Goal: Task Accomplishment & Management: Complete application form

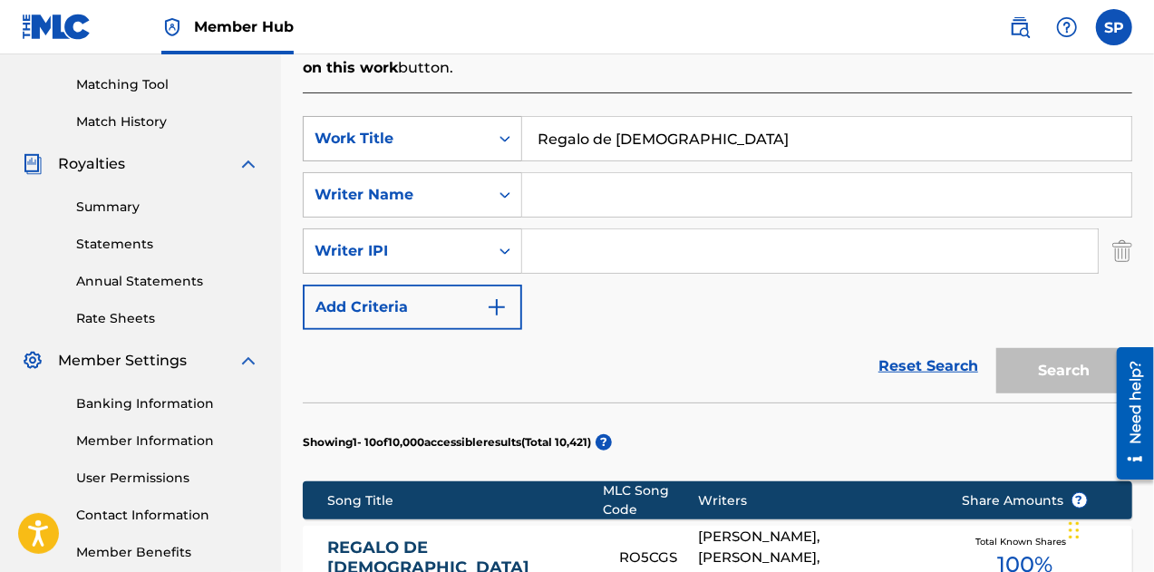
drag, startPoint x: 556, startPoint y: 107, endPoint x: 452, endPoint y: 101, distance: 103.5
click at [453, 116] on div "SearchWithCriteria82a39cae-8a17-4e52-98ad-235edd195873 Work Title Regalo de [DE…" at bounding box center [718, 138] width 830 height 45
type input "Por La Suave"
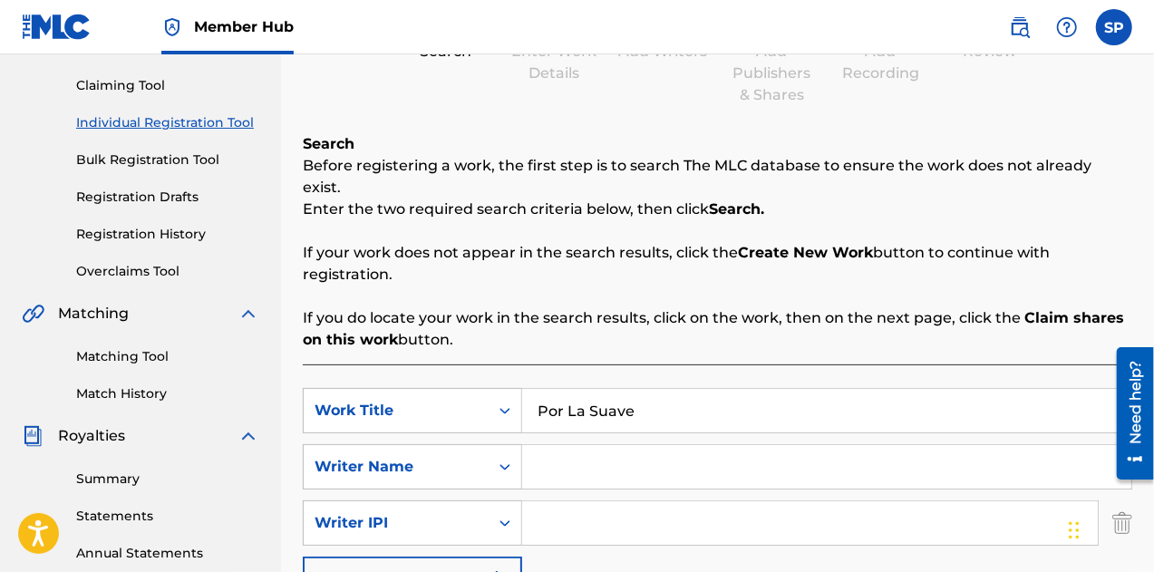
scroll to position [363, 0]
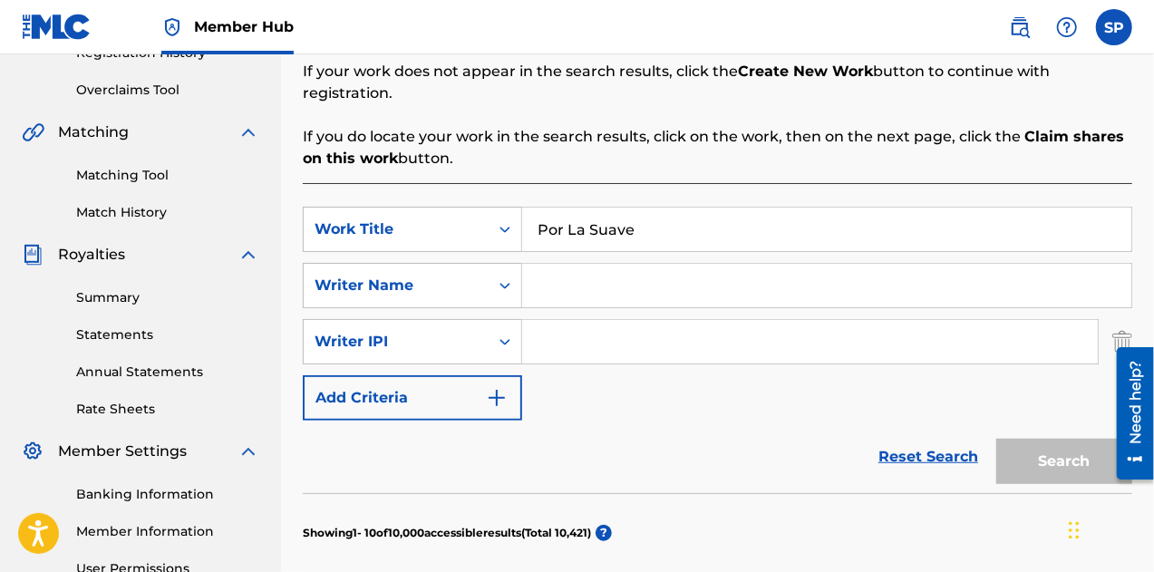
click at [580, 264] on input "Search Form" at bounding box center [826, 286] width 609 height 44
type input "[PERSON_NAME]"
click at [645, 378] on div "SearchWithCriteria82a39cae-8a17-4e52-98ad-235edd195873 Work Title Por [GEOGRAPH…" at bounding box center [718, 314] width 830 height 214
click at [651, 320] on input "Search Form" at bounding box center [810, 342] width 576 height 44
click at [1122, 321] on img "Search Form" at bounding box center [1122, 341] width 20 height 45
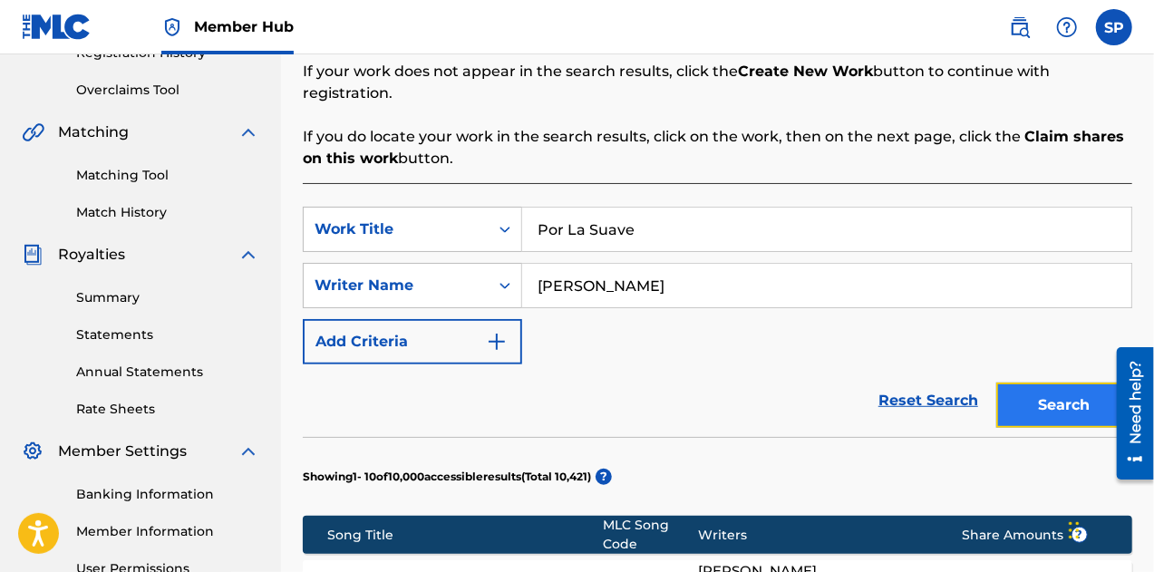
click at [1061, 383] on button "Search" at bounding box center [1064, 405] width 136 height 45
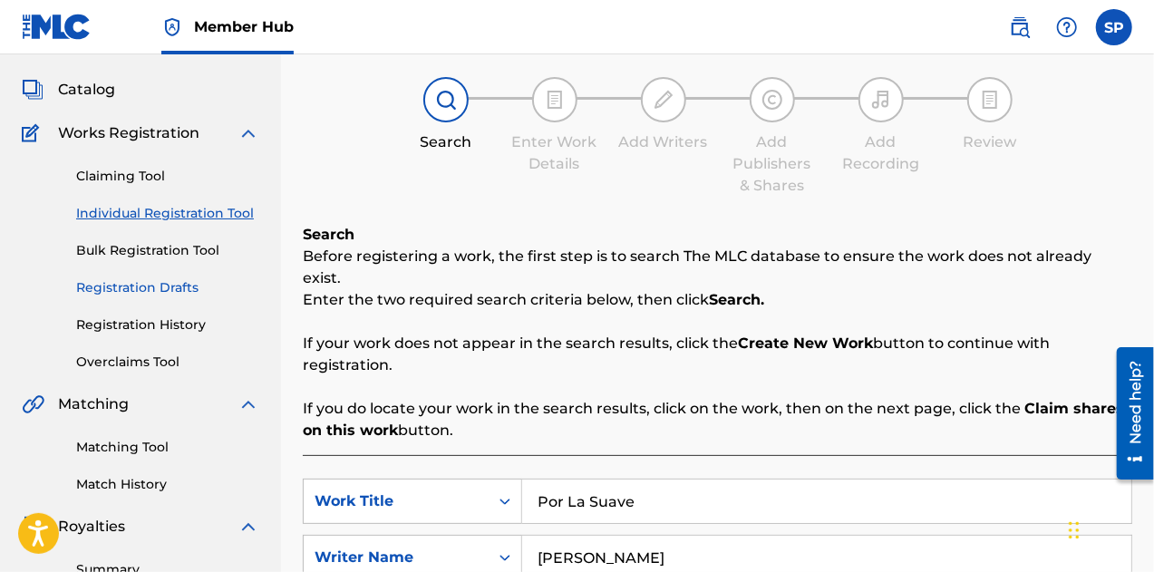
scroll to position [0, 0]
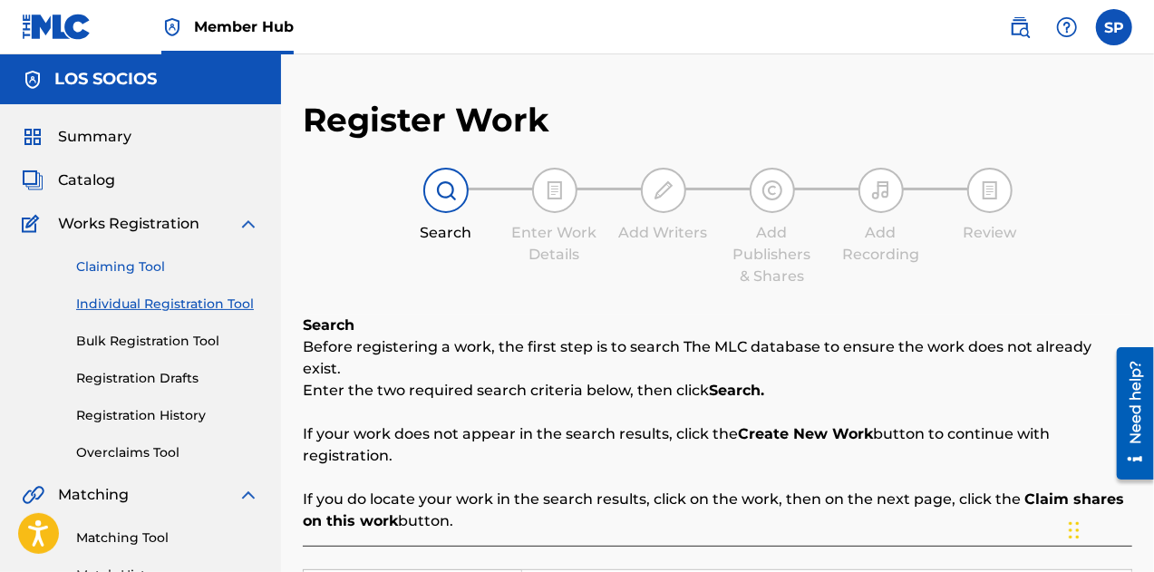
click at [107, 261] on link "Claiming Tool" at bounding box center [167, 266] width 183 height 19
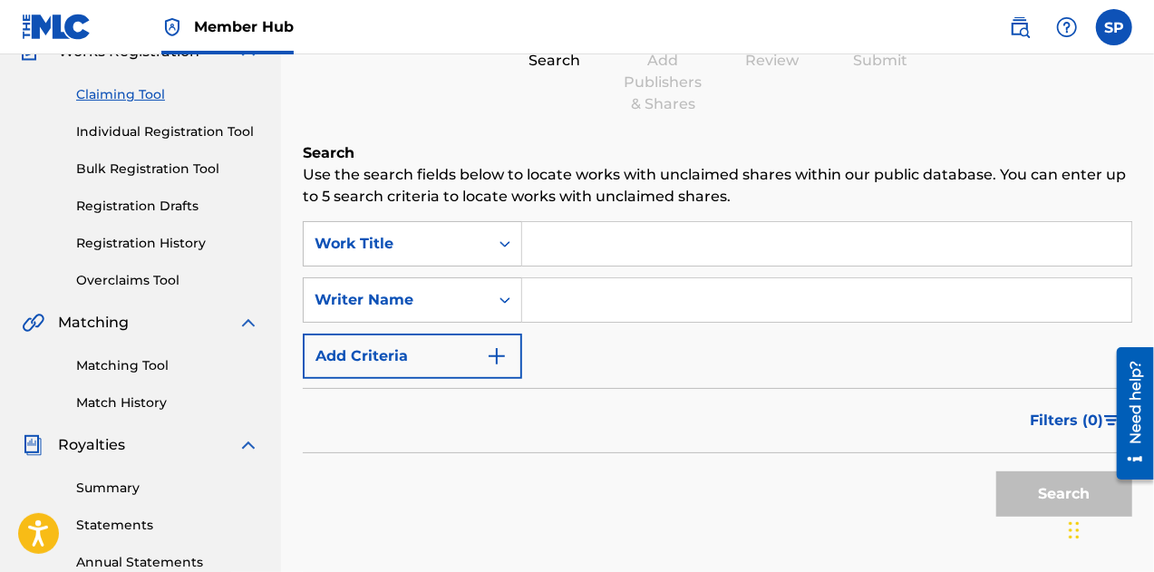
scroll to position [98, 0]
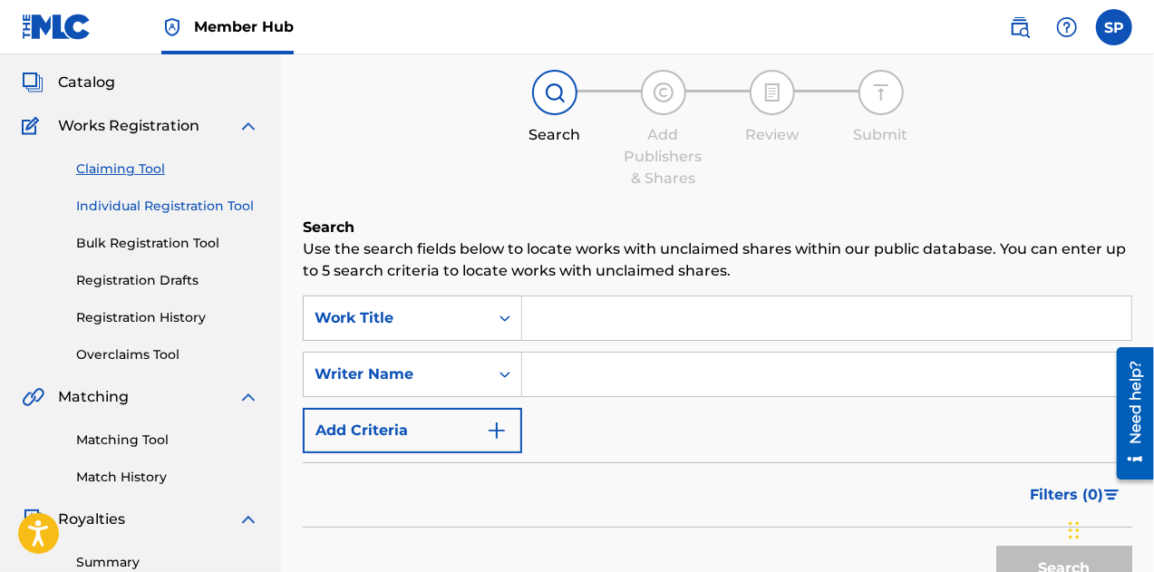
click at [116, 206] on link "Individual Registration Tool" at bounding box center [167, 206] width 183 height 19
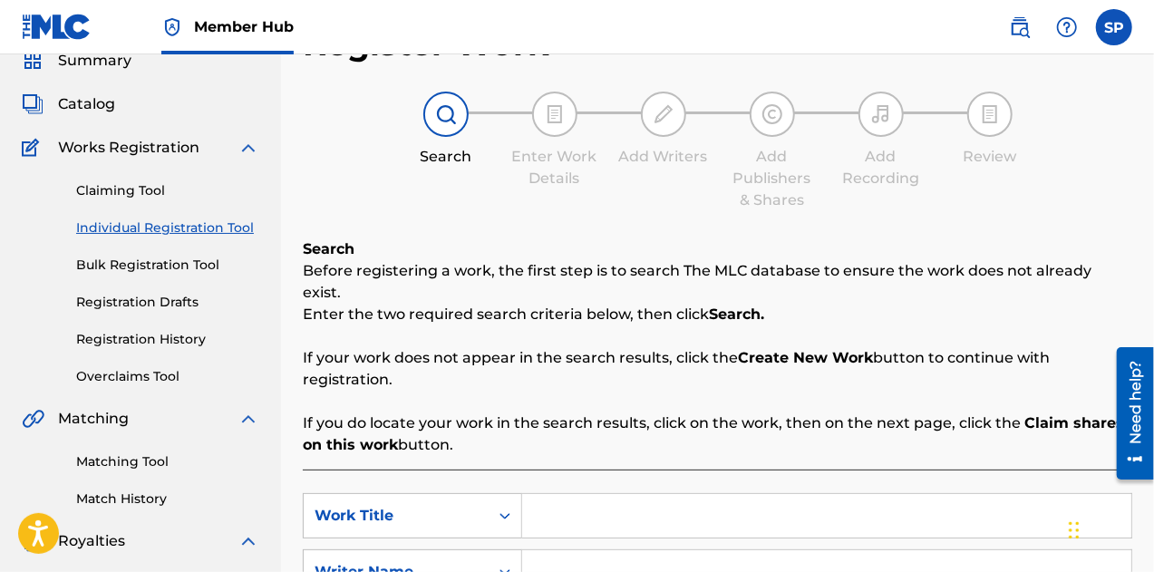
scroll to position [279, 0]
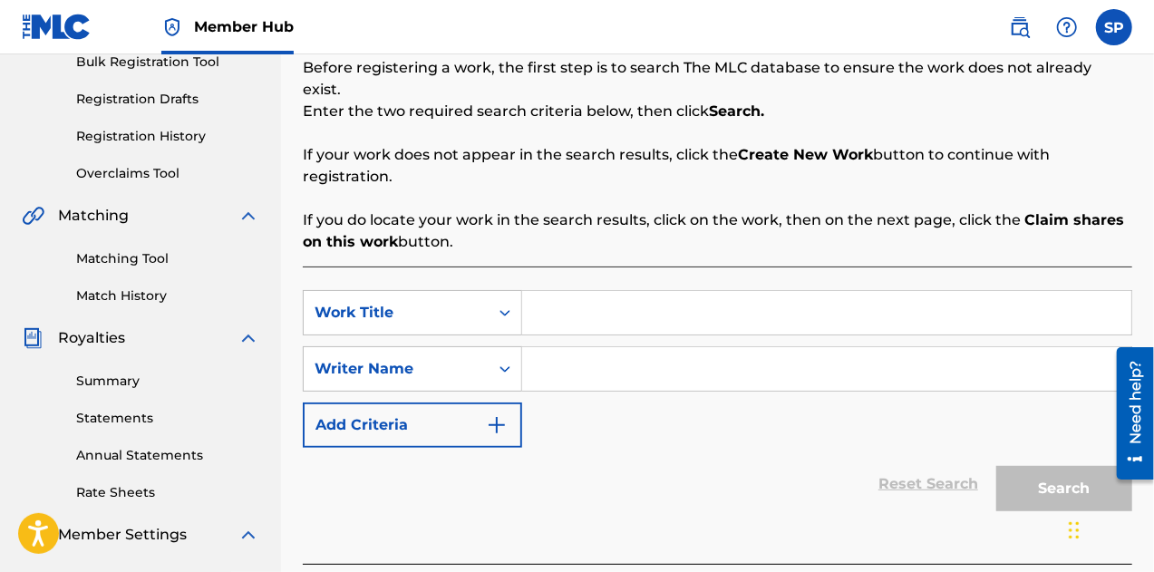
click at [581, 292] on input "Search Form" at bounding box center [826, 313] width 609 height 44
type input "Por La Suave"
click at [589, 354] on input "Search Form" at bounding box center [826, 369] width 609 height 44
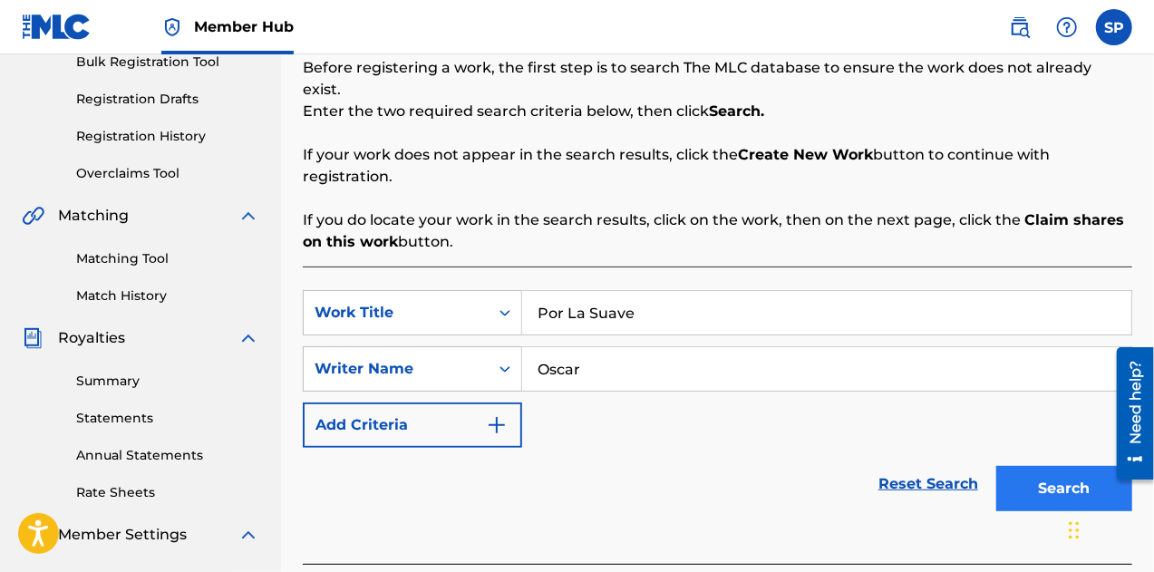
type input "Oscar"
click at [1039, 466] on button "Search" at bounding box center [1064, 488] width 136 height 45
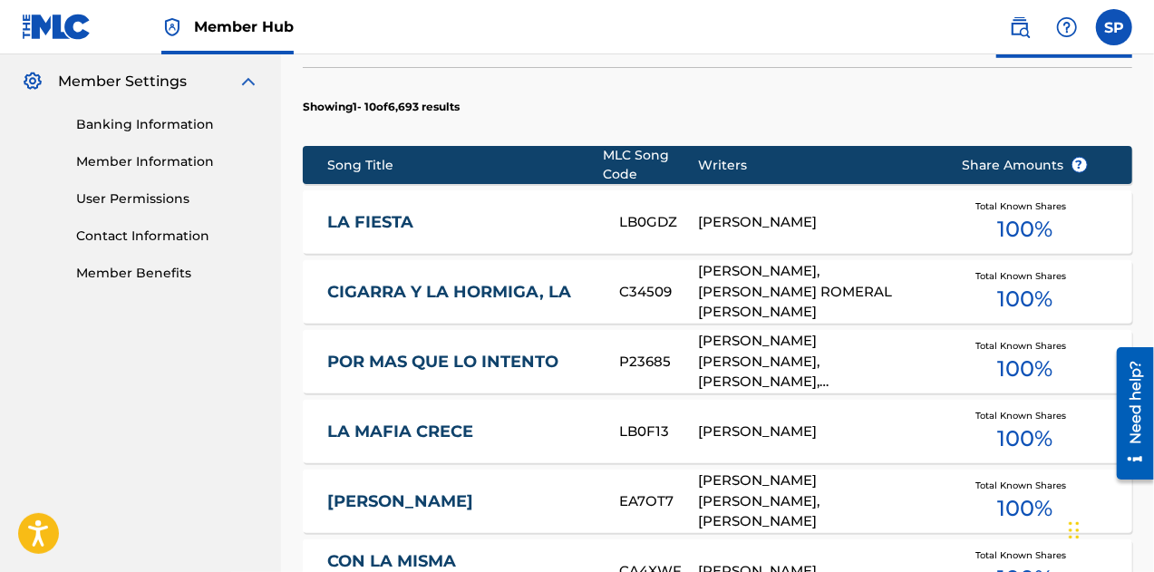
scroll to position [733, 0]
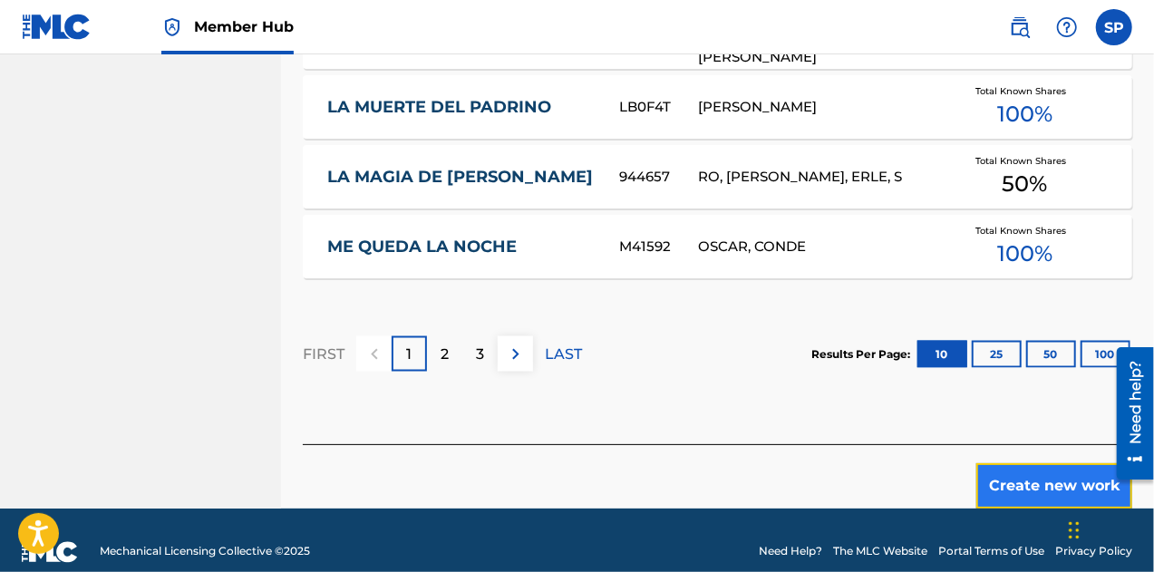
click at [1029, 463] on button "Create new work" at bounding box center [1054, 485] width 156 height 45
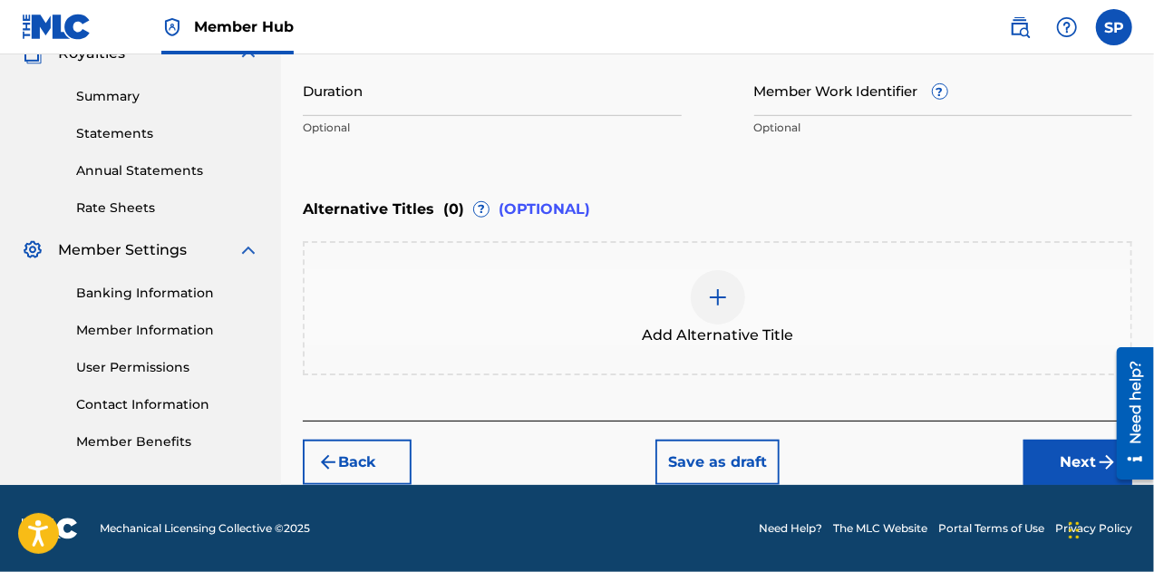
scroll to position [562, 0]
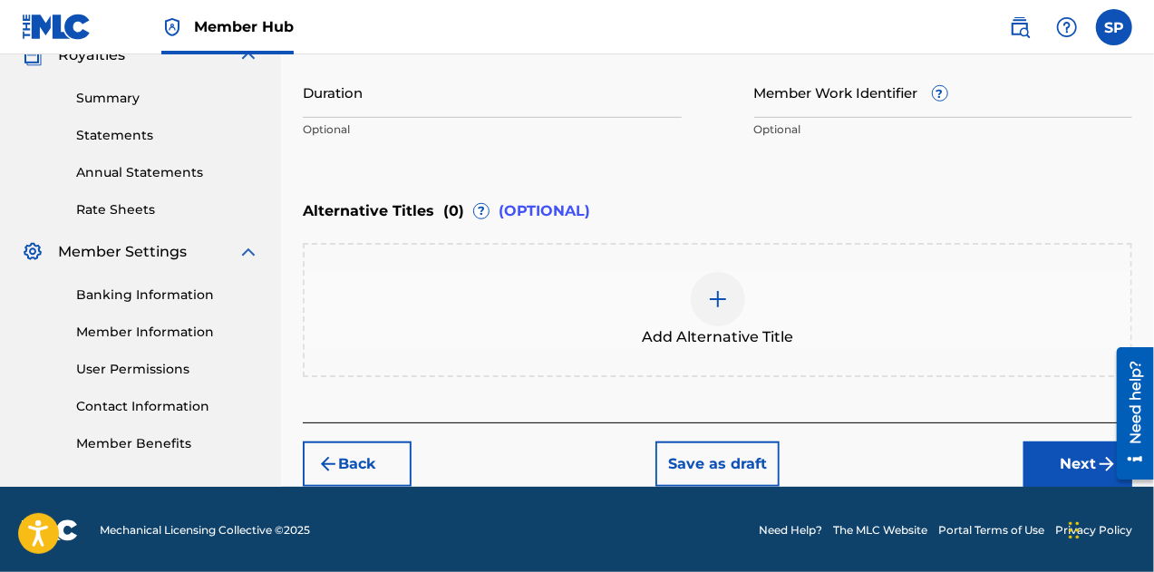
click at [706, 309] on div at bounding box center [718, 299] width 54 height 54
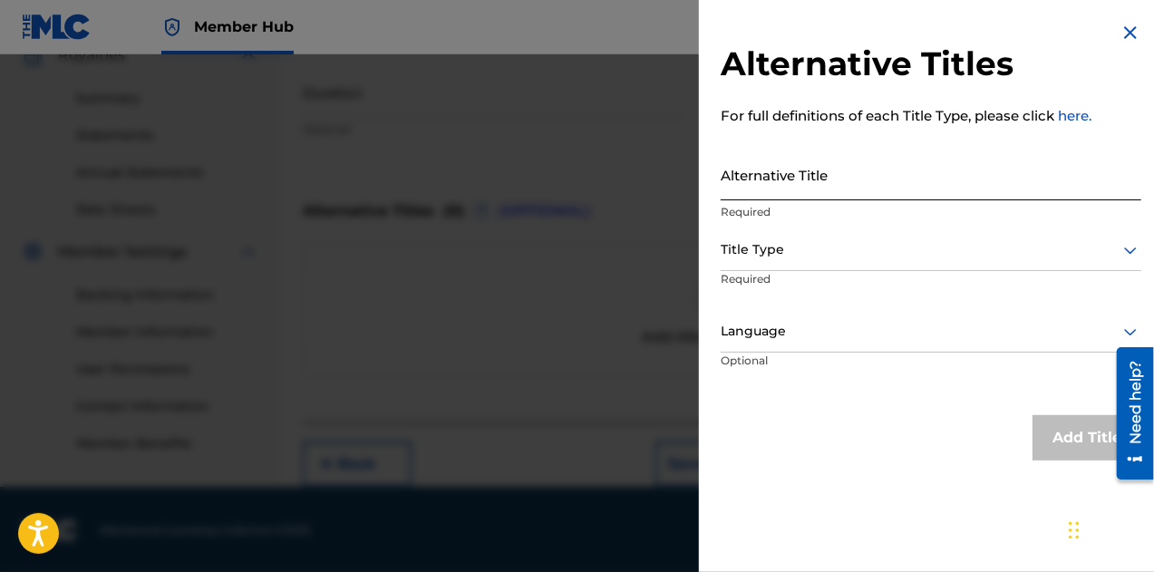
click at [800, 182] on input "Alternative Title" at bounding box center [931, 175] width 421 height 52
click at [1120, 33] on img at bounding box center [1131, 33] width 22 height 22
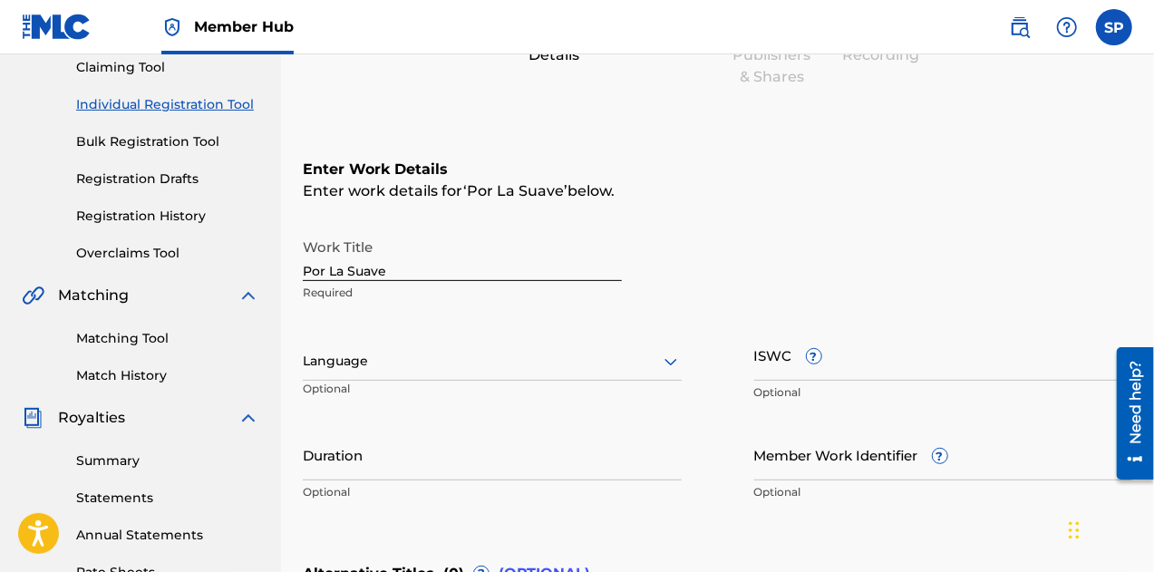
scroll to position [290, 0]
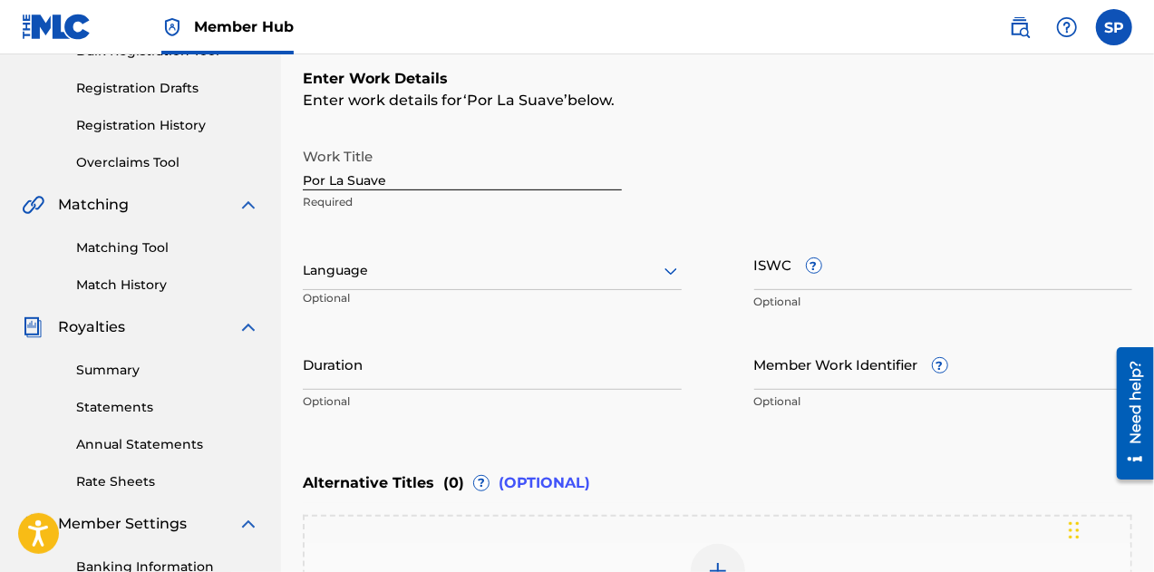
click at [442, 264] on div at bounding box center [492, 270] width 379 height 23
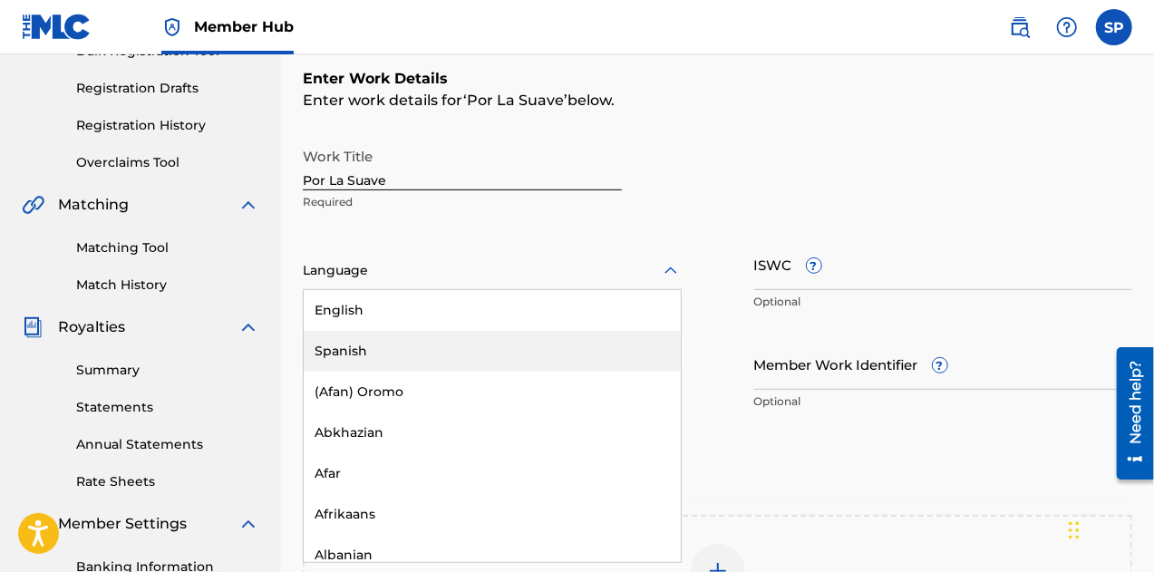
click at [432, 358] on div "Spanish" at bounding box center [492, 351] width 377 height 41
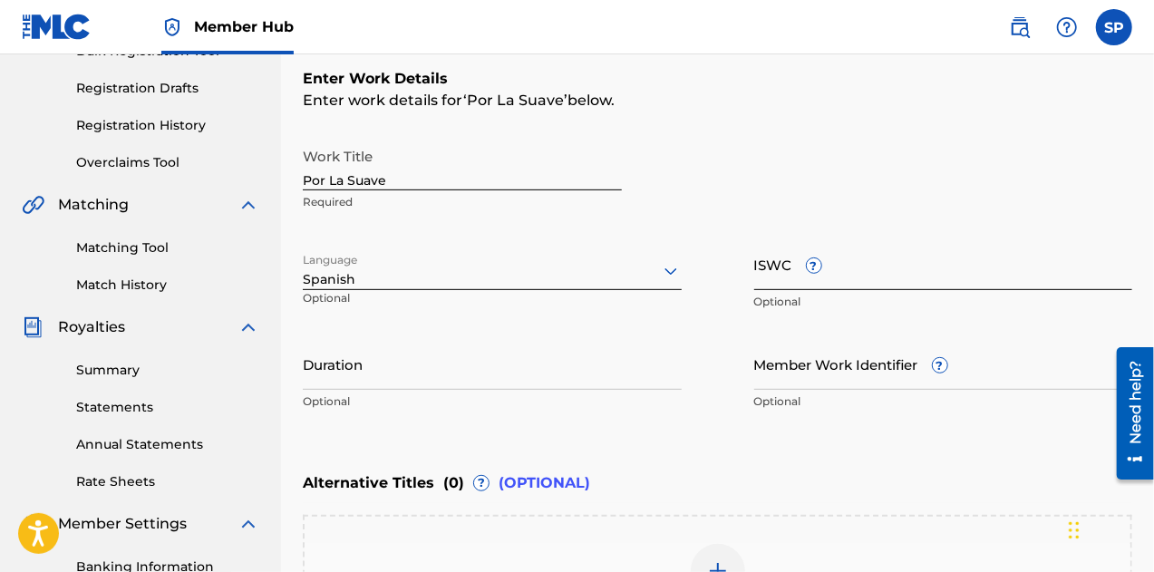
click at [811, 284] on input "ISWC ?" at bounding box center [943, 264] width 379 height 52
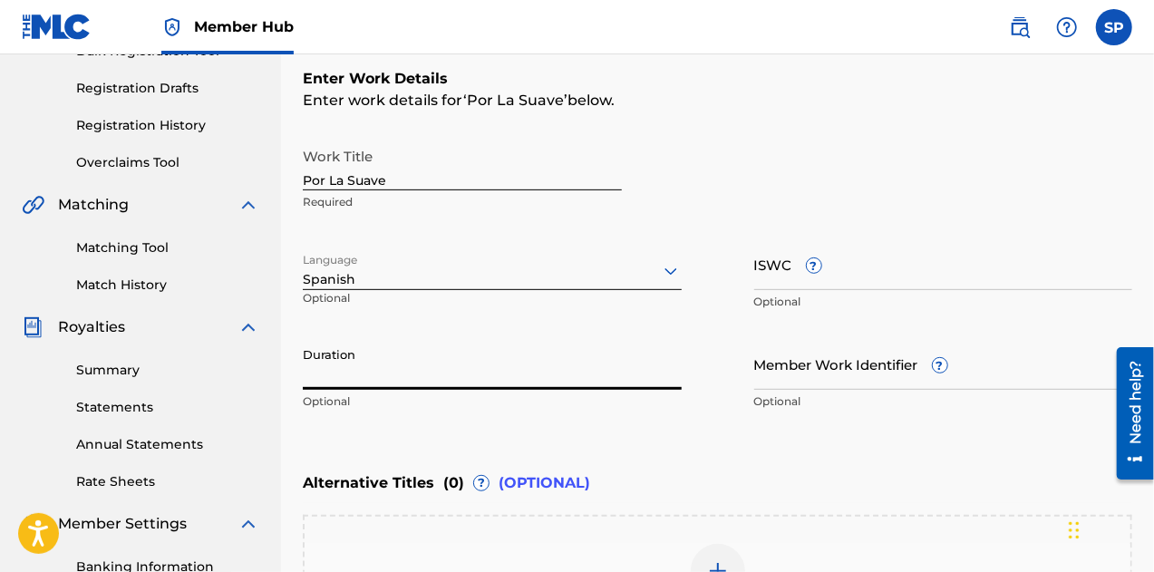
click at [439, 382] on input "Duration" at bounding box center [492, 364] width 379 height 52
click at [431, 384] on input "Duration" at bounding box center [492, 364] width 379 height 52
type input "4"
type input "04:15"
click at [820, 378] on input "Member Work Identifier ?" at bounding box center [943, 364] width 379 height 52
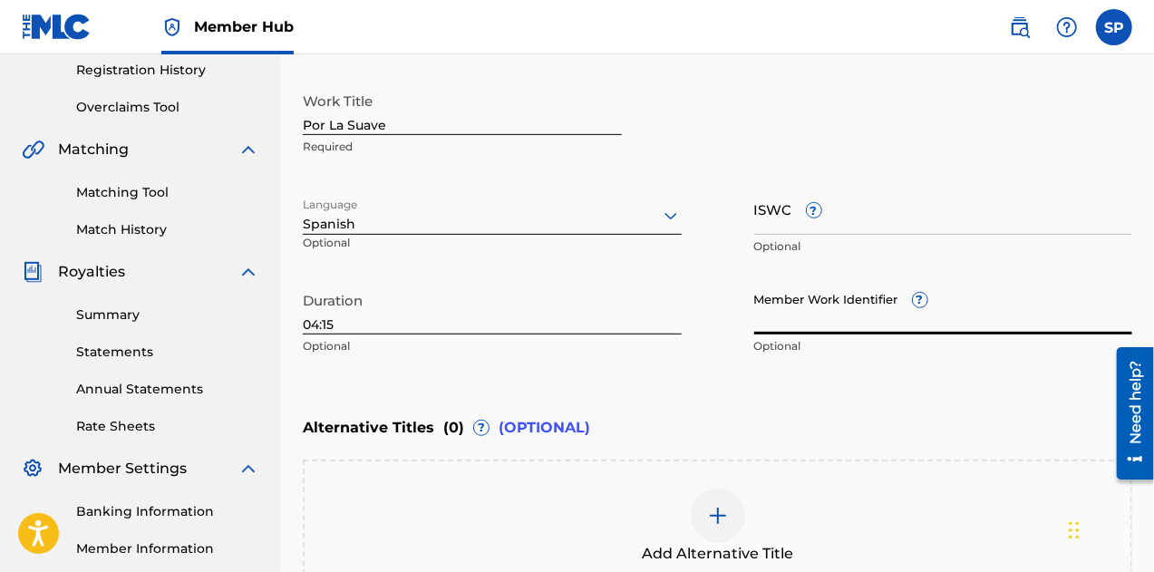
scroll to position [562, 0]
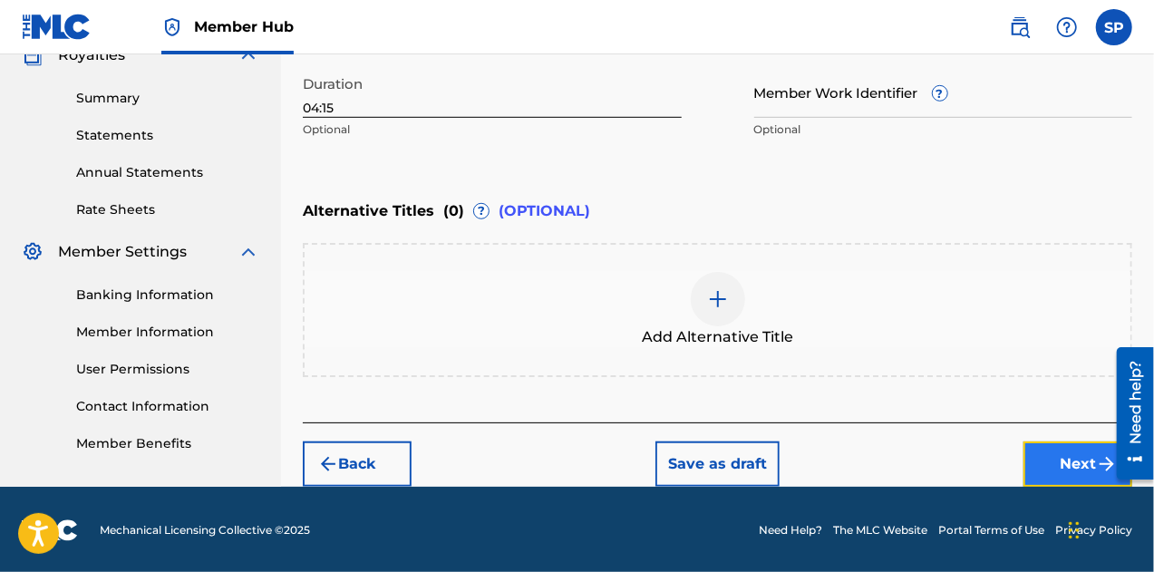
click at [1042, 461] on button "Next" at bounding box center [1078, 464] width 109 height 45
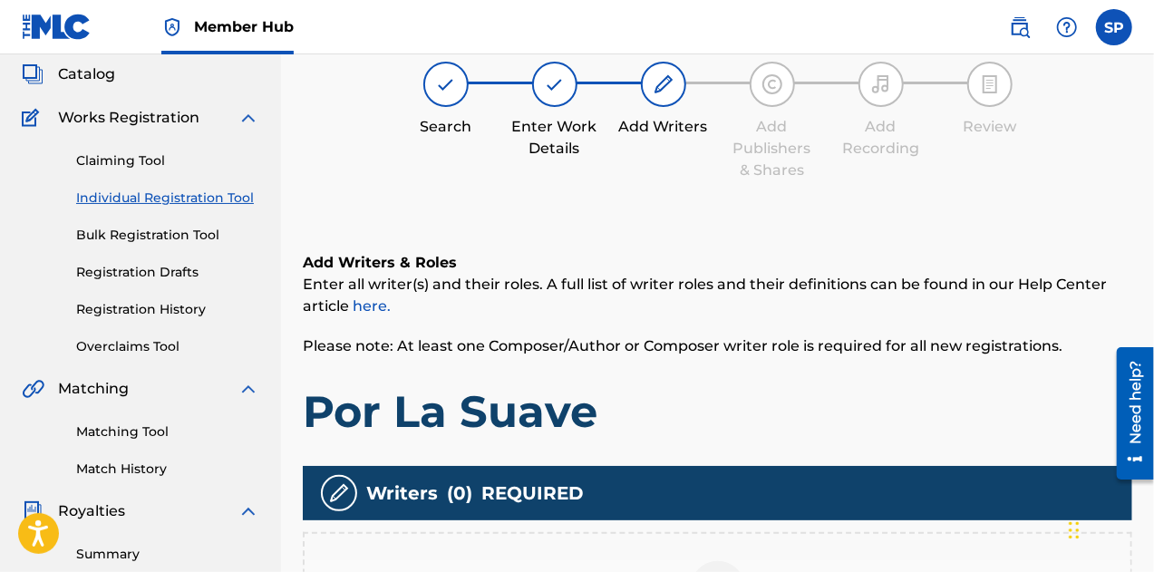
scroll to position [272, 0]
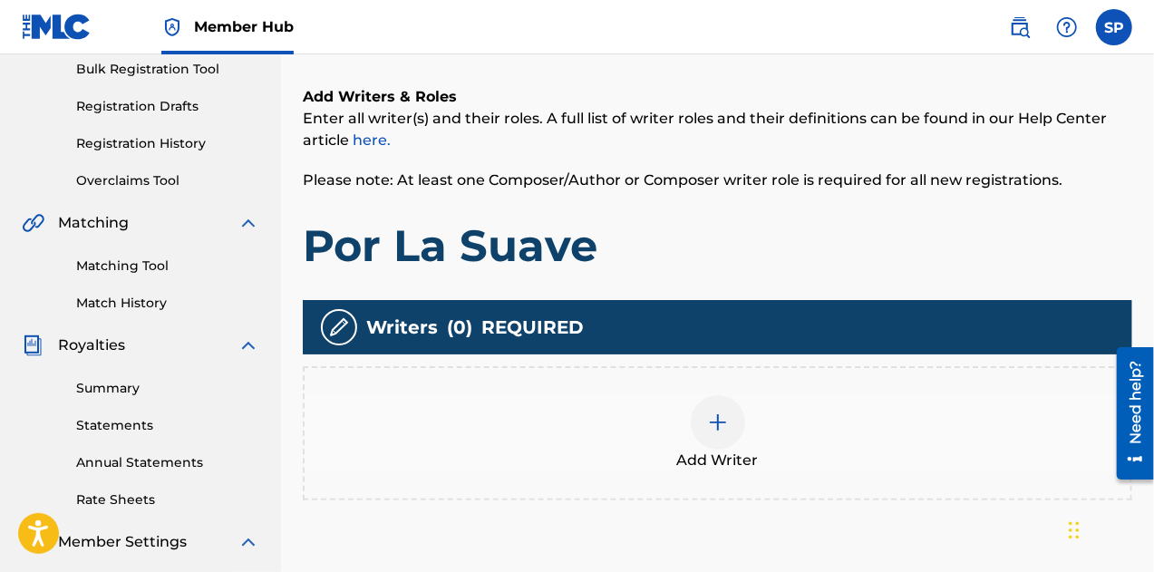
click at [655, 421] on div "Add Writer" at bounding box center [718, 433] width 826 height 76
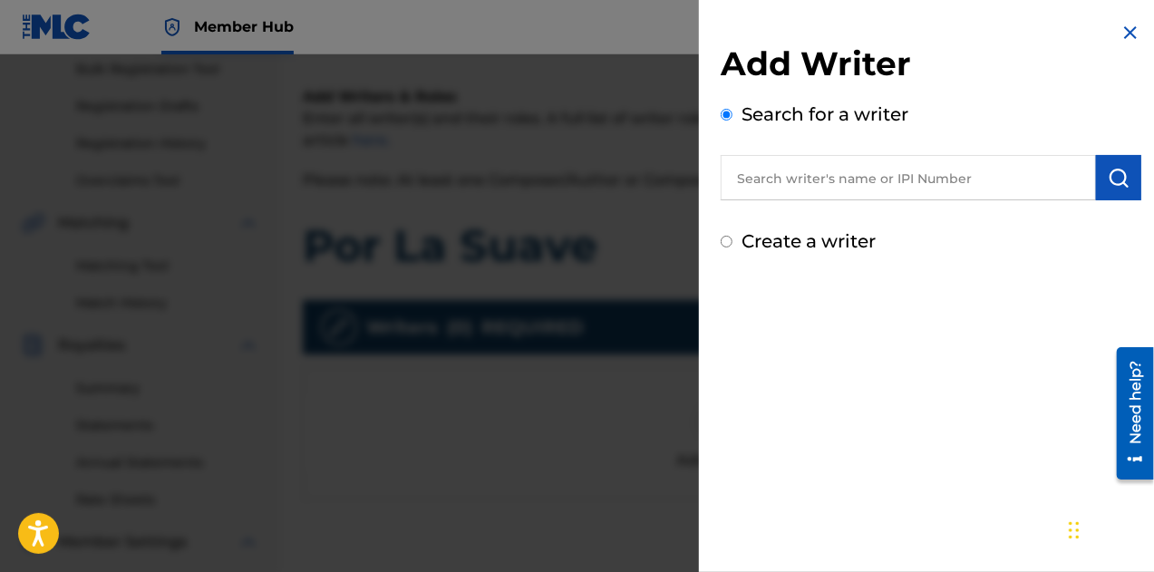
click at [772, 191] on input "text" at bounding box center [908, 177] width 375 height 45
drag, startPoint x: 889, startPoint y: 170, endPoint x: 892, endPoint y: 179, distance: 9.5
click at [889, 170] on input "text" at bounding box center [908, 177] width 375 height 45
paste input "[PERSON_NAME] [PERSON_NAME]"
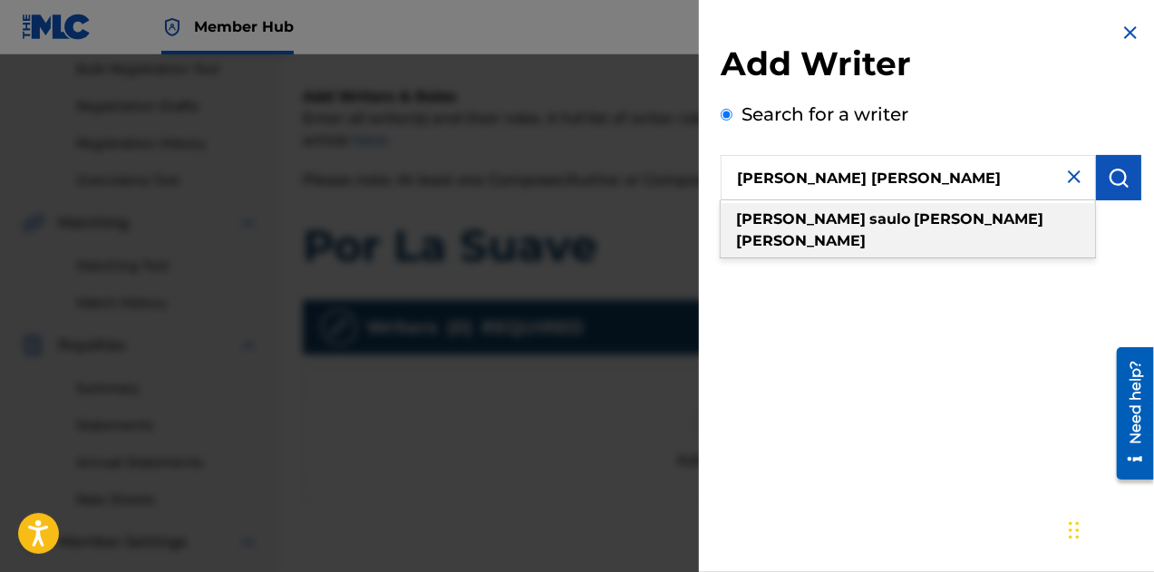
click at [866, 232] on strong "[PERSON_NAME]" at bounding box center [801, 240] width 130 height 17
type input "[PERSON_NAME] [PERSON_NAME]"
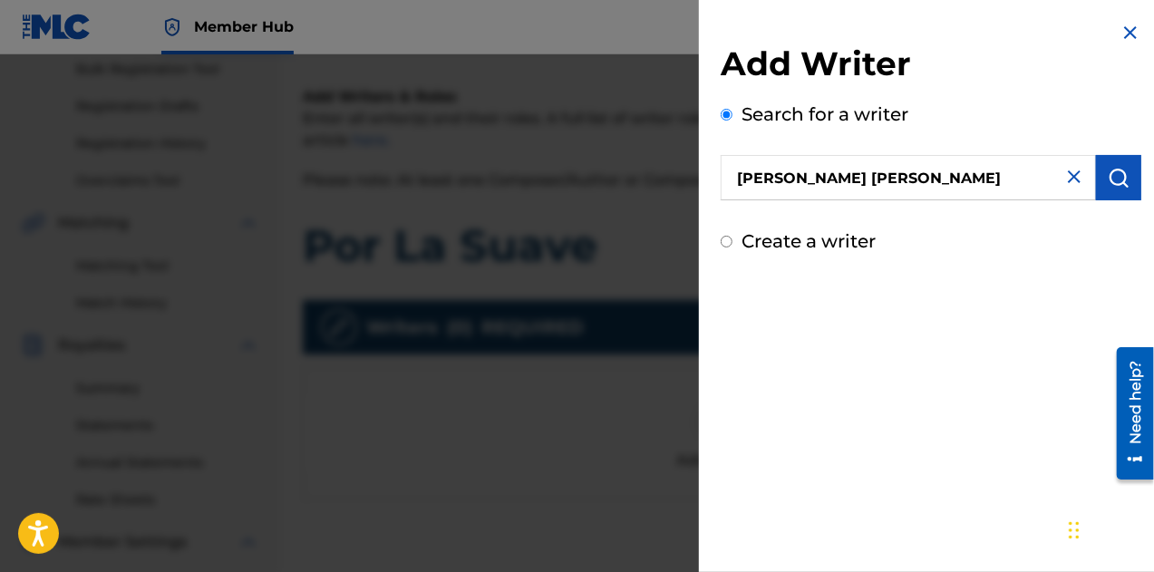
click at [1051, 277] on div "Add Writer Search for a writer [PERSON_NAME] [PERSON_NAME] Create a writer" at bounding box center [931, 286] width 464 height 572
click at [1109, 179] on img "submit" at bounding box center [1119, 178] width 22 height 22
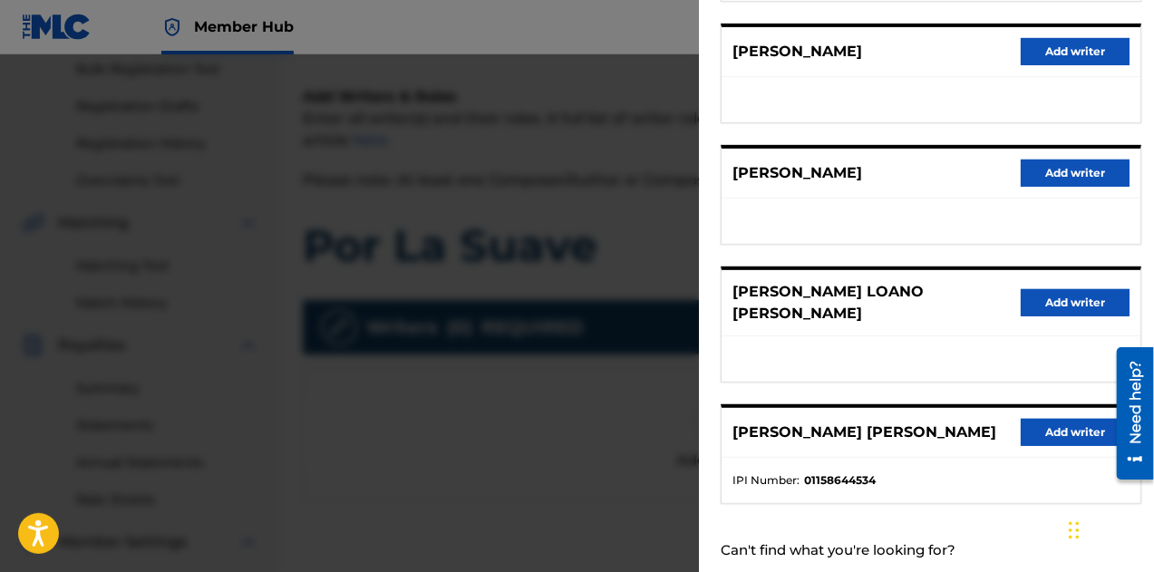
scroll to position [363, 0]
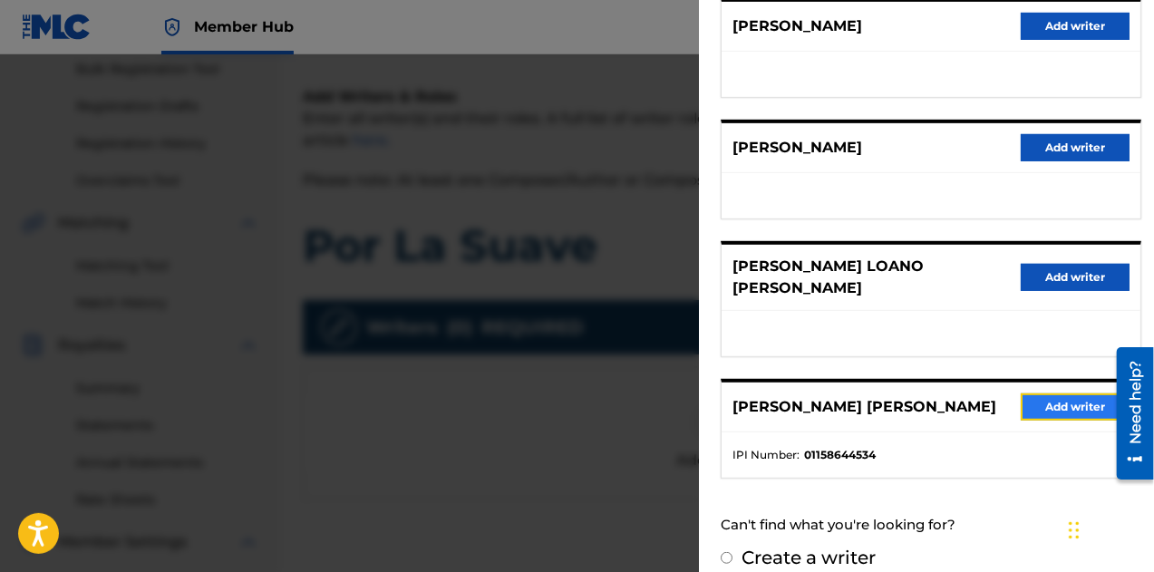
click at [1070, 401] on button "Add writer" at bounding box center [1075, 406] width 109 height 27
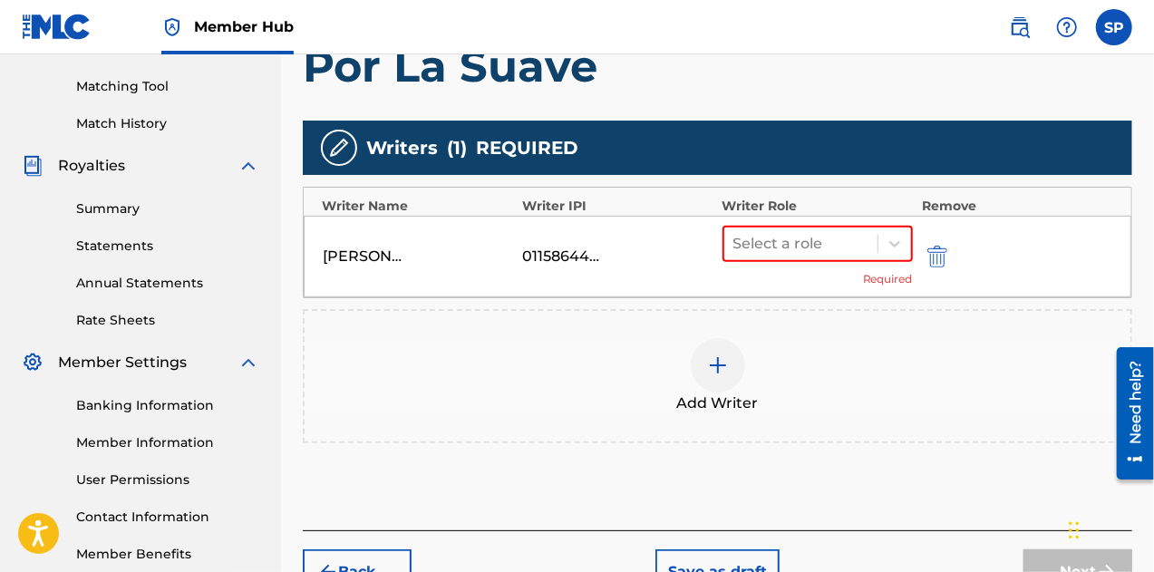
scroll to position [453, 0]
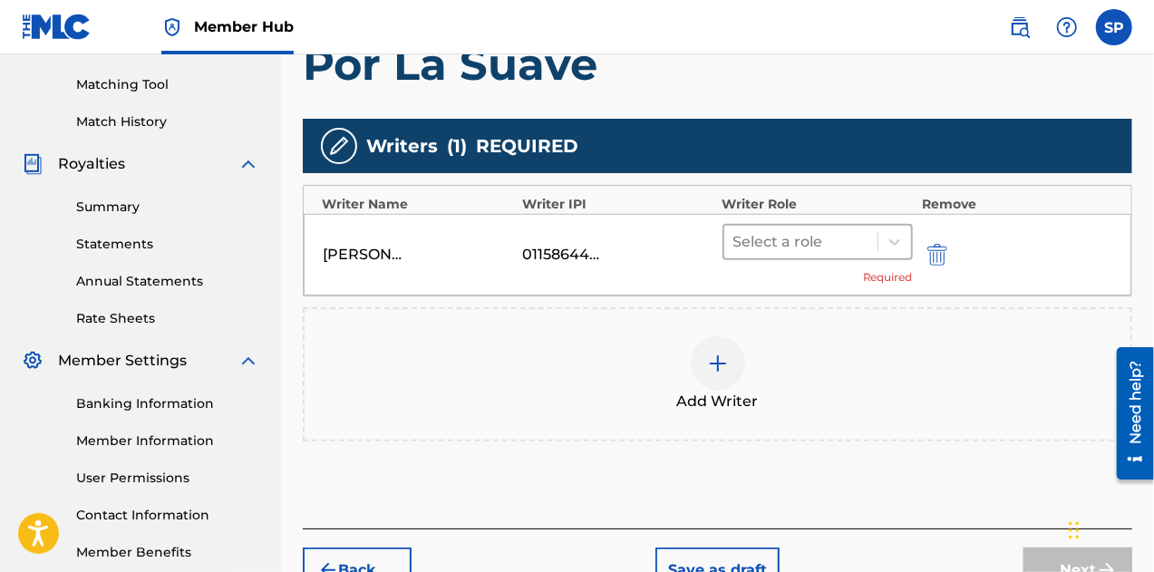
click at [772, 239] on div at bounding box center [800, 241] width 135 height 25
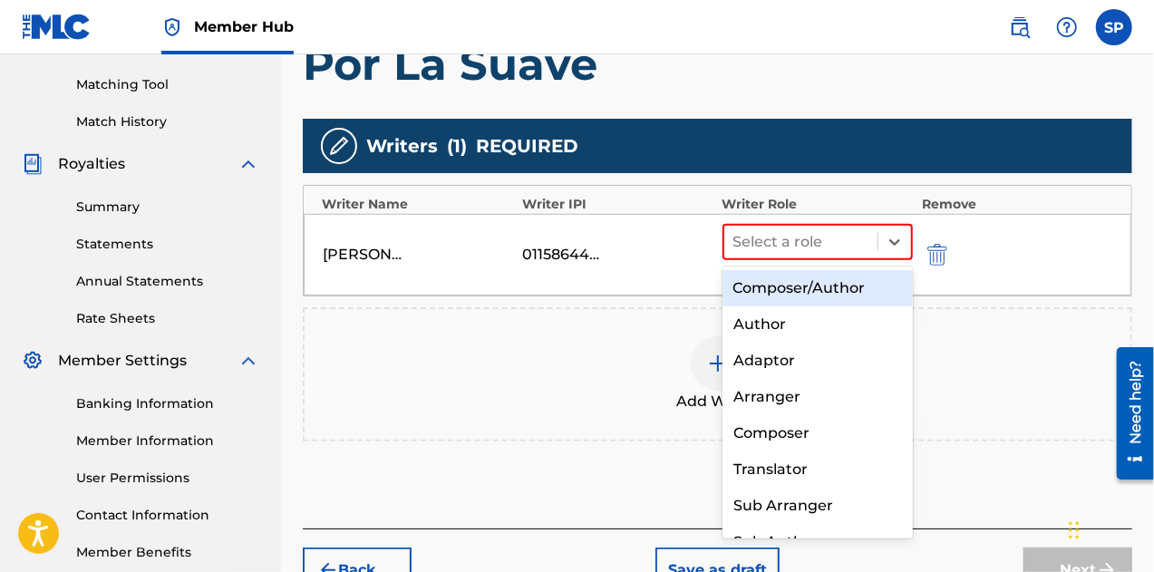
click at [802, 293] on div "Composer/Author" at bounding box center [818, 288] width 191 height 36
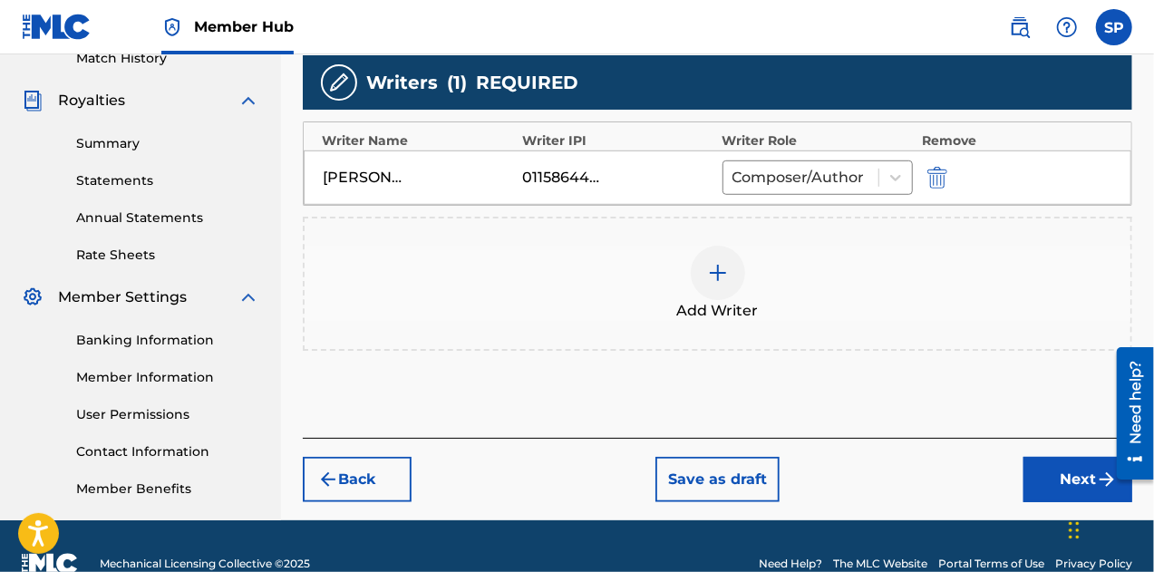
scroll to position [551, 0]
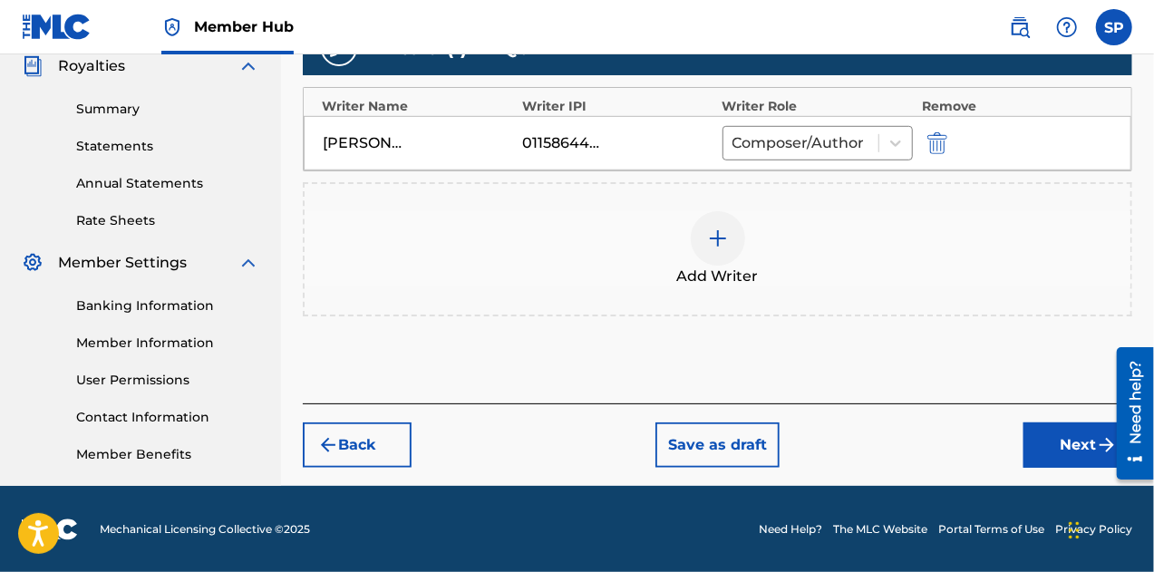
click at [718, 242] on img at bounding box center [718, 239] width 22 height 22
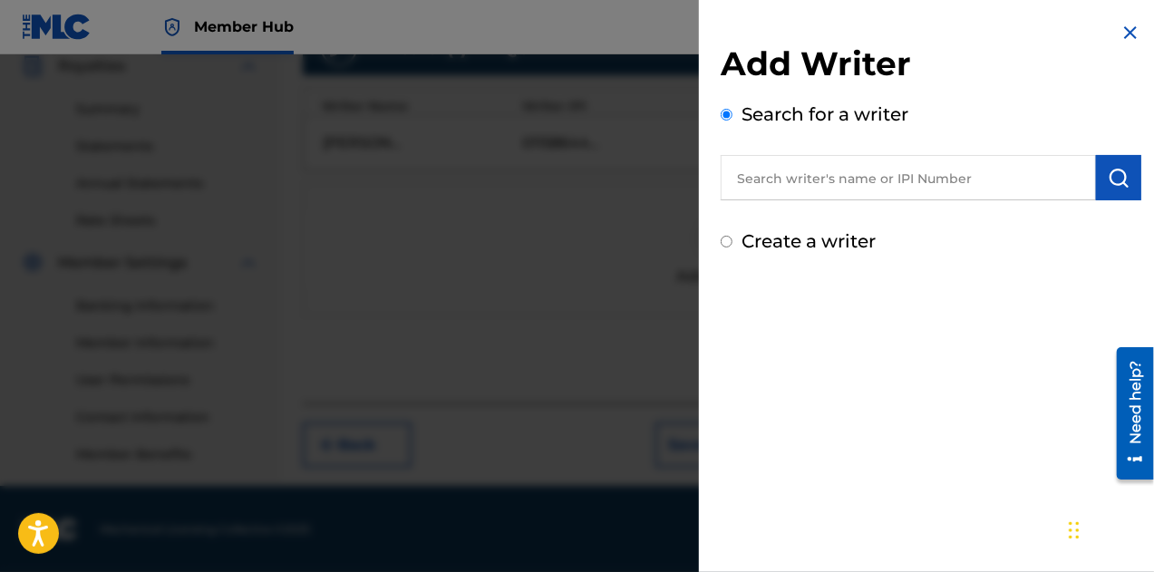
click at [856, 195] on input "text" at bounding box center [908, 177] width 375 height 45
click at [1120, 37] on img at bounding box center [1131, 33] width 22 height 22
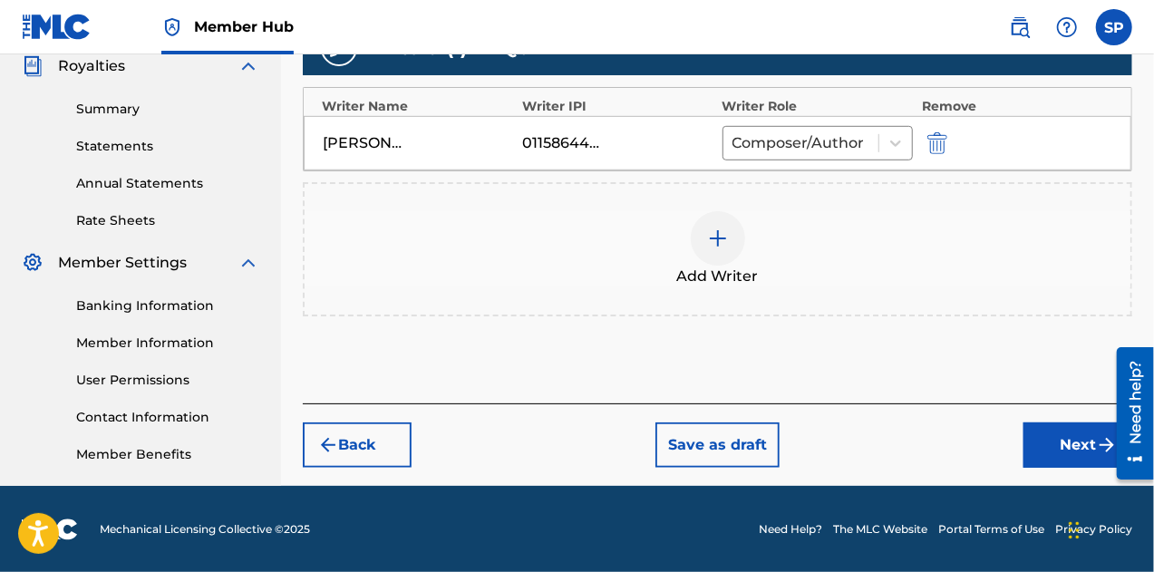
click at [714, 247] on img at bounding box center [718, 239] width 22 height 22
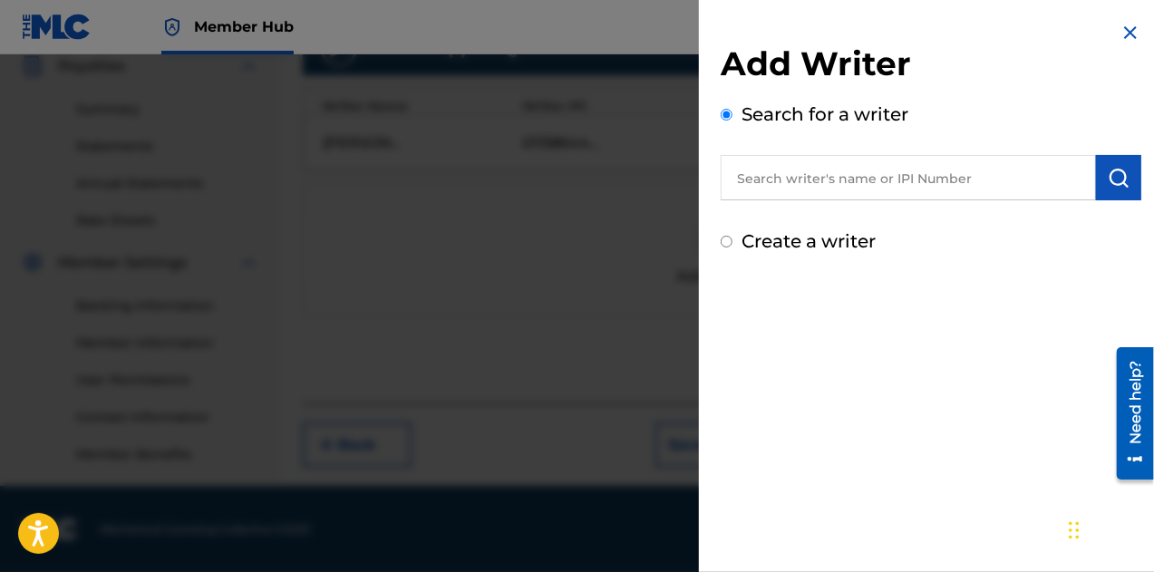
click at [798, 184] on input "text" at bounding box center [908, 177] width 375 height 45
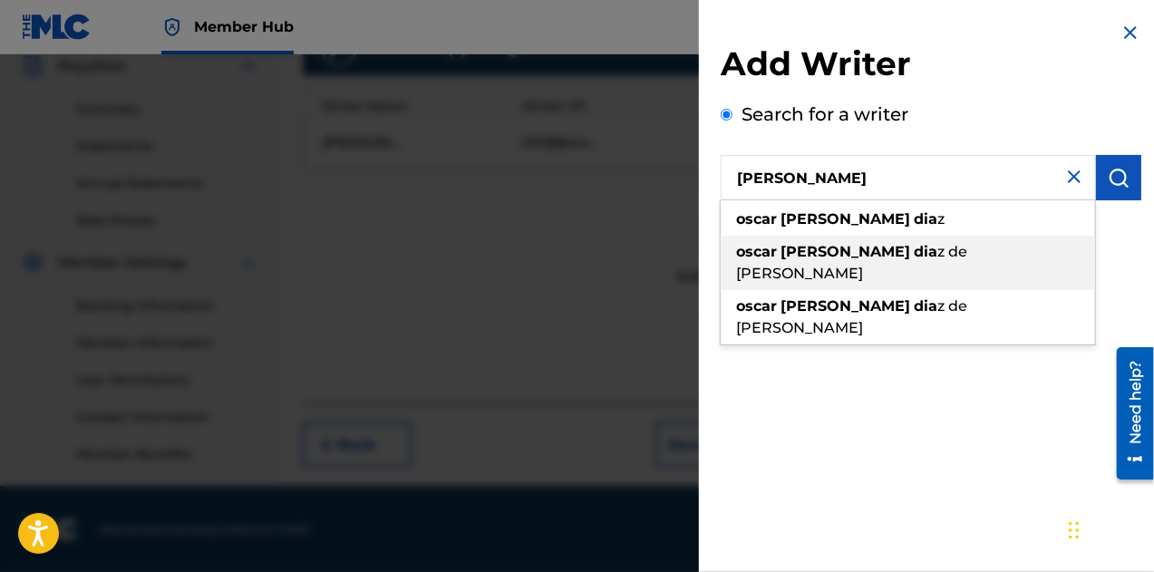
click at [919, 248] on span "z de [PERSON_NAME]" at bounding box center [851, 262] width 231 height 39
type input "[PERSON_NAME] [PERSON_NAME] de [PERSON_NAME]"
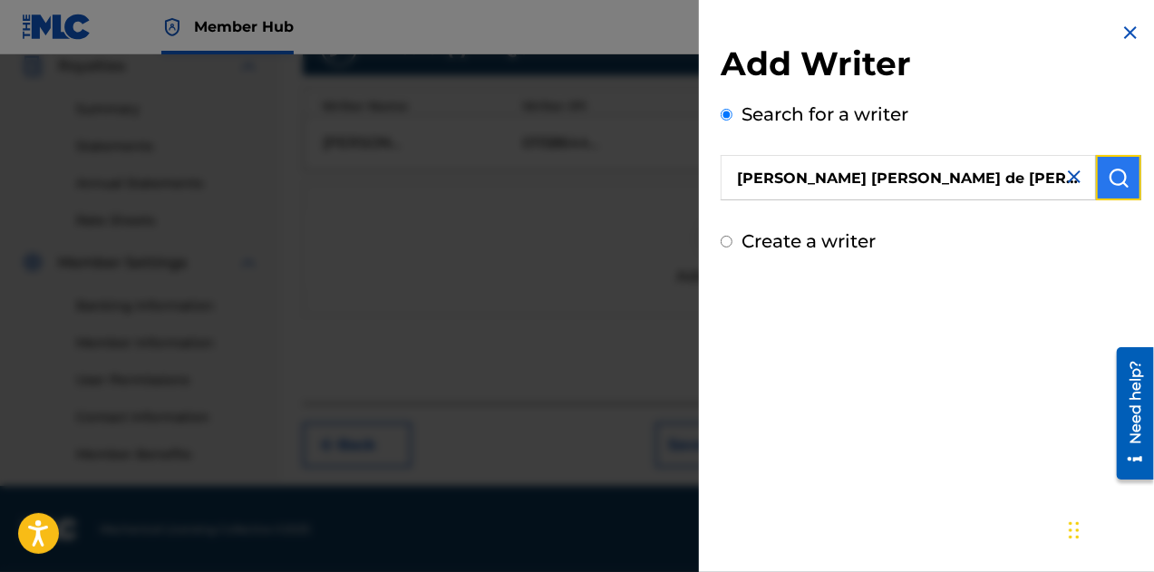
click at [1108, 173] on img "submit" at bounding box center [1119, 178] width 22 height 22
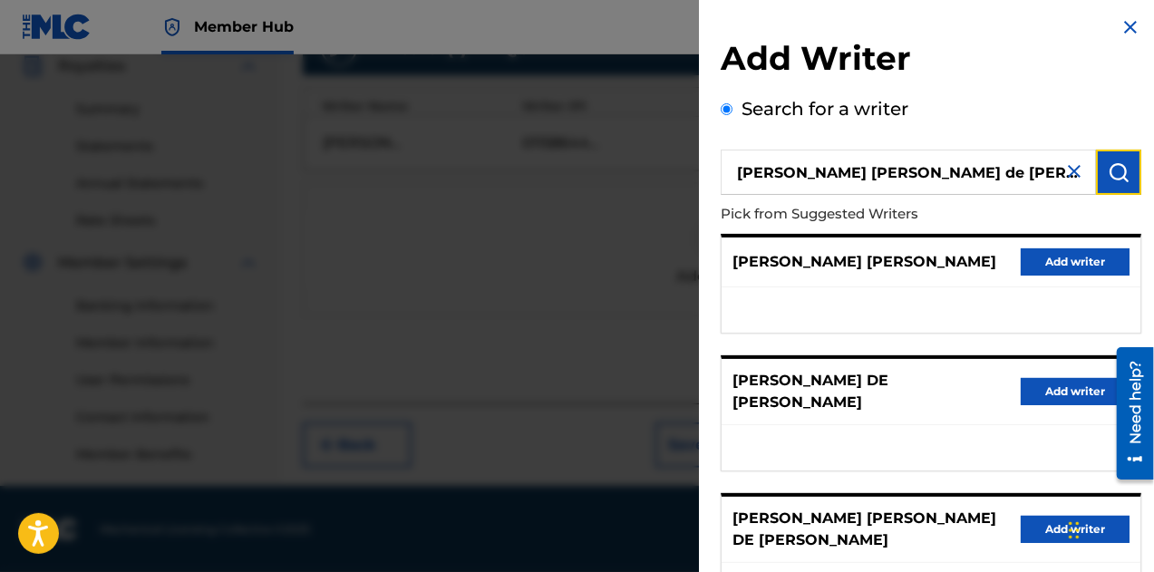
scroll to position [0, 0]
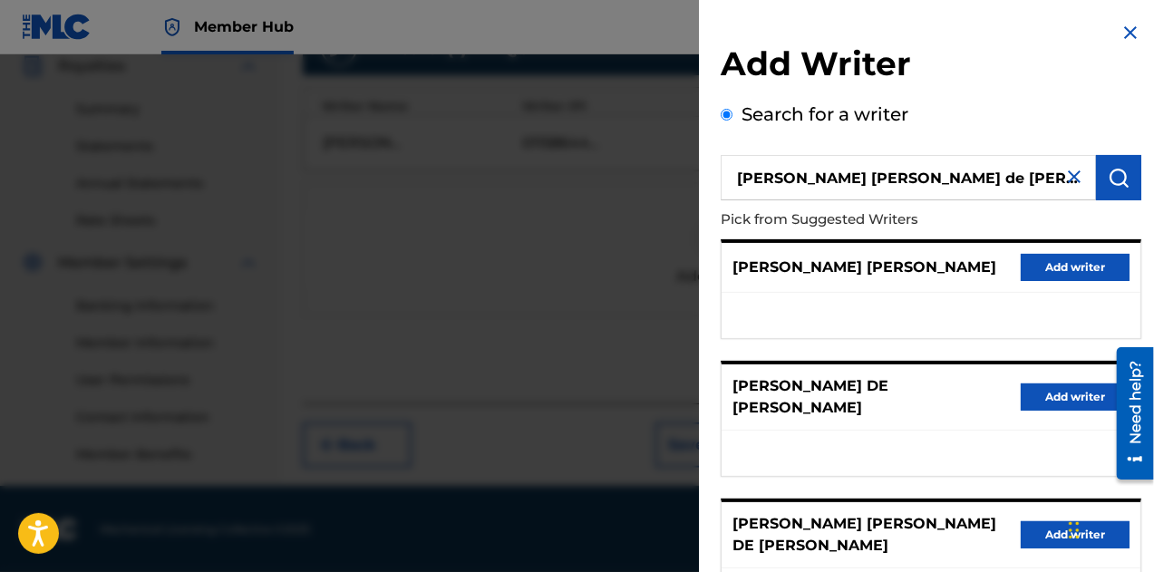
click at [1070, 179] on img at bounding box center [1074, 177] width 22 height 22
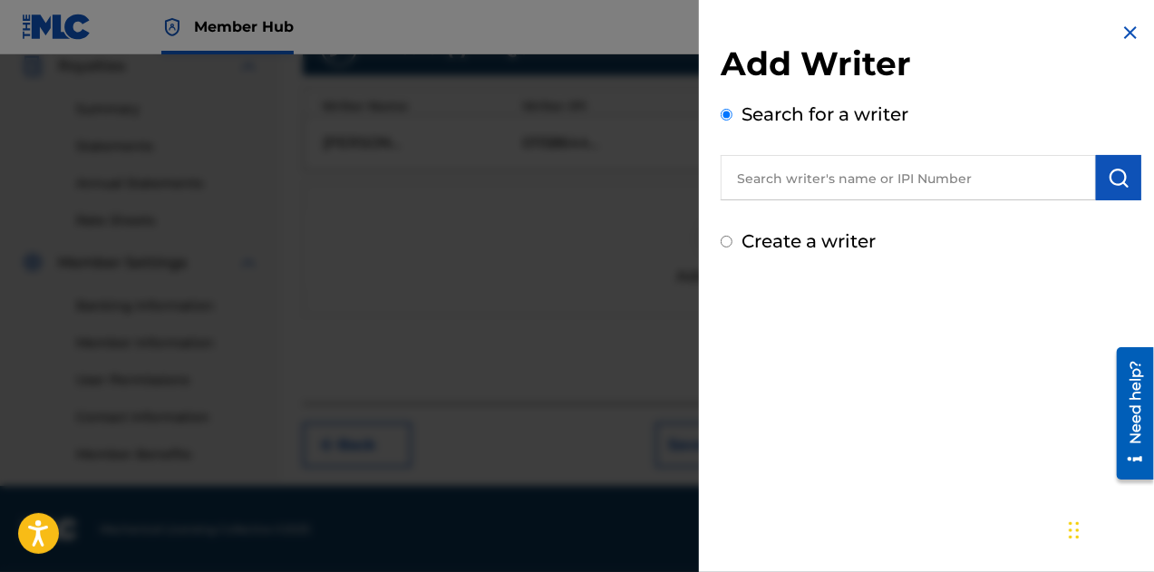
click at [1125, 22] on img at bounding box center [1131, 33] width 22 height 22
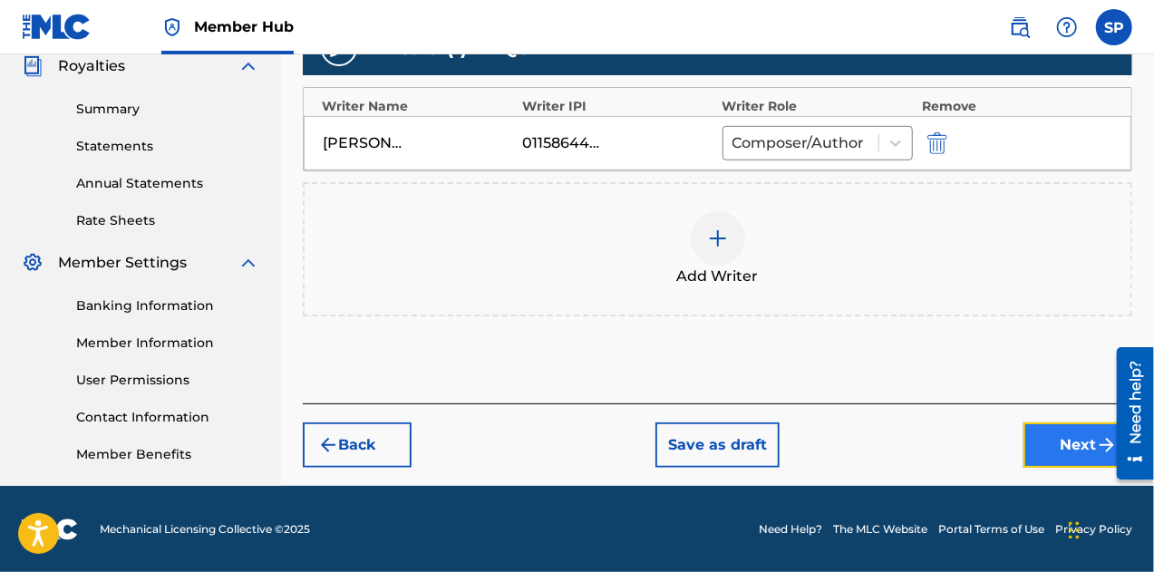
click at [1063, 442] on button "Next" at bounding box center [1078, 444] width 109 height 45
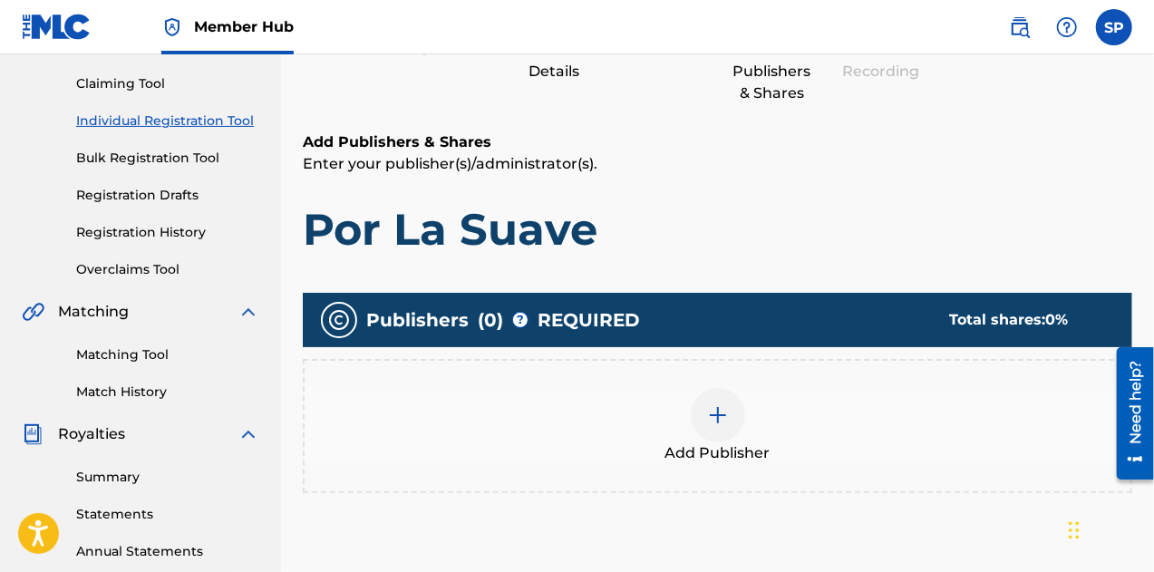
scroll to position [263, 0]
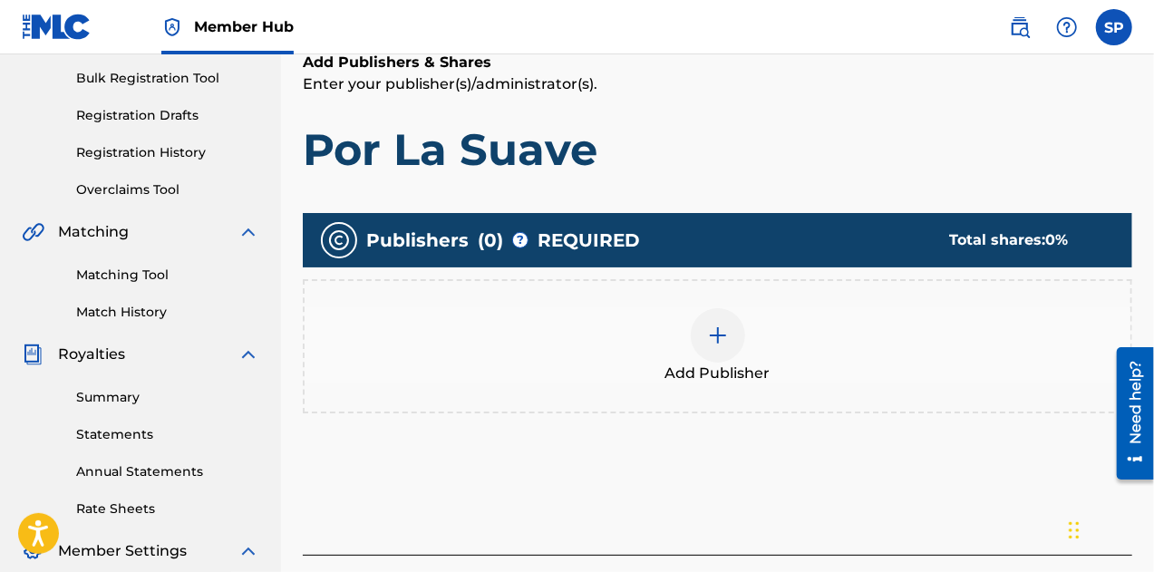
click at [718, 340] on img at bounding box center [718, 336] width 22 height 22
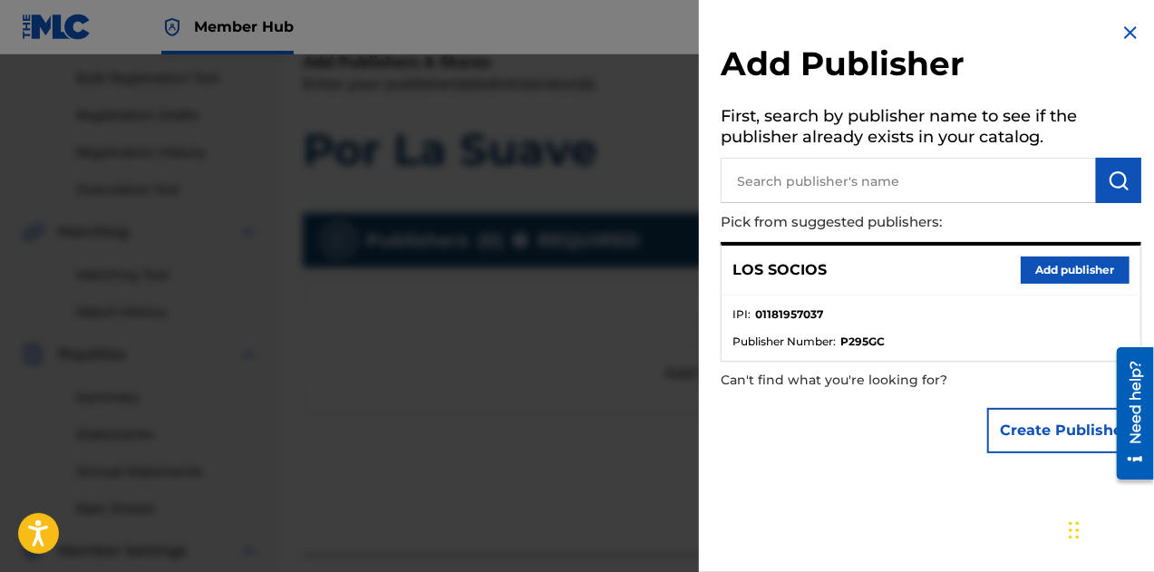
click at [1132, 34] on img at bounding box center [1131, 33] width 22 height 22
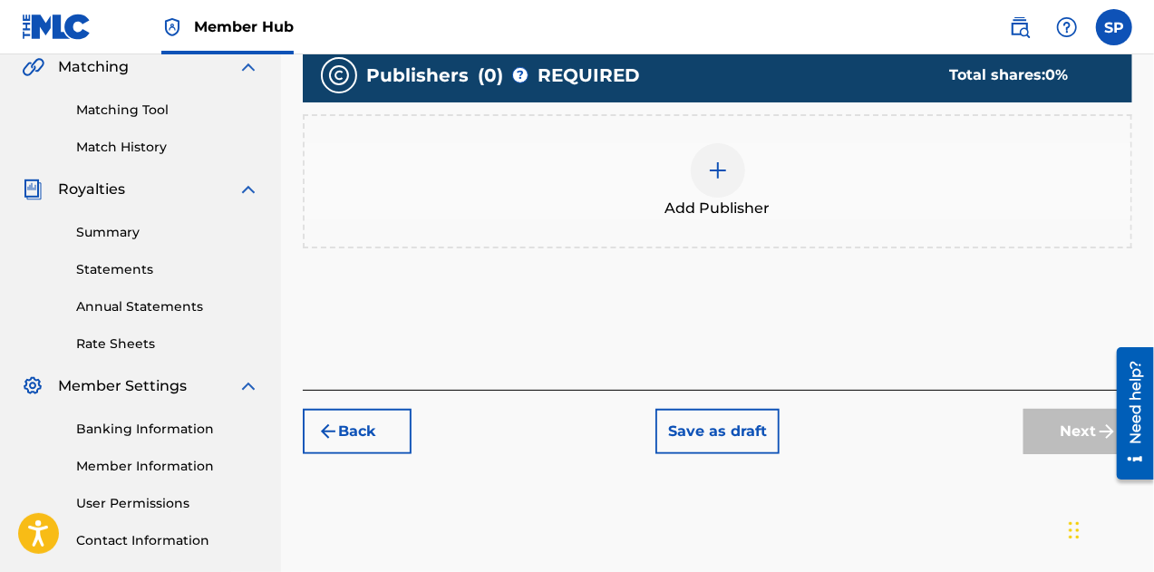
scroll to position [551, 0]
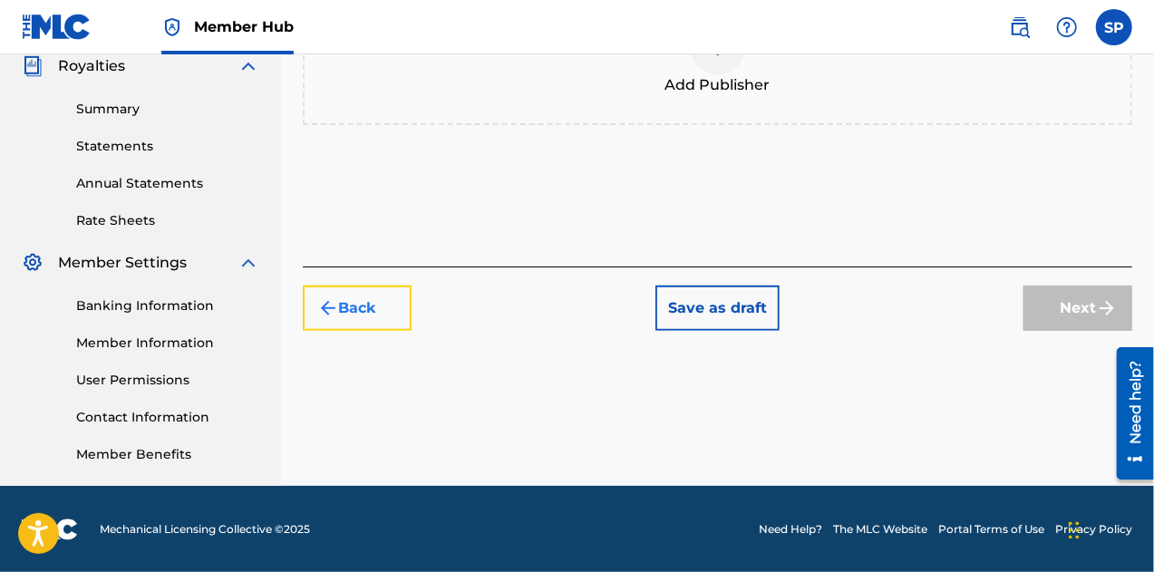
click at [387, 322] on button "Back" at bounding box center [357, 308] width 109 height 45
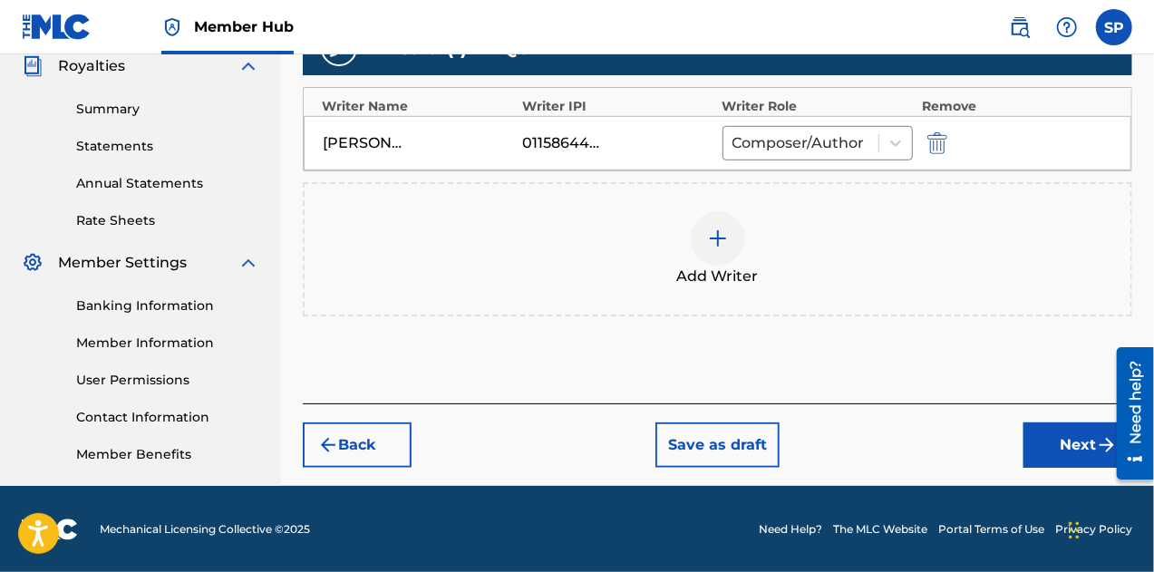
click at [699, 245] on div at bounding box center [718, 238] width 54 height 54
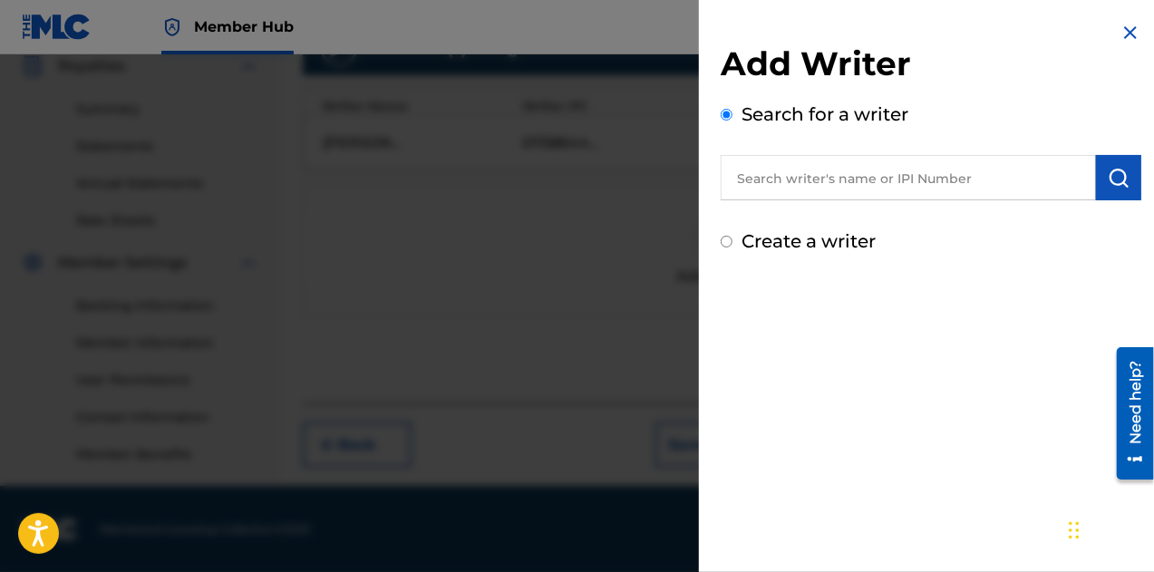
click at [808, 180] on input "text" at bounding box center [908, 177] width 375 height 45
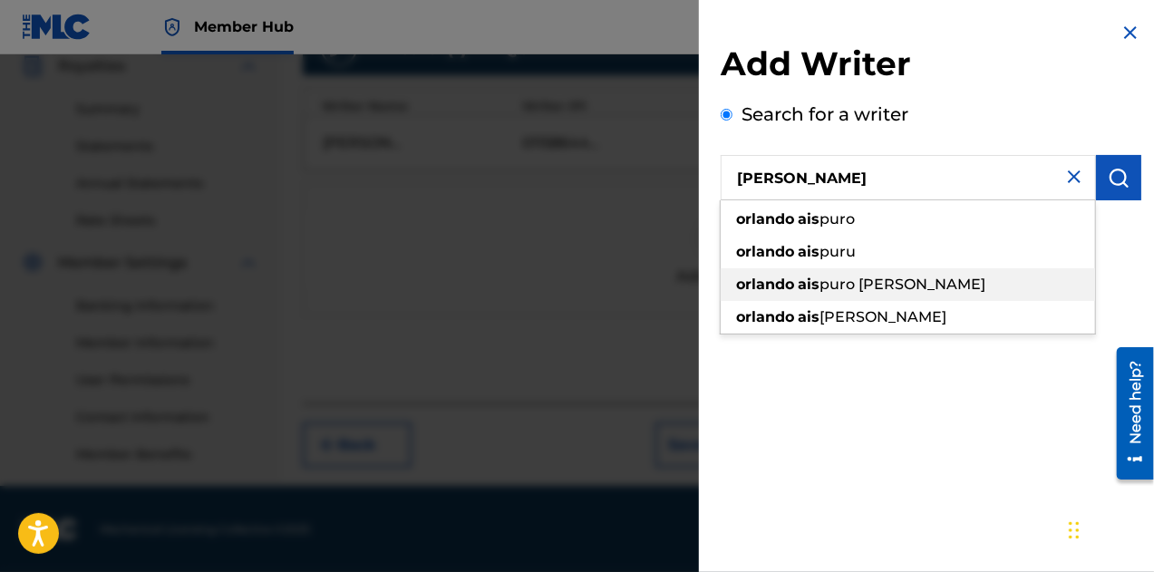
click at [840, 291] on span "puro [PERSON_NAME]" at bounding box center [903, 284] width 166 height 17
type input "[PERSON_NAME]"
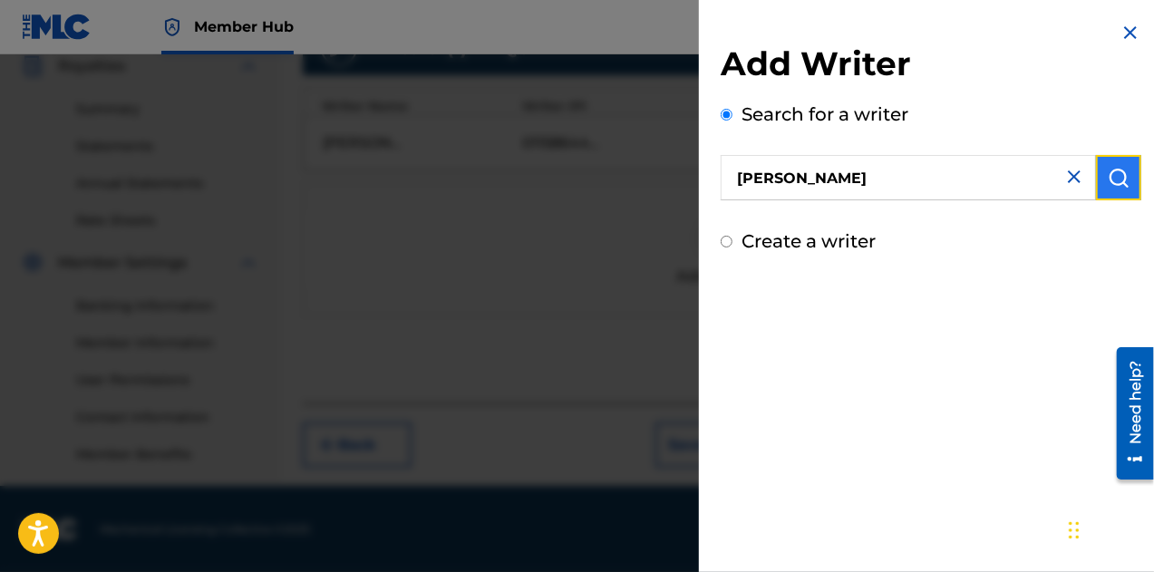
click at [1097, 180] on button "submit" at bounding box center [1118, 177] width 45 height 45
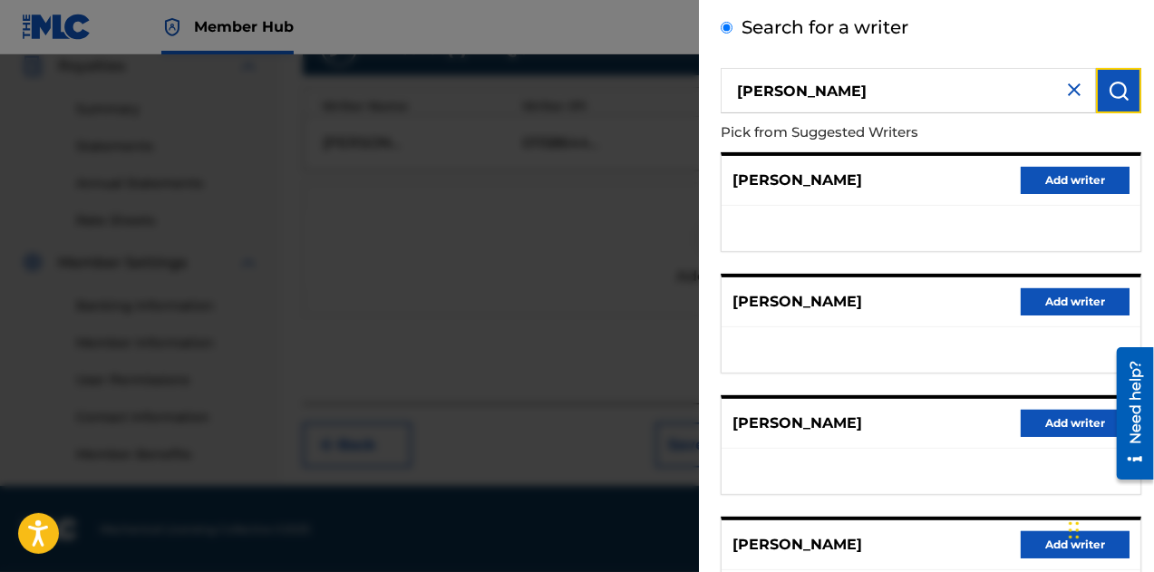
scroll to position [0, 0]
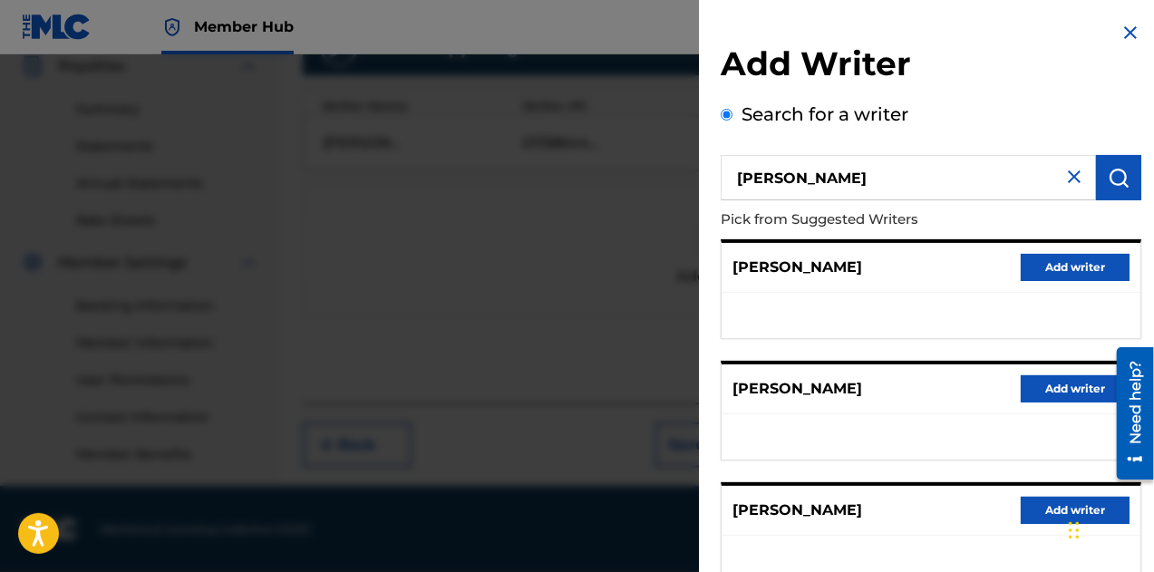
click at [1063, 173] on img at bounding box center [1074, 177] width 22 height 22
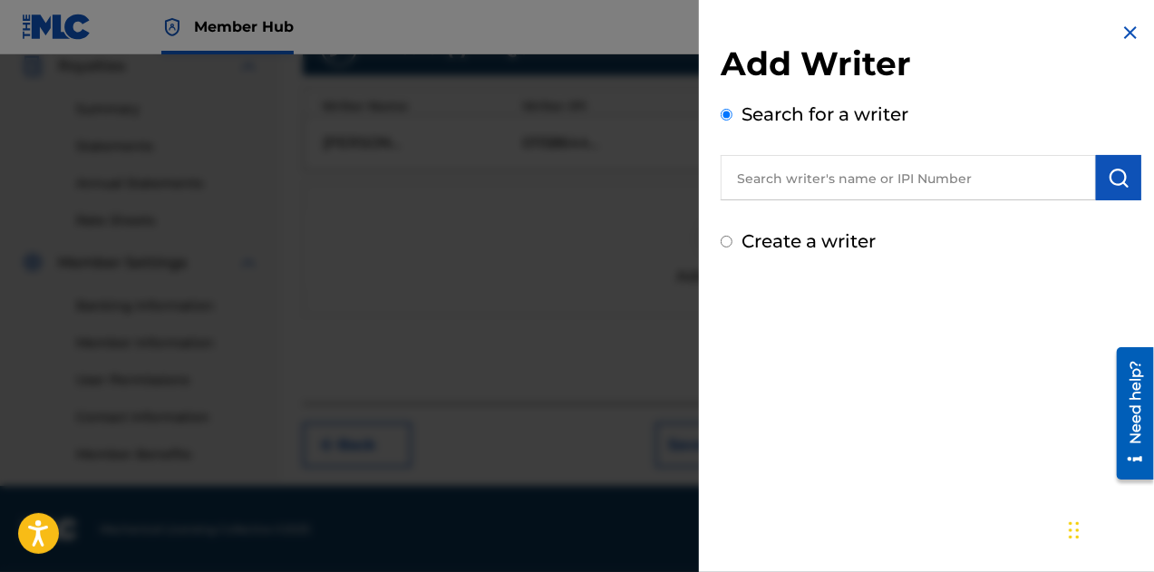
click at [978, 179] on input "text" at bounding box center [908, 177] width 375 height 45
click at [811, 237] on label "Create a writer" at bounding box center [809, 241] width 134 height 22
radio input "true"
click at [733, 237] on input "Create a writer" at bounding box center [727, 242] width 12 height 12
radio input "false"
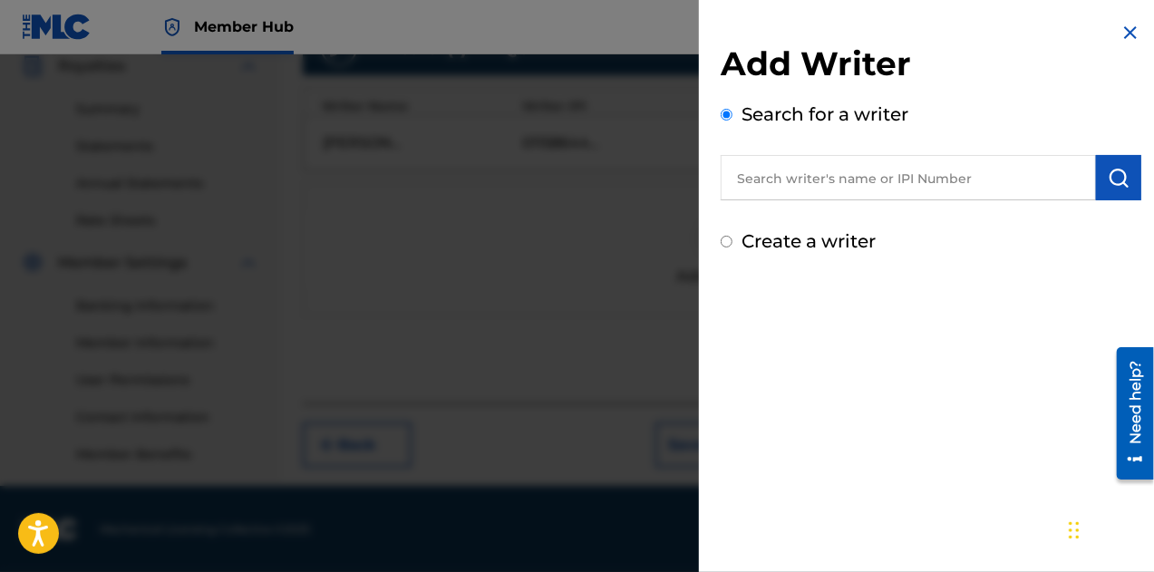
radio input "true"
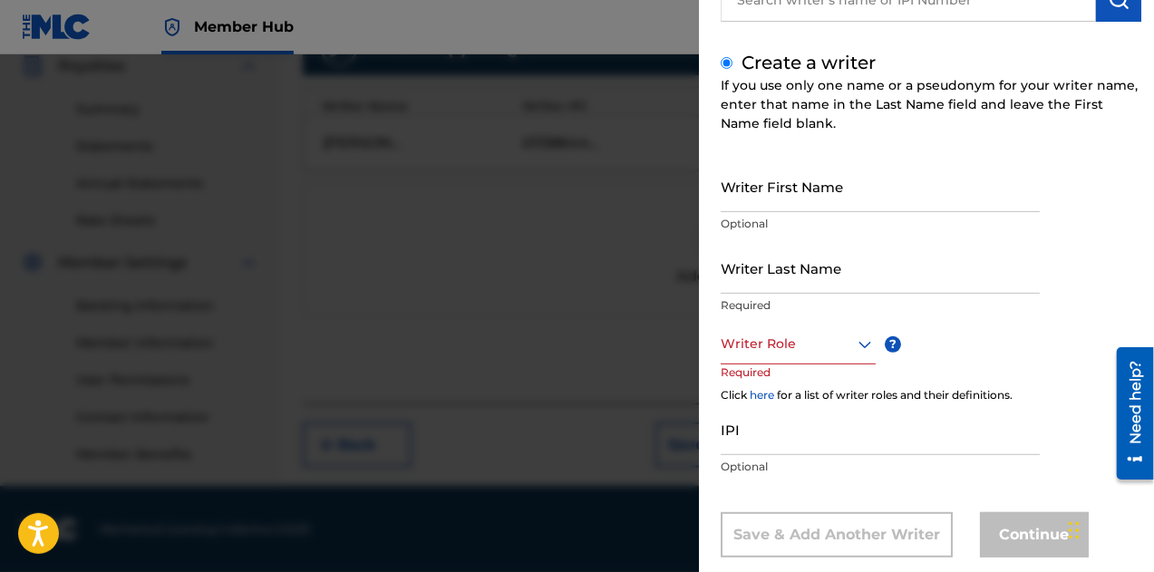
scroll to position [181, 0]
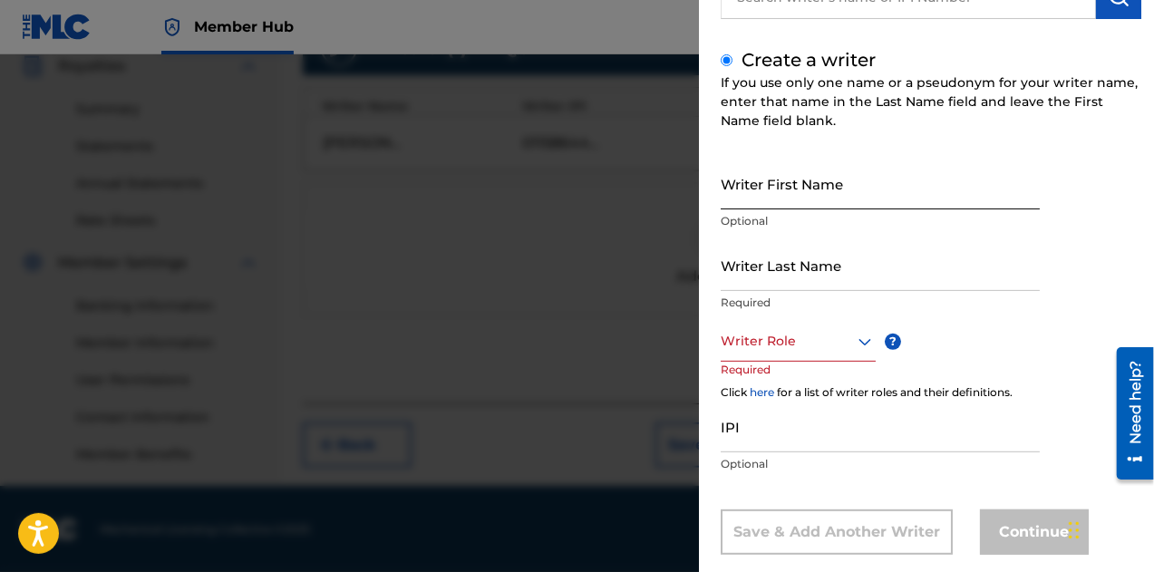
click at [803, 198] on input "Writer First Name" at bounding box center [880, 184] width 319 height 52
click at [796, 192] on input "Writer First Name" at bounding box center [880, 184] width 319 height 52
paste input "[PERSON_NAME]"
drag, startPoint x: 891, startPoint y: 191, endPoint x: 780, endPoint y: 202, distance: 112.0
click at [780, 202] on input "[PERSON_NAME]" at bounding box center [880, 184] width 319 height 52
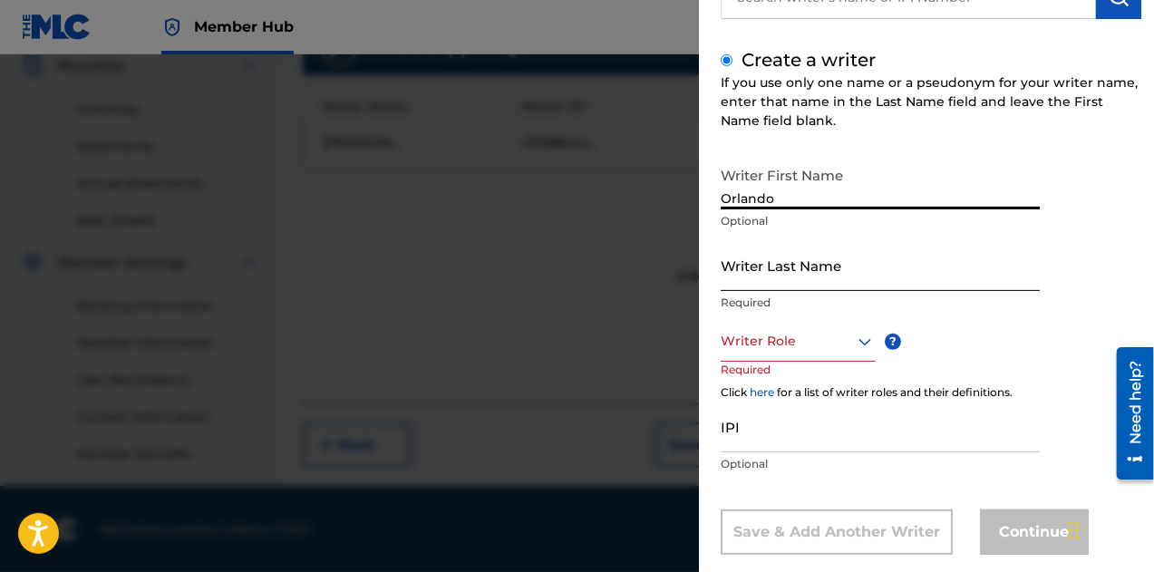
type input "Orlando"
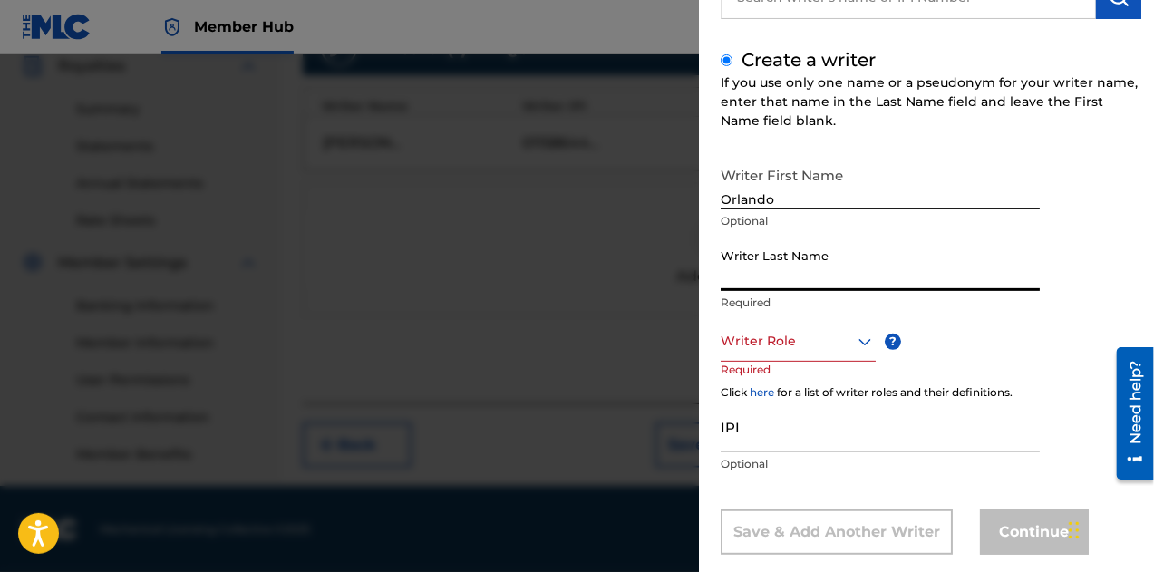
click at [765, 282] on input "Writer Last Name" at bounding box center [880, 265] width 319 height 52
paste input "[PERSON_NAME]"
type input "[PERSON_NAME]"
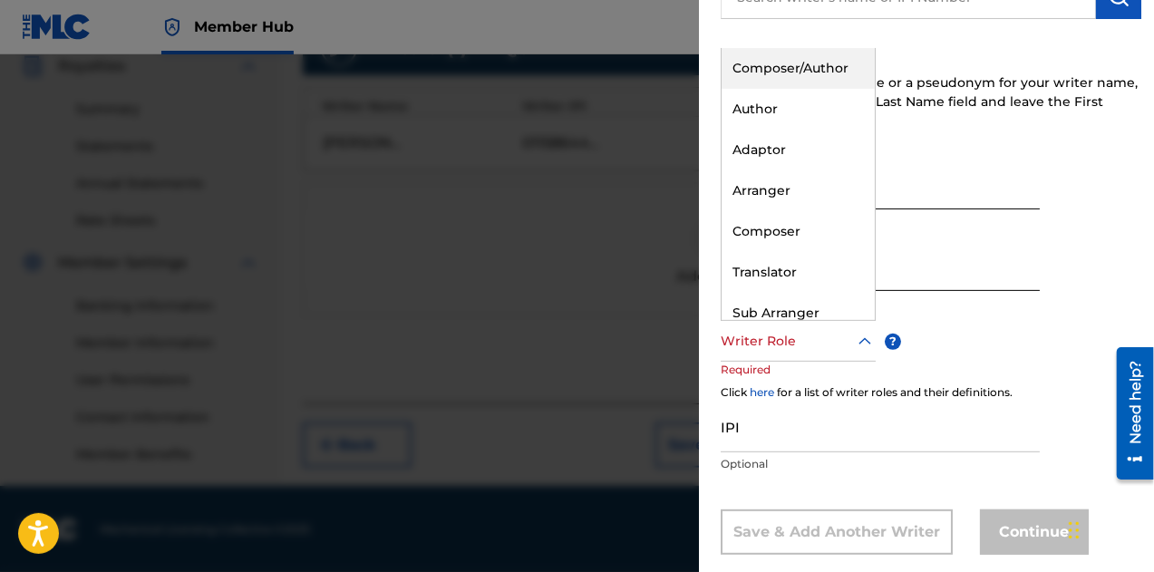
click at [771, 350] on div at bounding box center [798, 341] width 155 height 23
click at [789, 75] on div "Composer/Author" at bounding box center [798, 68] width 153 height 41
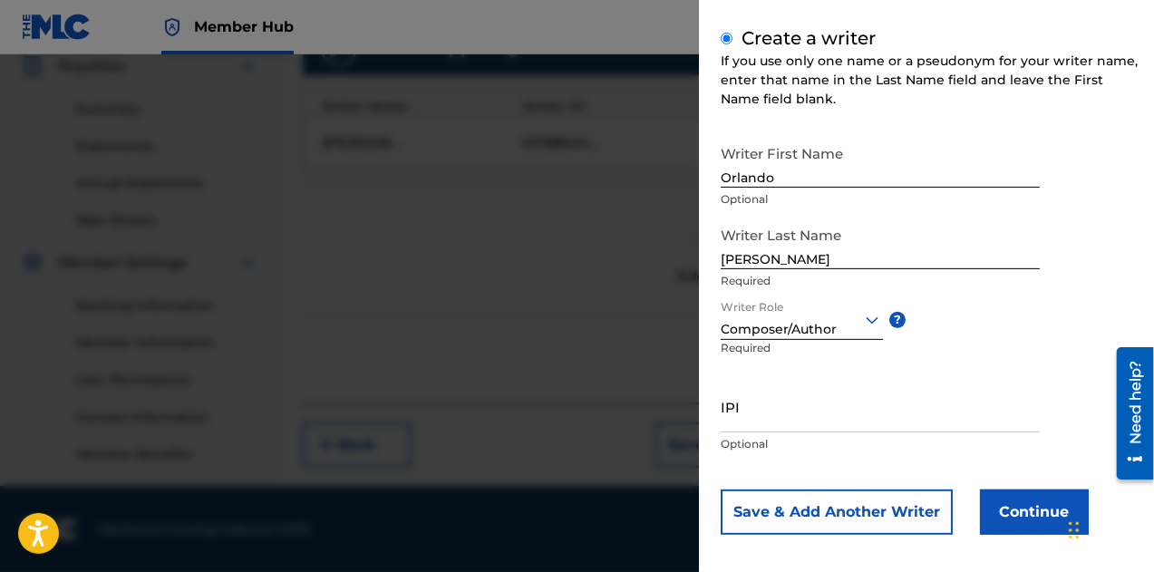
scroll to position [214, 0]
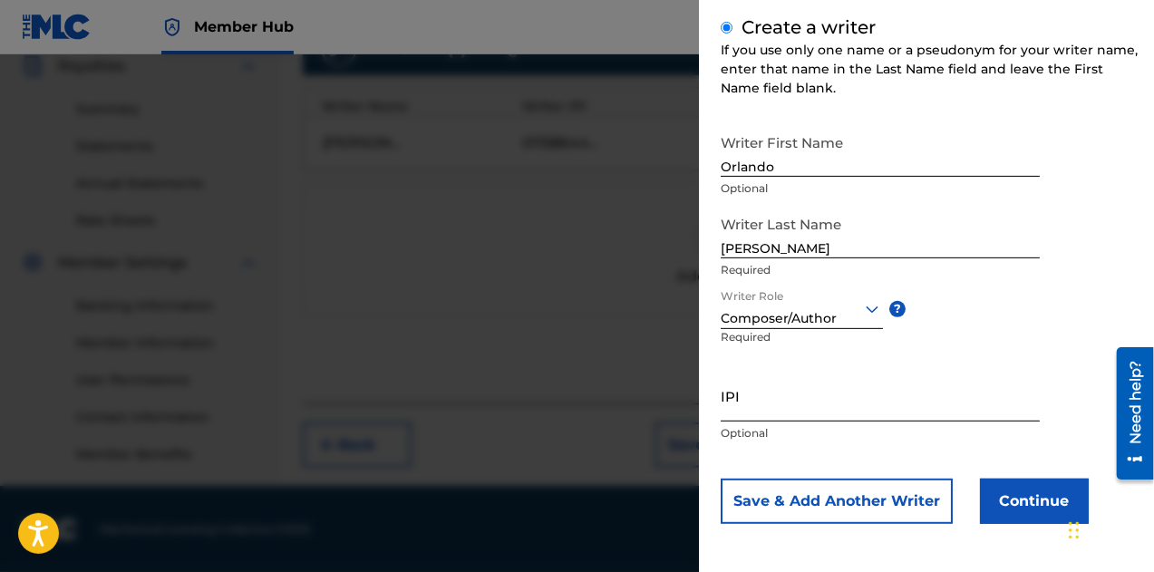
click at [762, 408] on input "IPI" at bounding box center [880, 396] width 319 height 52
click at [755, 403] on input "IPI" at bounding box center [880, 396] width 319 height 52
paste input "1181957037"
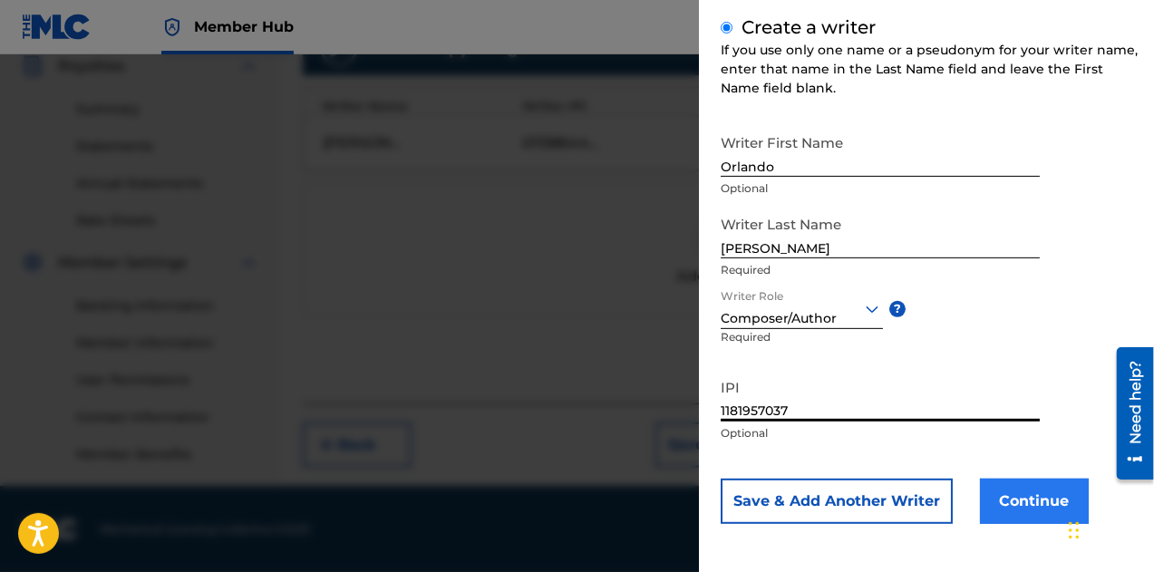
type input "1181957037"
click at [1030, 505] on button "Continue" at bounding box center [1034, 501] width 109 height 45
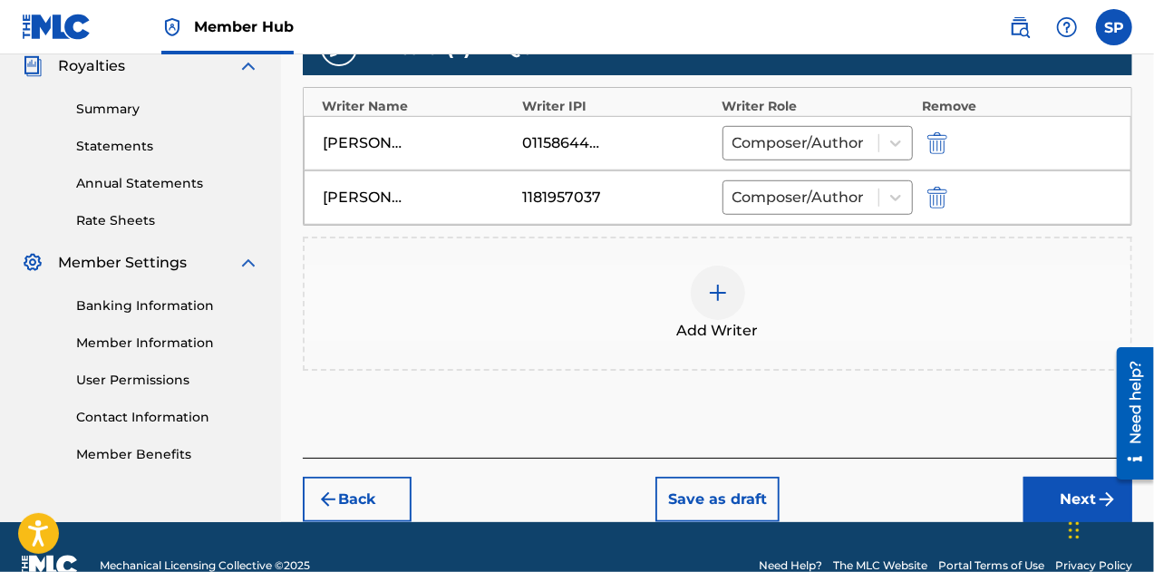
click at [546, 200] on div "1181957037" at bounding box center [563, 198] width 82 height 22
click at [942, 197] on img "submit" at bounding box center [937, 198] width 20 height 22
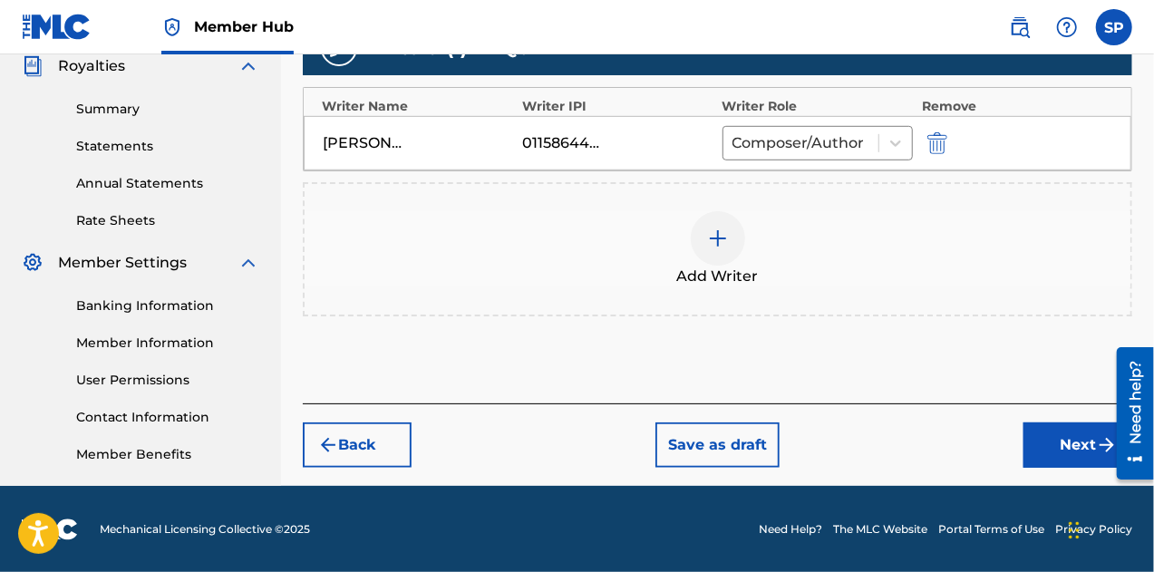
click at [716, 238] on img at bounding box center [718, 239] width 22 height 22
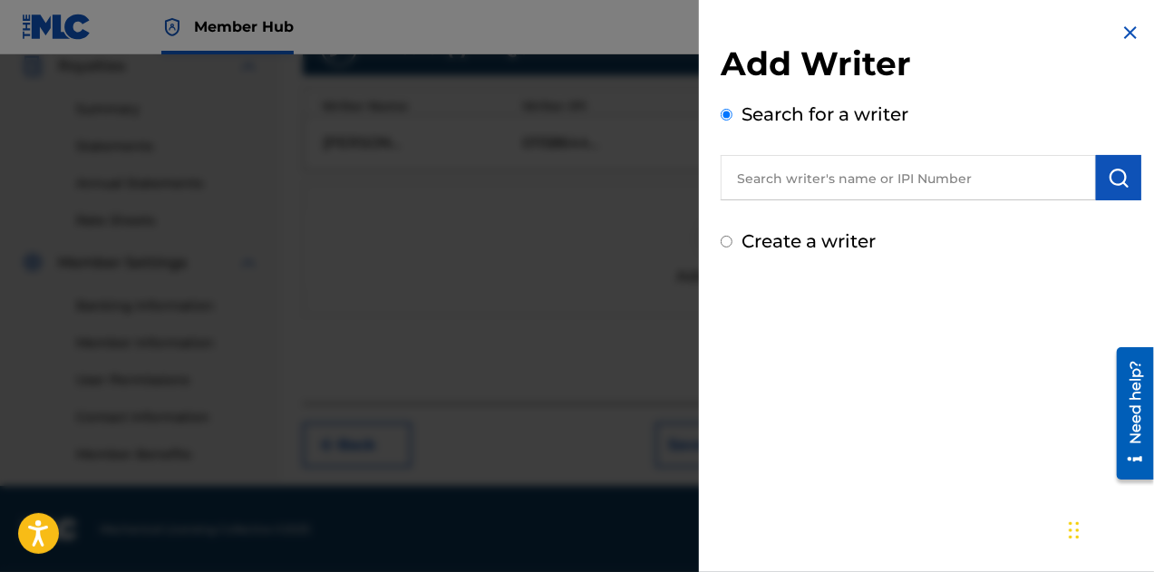
click at [839, 182] on input "text" at bounding box center [908, 177] width 375 height 45
paste input "1255389920"
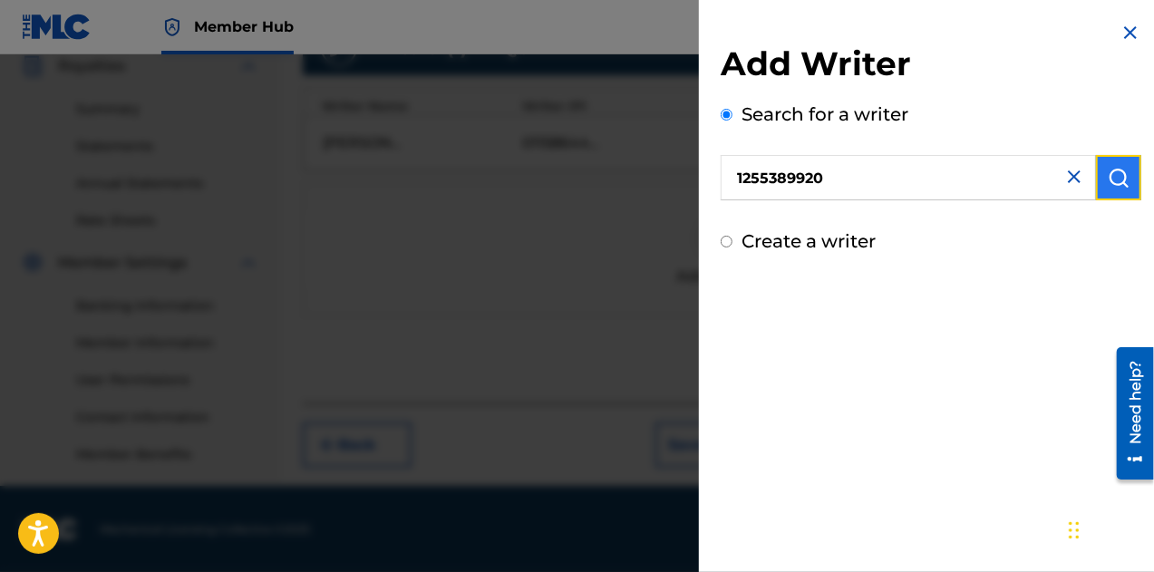
click at [1113, 175] on img "submit" at bounding box center [1119, 178] width 22 height 22
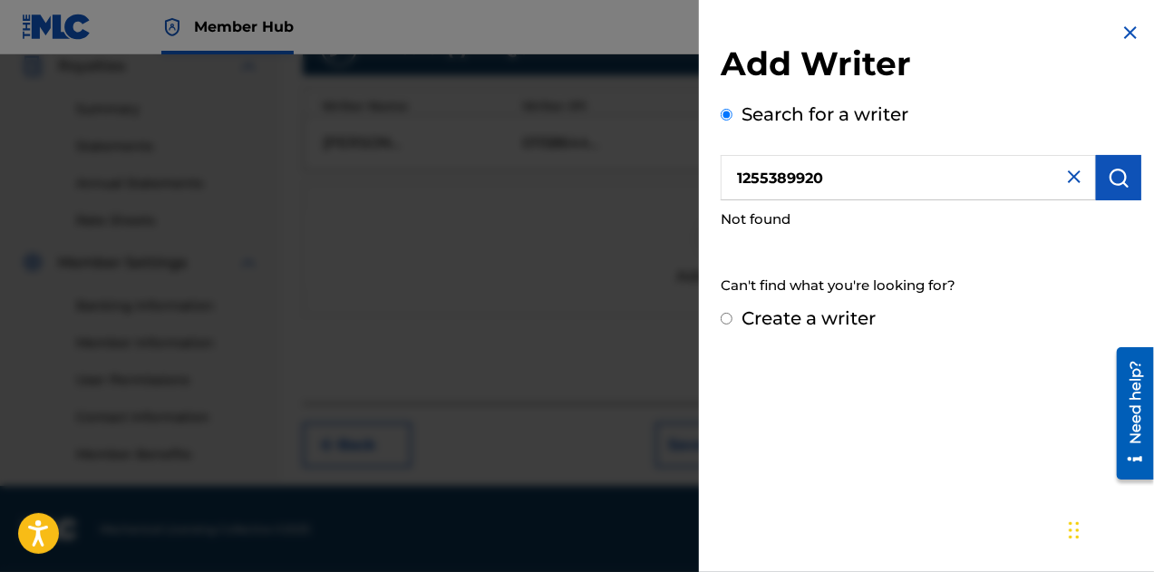
drag, startPoint x: 867, startPoint y: 182, endPoint x: 609, endPoint y: 169, distance: 257.8
click at [611, 170] on div "Add Writer Search for a writer 1255389920 Not found Can't find what you're look…" at bounding box center [577, 313] width 1154 height 518
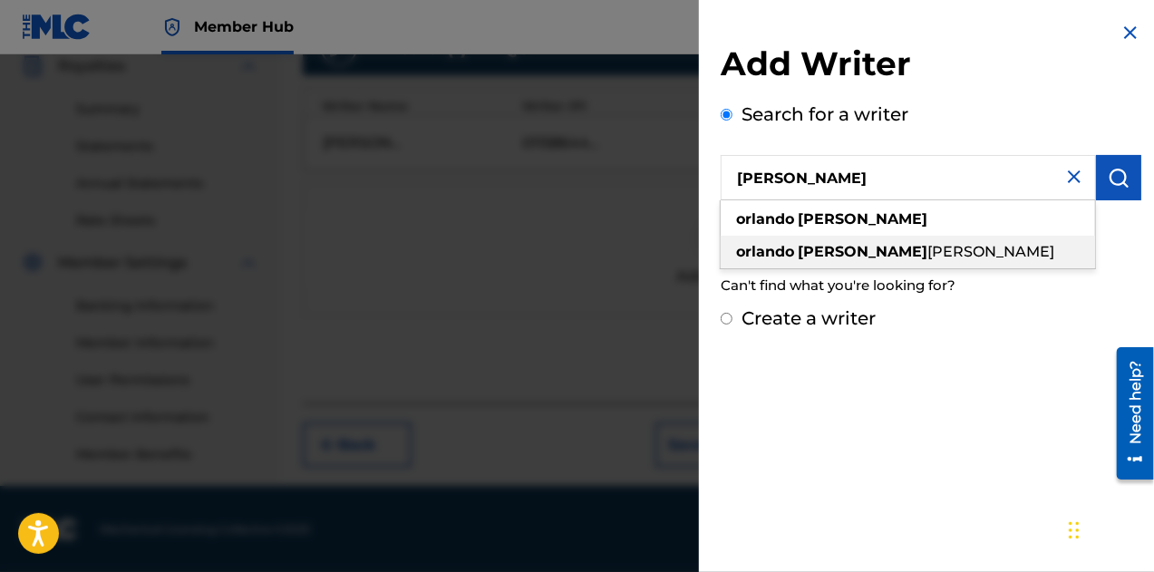
click at [756, 247] on strong "orlando" at bounding box center [765, 251] width 58 height 17
type input "[PERSON_NAME]"
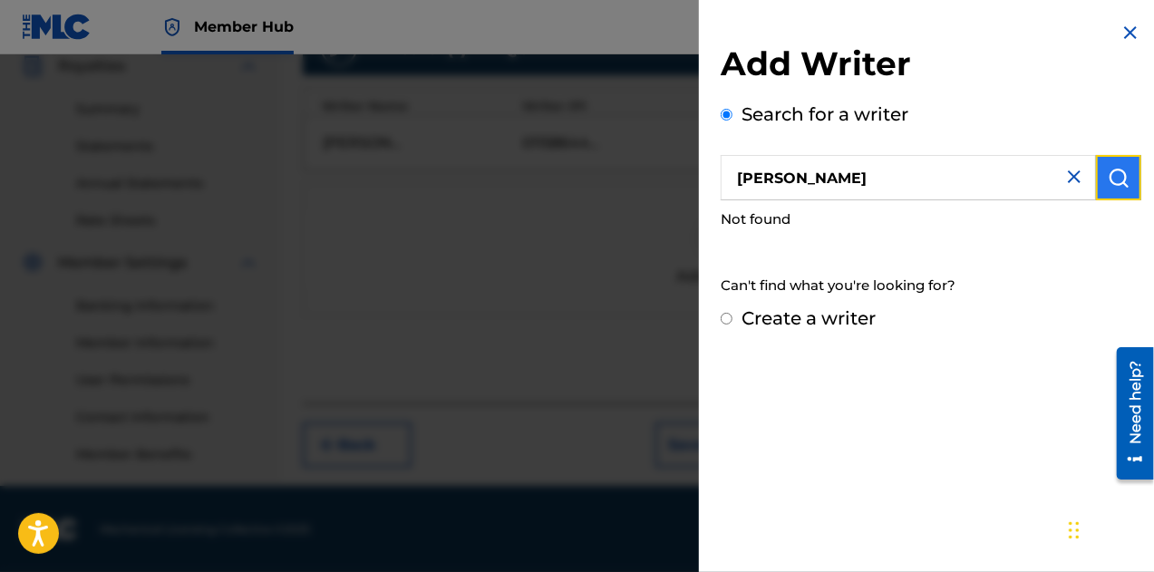
click at [1111, 181] on img "submit" at bounding box center [1119, 178] width 22 height 22
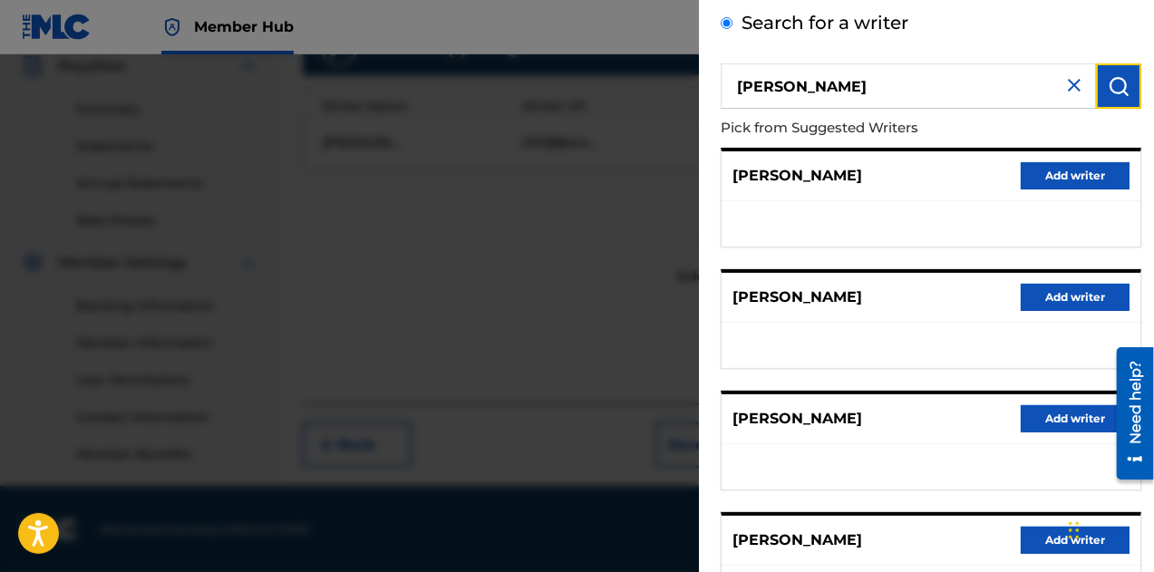
scroll to position [0, 0]
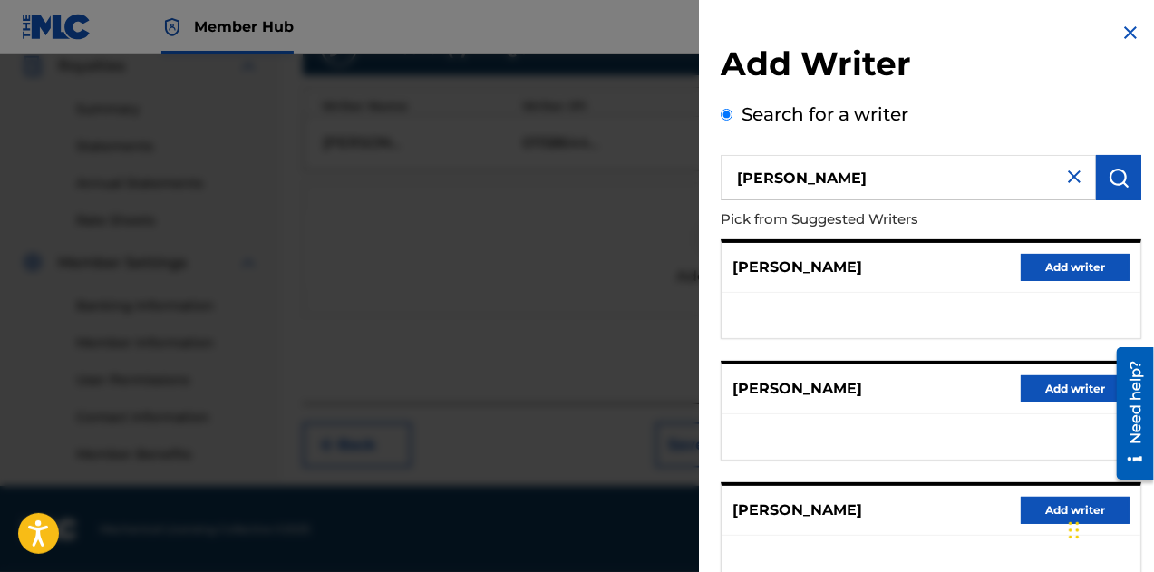
click at [1070, 178] on img at bounding box center [1074, 177] width 22 height 22
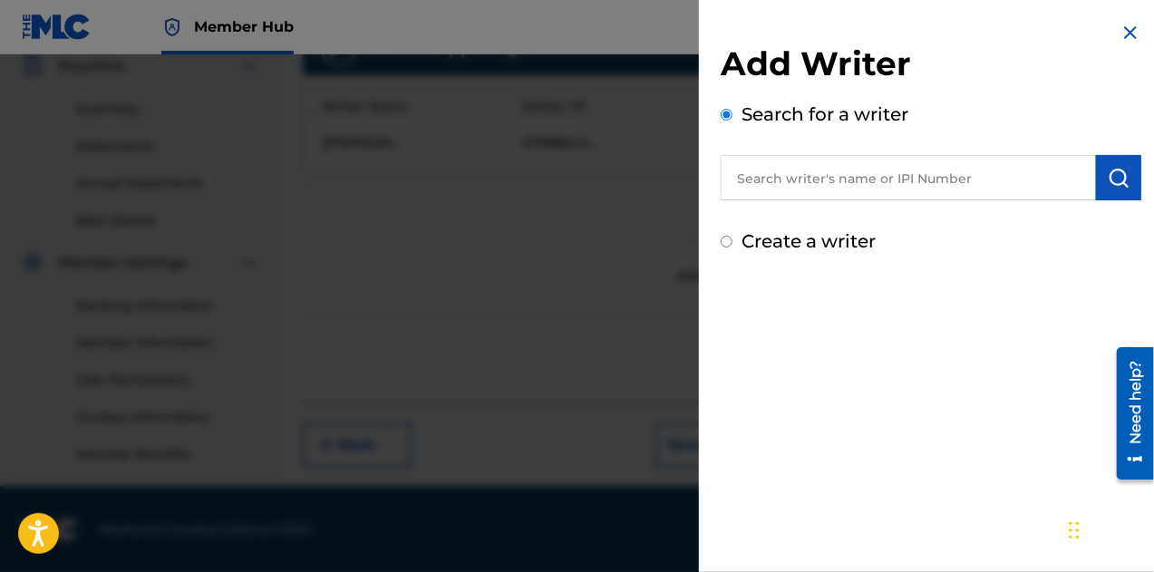
click at [798, 175] on input "text" at bounding box center [908, 177] width 375 height 45
click at [732, 240] on input "Create a writer" at bounding box center [727, 242] width 12 height 12
radio input "false"
radio input "true"
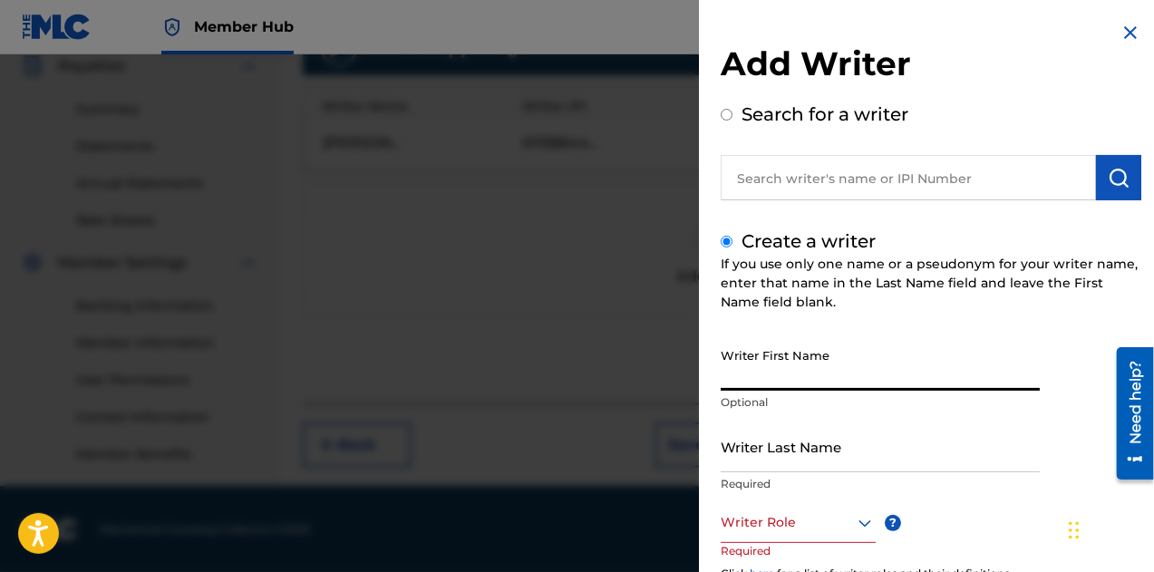
click at [787, 369] on input "Writer First Name" at bounding box center [880, 365] width 319 height 52
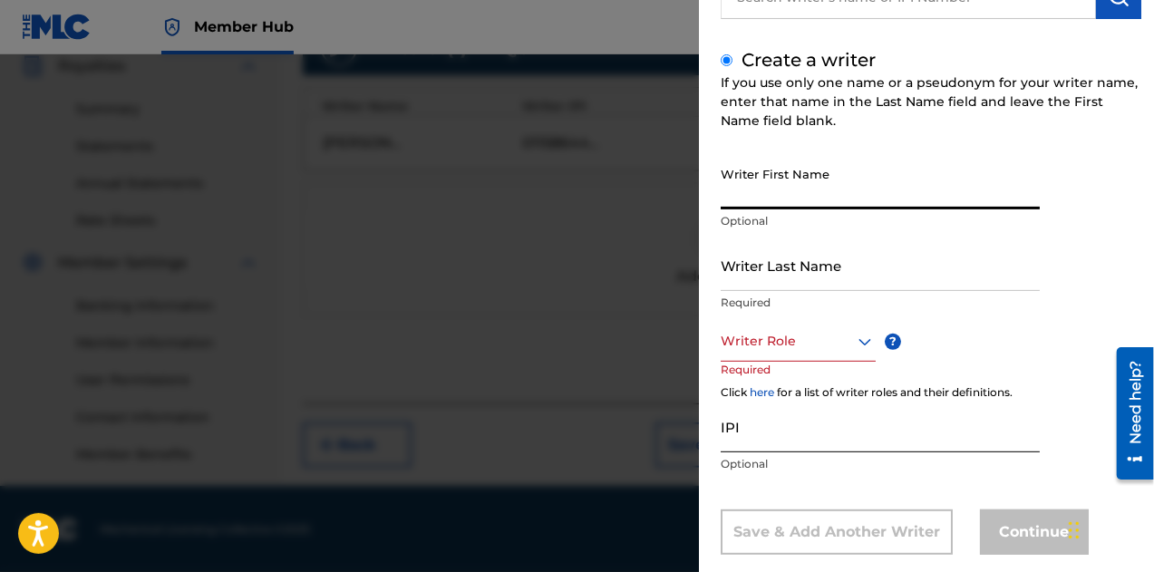
click at [763, 439] on input "IPI" at bounding box center [880, 427] width 319 height 52
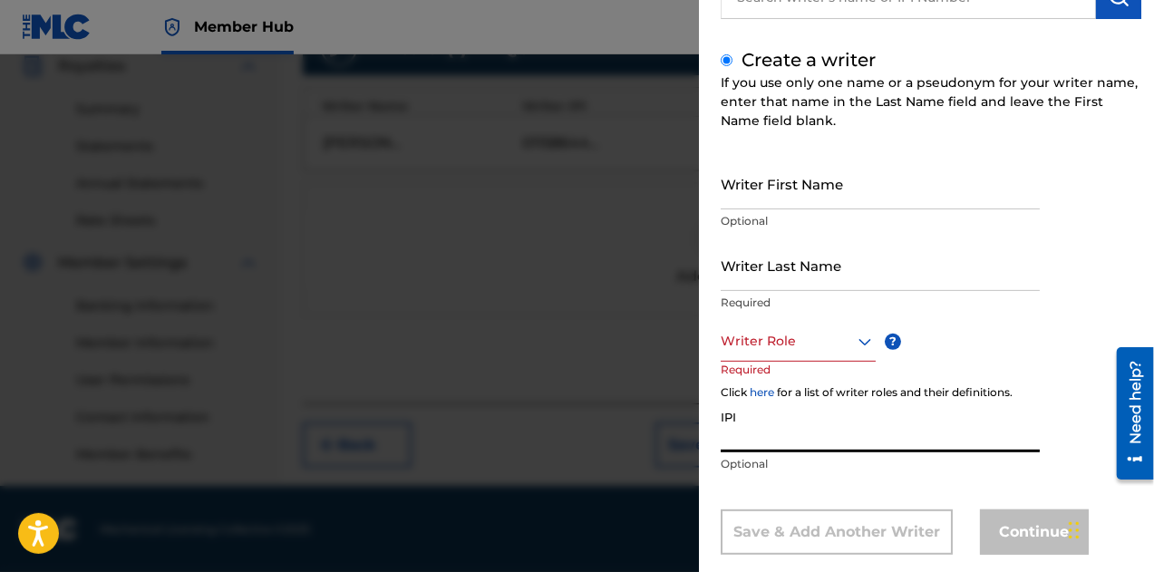
paste input "1255389920"
type input "1255389920"
click at [761, 359] on div "Writer Role" at bounding box center [798, 341] width 155 height 41
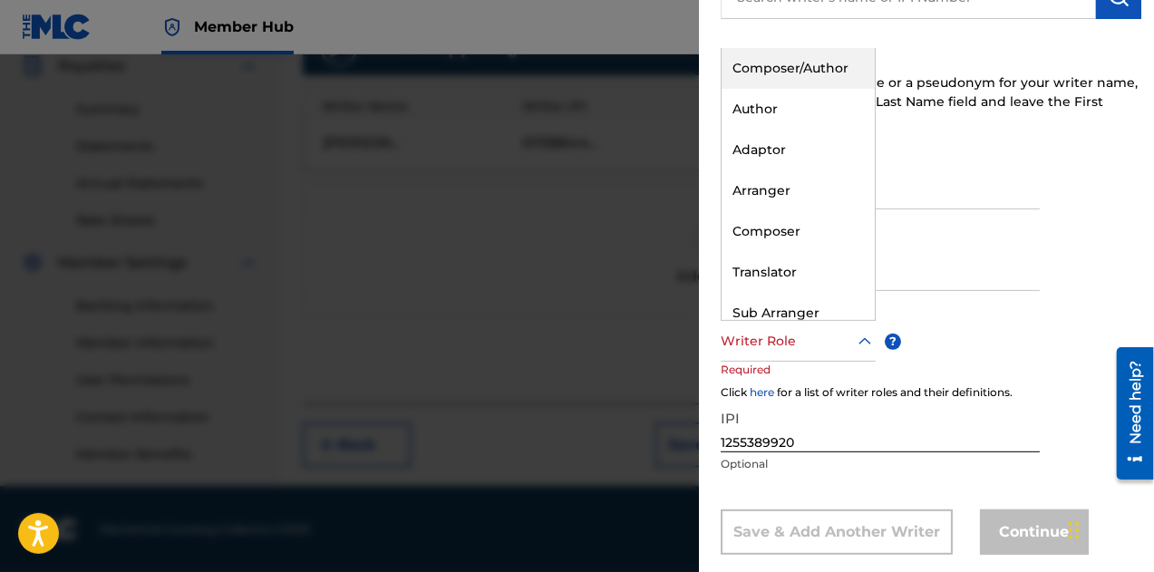
click at [787, 79] on div "Composer/Author" at bounding box center [798, 68] width 153 height 41
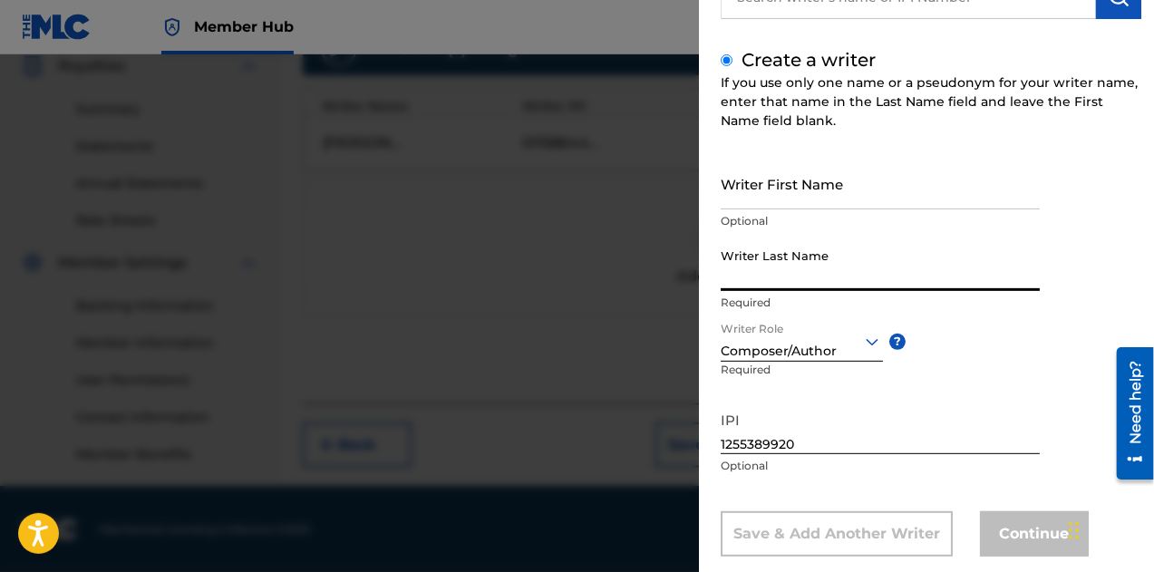
click at [766, 287] on input "Writer Last Name" at bounding box center [880, 265] width 319 height 52
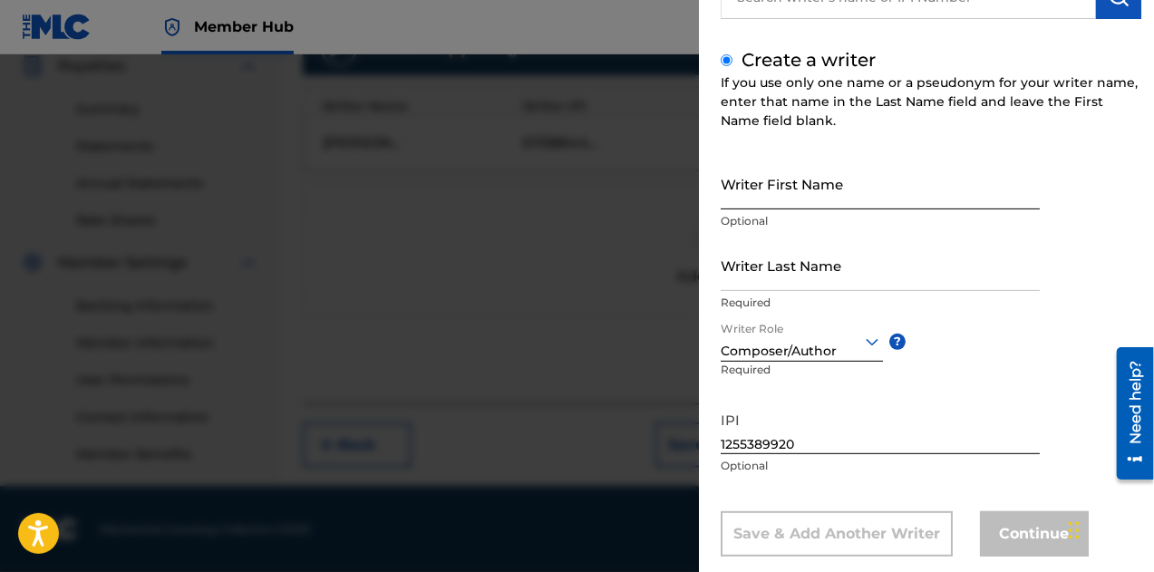
click at [781, 204] on input "Writer First Name" at bounding box center [880, 184] width 319 height 52
paste input "[PERSON_NAME]"
drag, startPoint x: 893, startPoint y: 196, endPoint x: 777, endPoint y: 206, distance: 116.5
click at [777, 206] on input "[PERSON_NAME]" at bounding box center [880, 184] width 319 height 52
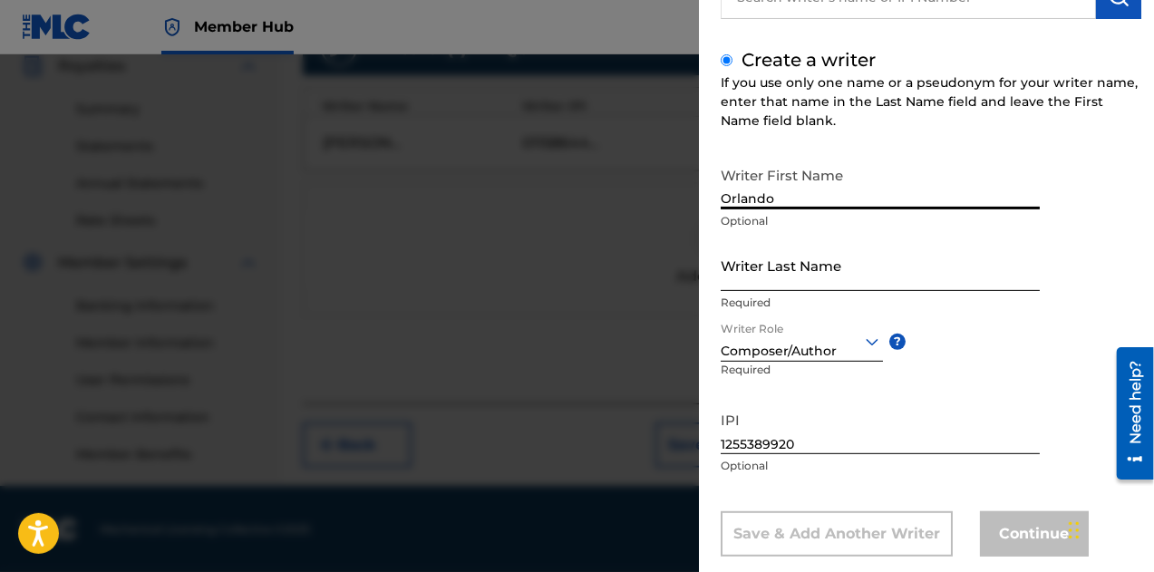
type input "Orlando"
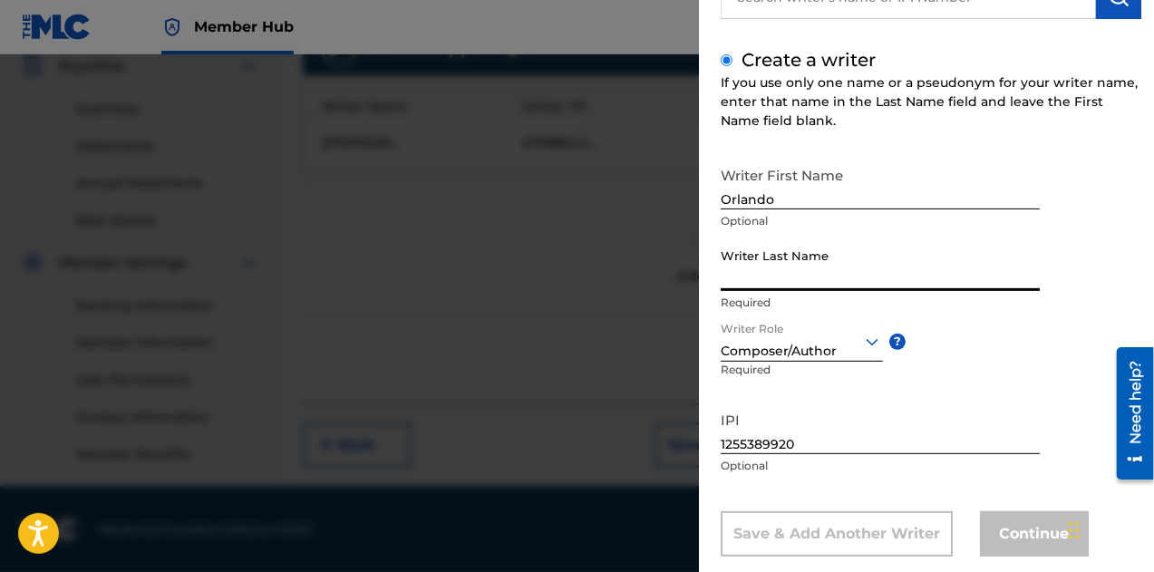
paste input "[PERSON_NAME]"
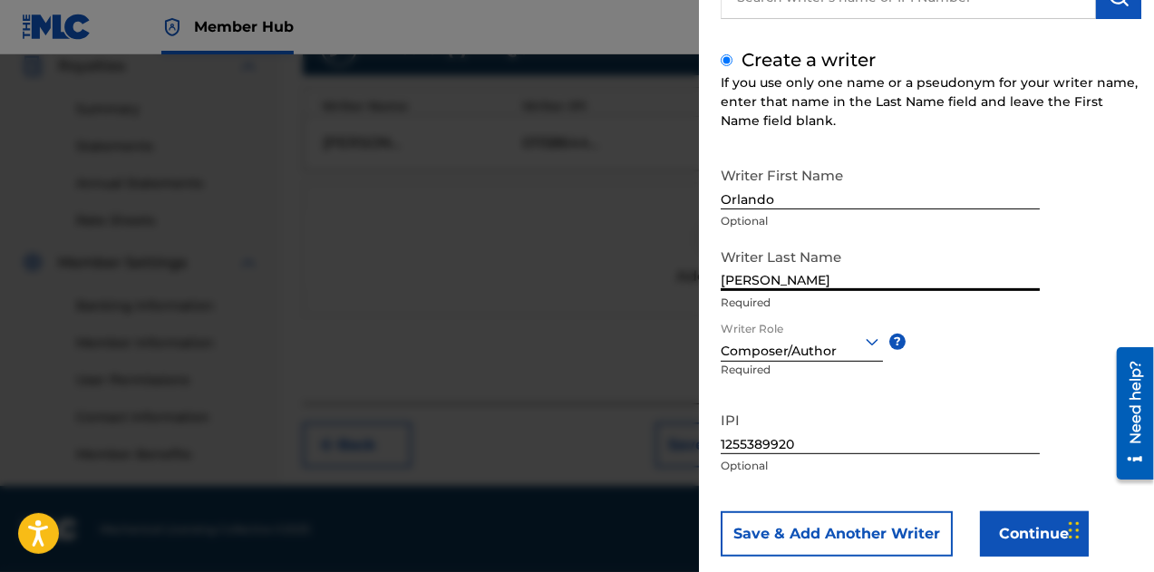
scroll to position [214, 0]
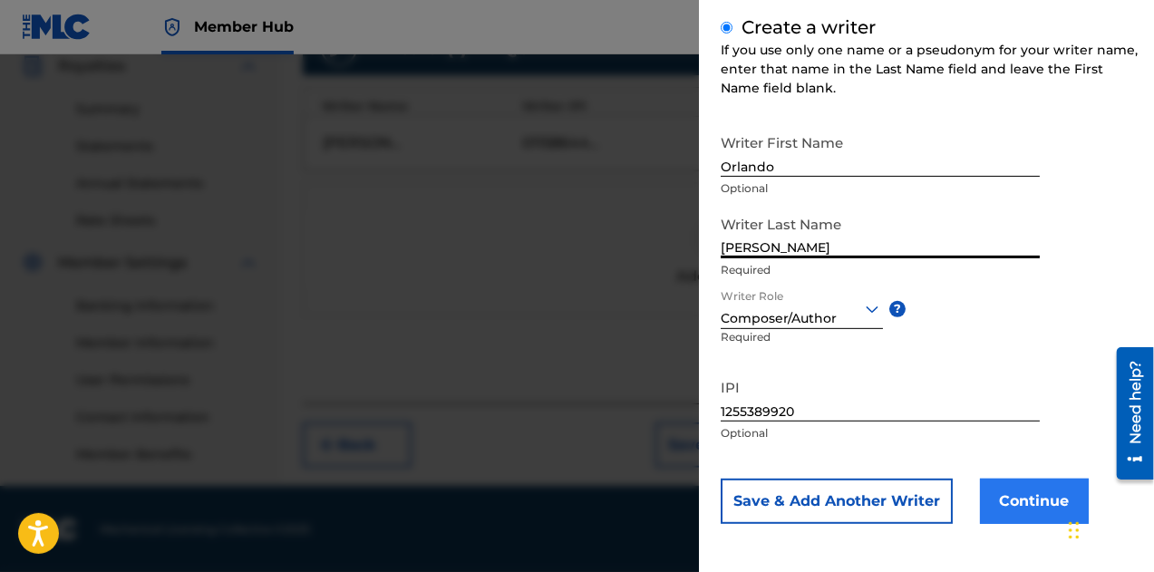
type input "[PERSON_NAME]"
click at [1025, 490] on button "Continue" at bounding box center [1034, 501] width 109 height 45
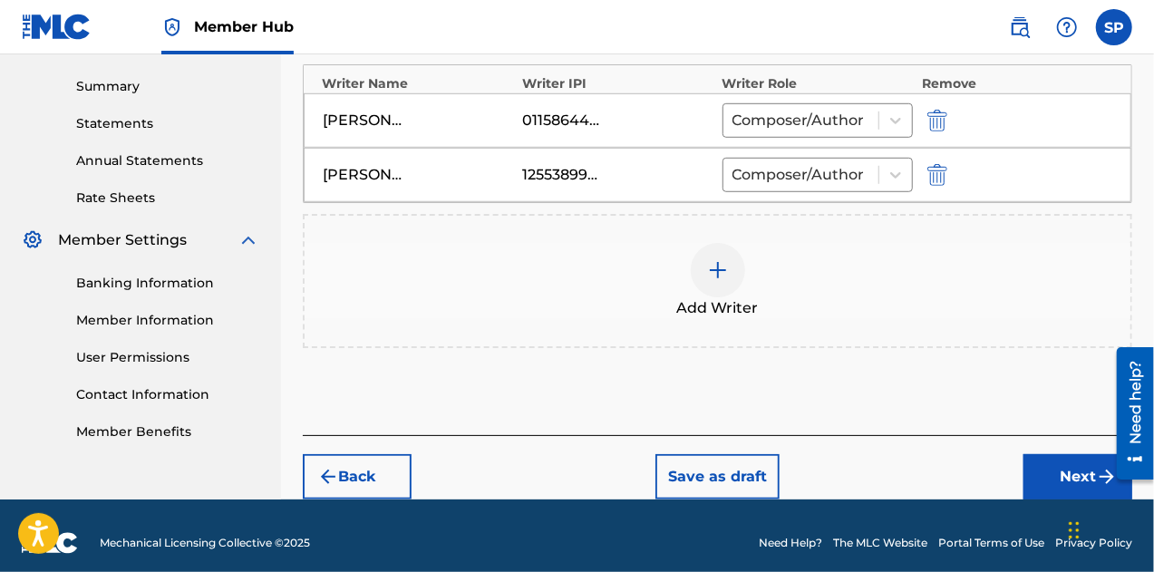
scroll to position [586, 0]
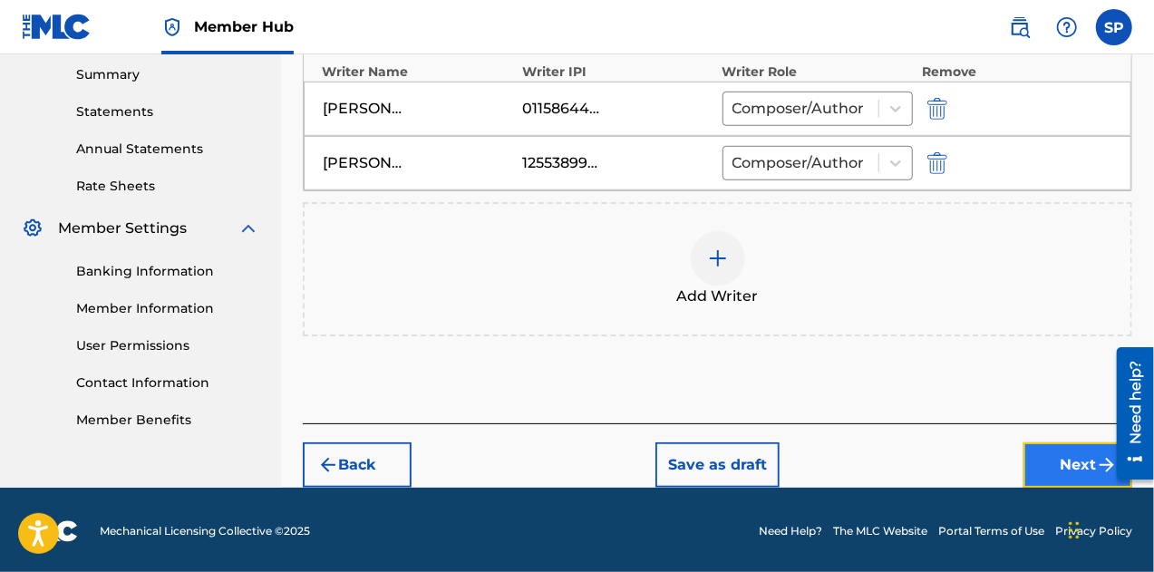
click at [1077, 463] on button "Next" at bounding box center [1078, 464] width 109 height 45
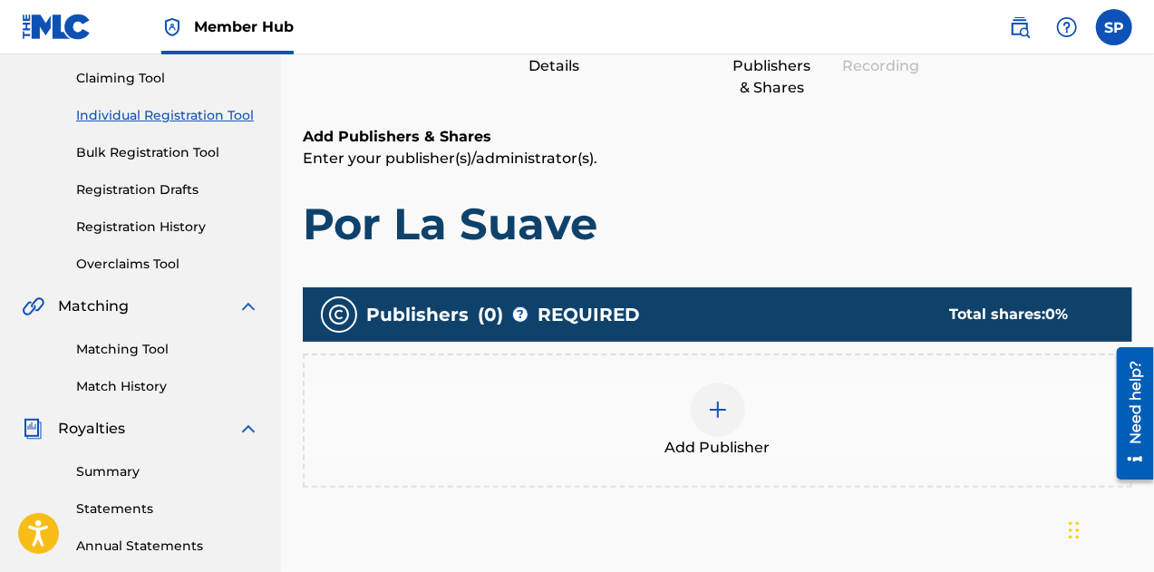
scroll to position [172, 0]
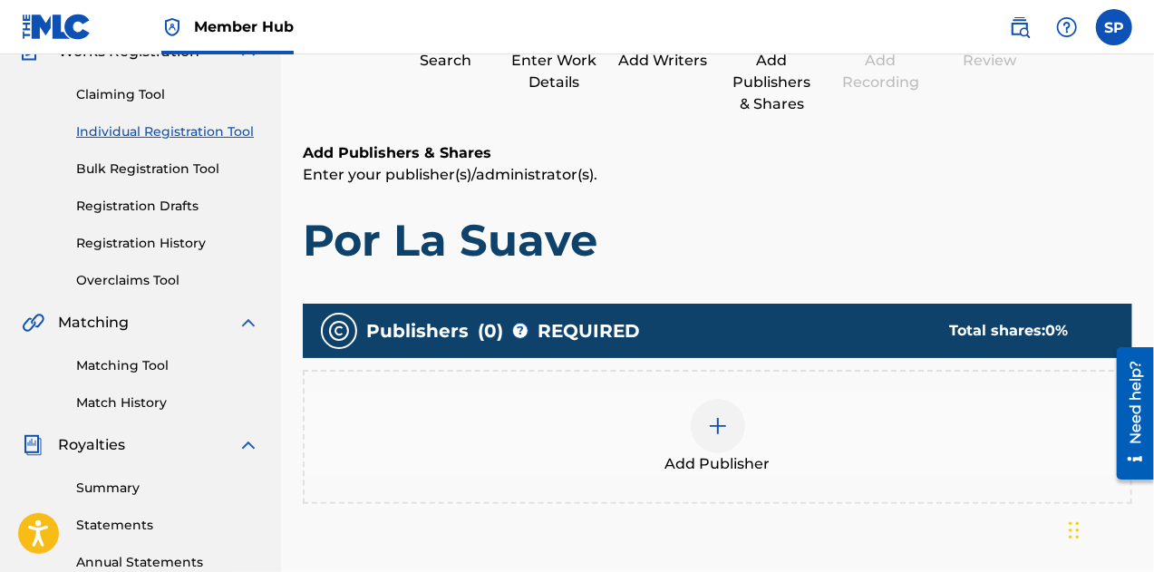
click at [686, 430] on div "Add Publisher" at bounding box center [718, 437] width 826 height 76
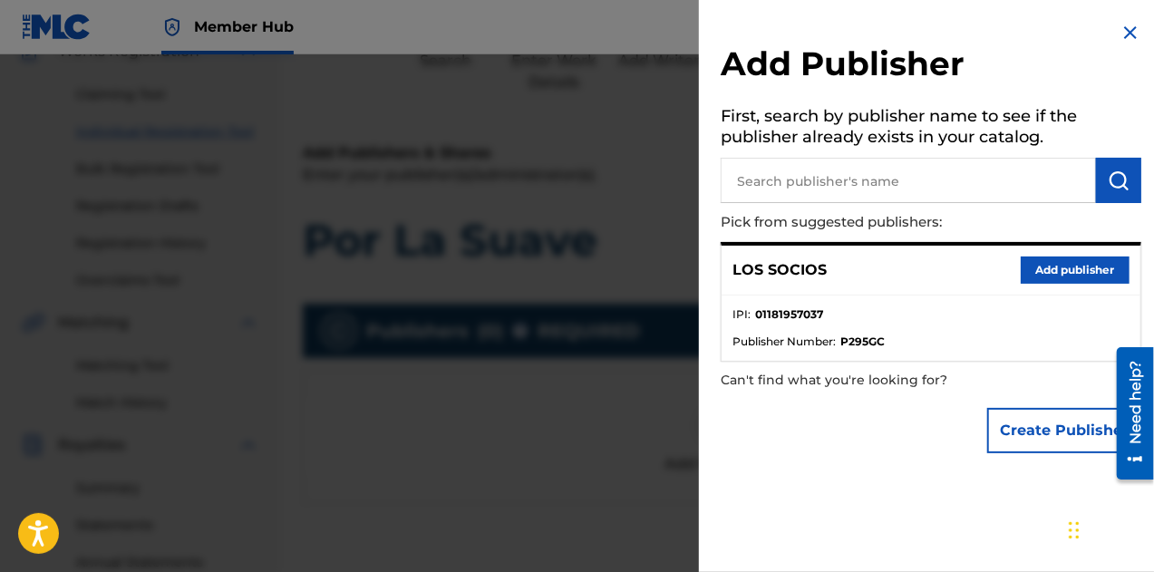
click at [815, 185] on input "text" at bounding box center [908, 180] width 375 height 45
click at [1055, 269] on button "Add publisher" at bounding box center [1075, 270] width 109 height 27
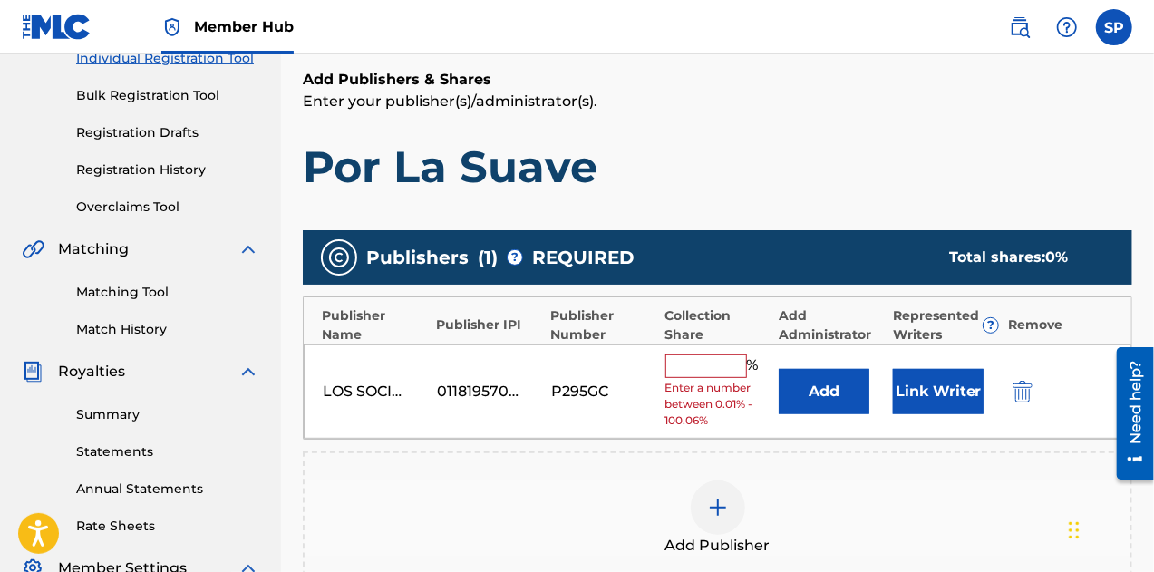
scroll to position [263, 0]
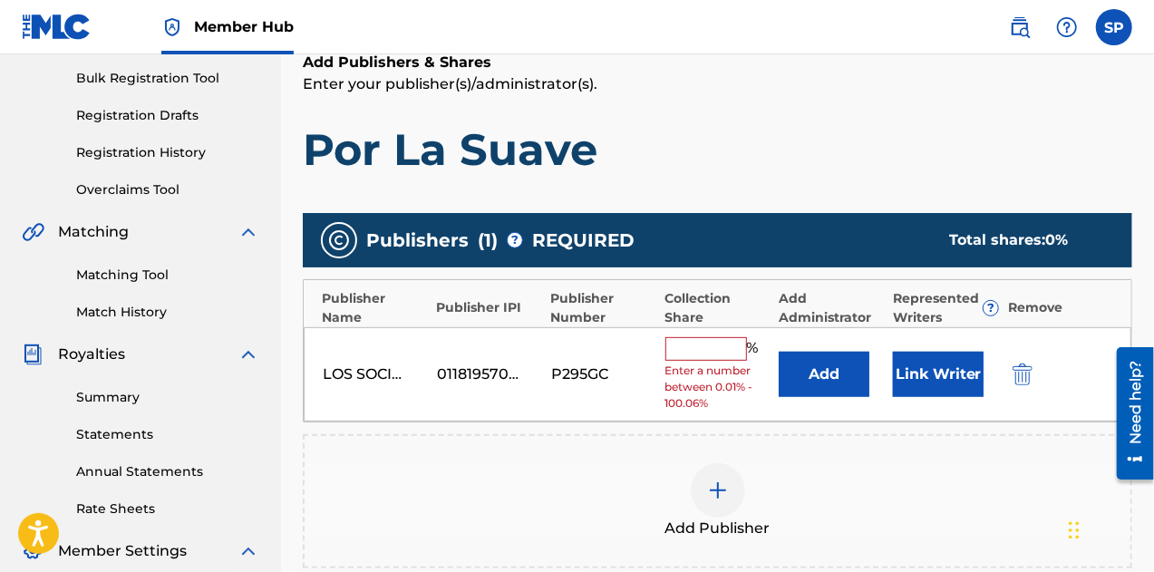
click at [694, 346] on input "text" at bounding box center [706, 349] width 82 height 24
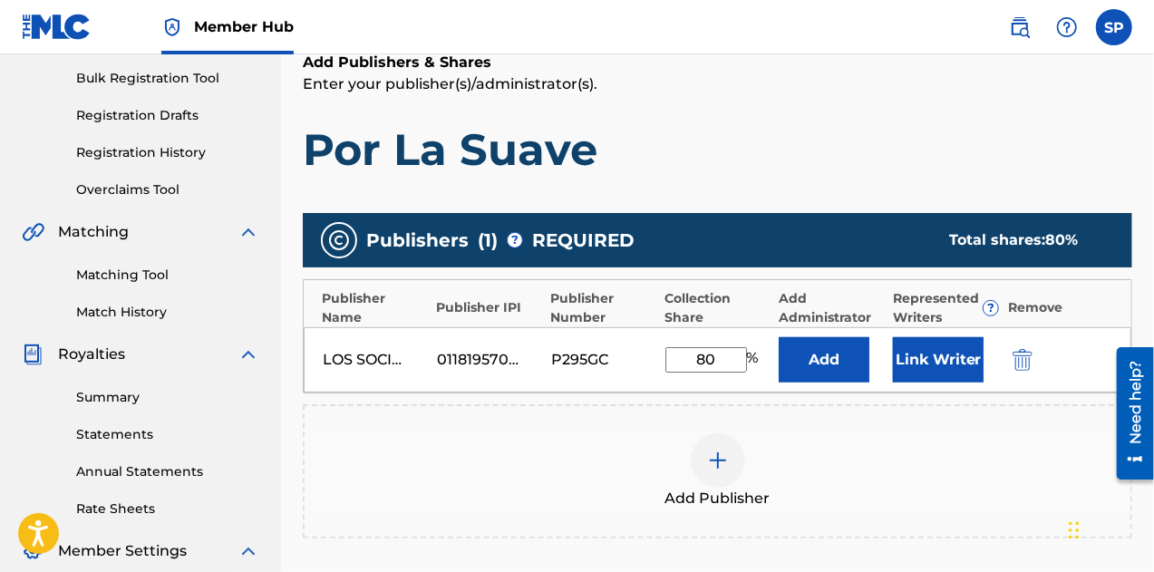
type input "80"
click at [842, 462] on div "Add Publisher" at bounding box center [718, 471] width 826 height 76
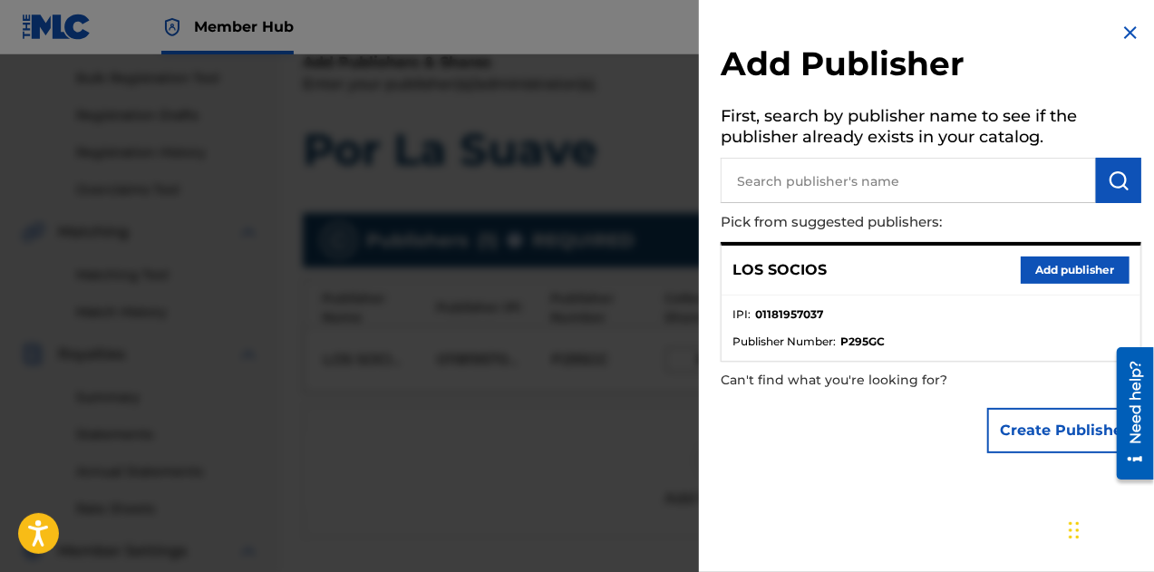
click at [1125, 34] on img at bounding box center [1131, 33] width 22 height 22
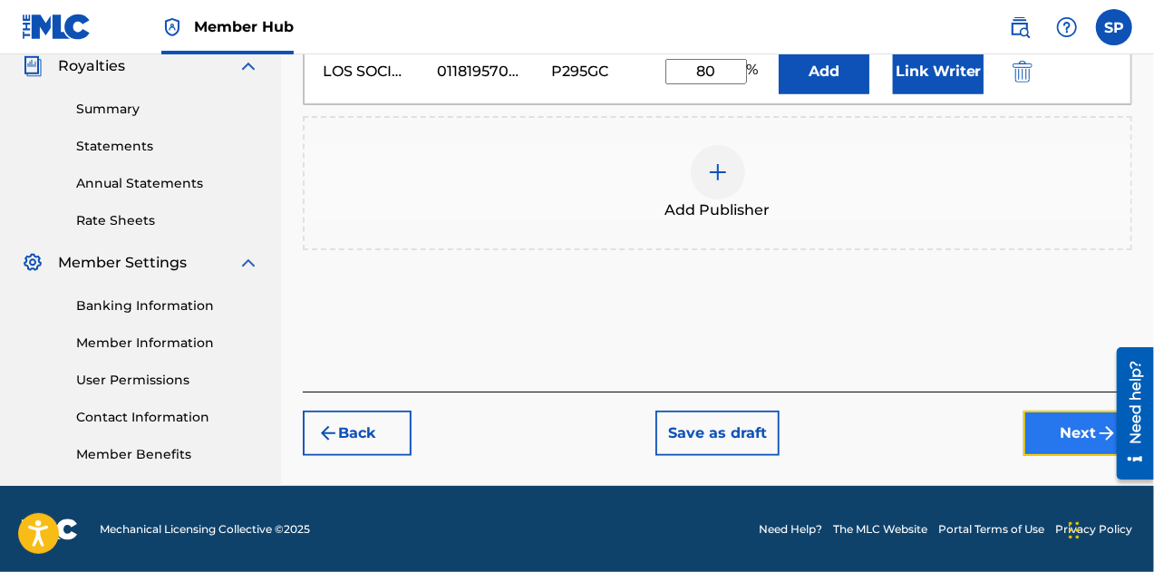
click at [1090, 431] on button "Next" at bounding box center [1078, 433] width 109 height 45
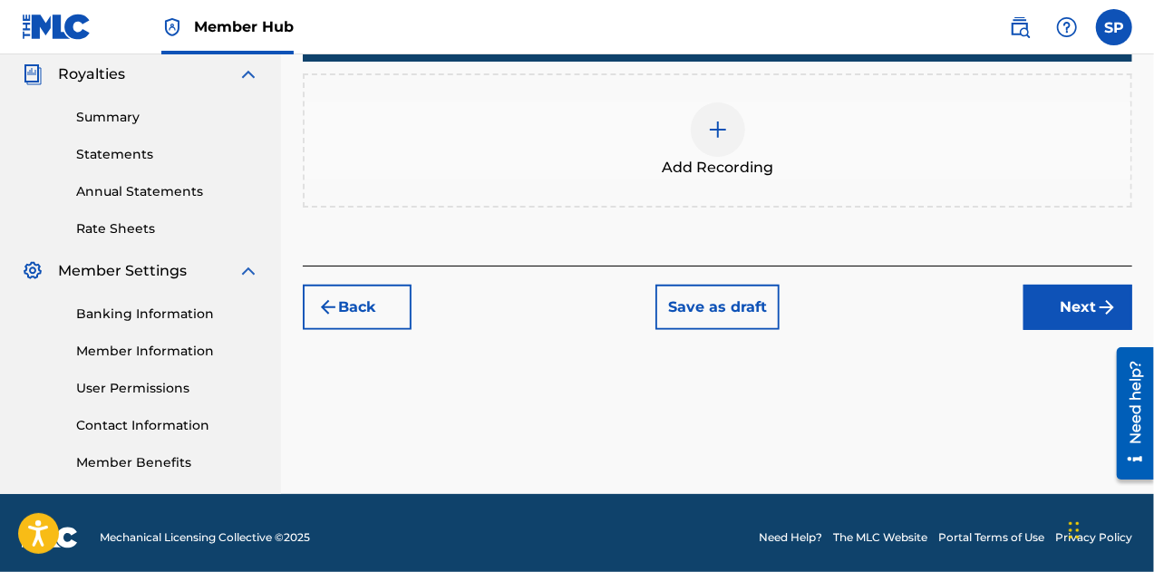
scroll to position [551, 0]
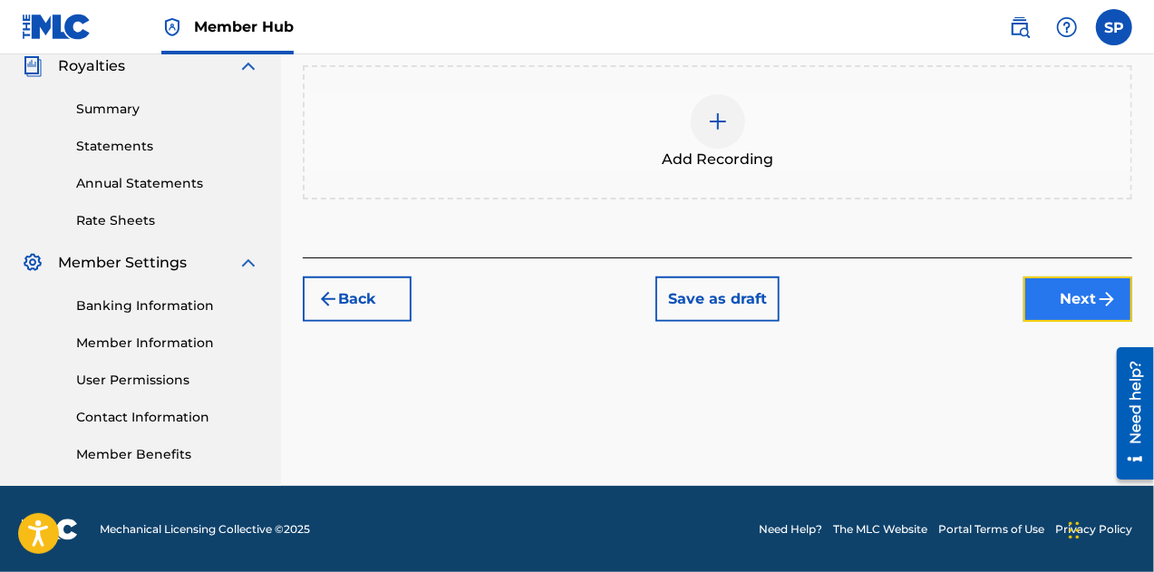
click at [1082, 307] on button "Next" at bounding box center [1078, 299] width 109 height 45
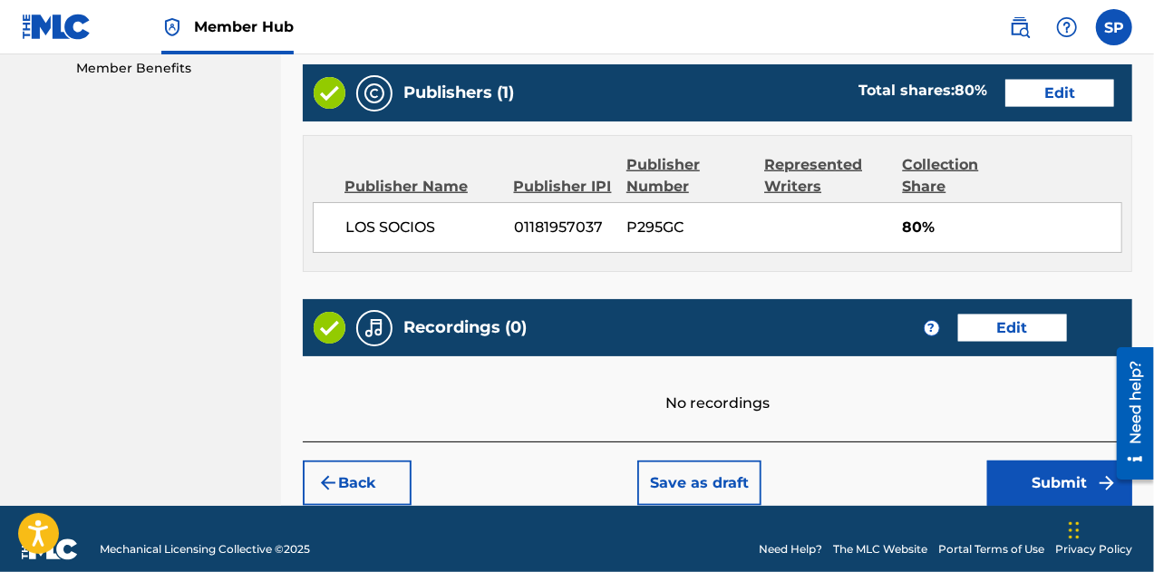
scroll to position [955, 0]
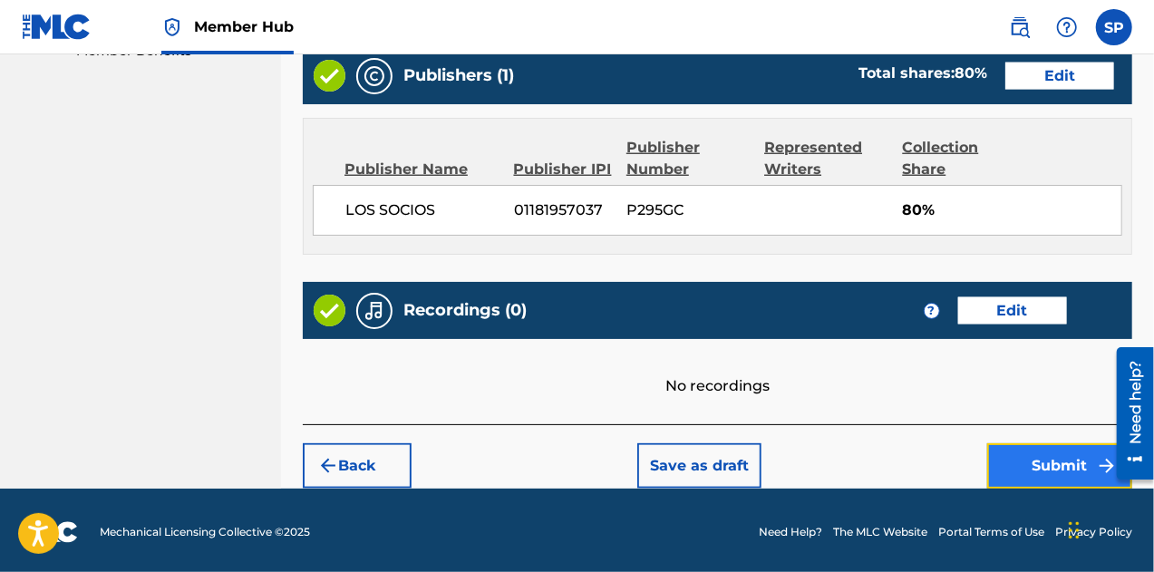
click at [1034, 461] on button "Submit" at bounding box center [1059, 465] width 145 height 45
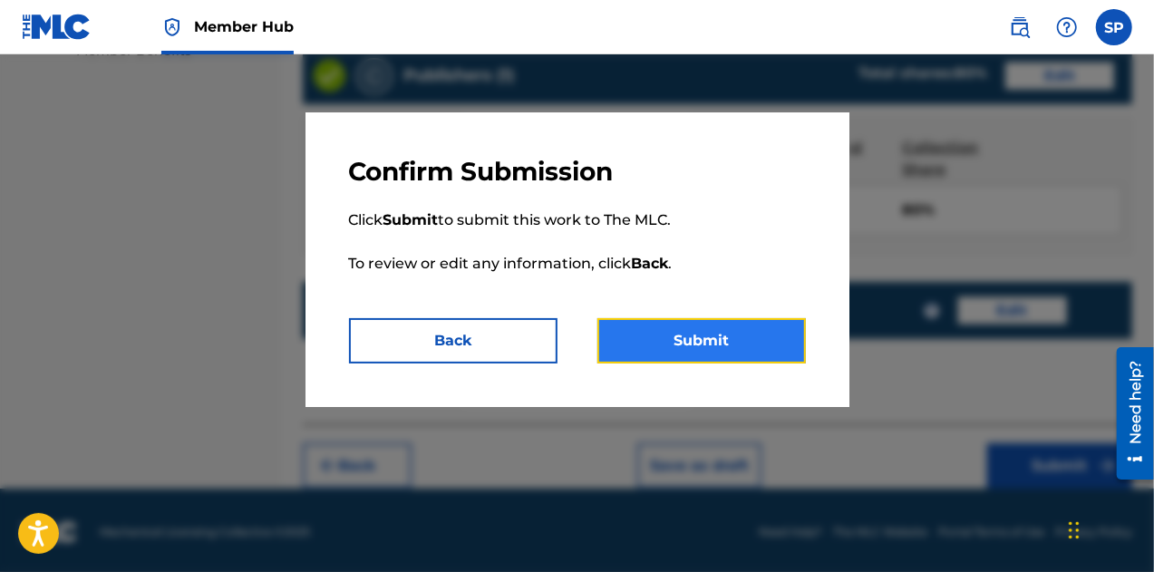
click at [693, 344] on button "Submit" at bounding box center [701, 340] width 209 height 45
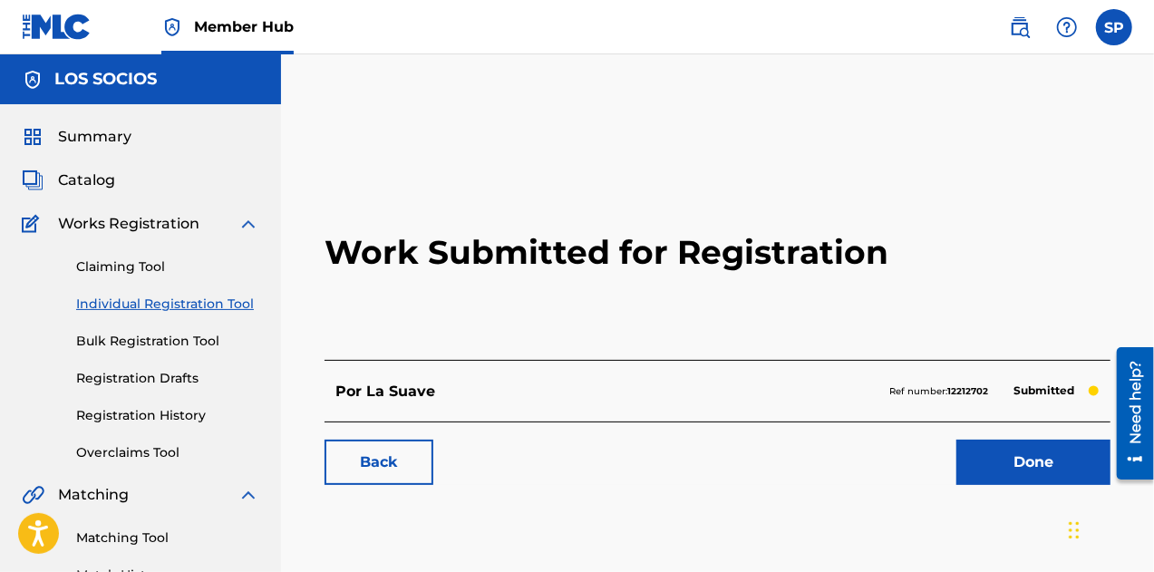
drag, startPoint x: 953, startPoint y: 385, endPoint x: 936, endPoint y: 385, distance: 17.2
click at [953, 385] on strong "12212702" at bounding box center [967, 391] width 41 height 12
click at [365, 393] on p "Por La Suave" at bounding box center [385, 392] width 100 height 22
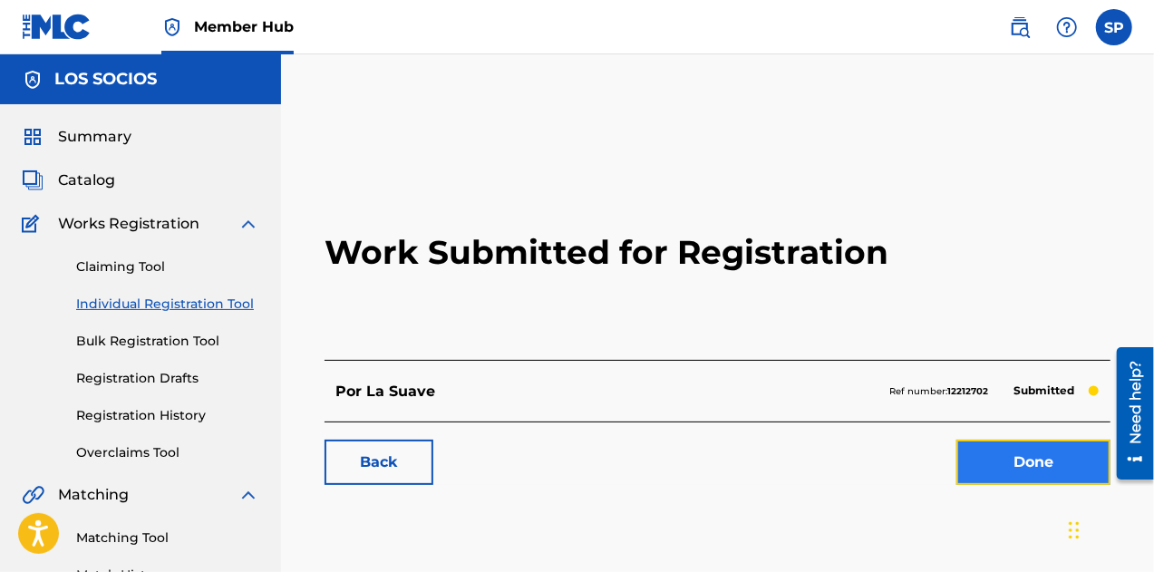
click at [1011, 466] on link "Done" at bounding box center [1033, 462] width 154 height 45
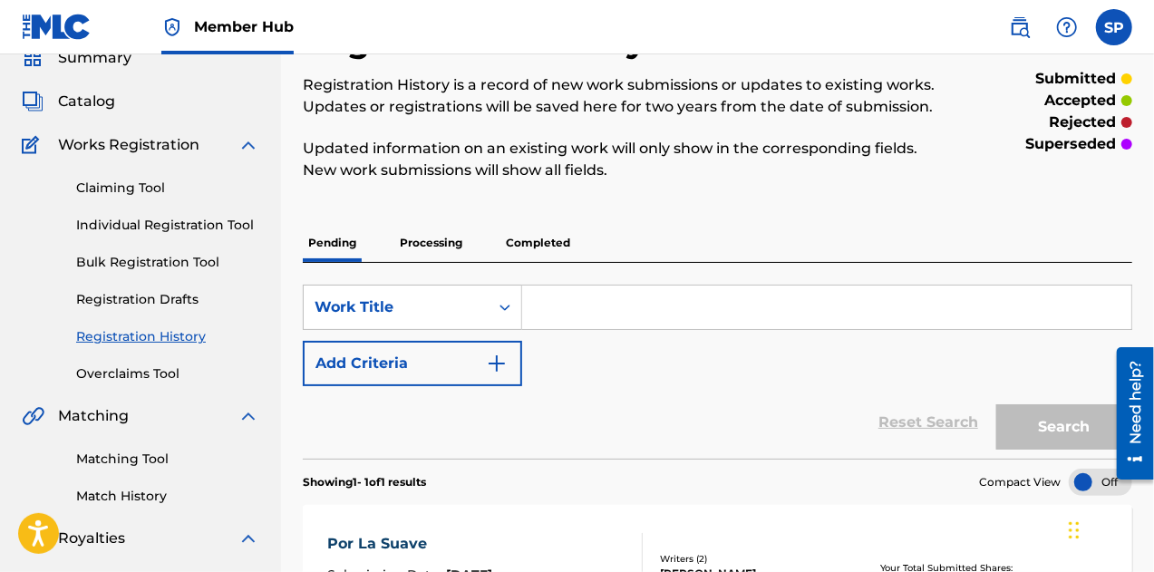
scroll to position [272, 0]
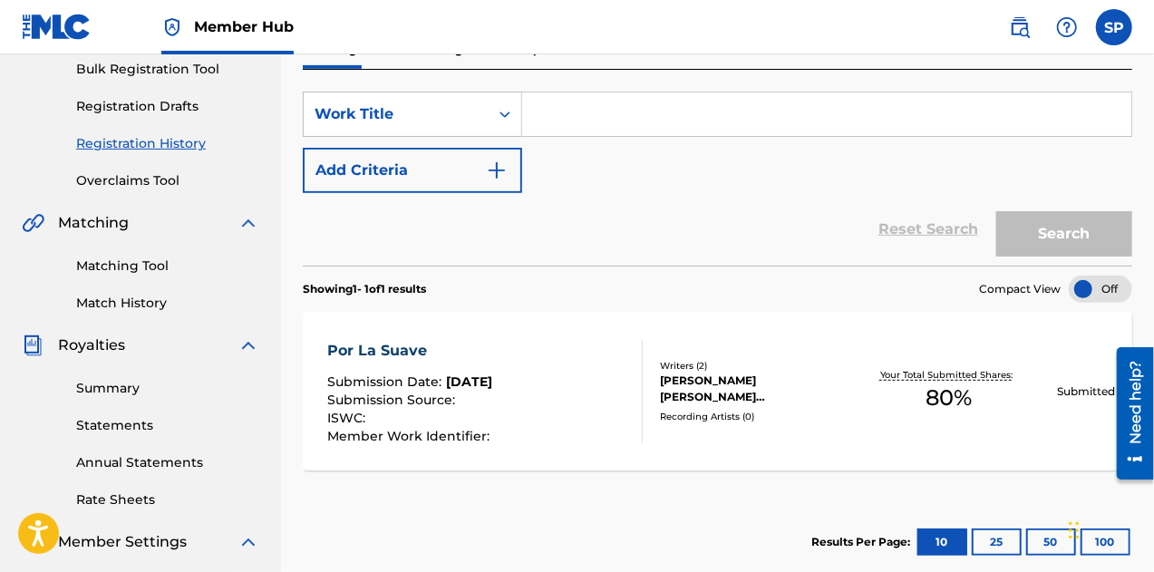
click at [436, 385] on span "Submission Date :" at bounding box center [386, 382] width 119 height 16
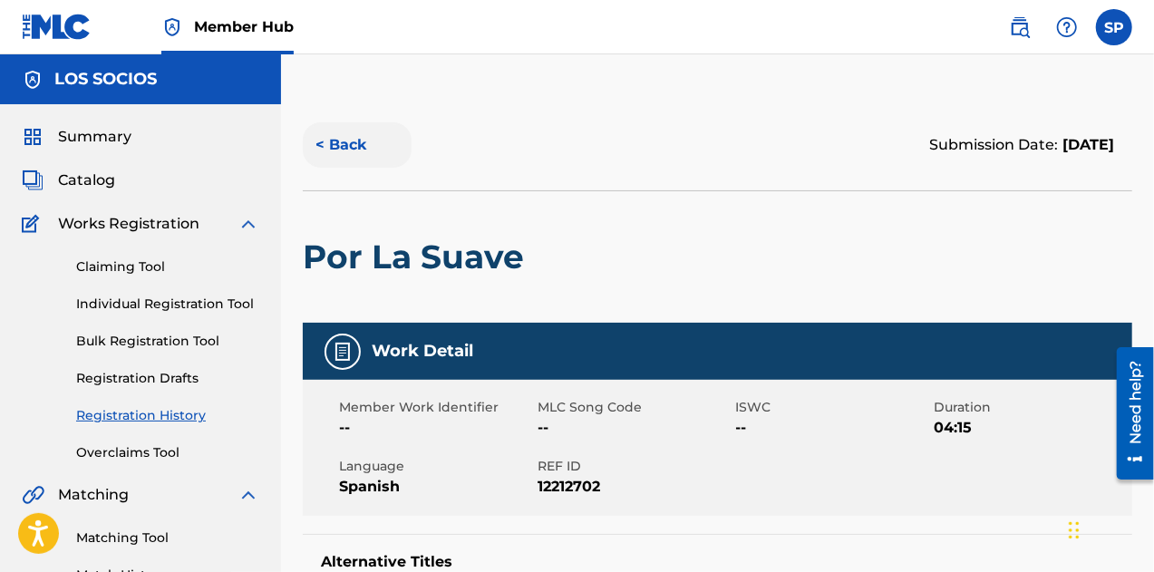
click at [341, 137] on button "< Back" at bounding box center [357, 144] width 109 height 45
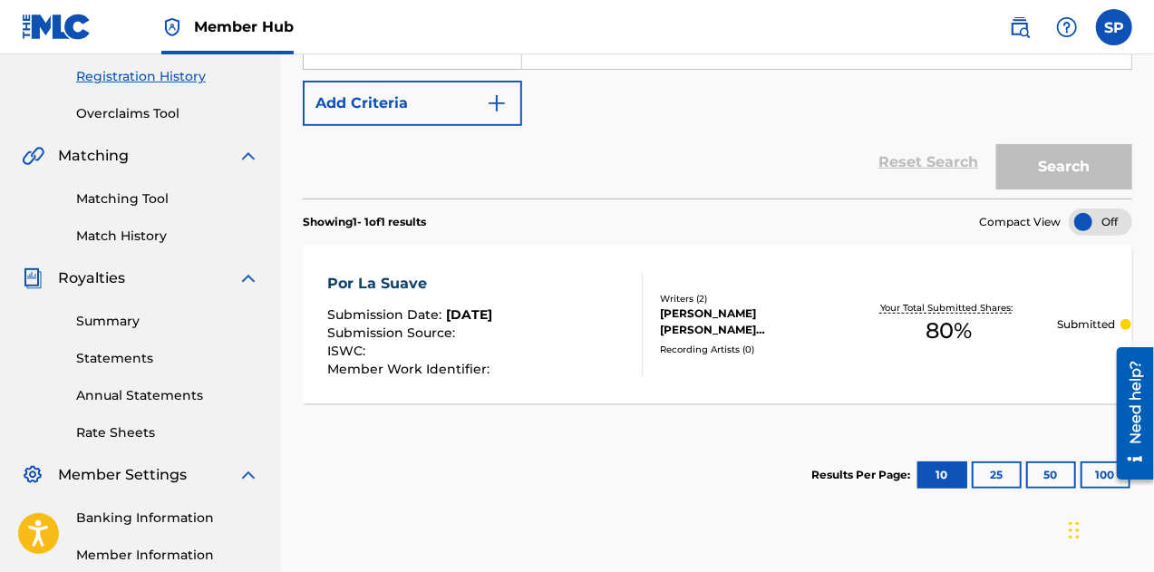
scroll to position [453, 0]
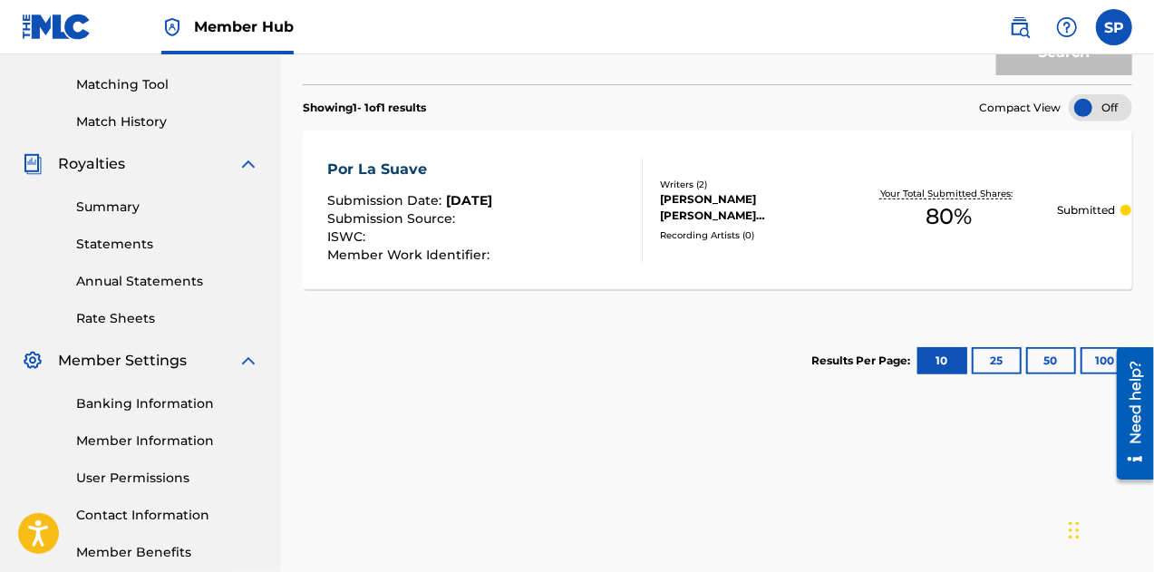
click at [727, 209] on div "[PERSON_NAME] [PERSON_NAME] [PERSON_NAME]" at bounding box center [750, 207] width 180 height 33
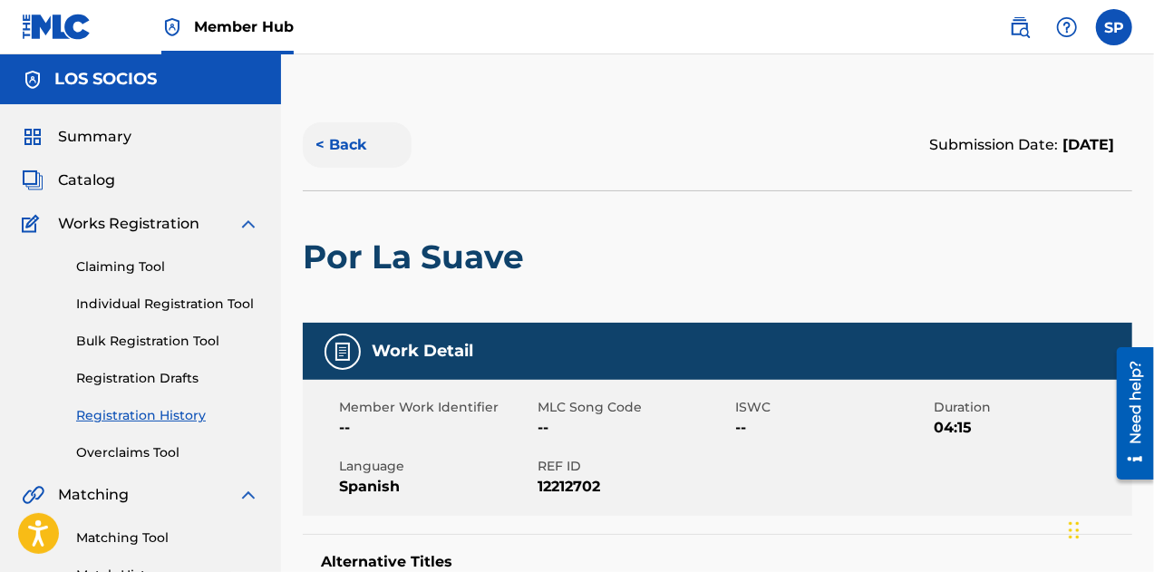
click at [324, 145] on button "< Back" at bounding box center [357, 144] width 109 height 45
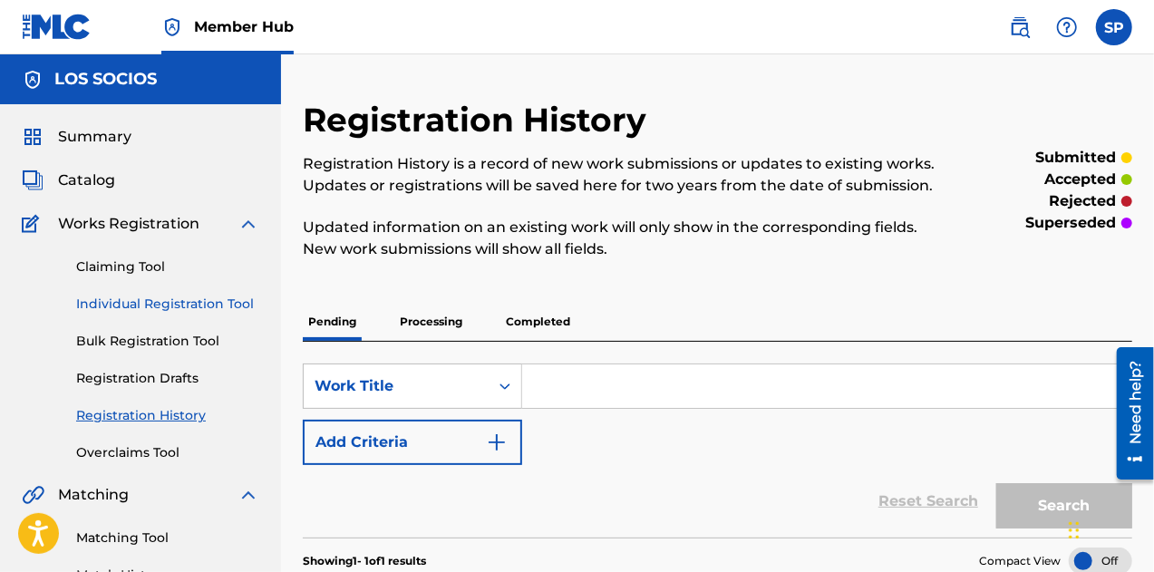
click at [145, 306] on link "Individual Registration Tool" at bounding box center [167, 304] width 183 height 19
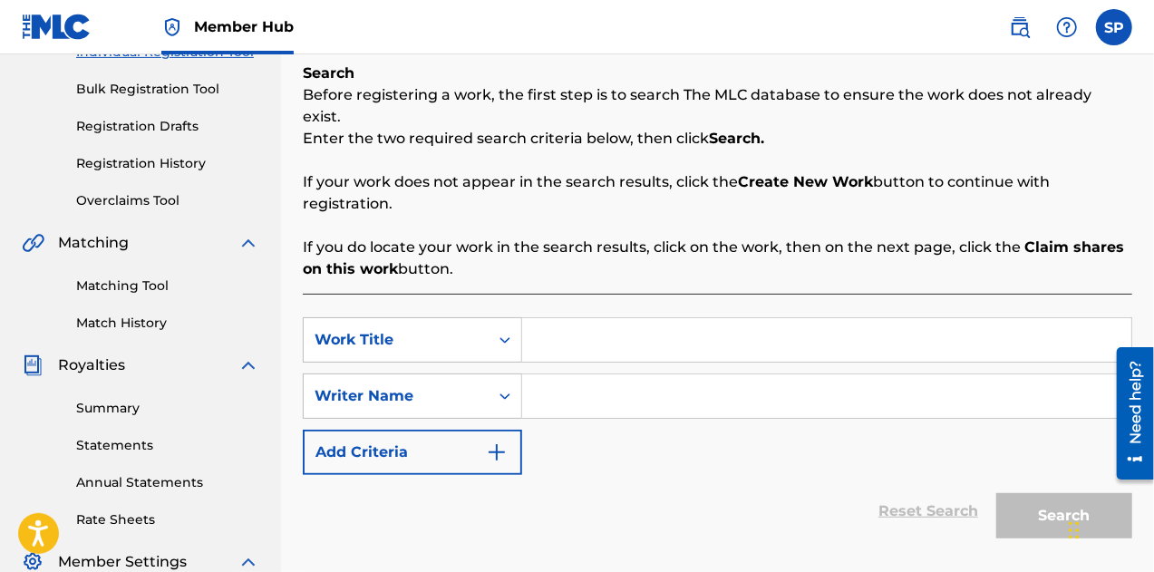
scroll to position [272, 0]
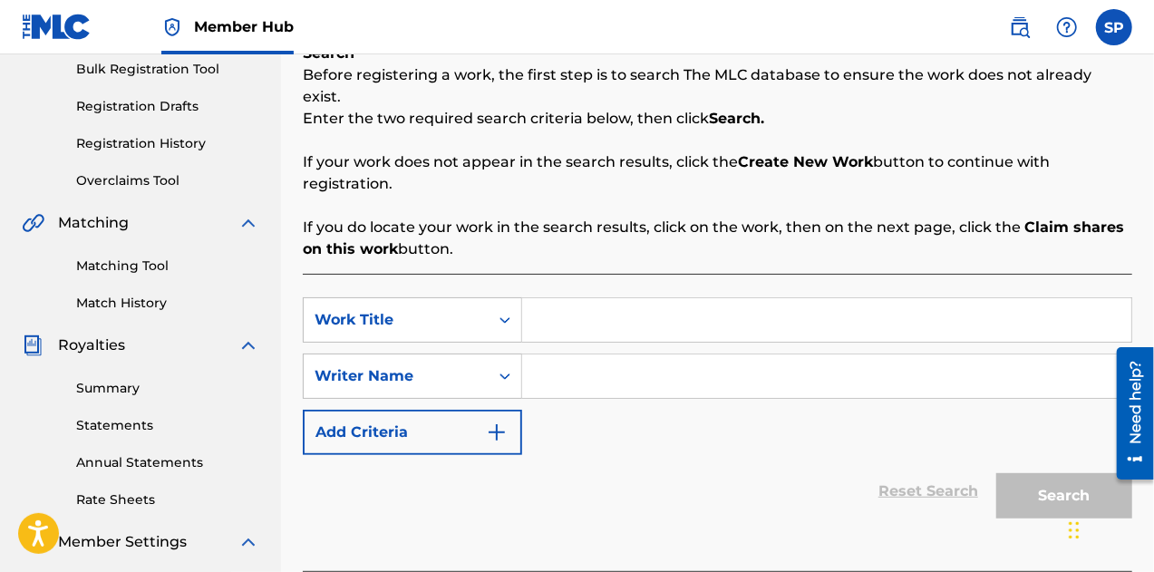
click at [623, 306] on input "Search Form" at bounding box center [826, 320] width 609 height 44
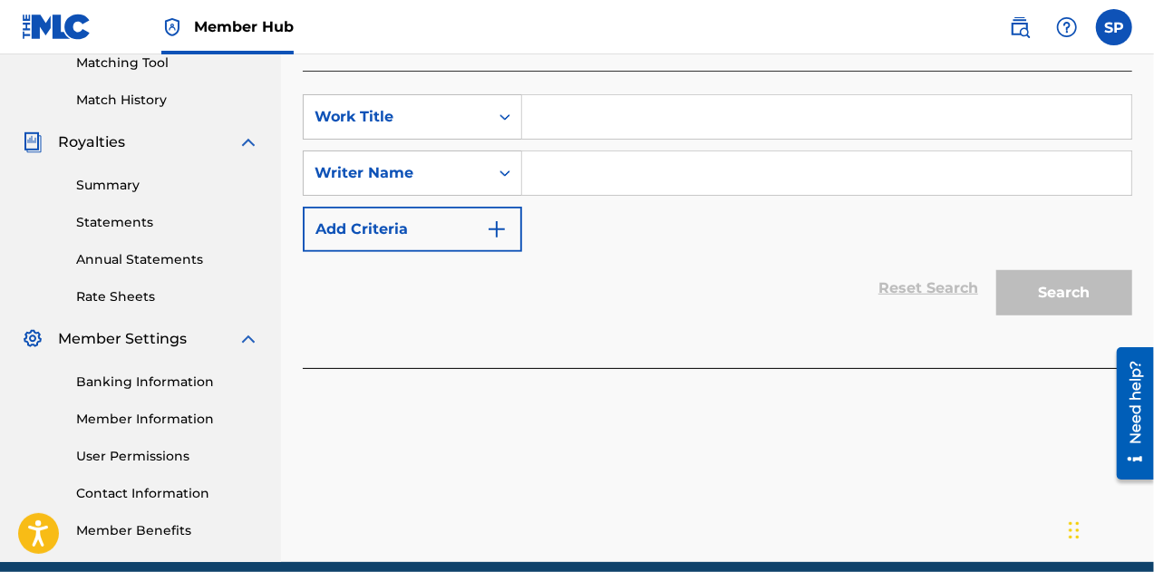
scroll to position [370, 0]
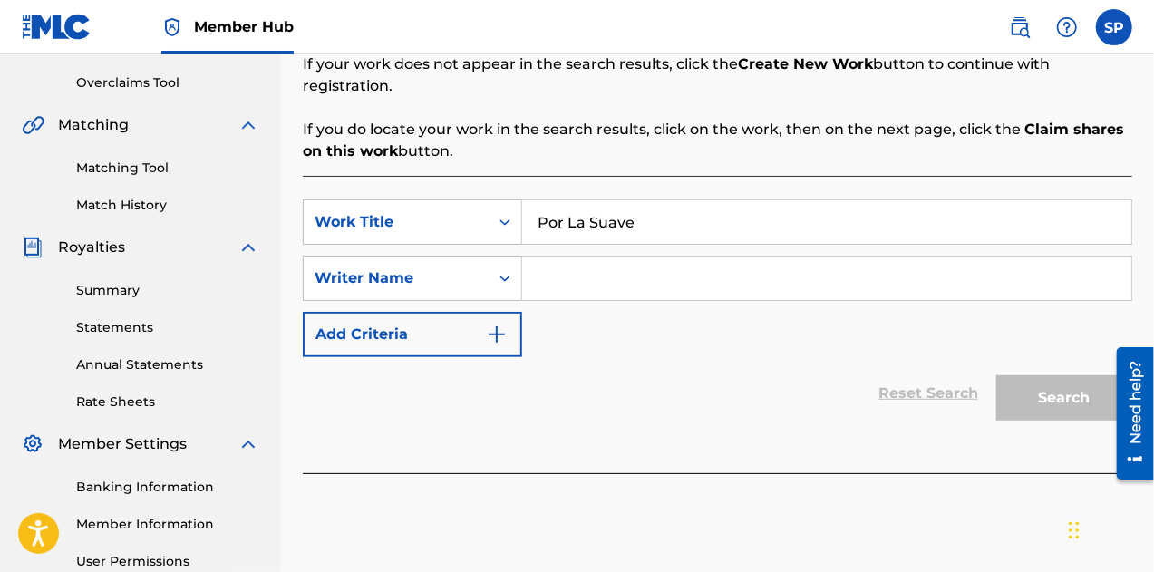
type input "Por La Suave"
click at [595, 261] on input "Search Form" at bounding box center [826, 279] width 609 height 44
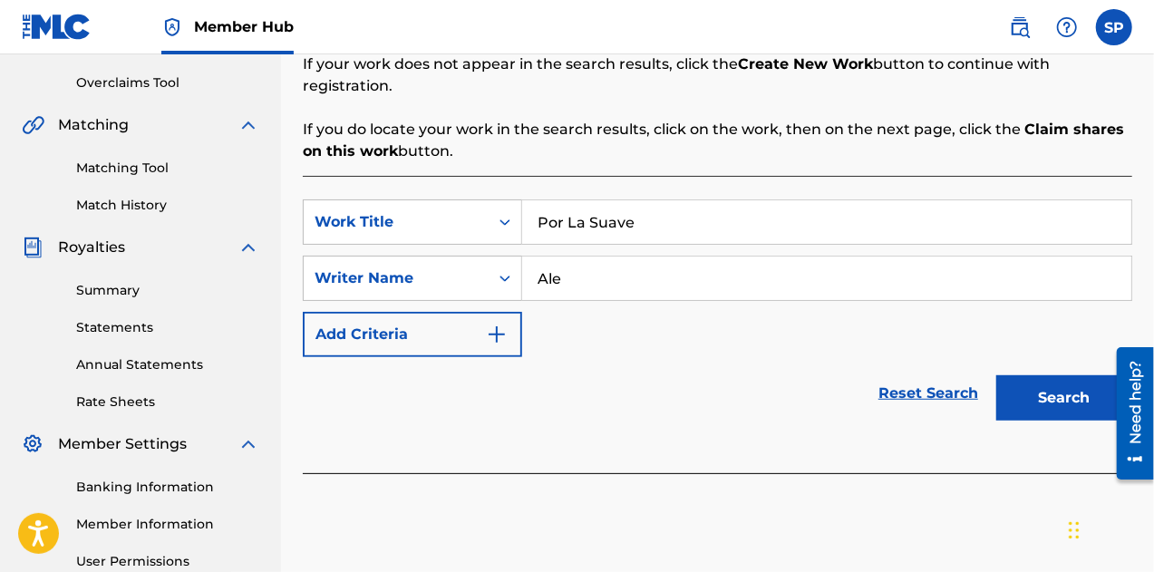
type input "Ale"
click at [996, 375] on button "Search" at bounding box center [1064, 397] width 136 height 45
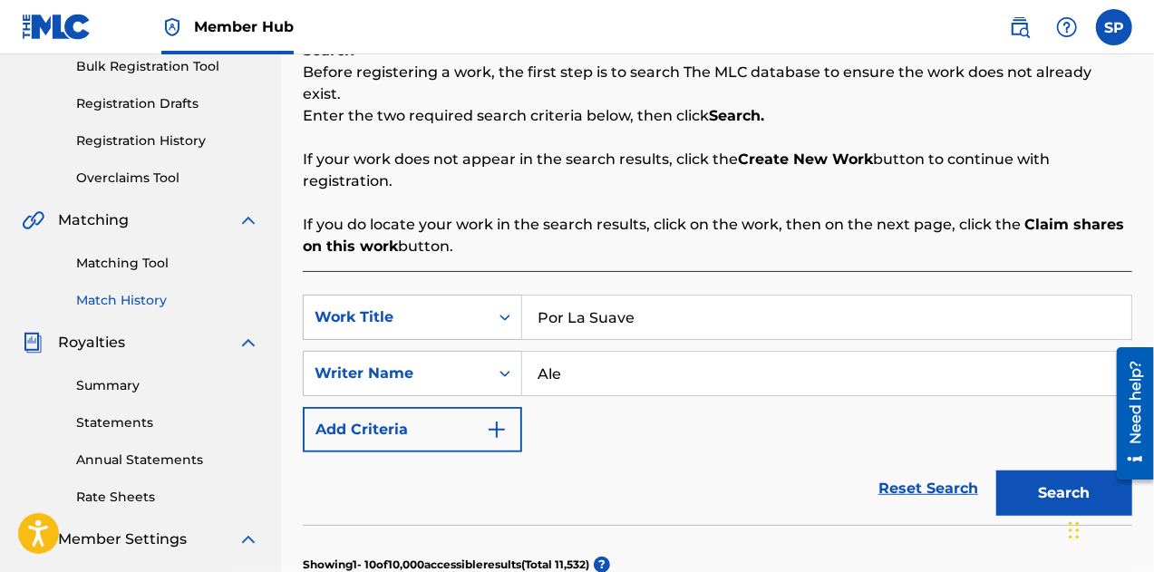
scroll to position [189, 0]
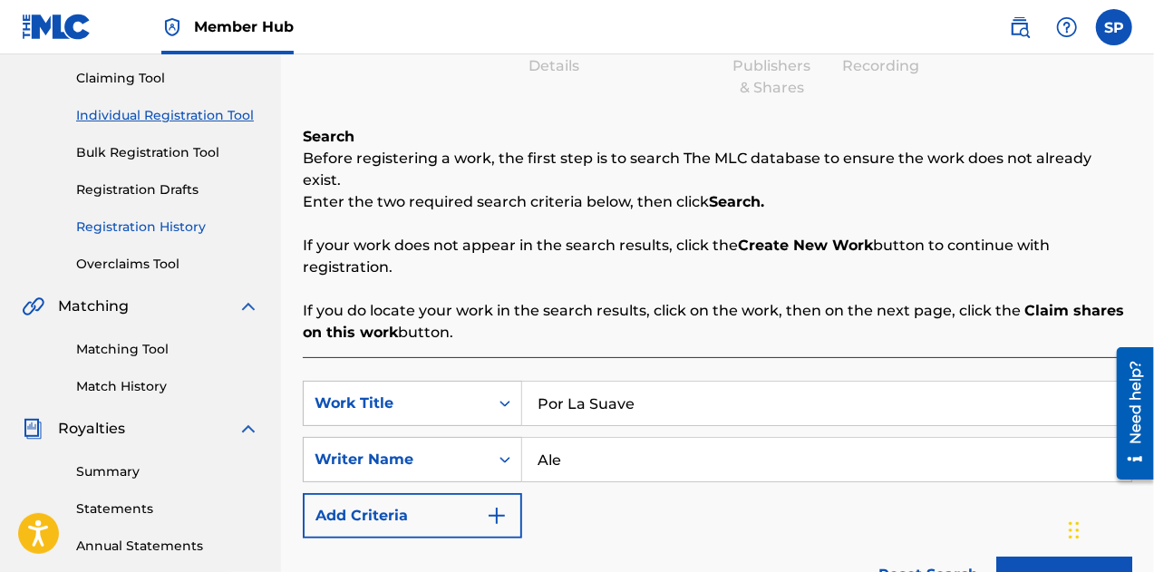
click at [112, 223] on link "Registration History" at bounding box center [167, 227] width 183 height 19
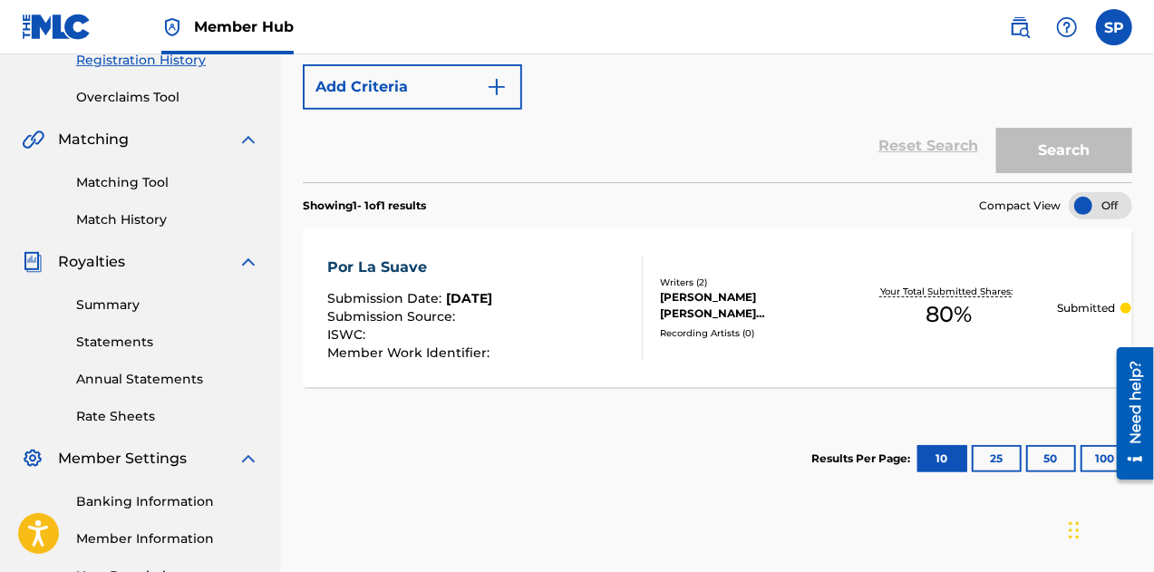
scroll to position [453, 0]
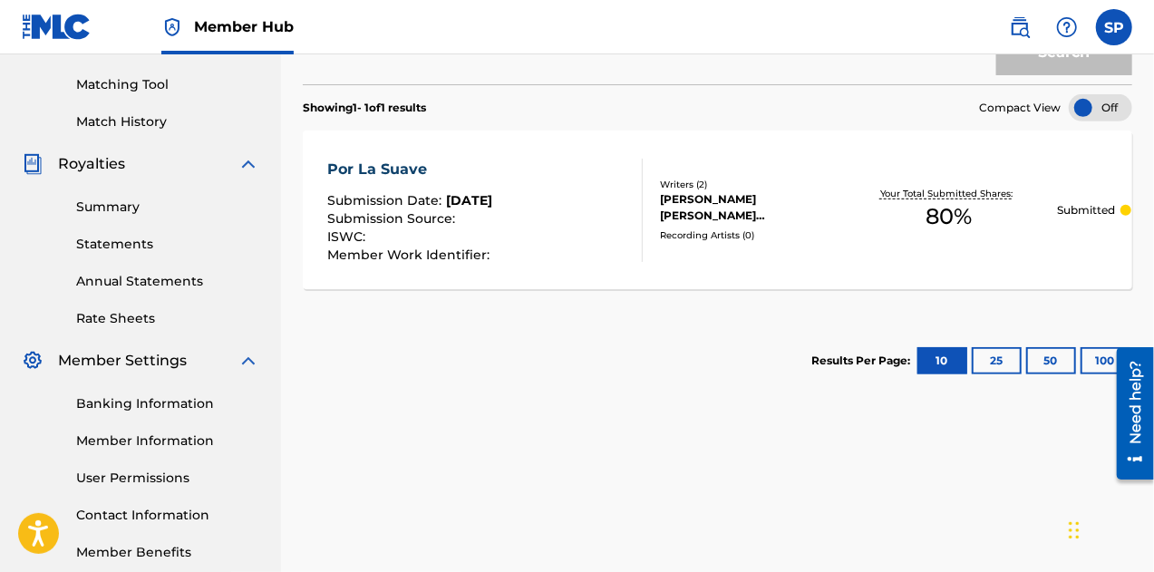
click at [372, 151] on div "Por La Suave Submission Date : [DATE] Submission Source : ISWC : Member Work Id…" at bounding box center [718, 210] width 830 height 159
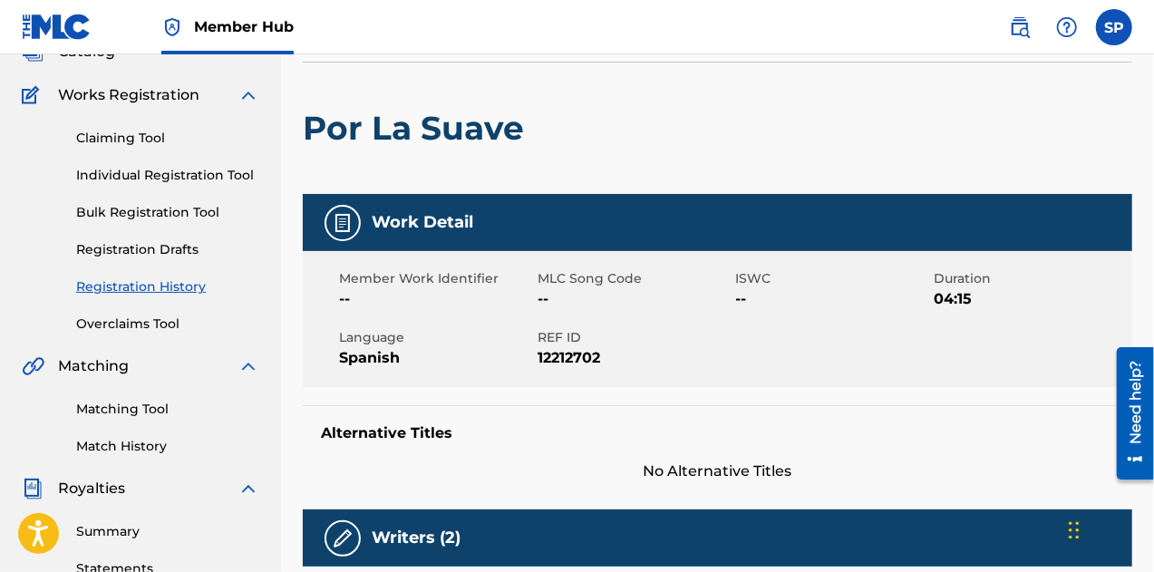
scroll to position [91, 0]
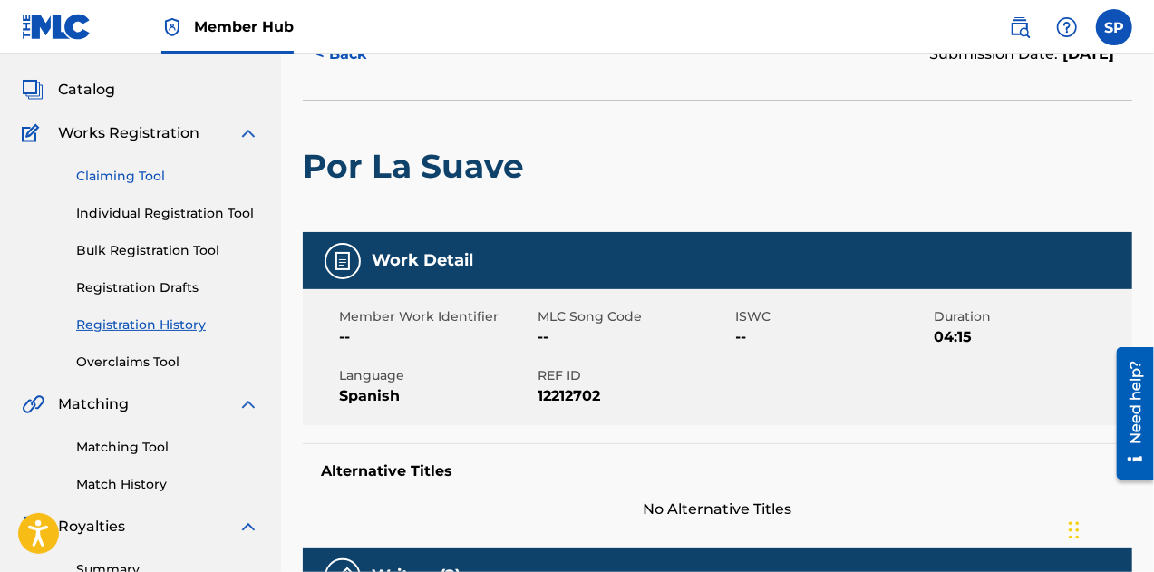
click at [132, 168] on link "Claiming Tool" at bounding box center [167, 176] width 183 height 19
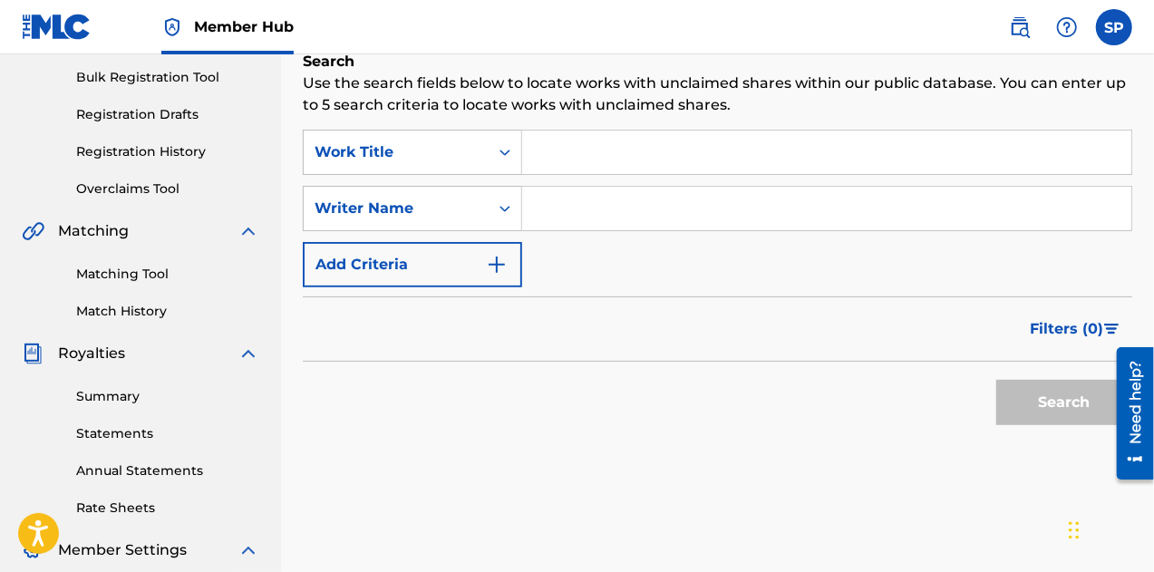
scroll to position [272, 0]
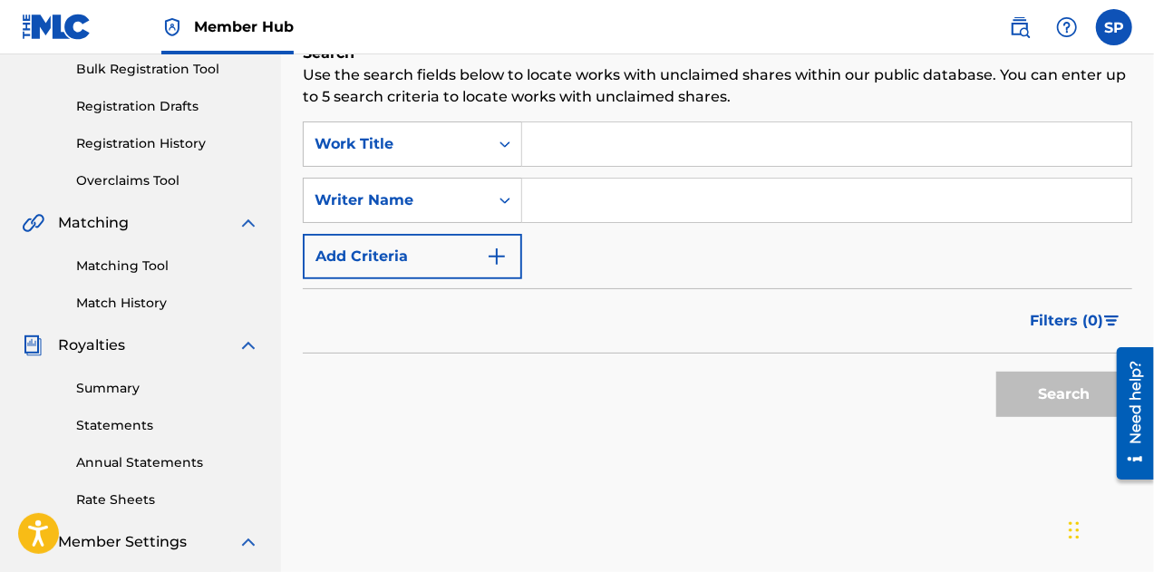
click at [570, 155] on input "Search Form" at bounding box center [826, 144] width 609 height 44
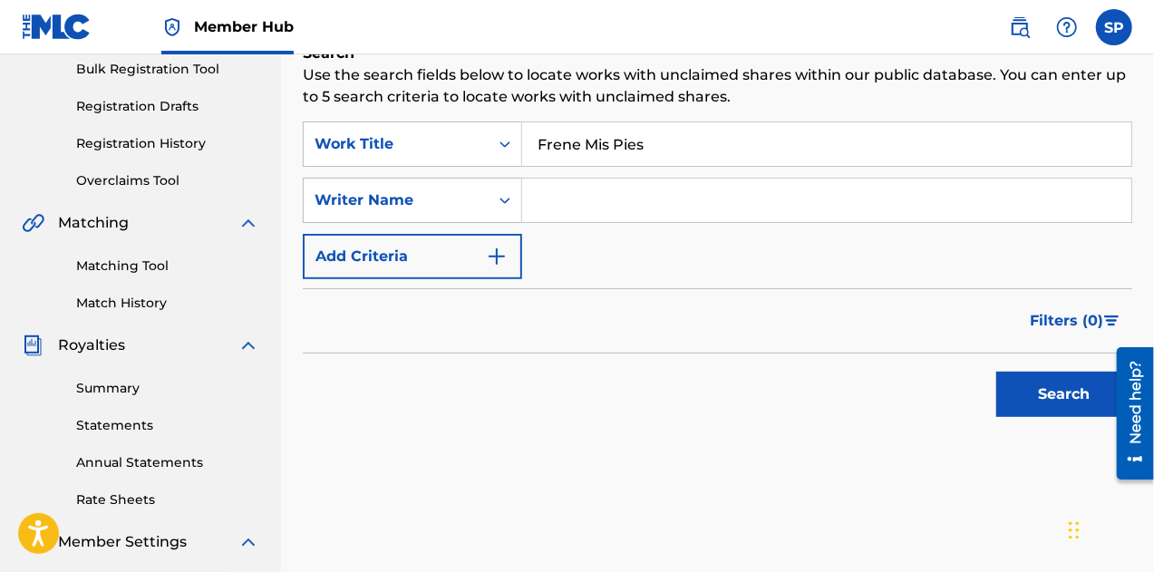
type input "Frene Mis Pies"
click at [587, 209] on input "Search Form" at bounding box center [826, 201] width 609 height 44
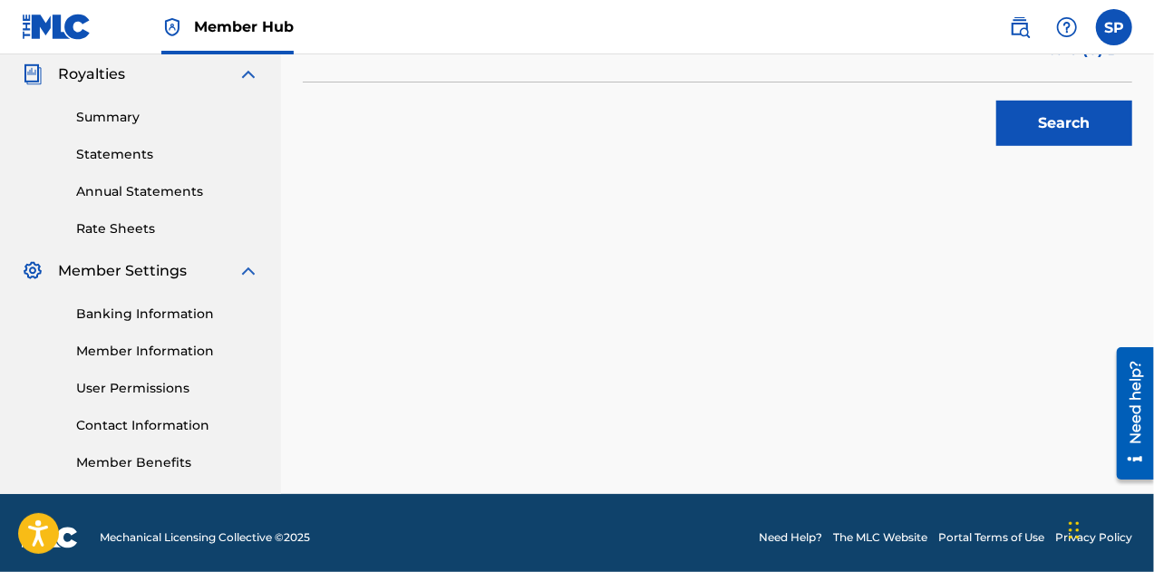
scroll to position [544, 0]
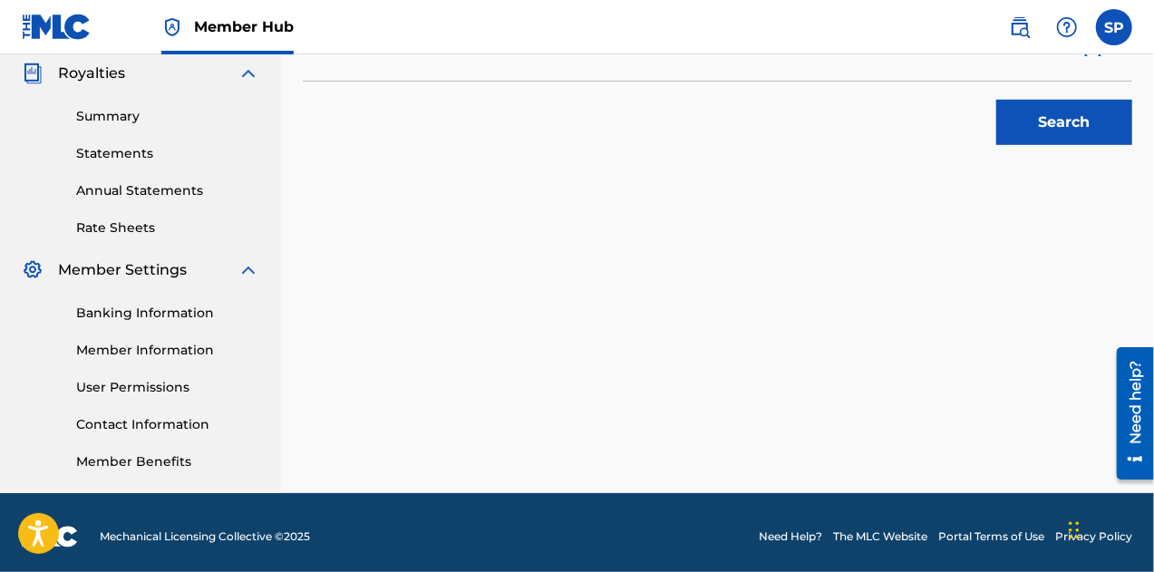
type input "[PERSON_NAME]"
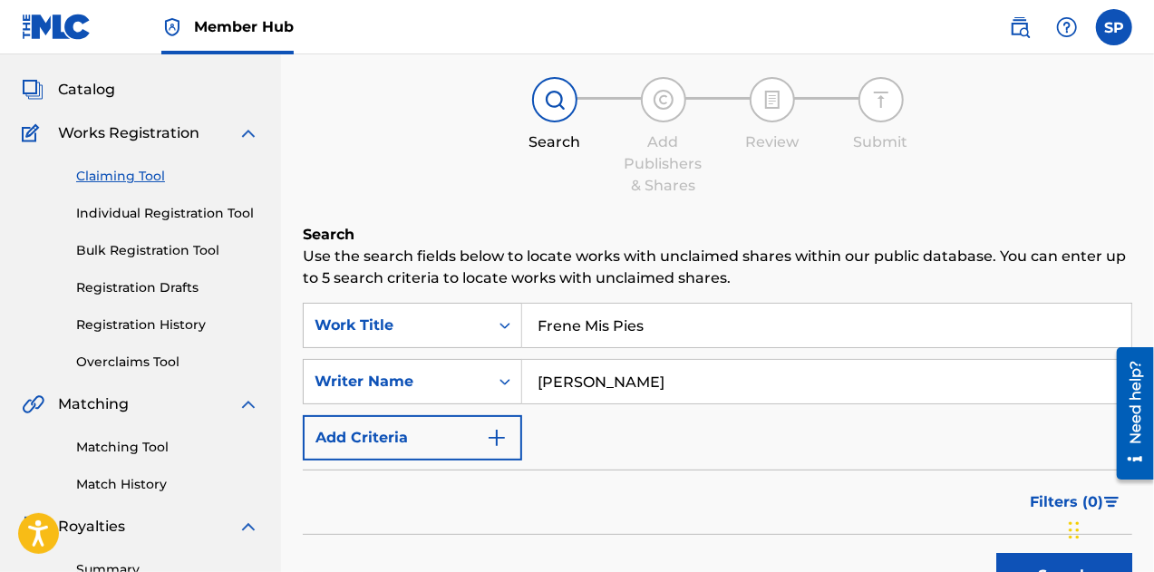
scroll to position [181, 0]
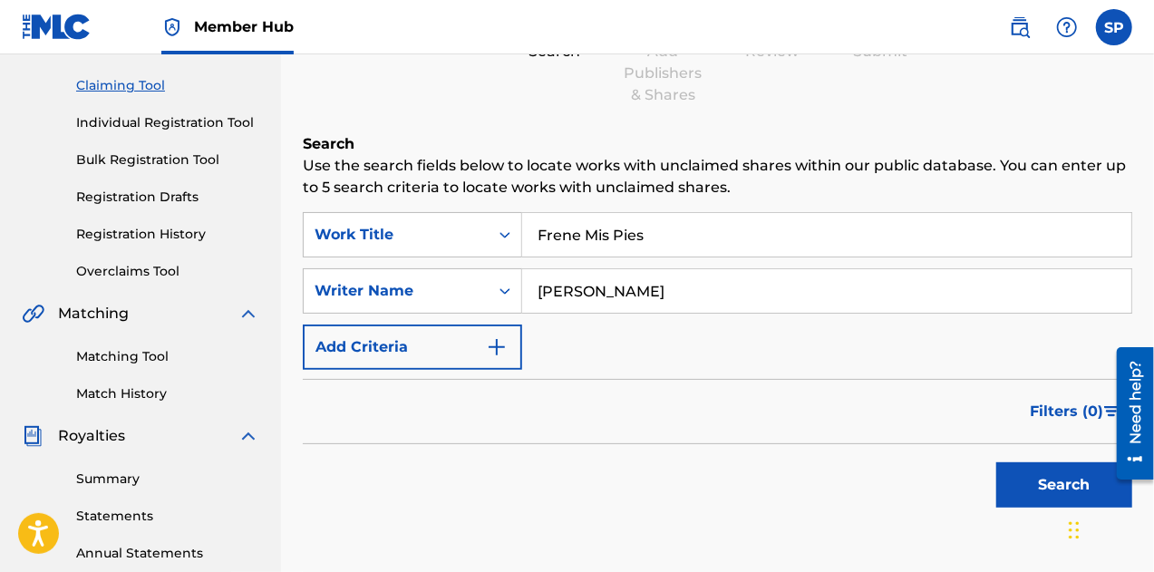
click at [700, 492] on div "Search" at bounding box center [718, 480] width 830 height 73
click at [1048, 490] on button "Search" at bounding box center [1064, 484] width 136 height 45
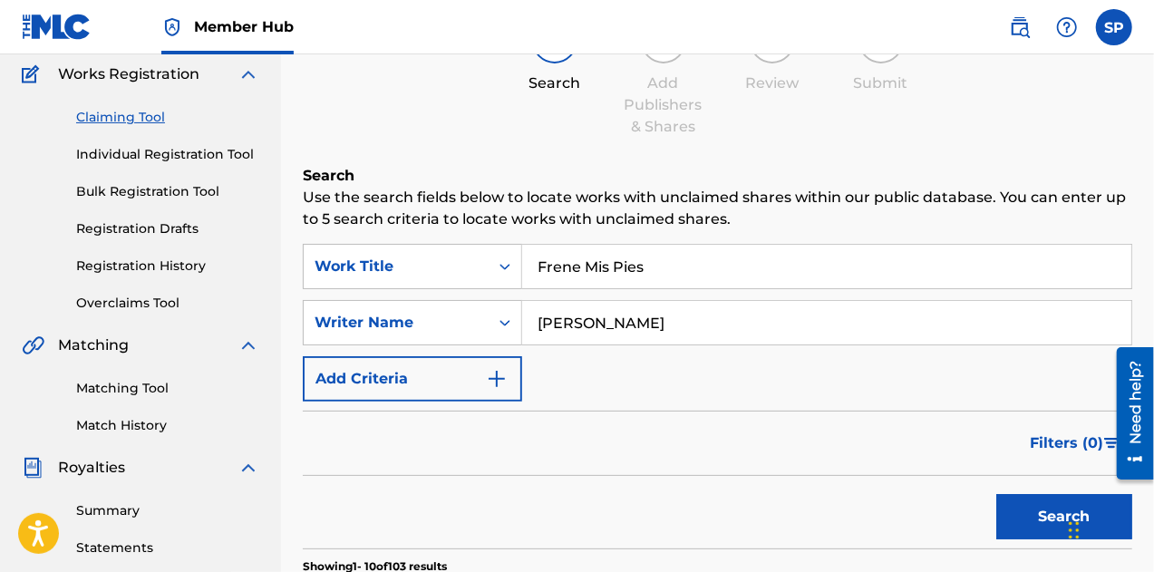
scroll to position [0, 0]
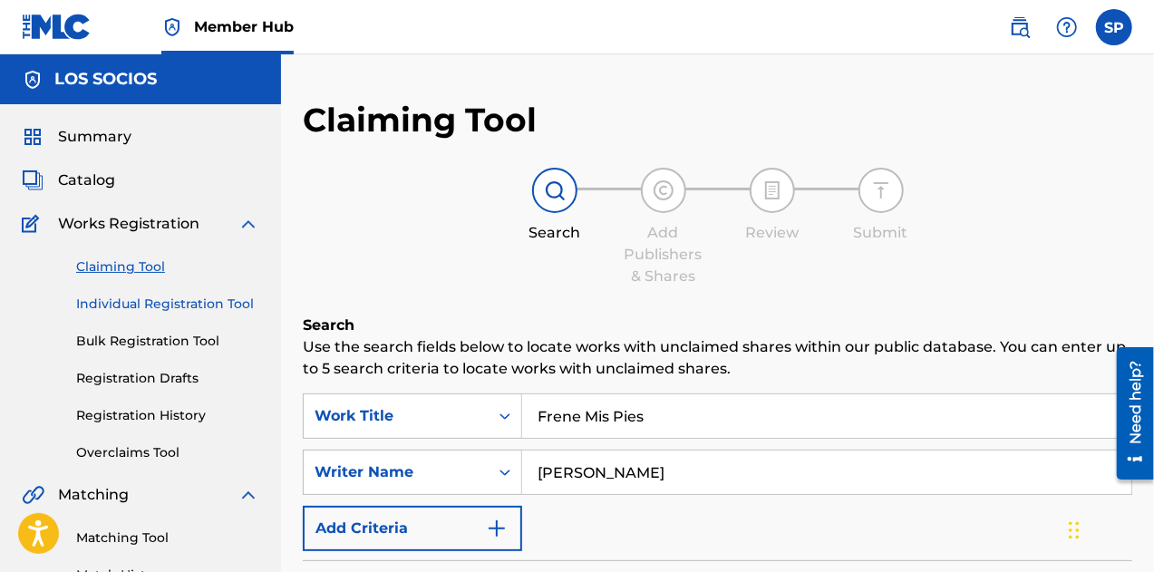
click at [136, 306] on link "Individual Registration Tool" at bounding box center [167, 304] width 183 height 19
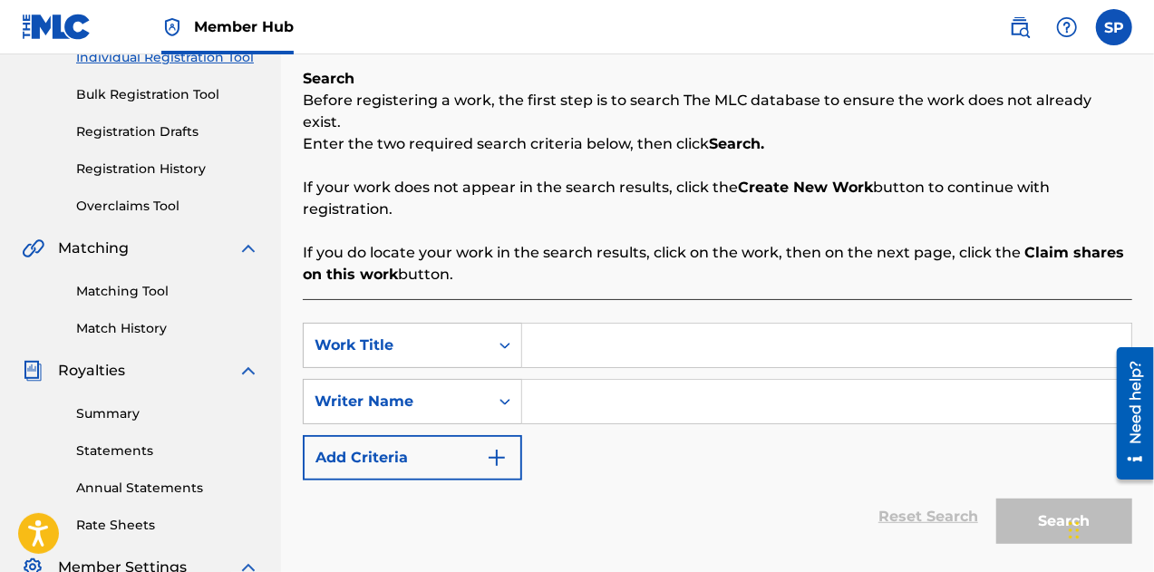
scroll to position [272, 0]
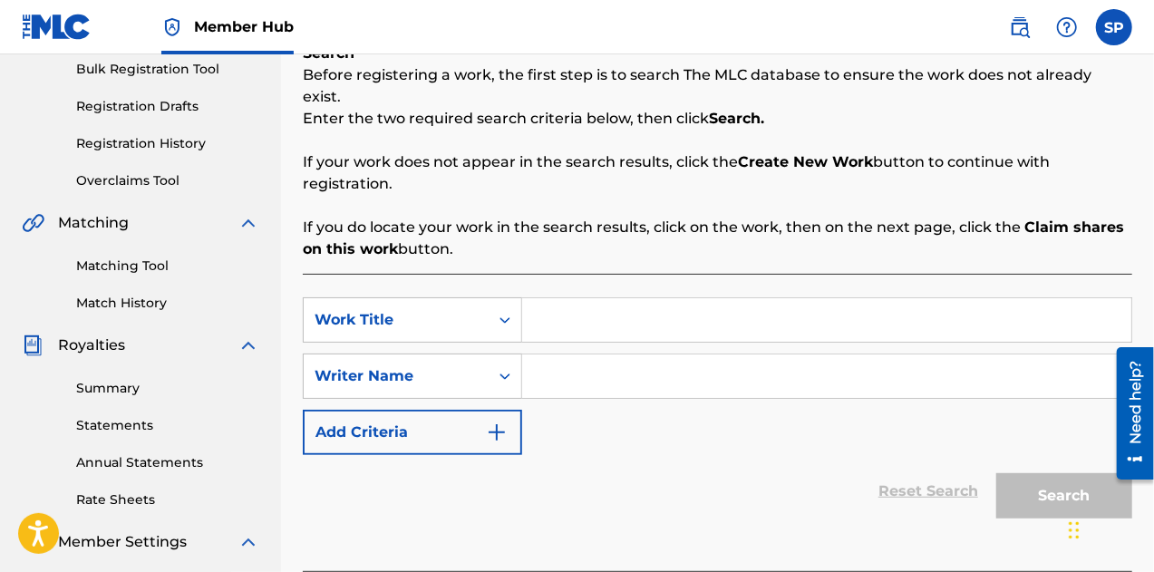
click at [590, 319] on input "Search Form" at bounding box center [826, 320] width 609 height 44
type input "Frene Mis Pies"
click at [568, 361] on input "Search Form" at bounding box center [826, 376] width 609 height 44
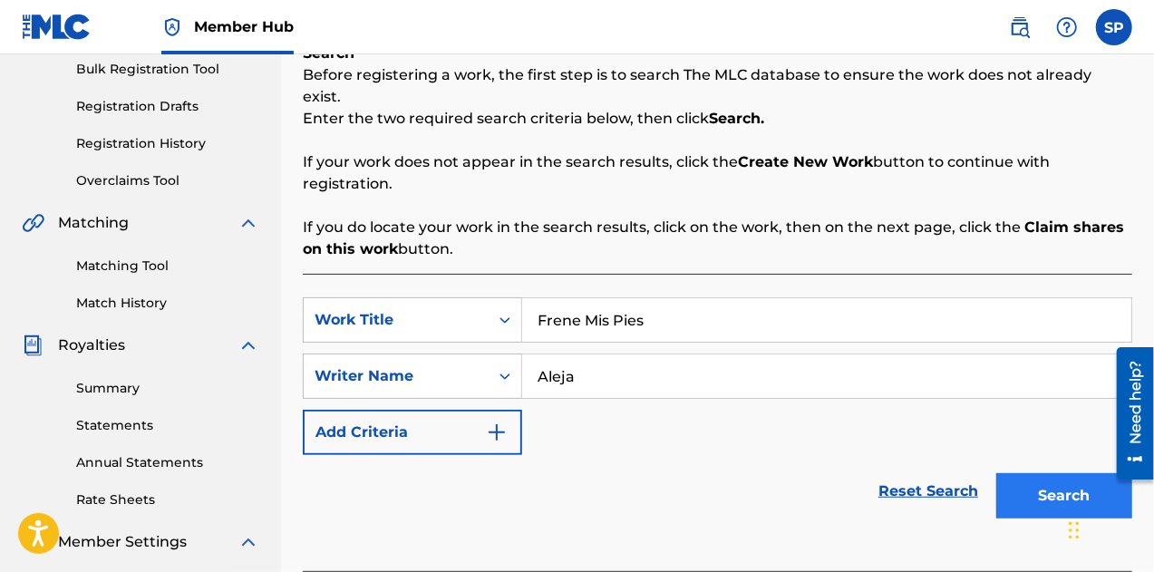
type input "Aleja"
click at [1023, 474] on button "Search" at bounding box center [1064, 495] width 136 height 45
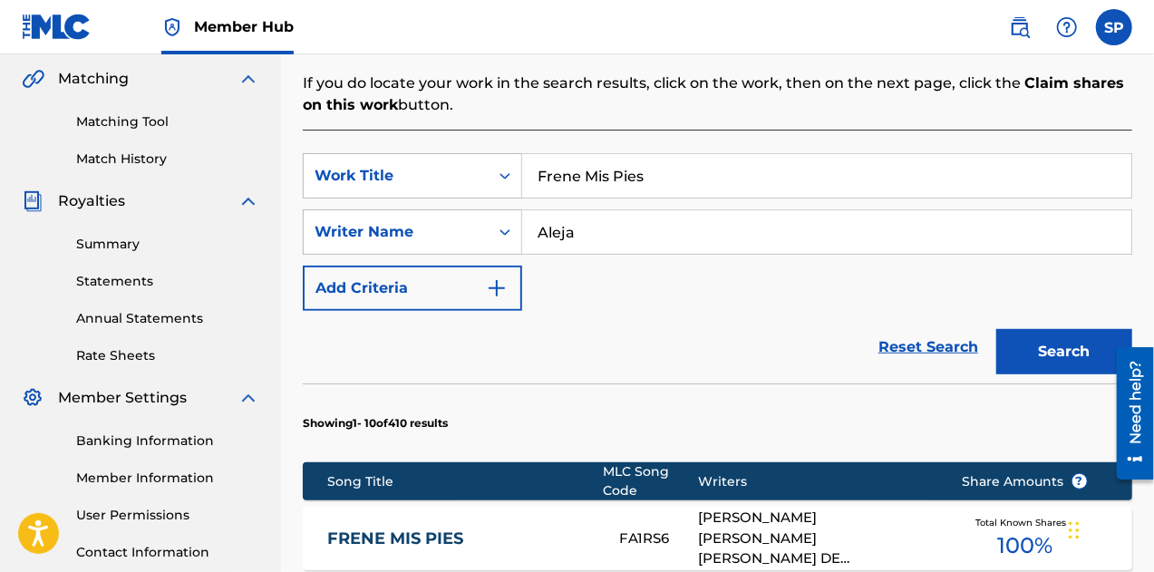
scroll to position [635, 0]
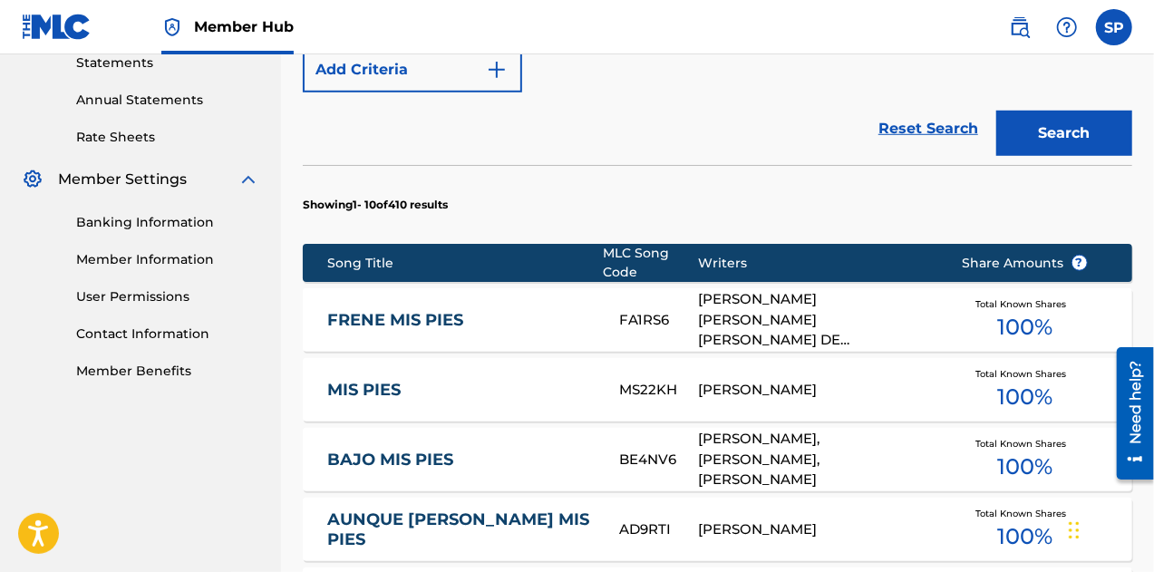
click at [477, 310] on link "FRENE MIS PIES" at bounding box center [460, 320] width 267 height 21
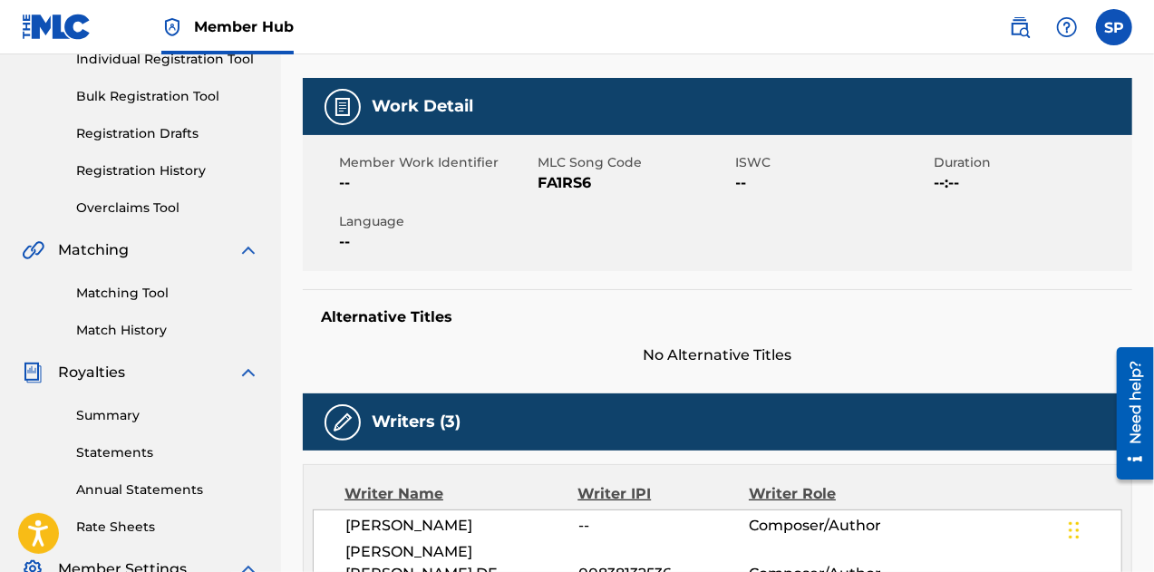
scroll to position [272, 0]
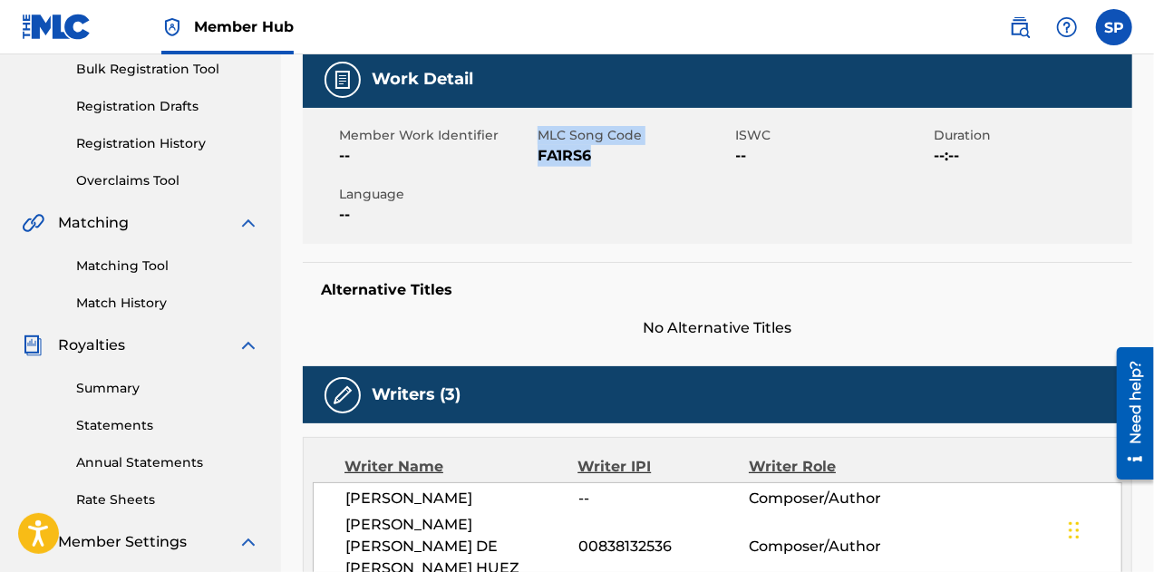
drag, startPoint x: 599, startPoint y: 155, endPoint x: 539, endPoint y: 138, distance: 63.1
click at [539, 138] on div "MLC Song Code FA1RS6" at bounding box center [637, 146] width 199 height 41
copy div "MLC Song Code FA1RS6"
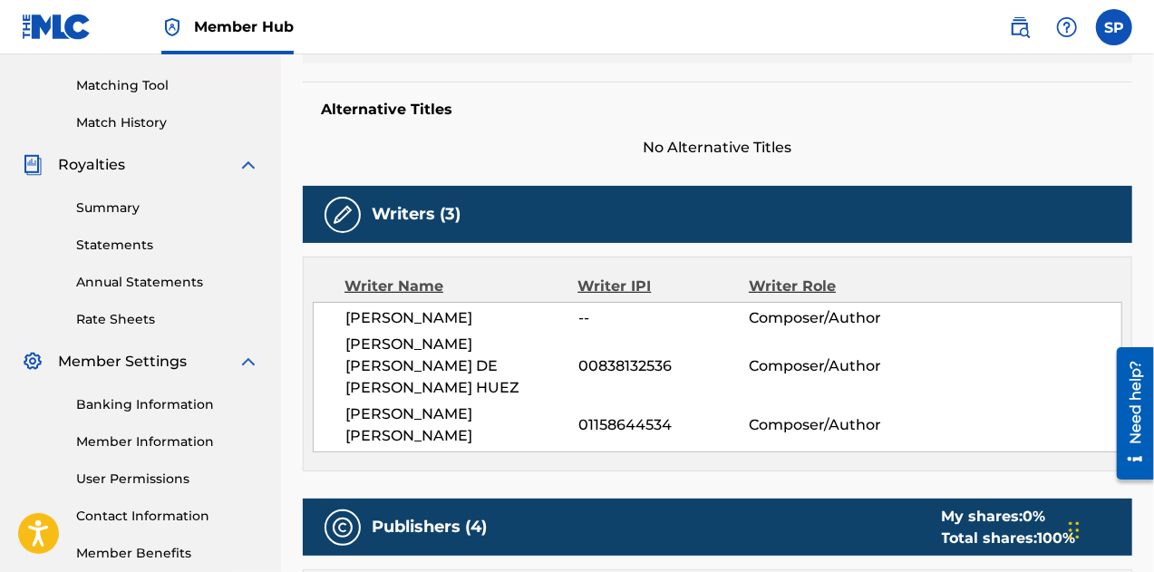
scroll to position [453, 0]
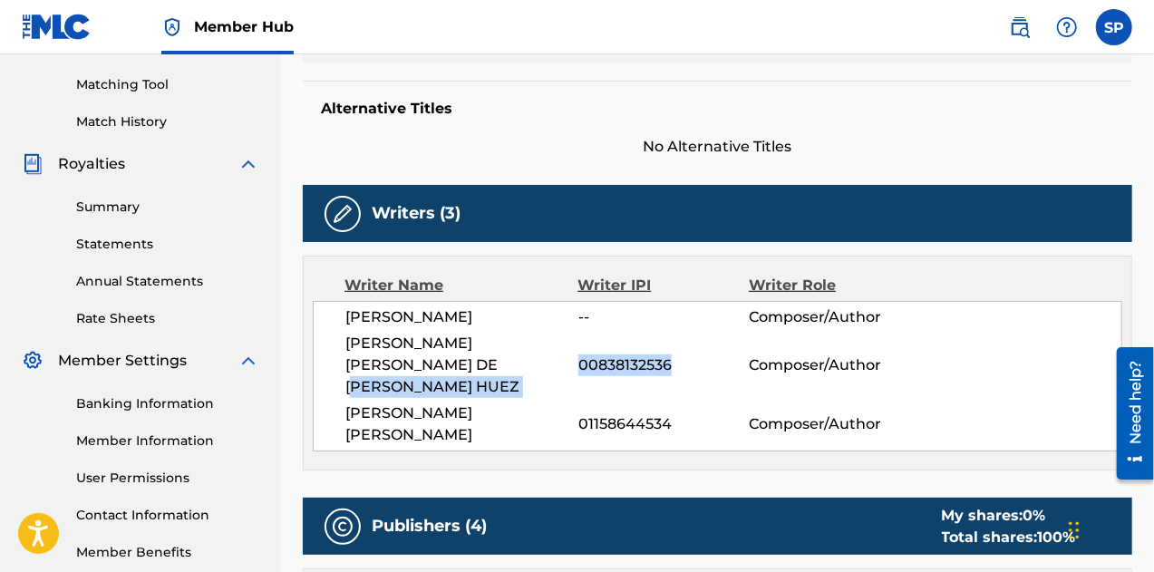
drag, startPoint x: 670, startPoint y: 354, endPoint x: 566, endPoint y: 364, distance: 104.7
click at [566, 364] on div "[PERSON_NAME] [PERSON_NAME] DE [PERSON_NAME] HUEZ 00838132536 Composer/Author" at bounding box center [733, 365] width 776 height 65
copy div "00838132536"
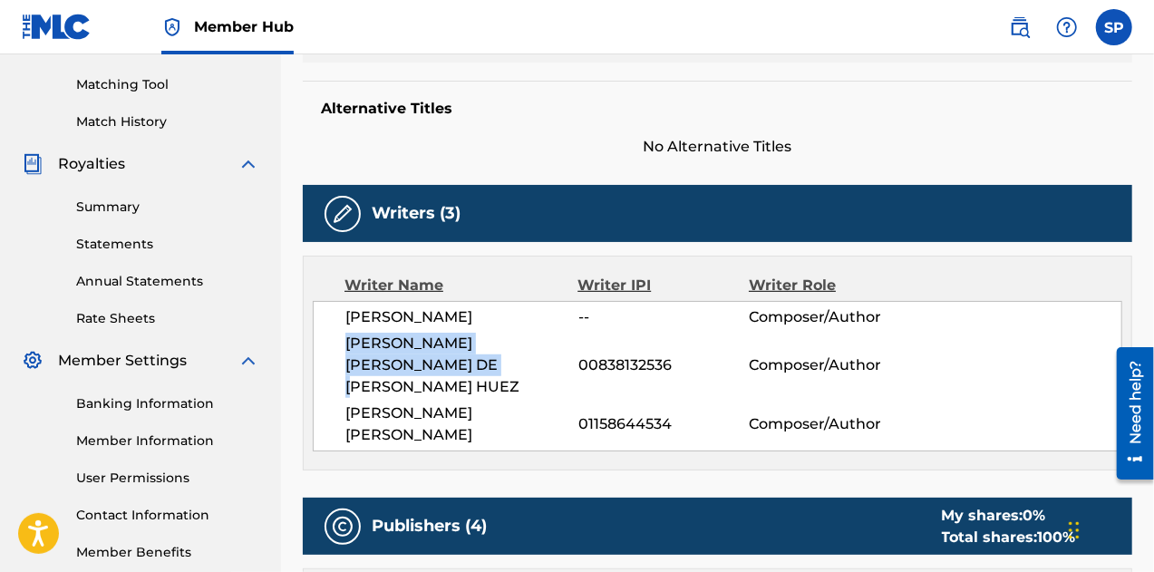
drag, startPoint x: 345, startPoint y: 343, endPoint x: 450, endPoint y: 367, distance: 107.1
click at [450, 367] on span "[PERSON_NAME] [PERSON_NAME] DE [PERSON_NAME] HUEZ" at bounding box center [461, 365] width 233 height 65
copy span "[PERSON_NAME] [PERSON_NAME] DE [PERSON_NAME] HUEZ"
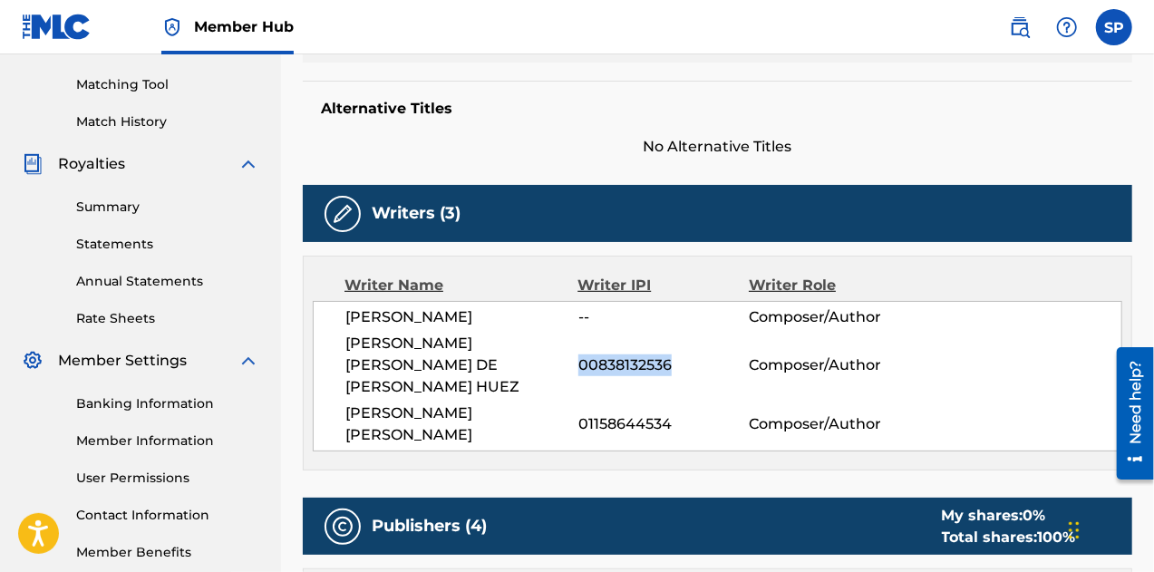
drag, startPoint x: 580, startPoint y: 359, endPoint x: 670, endPoint y: 357, distance: 89.8
click at [670, 357] on span "00838132536" at bounding box center [663, 365] width 170 height 22
copy span "00838132536"
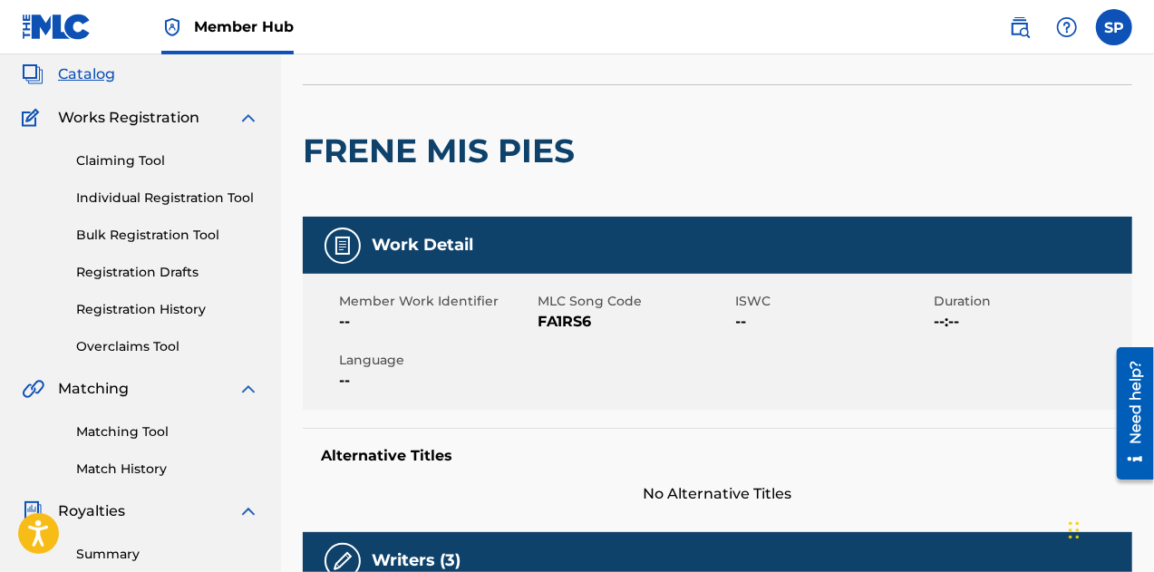
scroll to position [91, 0]
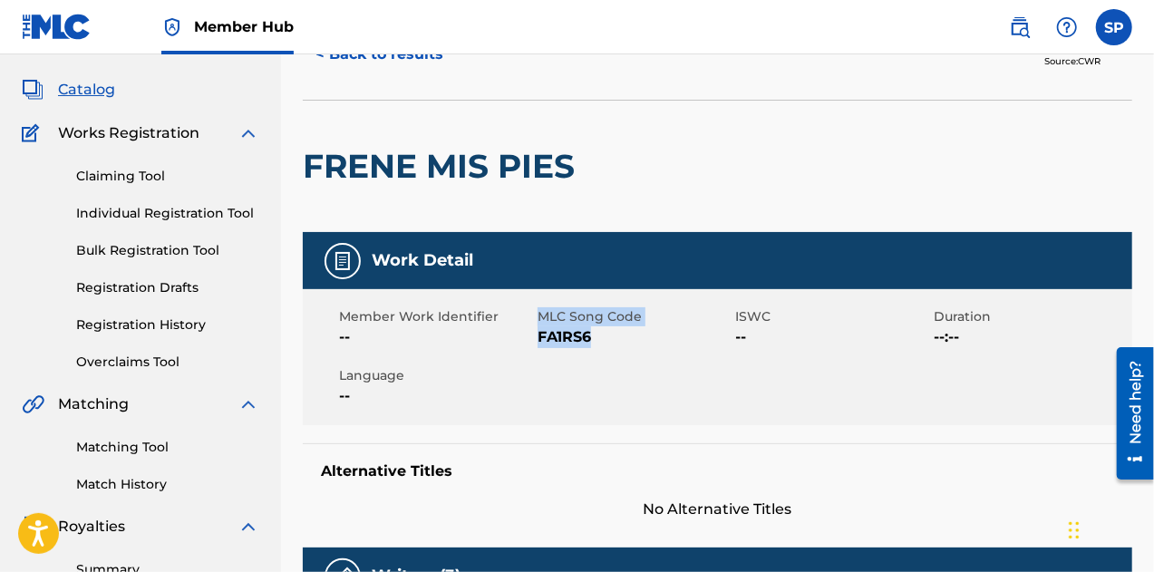
drag, startPoint x: 597, startPoint y: 335, endPoint x: 540, endPoint y: 314, distance: 60.8
click at [540, 314] on div "MLC Song Code FA1RS6" at bounding box center [637, 327] width 199 height 41
copy div "MLC Song Code FA1RS6"
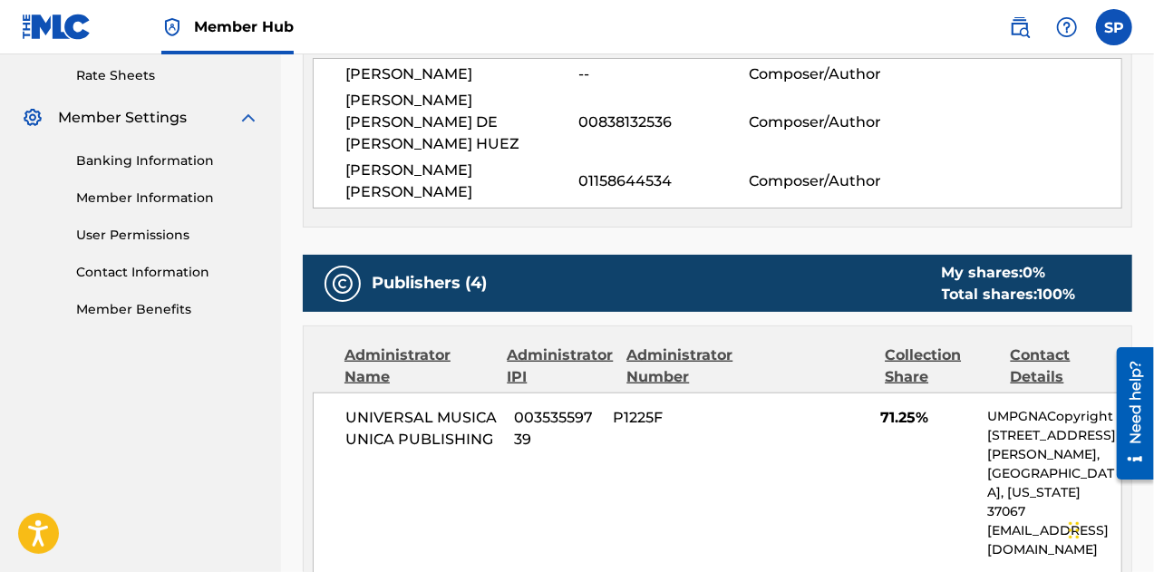
scroll to position [725, 0]
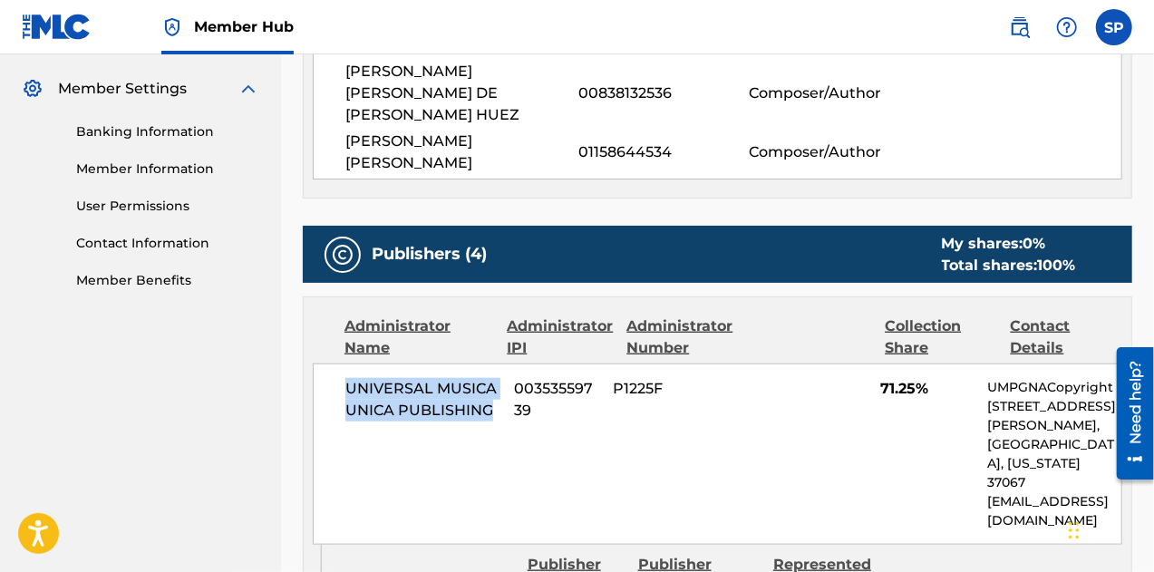
drag, startPoint x: 348, startPoint y: 364, endPoint x: 495, endPoint y: 380, distance: 147.8
click at [495, 380] on span "UNIVERSAL MUSICA UNICA PUBLISHING" at bounding box center [422, 400] width 155 height 44
copy span "UNIVERSAL MUSICA UNICA PUBLISHING"
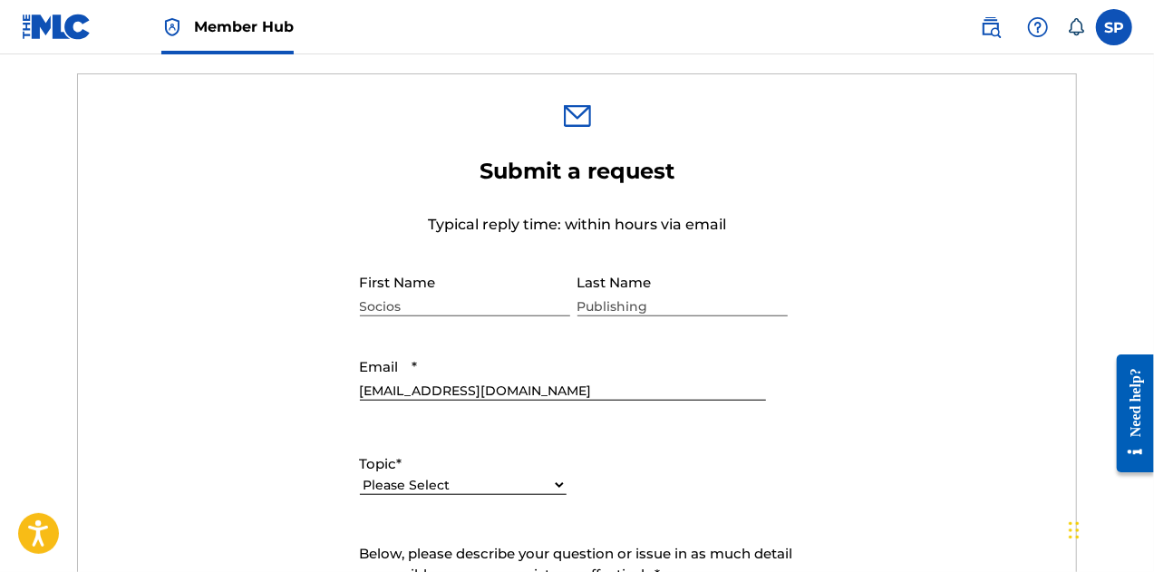
scroll to position [725, 0]
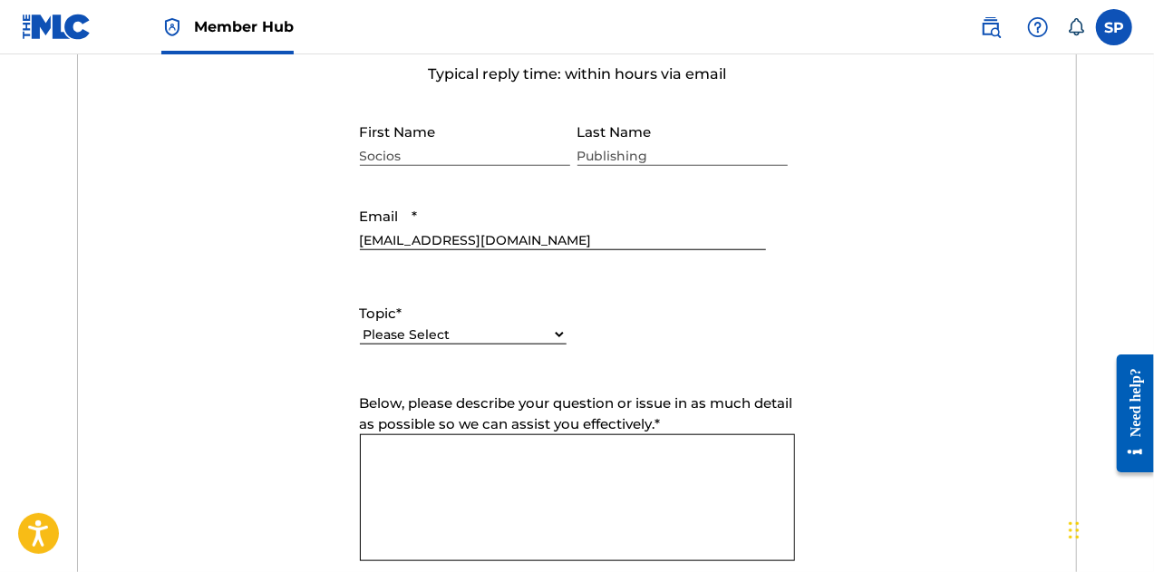
click at [407, 332] on select "Please Select I need help with my account I need help with managing my catalog …" at bounding box center [463, 334] width 207 height 19
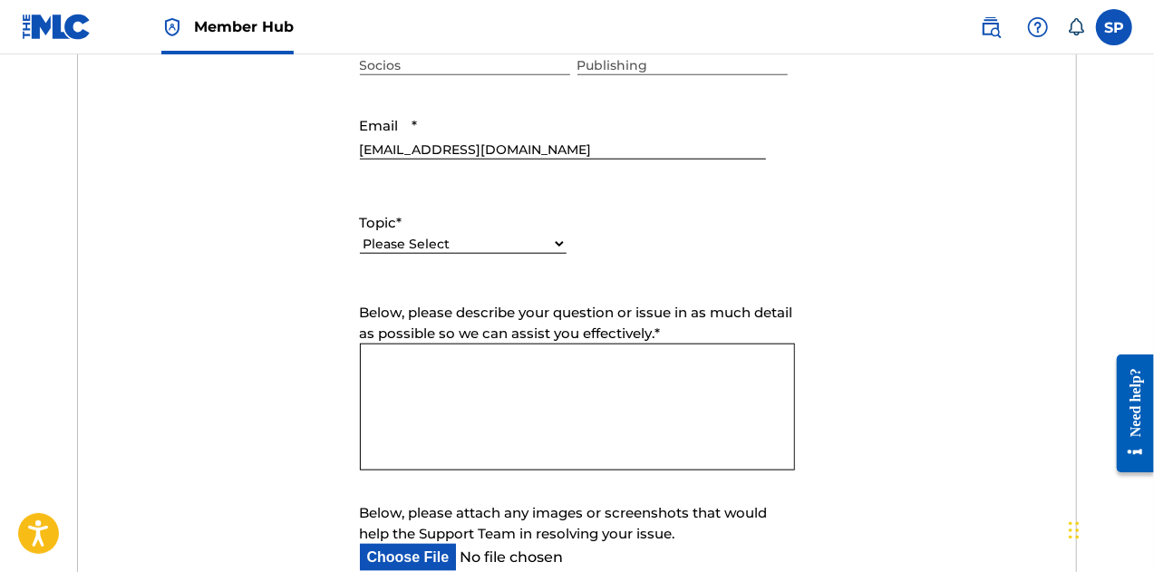
click at [506, 247] on select "Please Select I need help with my account I need help with managing my catalog …" at bounding box center [463, 244] width 207 height 19
select select "I need help with managing my catalog"
click at [360, 235] on select "Please Select I need help with my account I need help with managing my catalog …" at bounding box center [463, 244] width 207 height 19
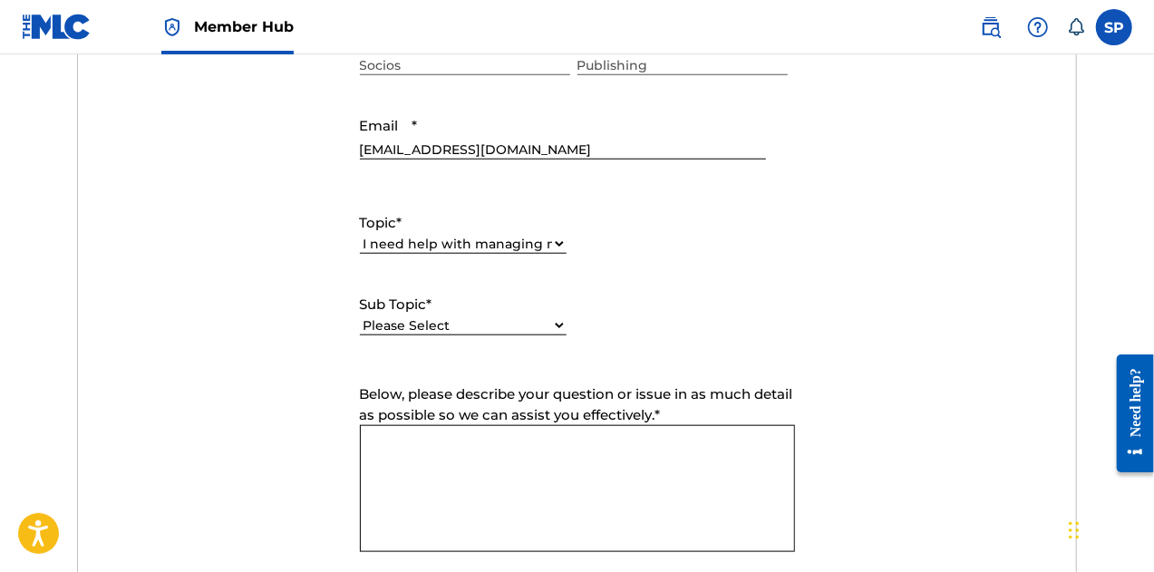
click at [442, 324] on select "Please Select I need help with CWR I need help registering my work(s) in The ML…" at bounding box center [463, 325] width 207 height 19
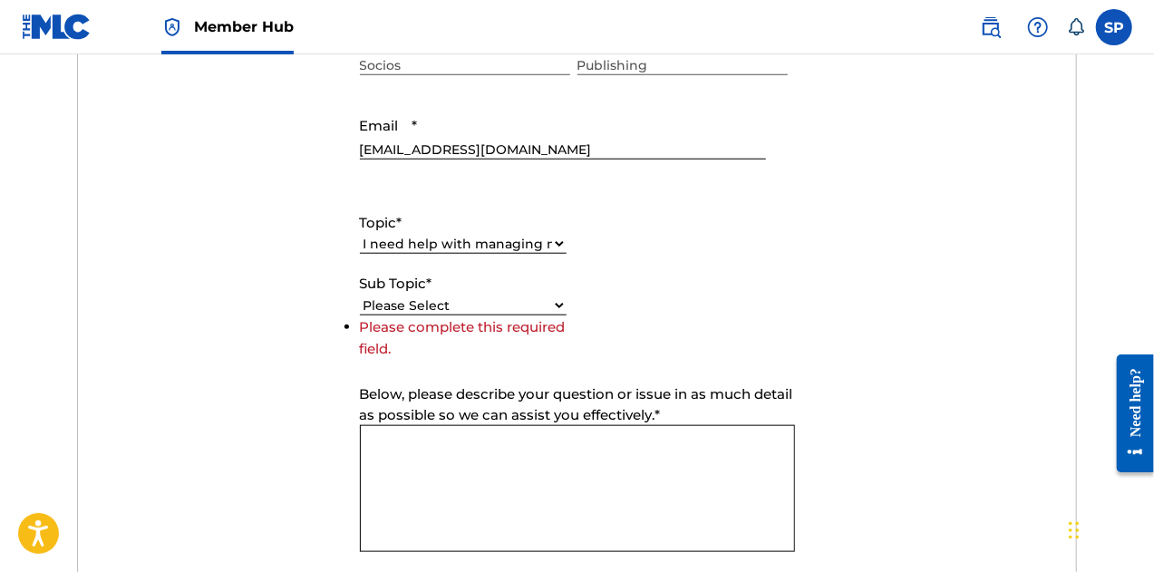
click at [431, 302] on select "Please Select I need help with CWR I need help registering my work(s) in The ML…" at bounding box center [463, 305] width 207 height 19
select select "I need help with the Claiming Tool"
click at [360, 315] on select "Please Select I need help with CWR I need help registering my work(s) in The ML…" at bounding box center [463, 305] width 207 height 19
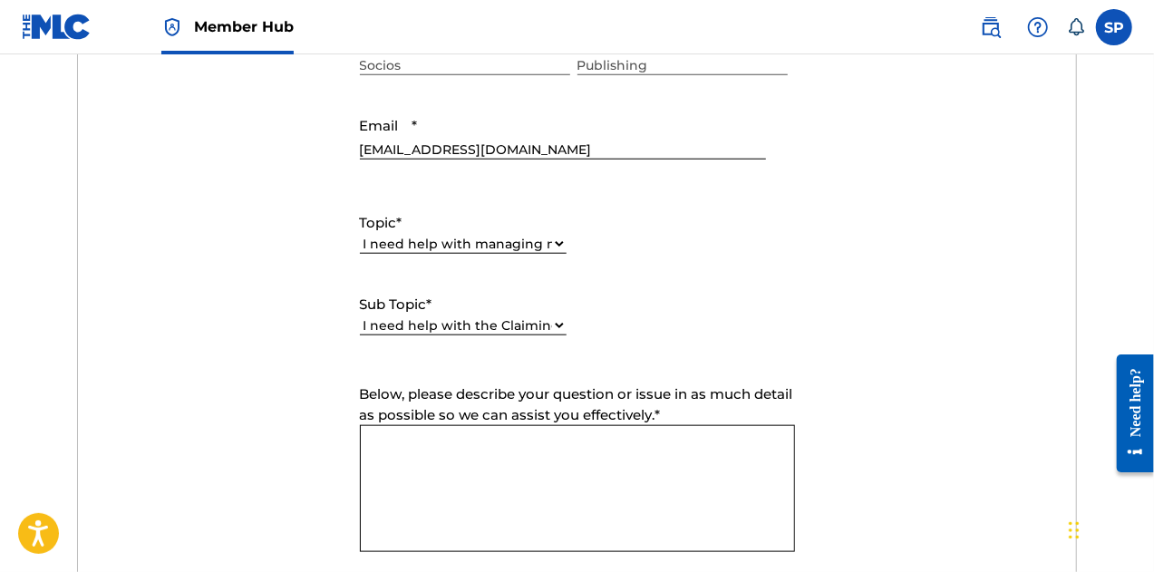
click at [597, 474] on textarea "Below, please describe your question or issue in as much detail as possible so …" at bounding box center [577, 488] width 435 height 127
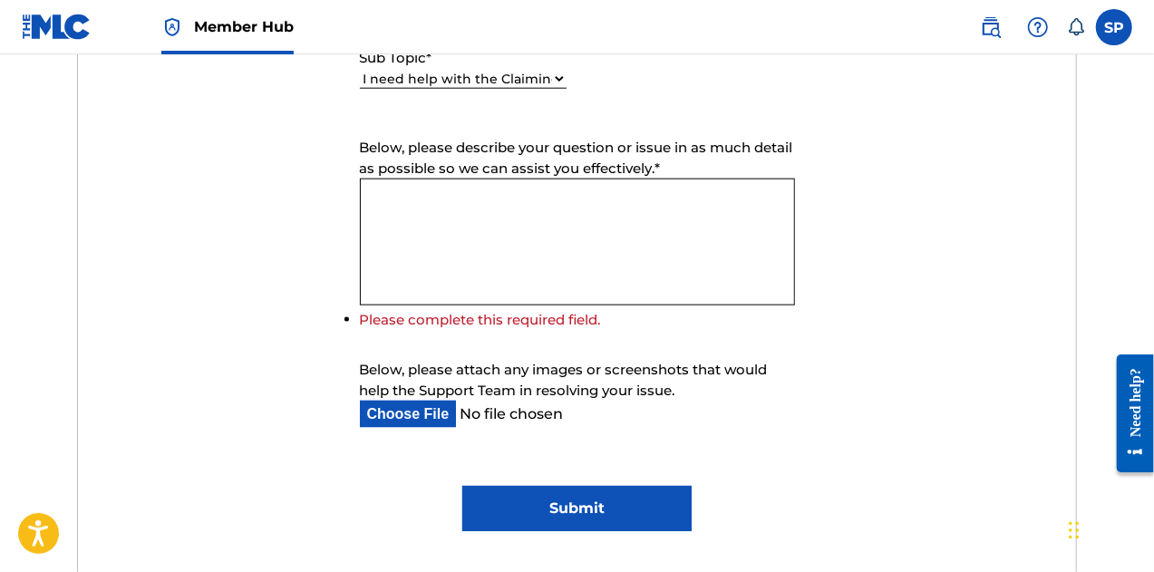
scroll to position [997, 0]
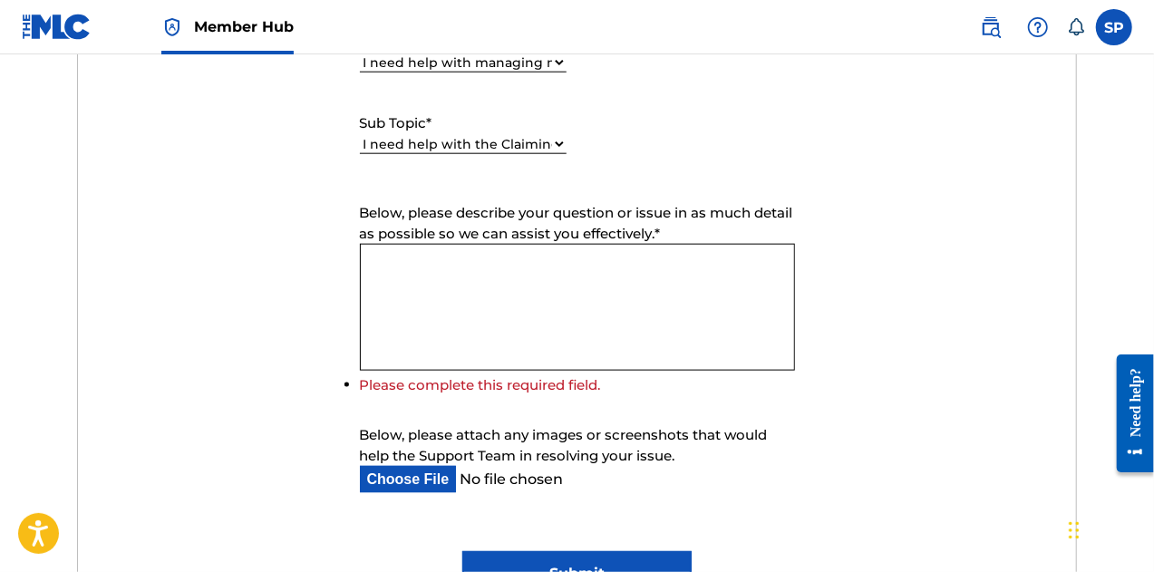
click at [454, 281] on textarea "Below, please describe your question or issue in as much detail as possible so …" at bounding box center [577, 307] width 435 height 127
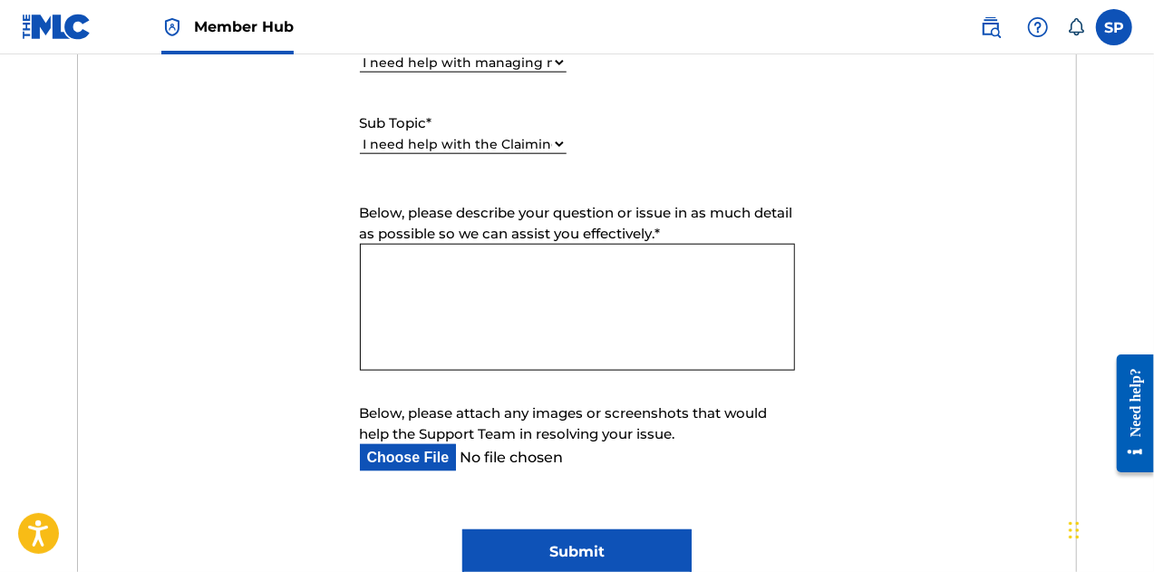
click at [483, 294] on textarea "Below, please describe your question or issue in as much detail as possible so …" at bounding box center [577, 307] width 435 height 127
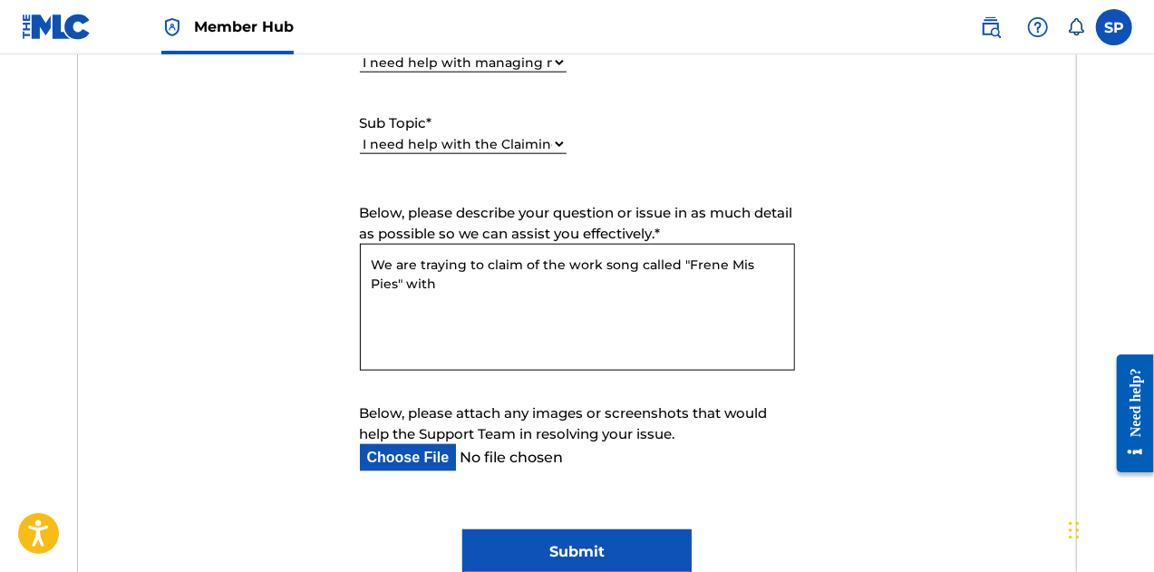
paste textarea "MLC Song Code FA1RS6"
click at [371, 297] on textarea "We are traying to claim of the work song called "Frene Mis Pies" with MLC Song …" at bounding box center [577, 307] width 435 height 127
click at [587, 284] on textarea "We are traying to claim of the work song called "Frene Mis Pies" with MLC Song …" at bounding box center [577, 307] width 435 height 127
paste textarea "UNIVERSAL MUSICA UNICA PUBLISHING"
click at [557, 280] on textarea "We are traying to claim of the work song called "Frene Mis Pies" with MLC Song …" at bounding box center [577, 307] width 435 height 127
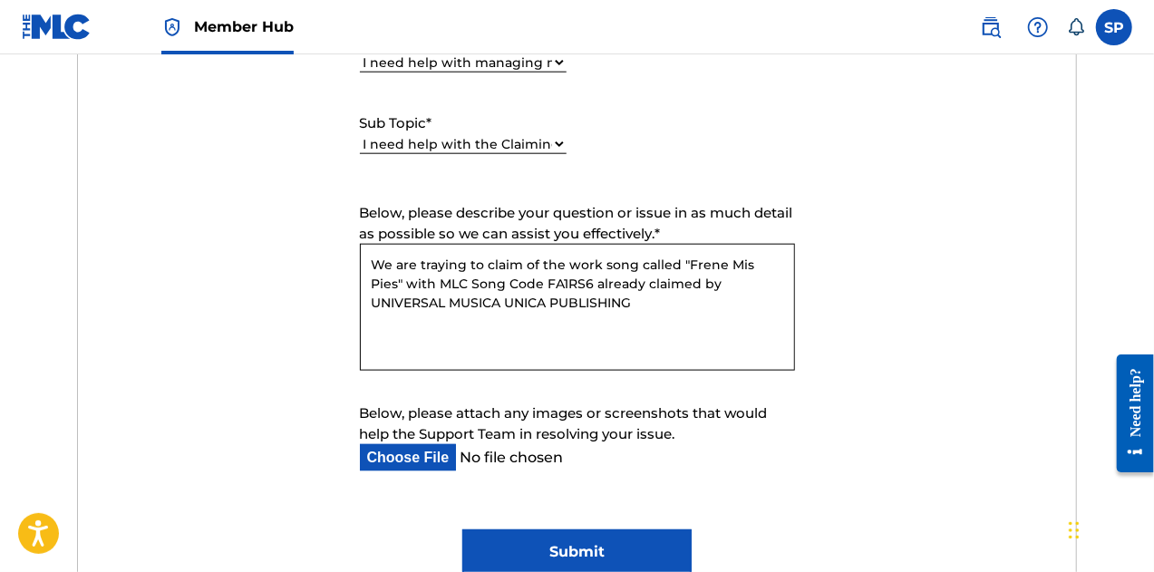
click at [617, 300] on textarea "We are traying to claim of the work song called "Frene Mis Pies" with MLC Song …" at bounding box center [577, 307] width 435 height 127
click at [471, 344] on textarea "We are traying to claim of the work song called "Frene Mis Pies" with MLC Song …" at bounding box center [577, 307] width 435 height 127
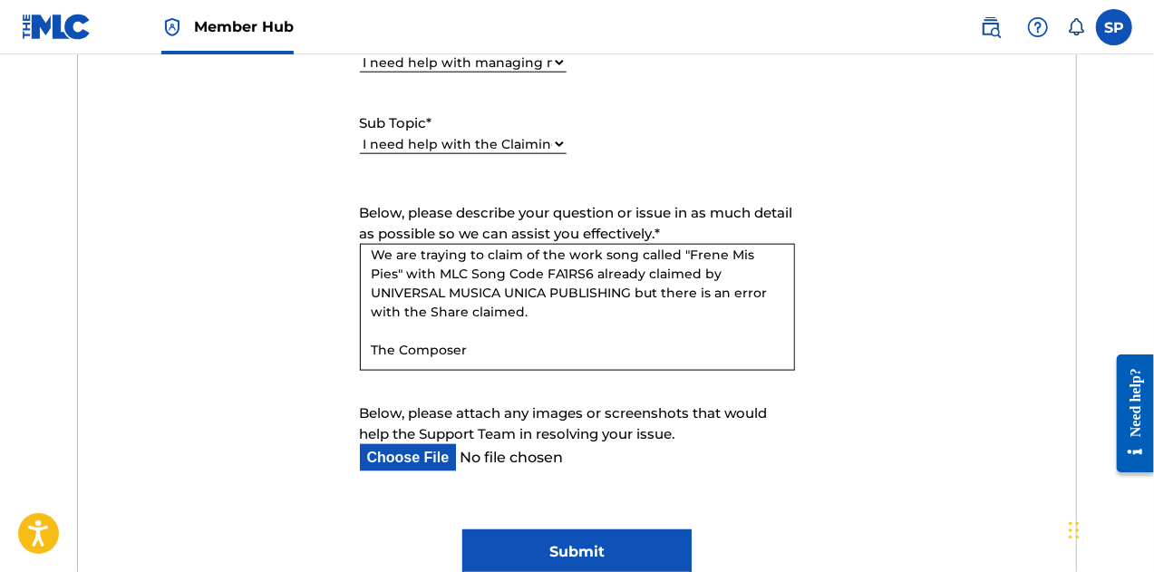
click at [562, 354] on textarea "We are traying to claim of the work song called "Frene Mis Pies" with MLC Song …" at bounding box center [577, 307] width 435 height 127
paste textarea "Oscar Armando Diaz De Leon Huez"
click at [471, 345] on textarea "We are traying to claim of the work song called "Frene Mis Pies" with MLC Song …" at bounding box center [577, 307] width 435 height 127
click at [705, 354] on textarea "We are traying to claim of the work song called "Frene Mis Pies" with MLC Song …" at bounding box center [577, 307] width 435 height 127
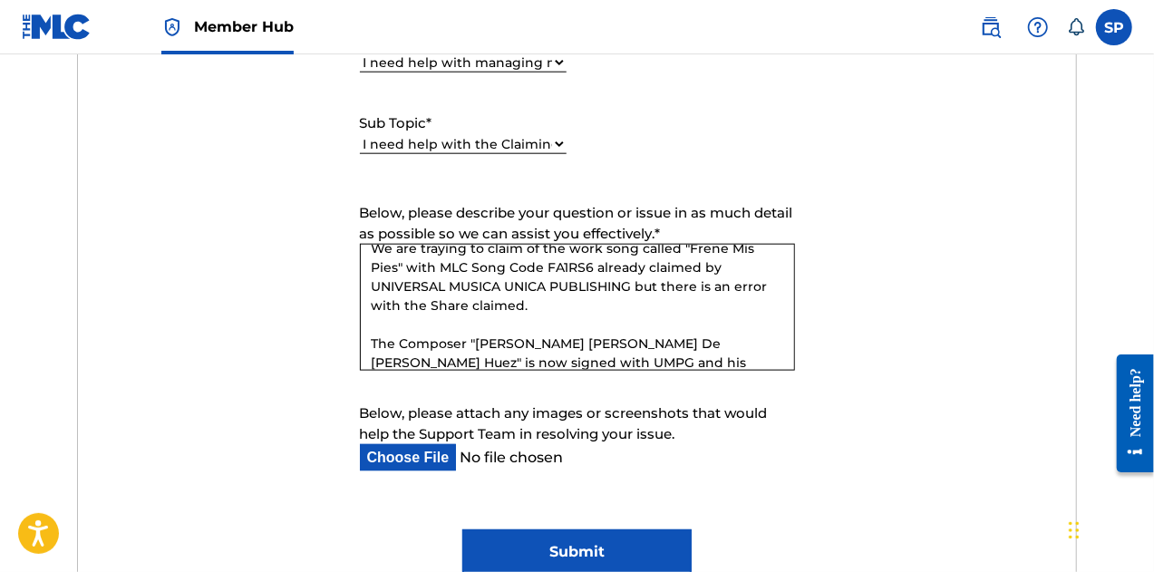
click at [713, 364] on textarea "We are traying to claim of the work song called "Frene Mis Pies" with MLC Song …" at bounding box center [577, 307] width 435 height 127
paste textarea "[PERSON_NAME] [PERSON_NAME]"
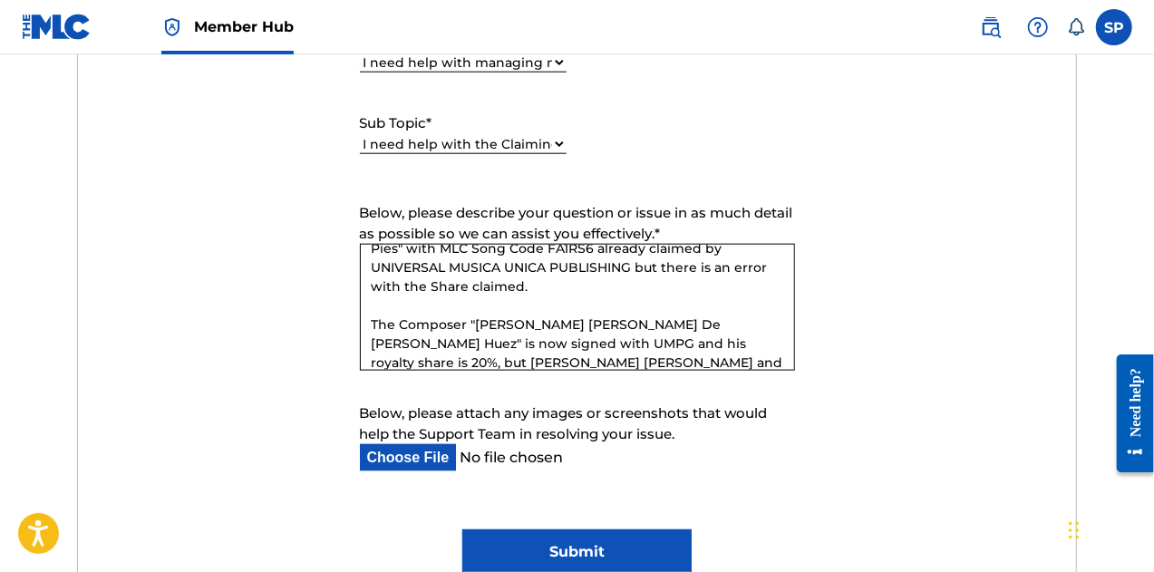
click at [591, 363] on textarea "We are traying to claim of the work song called "Frene Mis Pies" with MLC Song …" at bounding box center [577, 307] width 435 height 127
paste textarea "[PERSON_NAME]"
click at [539, 360] on textarea "We are traying to claim of the work song called "Frene Mis Pies" with MLC Song …" at bounding box center [577, 307] width 435 height 127
click at [709, 360] on textarea "We are traying to claim of the work song called "Frene Mis Pies" with MLC Song …" at bounding box center [577, 307] width 435 height 127
click at [704, 341] on textarea "We are traying to claim of the work song called "Frene Mis Pies" with MLC Song …" at bounding box center [577, 307] width 435 height 127
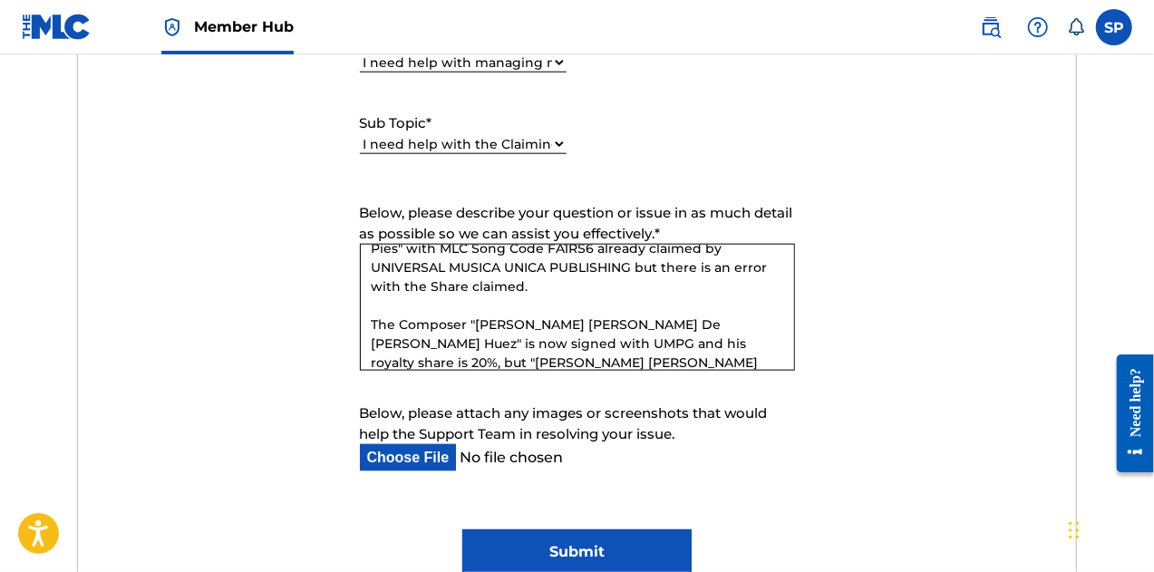
click at [502, 365] on textarea "We are traying to claim of the work song called "Frene Mis Pies" with MLC Song …" at bounding box center [577, 307] width 435 height 127
click at [733, 362] on textarea "We are traying to claim of the work song called "Frene Mis Pies" with MLC Song …" at bounding box center [577, 307] width 435 height 127
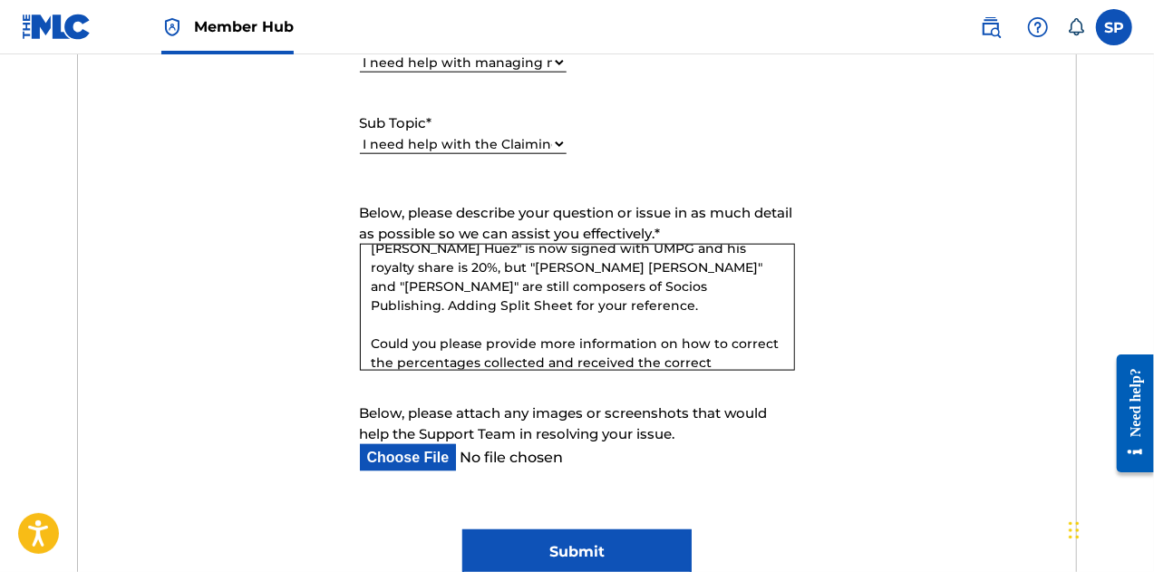
scroll to position [150, 0]
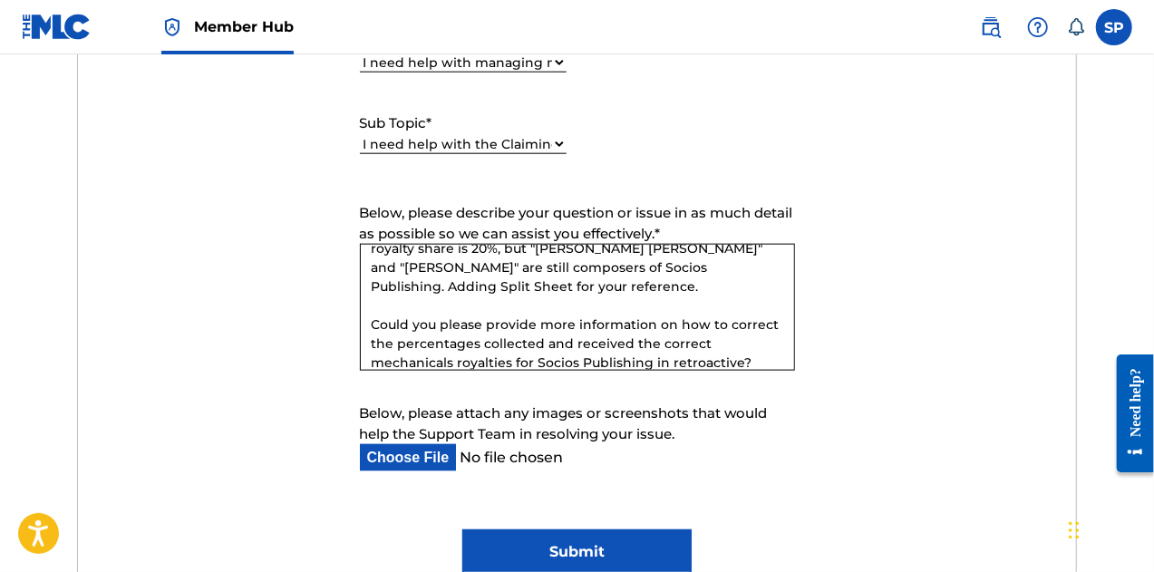
paste textarea "ying to claim the work "Frene Mis Pies" (MLC Song Code FA1RS6), which has alrea…"
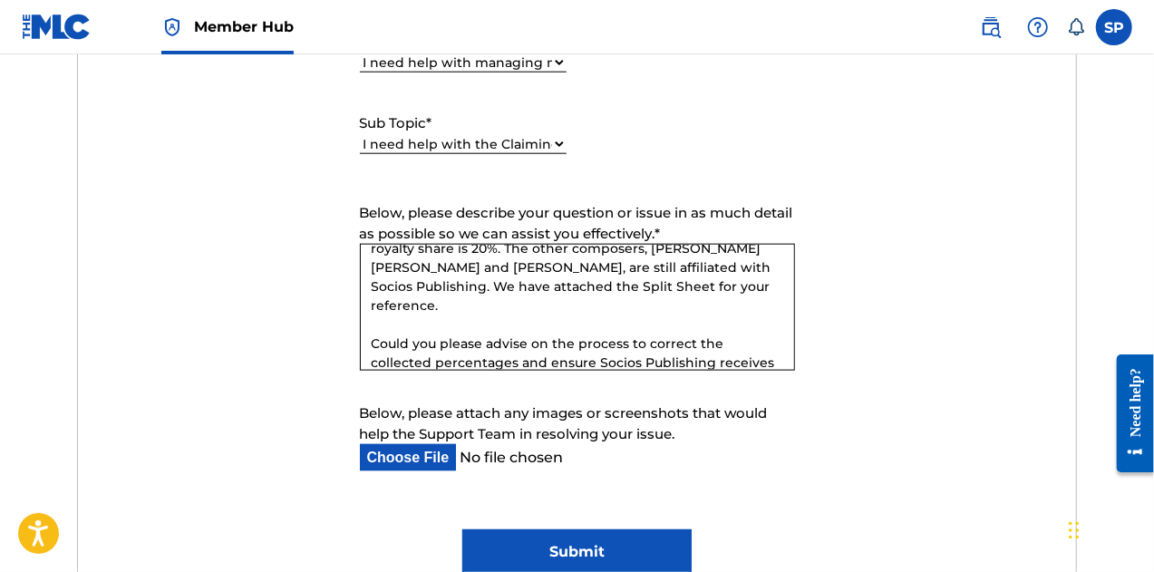
type textarea "We are trying to claim the work "Frene Mis Pies" (MLC Song Code FA1RS6), which …"
click at [435, 451] on input "Below, please attach any images or screenshots that would help the Support Team…" at bounding box center [563, 457] width 406 height 27
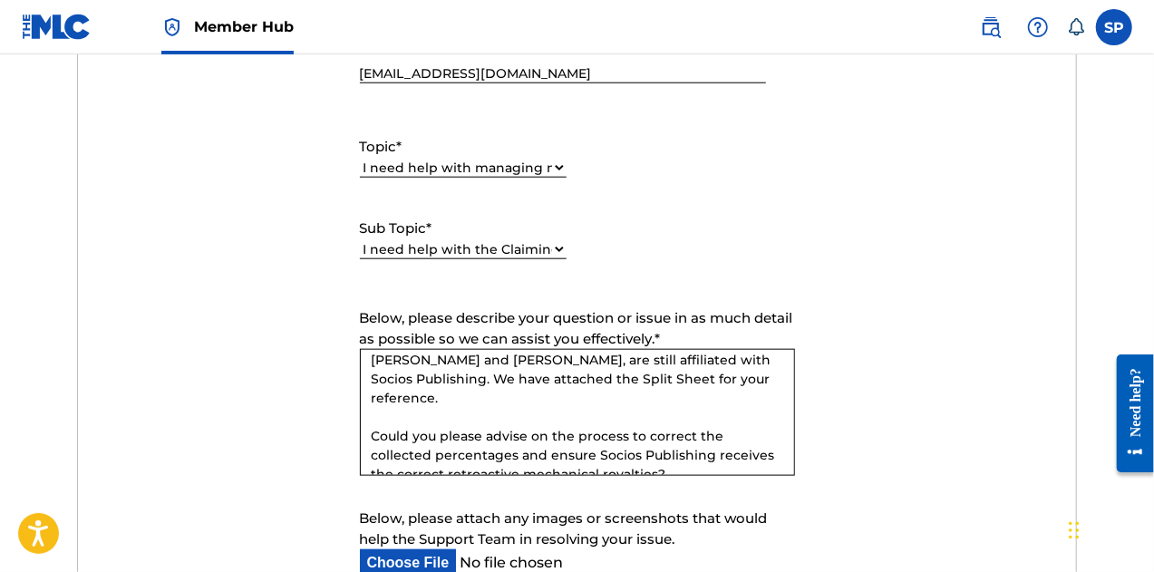
scroll to position [997, 0]
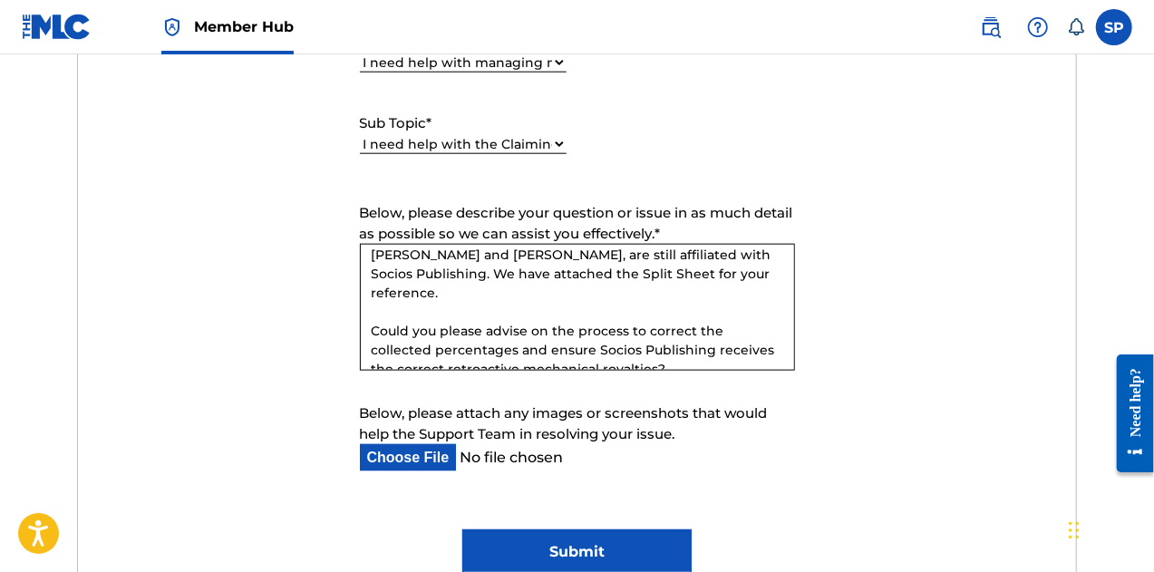
click at [432, 451] on input "Below, please attach any images or screenshots that would help the Support Team…" at bounding box center [563, 457] width 406 height 27
type input "C:\fakepath\Frene Mis Pies - Split Sheet.pdf"
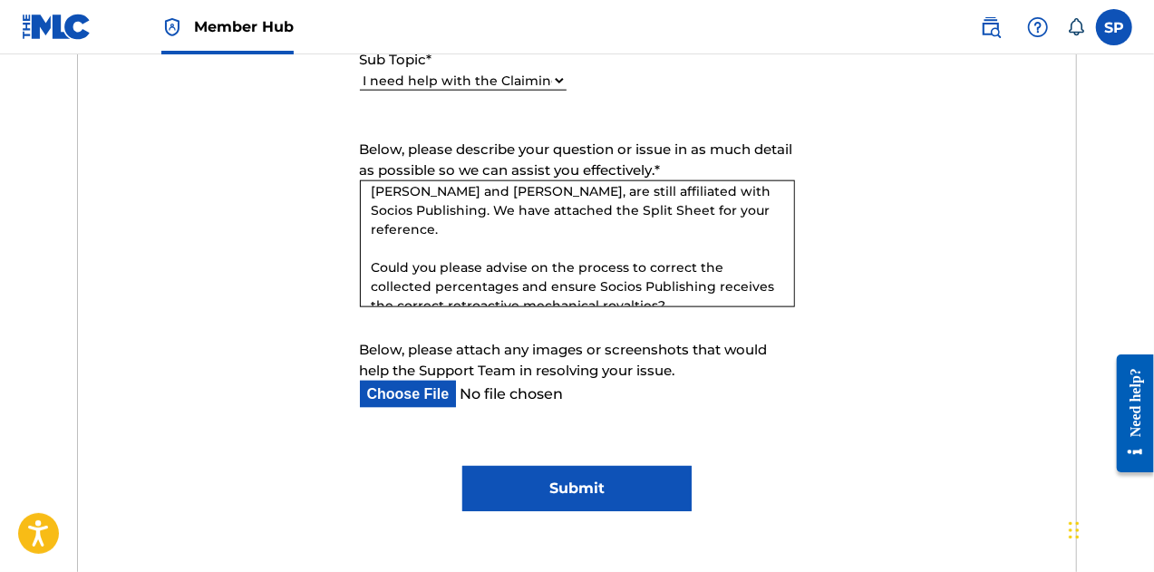
scroll to position [1088, 0]
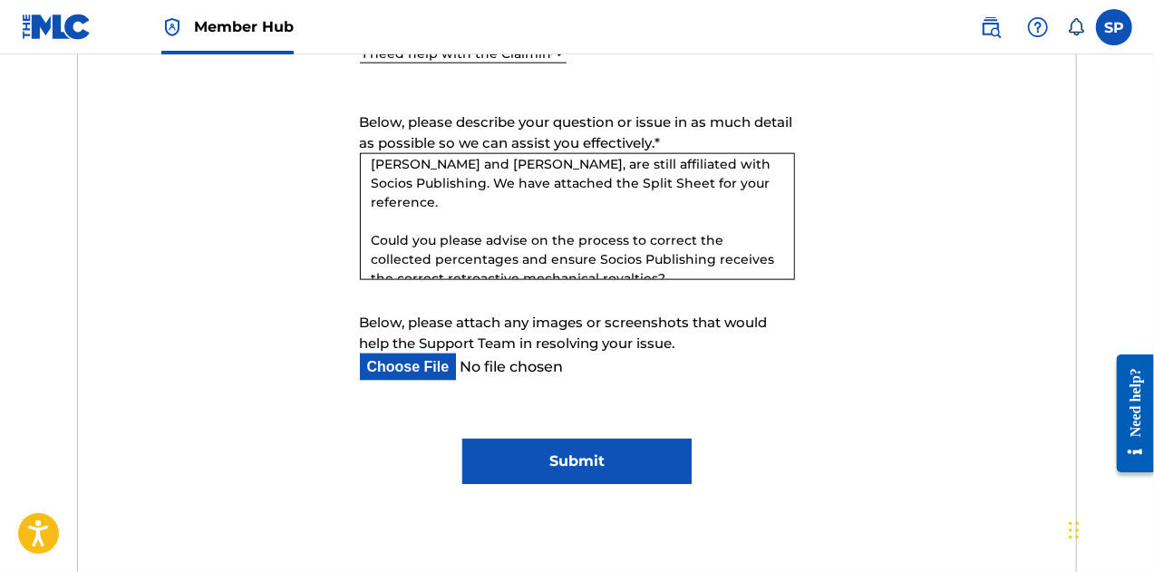
click at [571, 465] on input "Submit" at bounding box center [576, 461] width 229 height 45
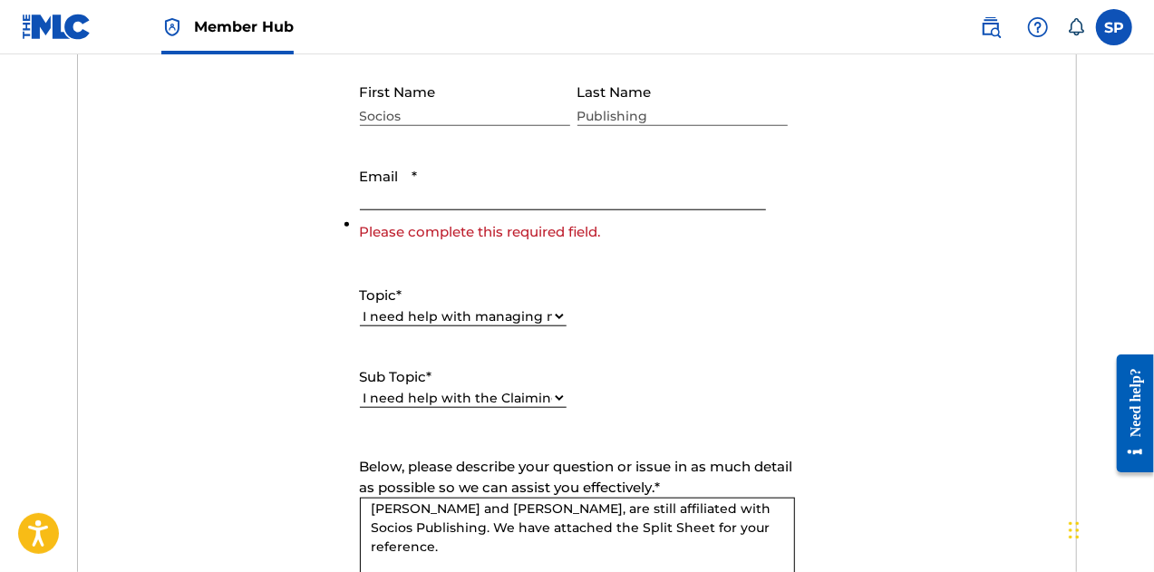
scroll to position [747, 0]
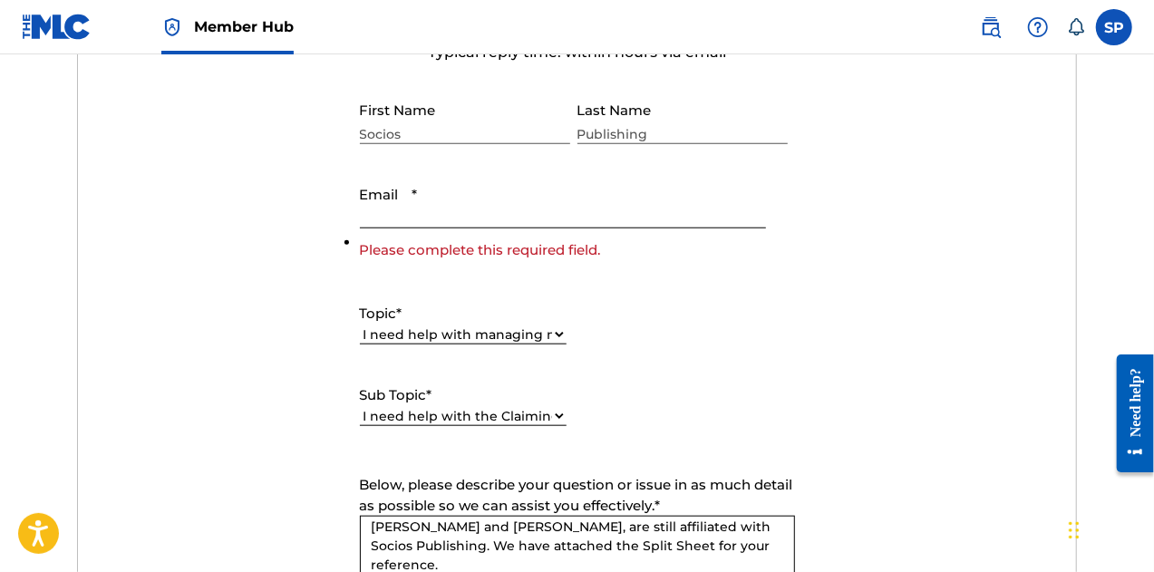
click at [424, 213] on input "Email *" at bounding box center [563, 203] width 406 height 52
paste input "[EMAIL_ADDRESS][DOMAIN_NAME]"
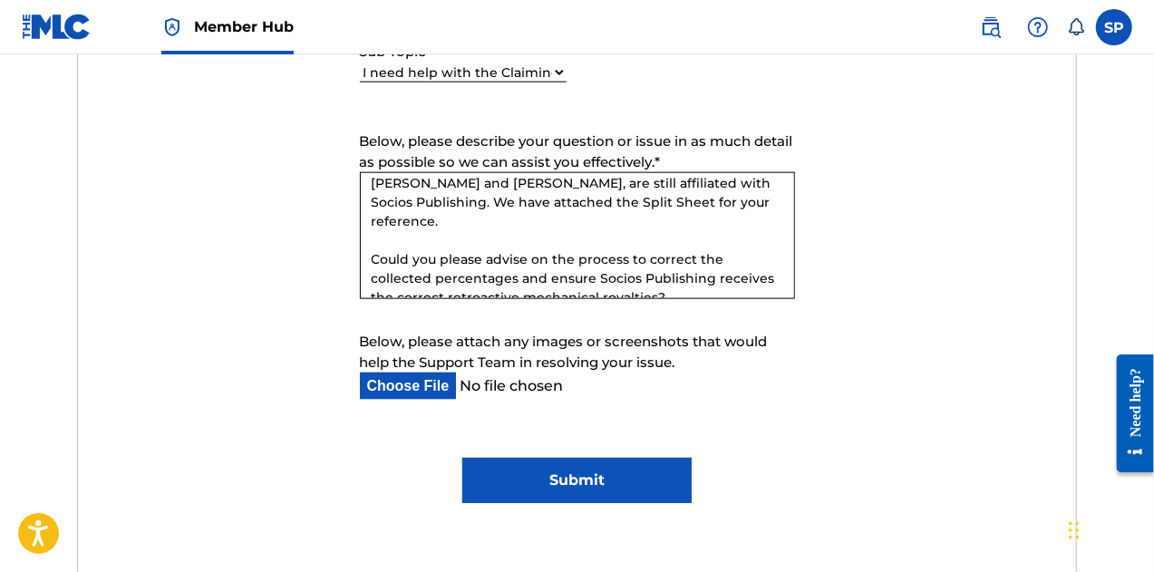
scroll to position [1110, 0]
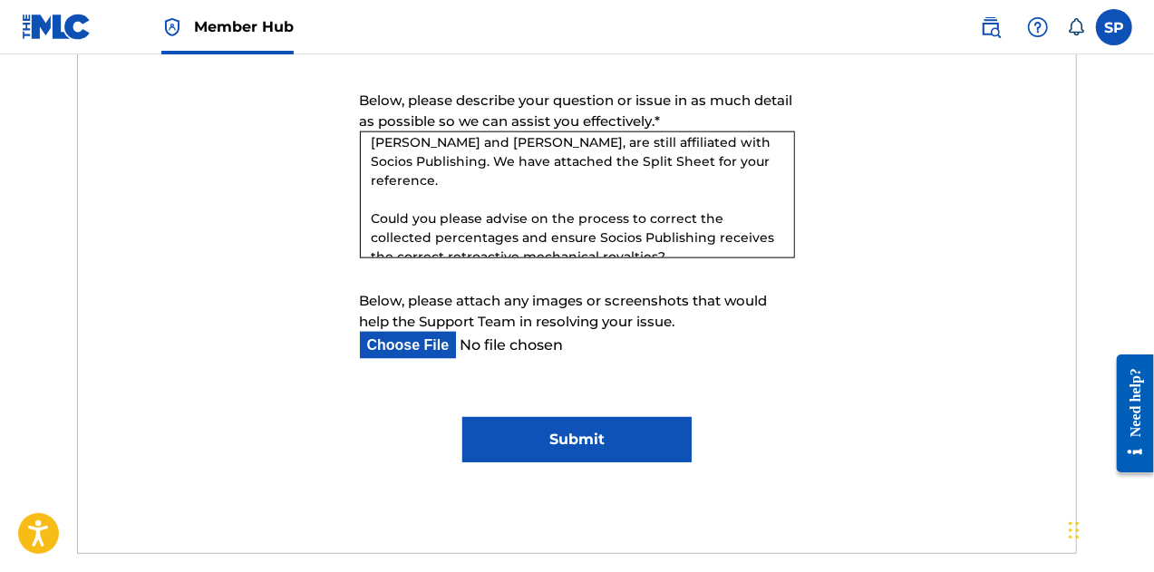
type input "[EMAIL_ADDRESS][DOMAIN_NAME]"
click at [606, 435] on input "Submit" at bounding box center [576, 439] width 229 height 45
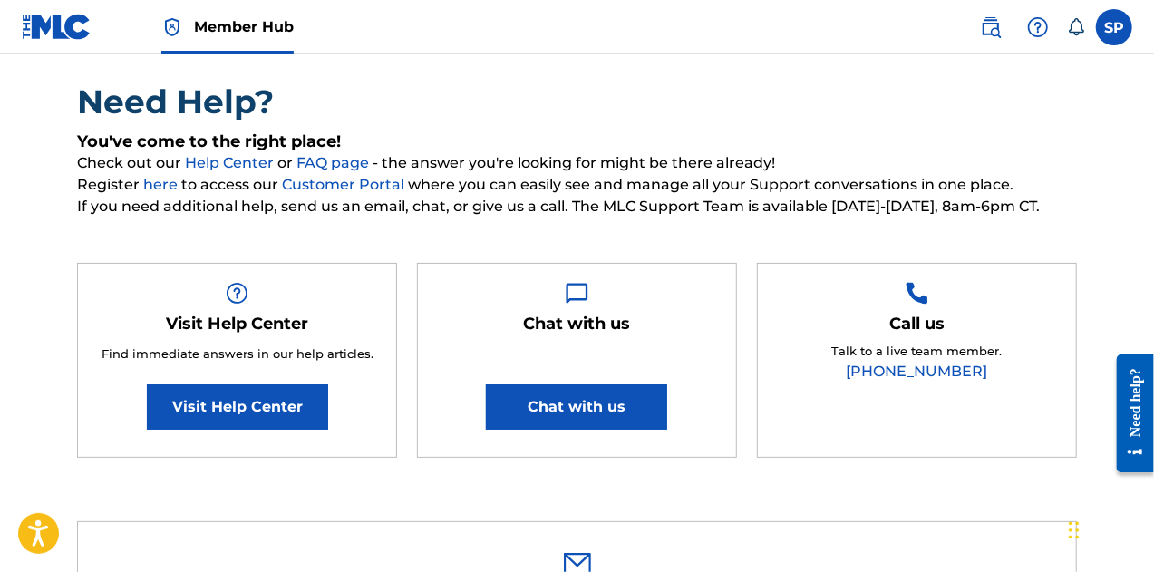
scroll to position [0, 0]
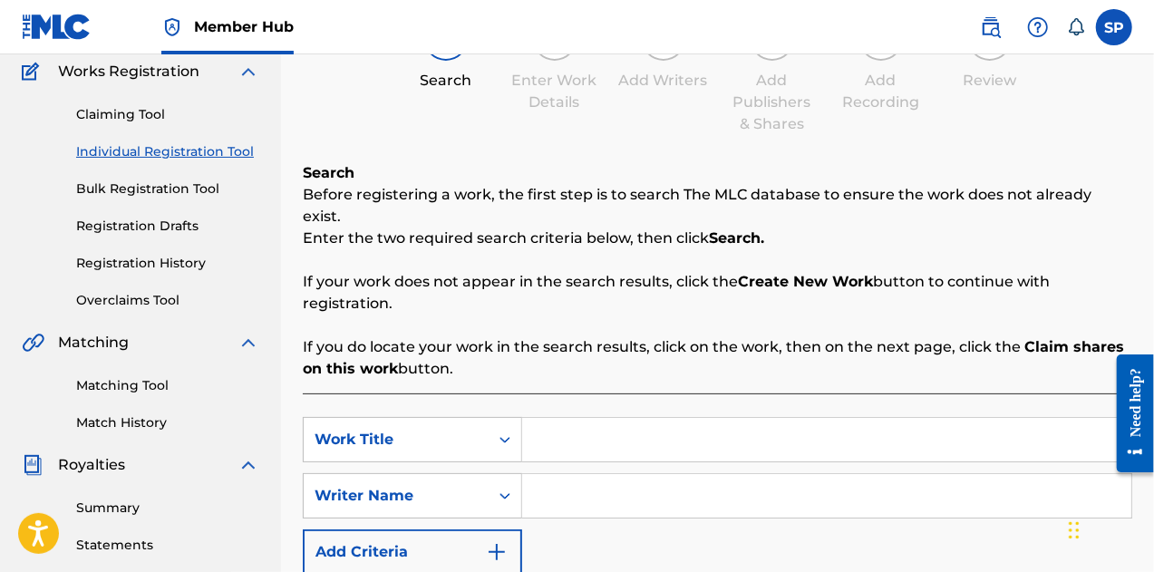
scroll to position [363, 0]
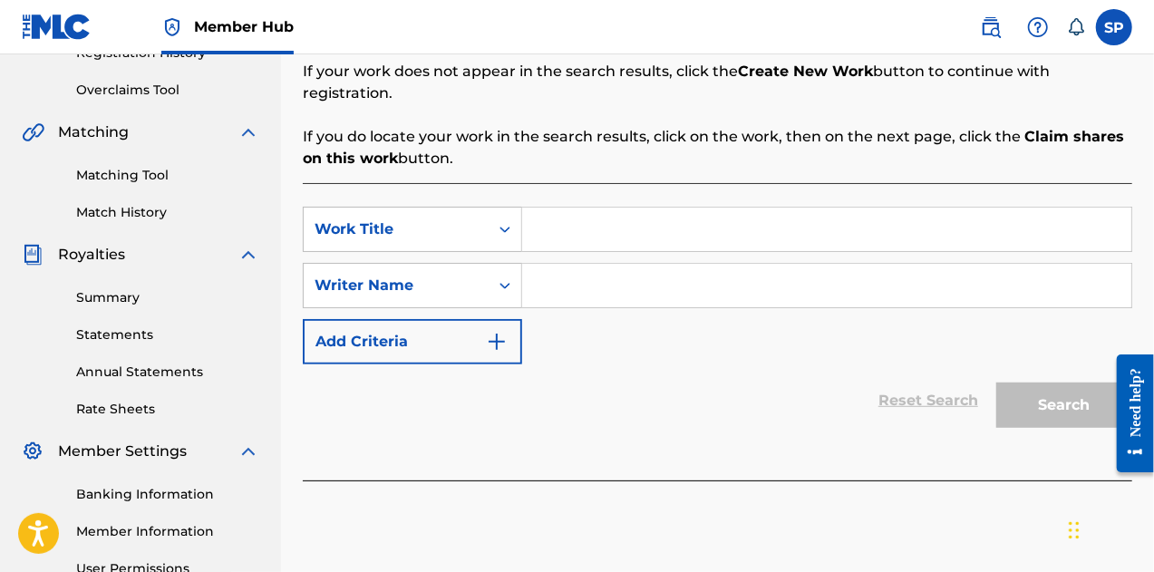
click at [597, 228] on input "Search Form" at bounding box center [826, 230] width 609 height 44
type input "Frene Mis Pies"
click at [587, 271] on input "Search Form" at bounding box center [826, 286] width 609 height 44
type input "A"
drag, startPoint x: 664, startPoint y: 220, endPoint x: 270, endPoint y: 214, distance: 393.5
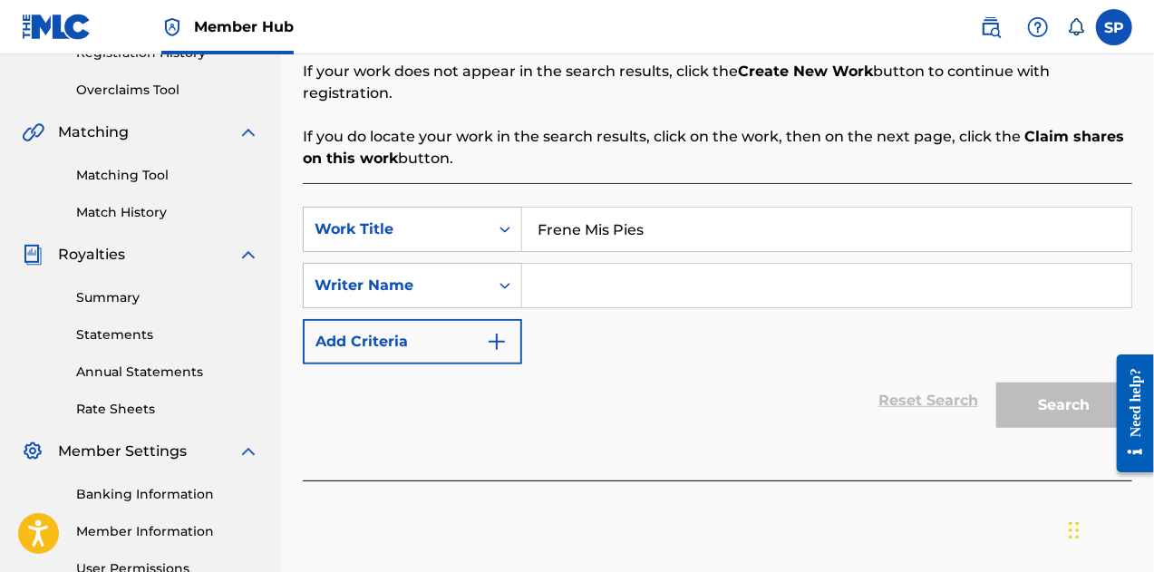
click at [272, 214] on main "LOS SOCIOS Summary Catalog Works Registration Claiming Tool Individual Registra…" at bounding box center [577, 183] width 1154 height 983
type input "Por La Suave"
click at [679, 271] on input "Search Form" at bounding box center [826, 286] width 609 height 44
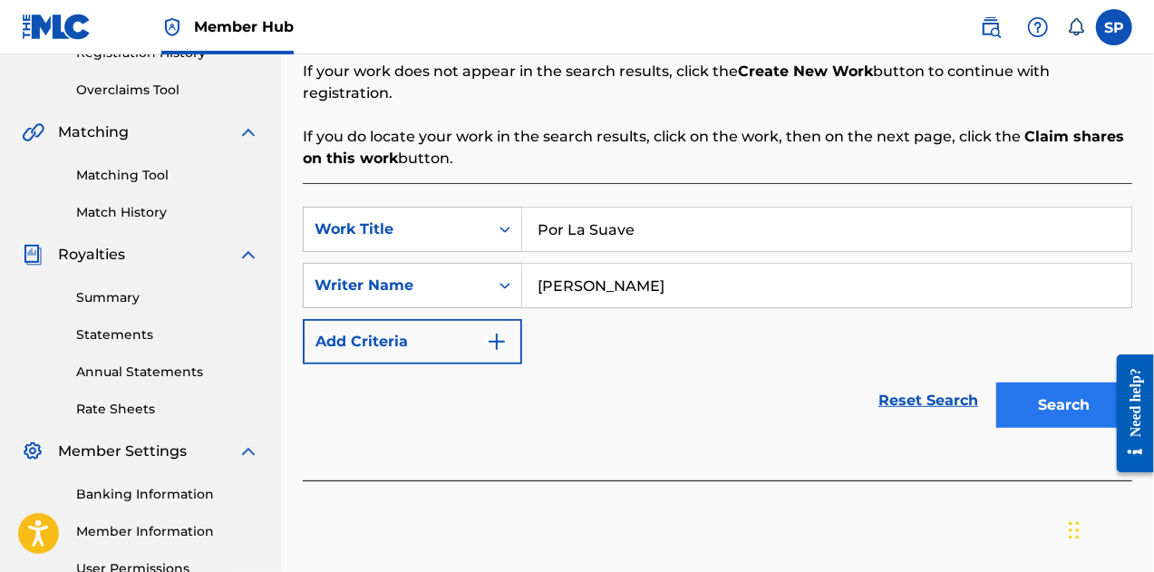
type input "Alejandro"
click at [1043, 383] on button "Search" at bounding box center [1064, 405] width 136 height 45
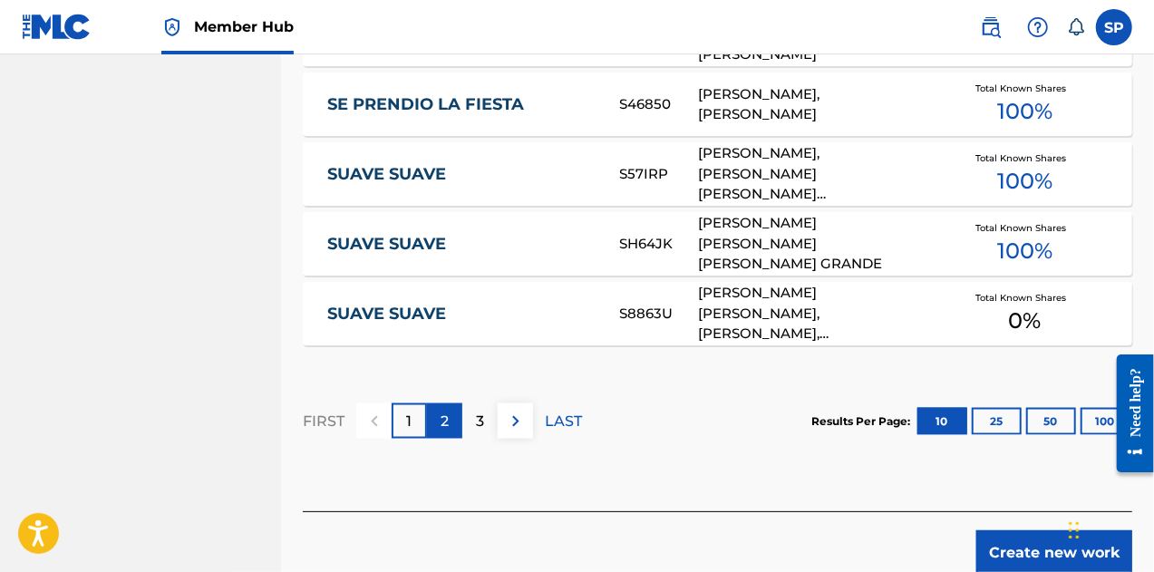
click at [442, 411] on p "2" at bounding box center [445, 422] width 8 height 22
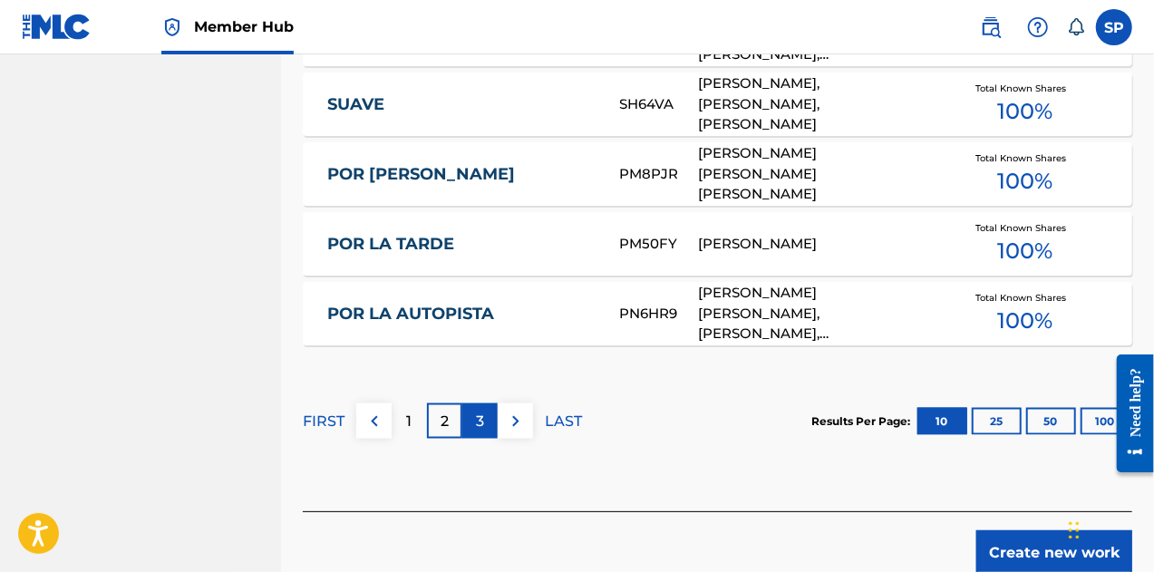
click at [479, 411] on p "3" at bounding box center [480, 422] width 8 height 22
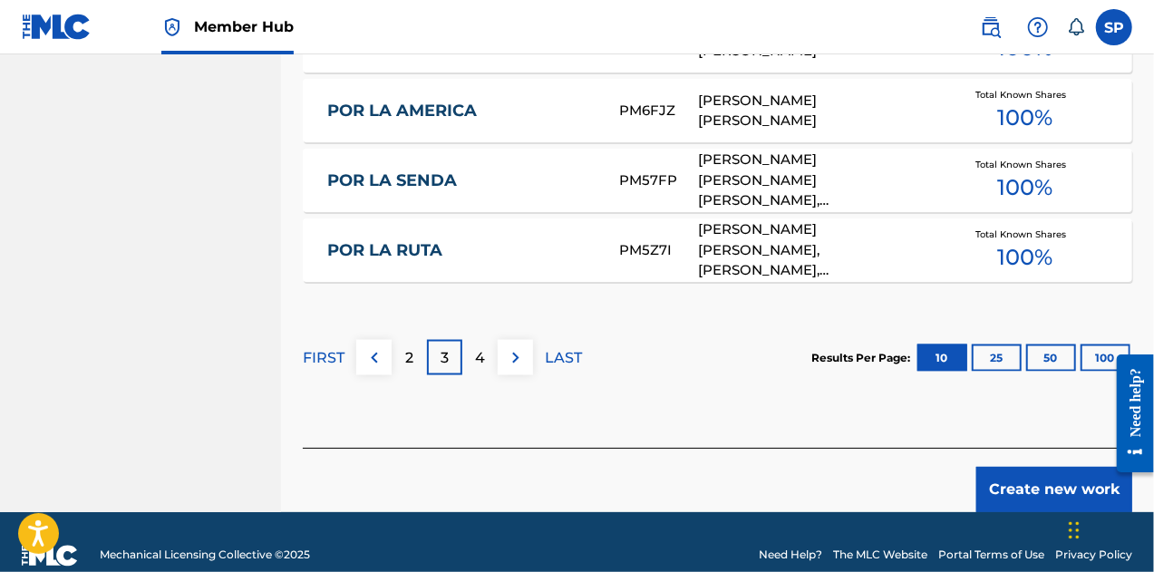
scroll to position [1336, 0]
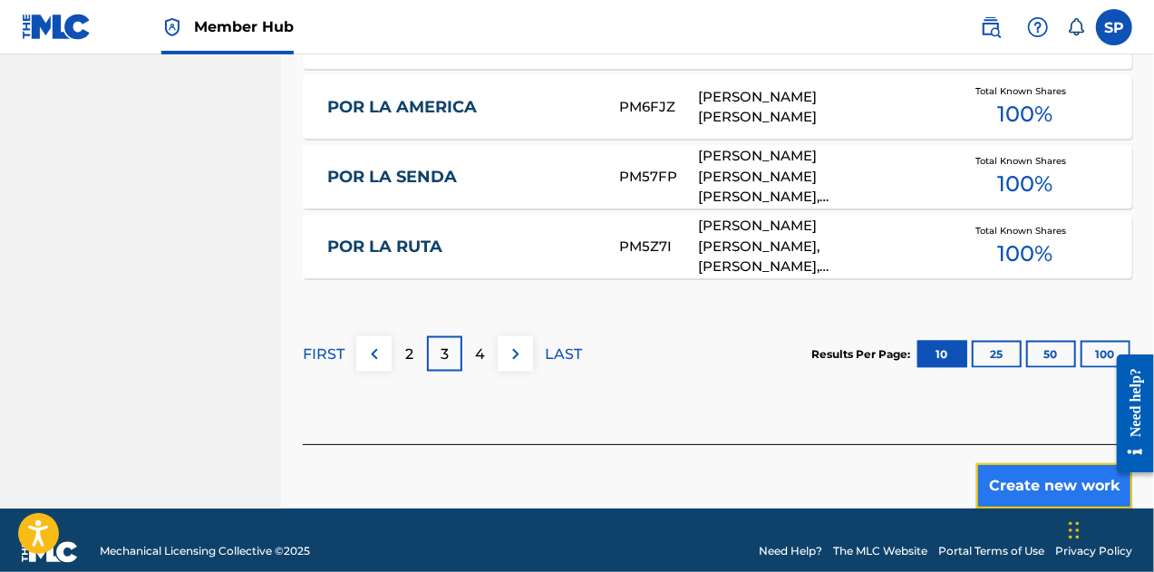
click at [1024, 463] on button "Create new work" at bounding box center [1054, 485] width 156 height 45
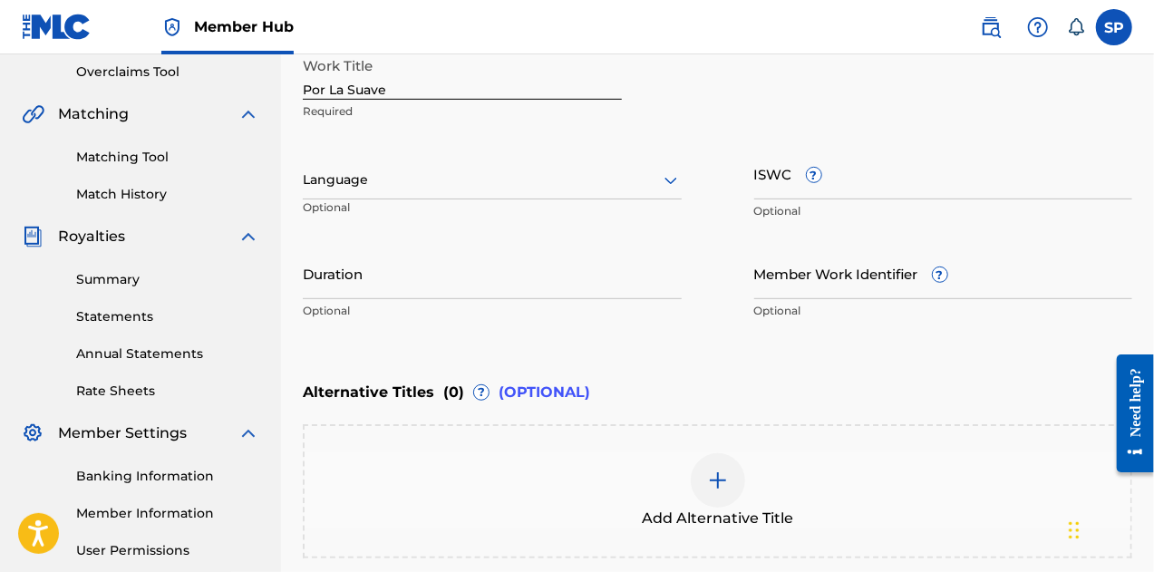
scroll to position [290, 0]
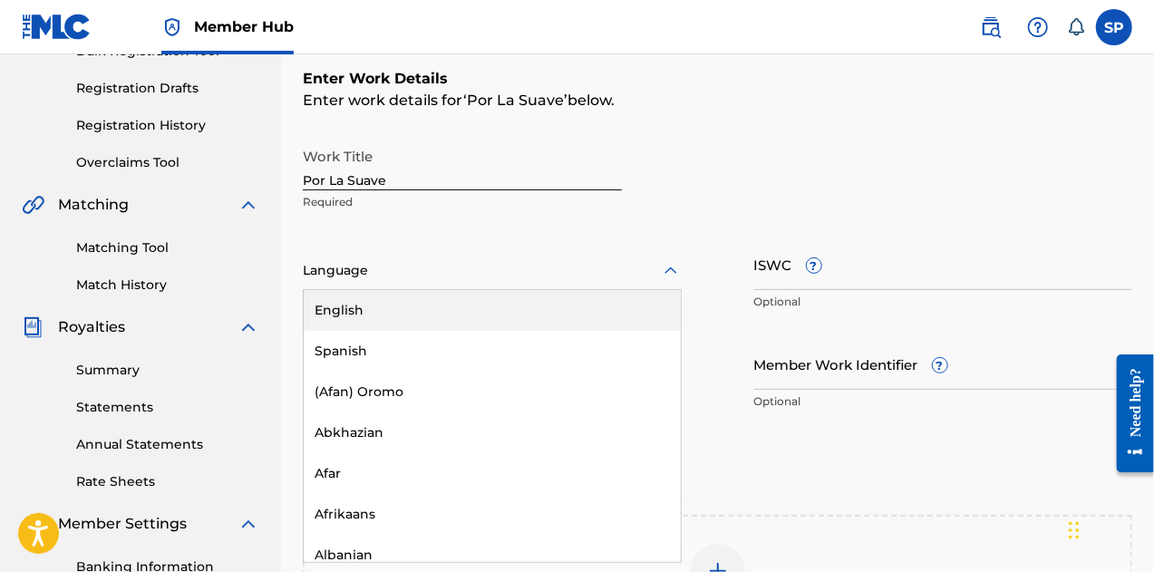
click at [417, 273] on div at bounding box center [492, 270] width 379 height 23
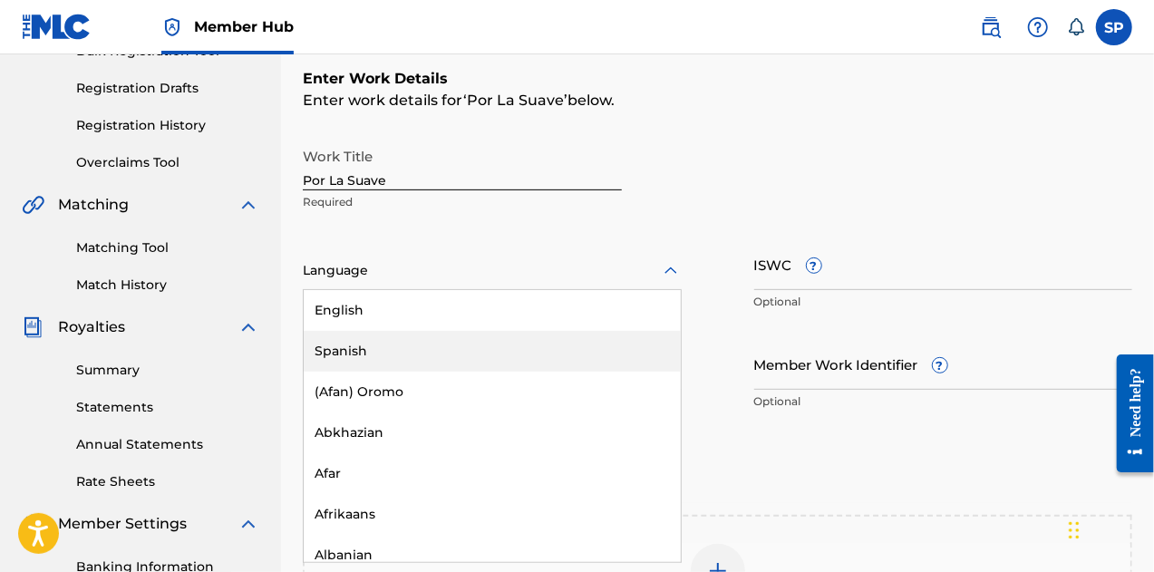
click at [364, 348] on div "Spanish" at bounding box center [492, 351] width 377 height 41
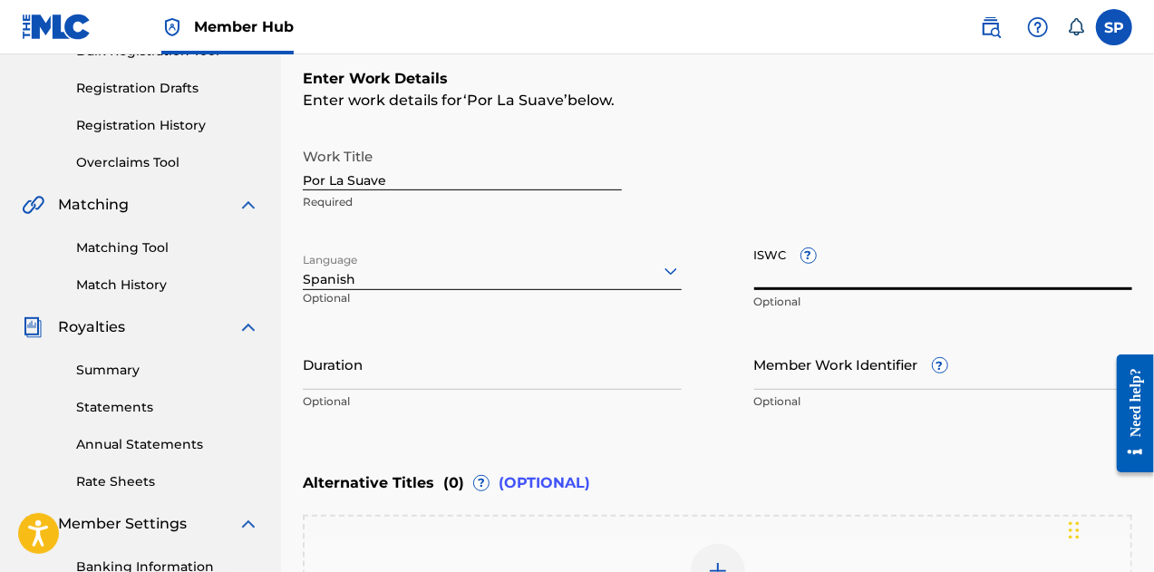
click at [854, 281] on input "ISWC ?" at bounding box center [943, 264] width 379 height 52
paste input "USA2P2523867"
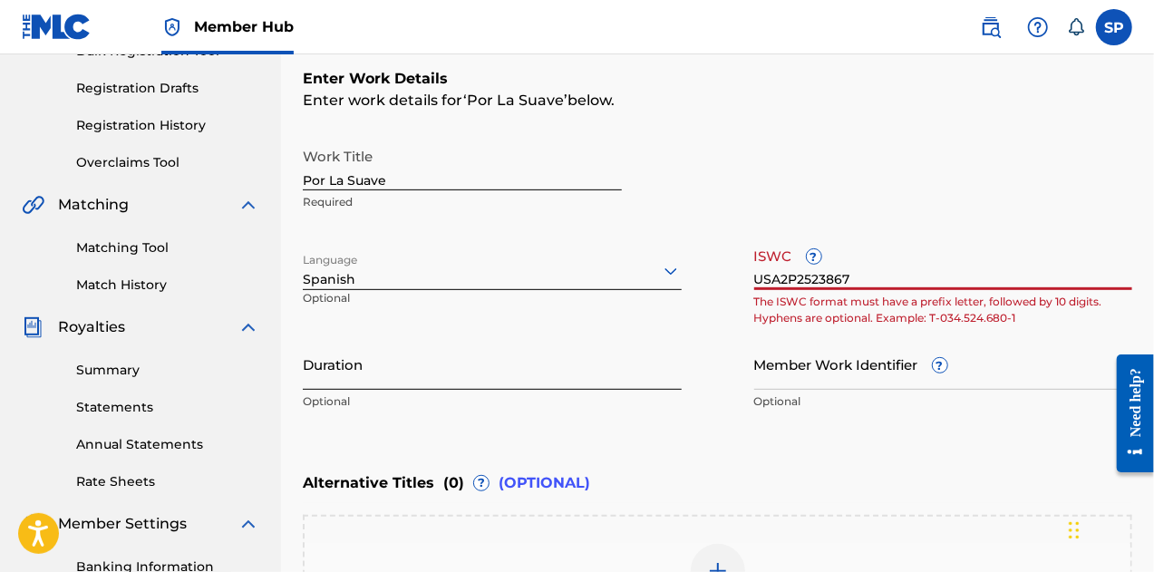
type input "USA2P2523867"
drag, startPoint x: 894, startPoint y: 279, endPoint x: 689, endPoint y: 279, distance: 204.9
click at [689, 279] on div "Work Title Por La Suave Required Language Spanish Optional ISWC ? USA2P2523867 …" at bounding box center [718, 279] width 830 height 281
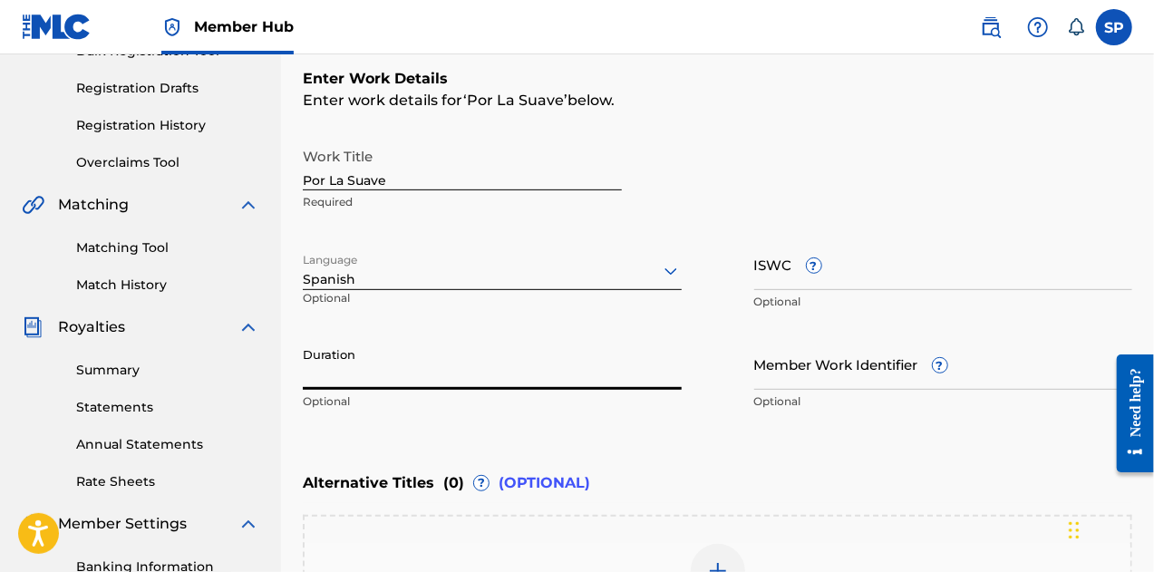
click at [512, 373] on input "Duration" at bounding box center [492, 364] width 379 height 52
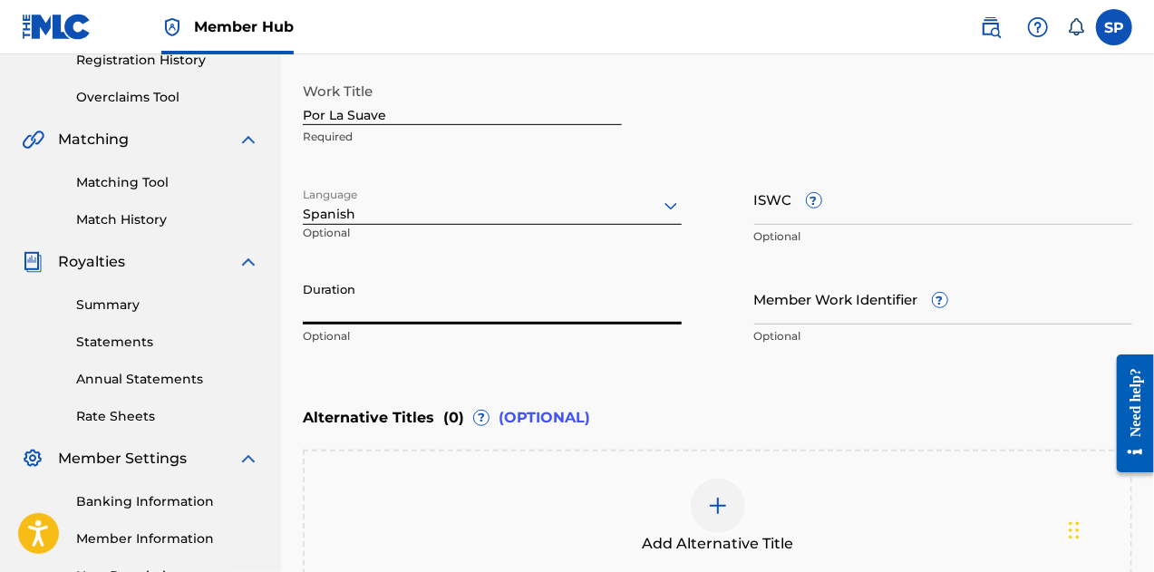
scroll to position [381, 0]
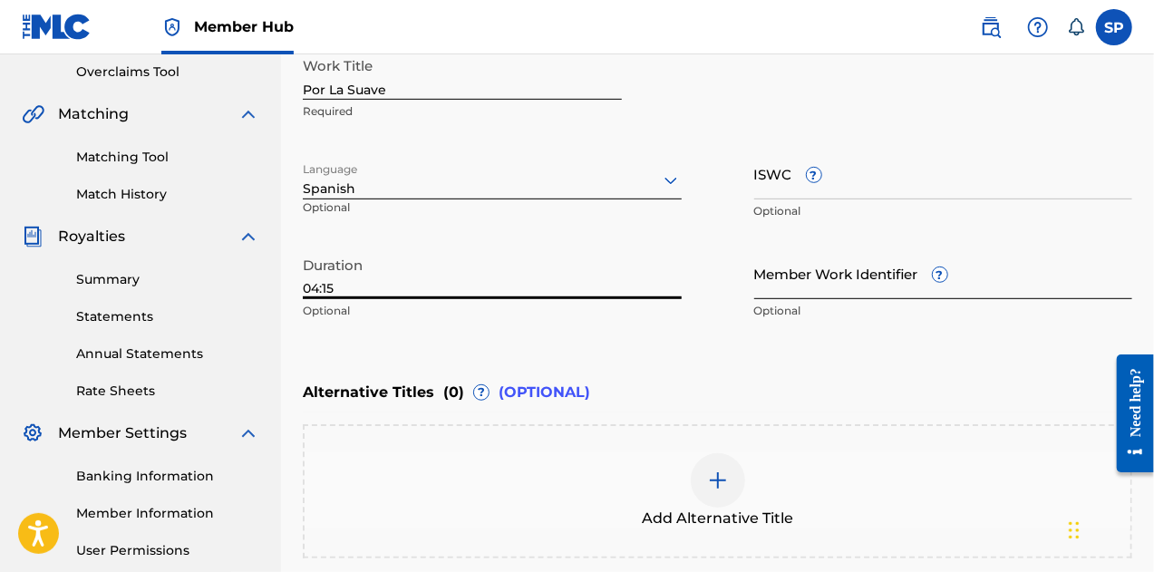
type input "04:15"
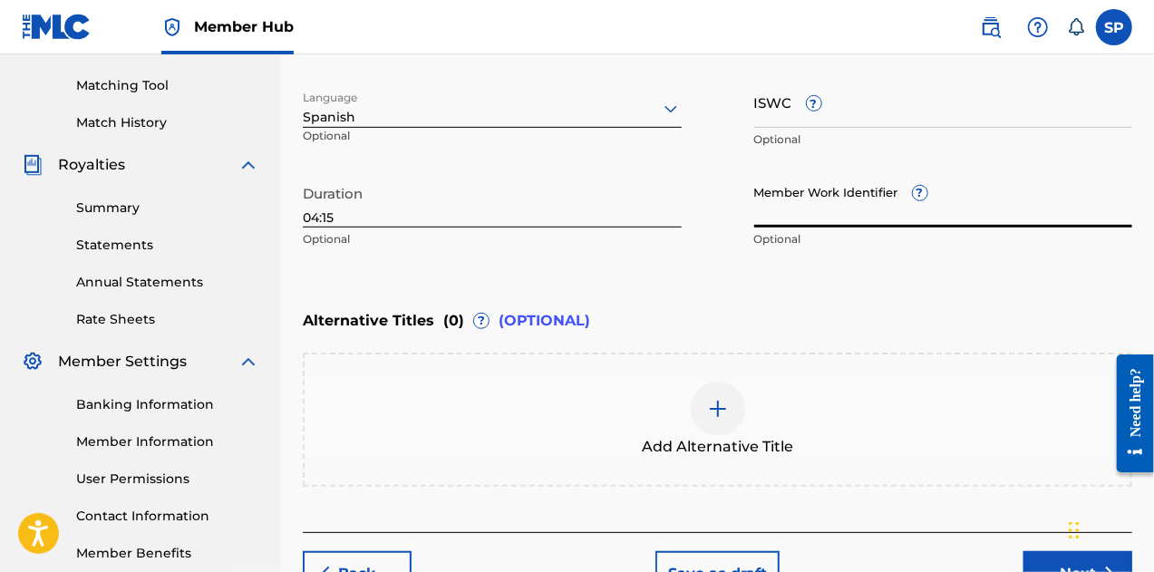
scroll to position [562, 0]
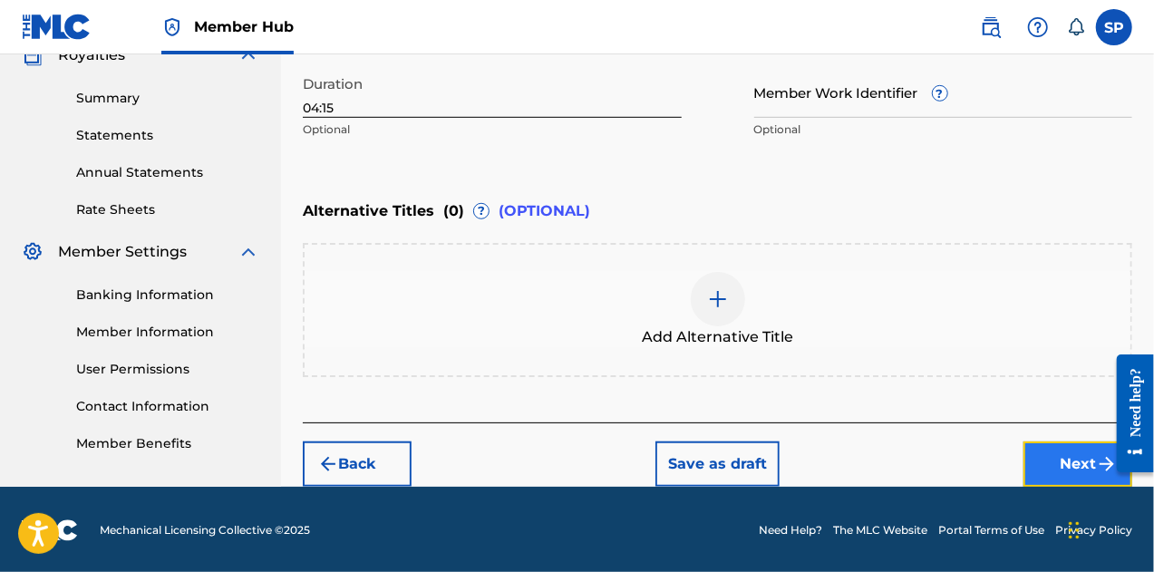
click at [1039, 452] on button "Next" at bounding box center [1078, 464] width 109 height 45
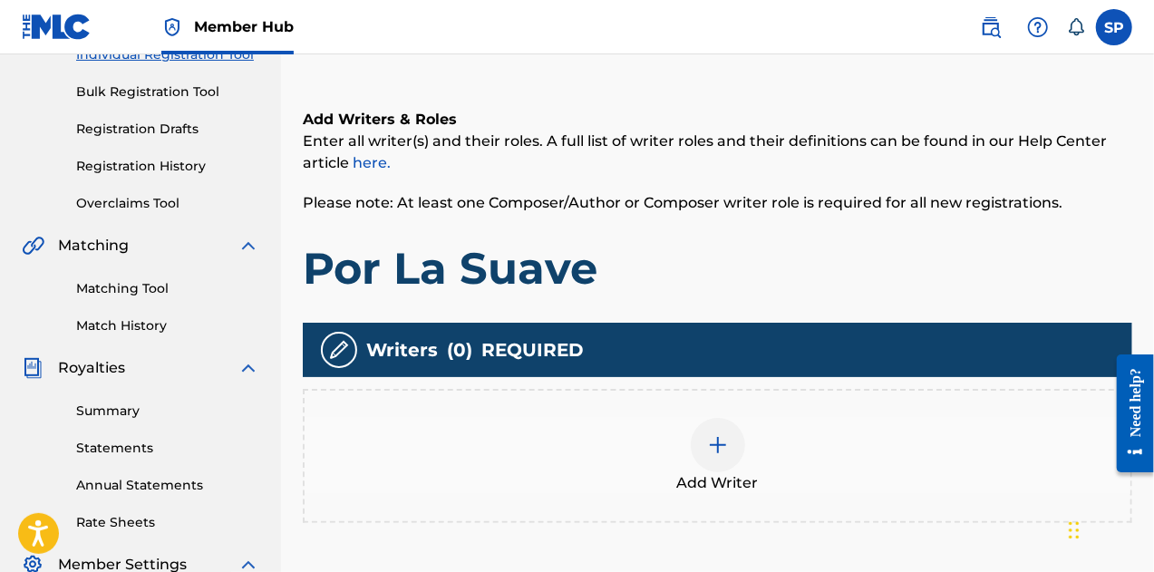
scroll to position [263, 0]
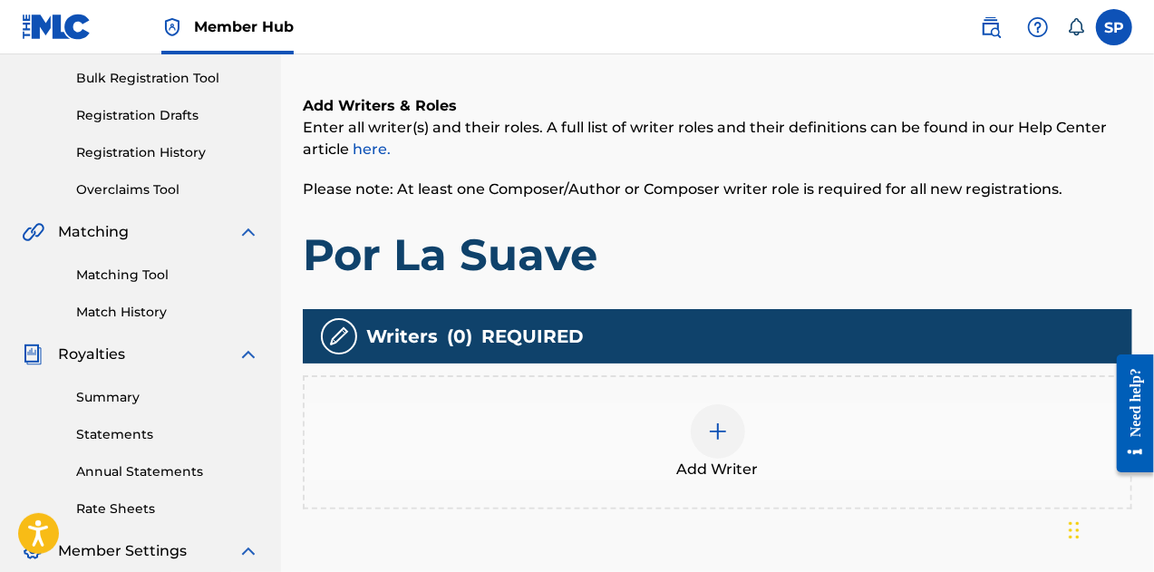
click at [707, 440] on img at bounding box center [718, 432] width 22 height 22
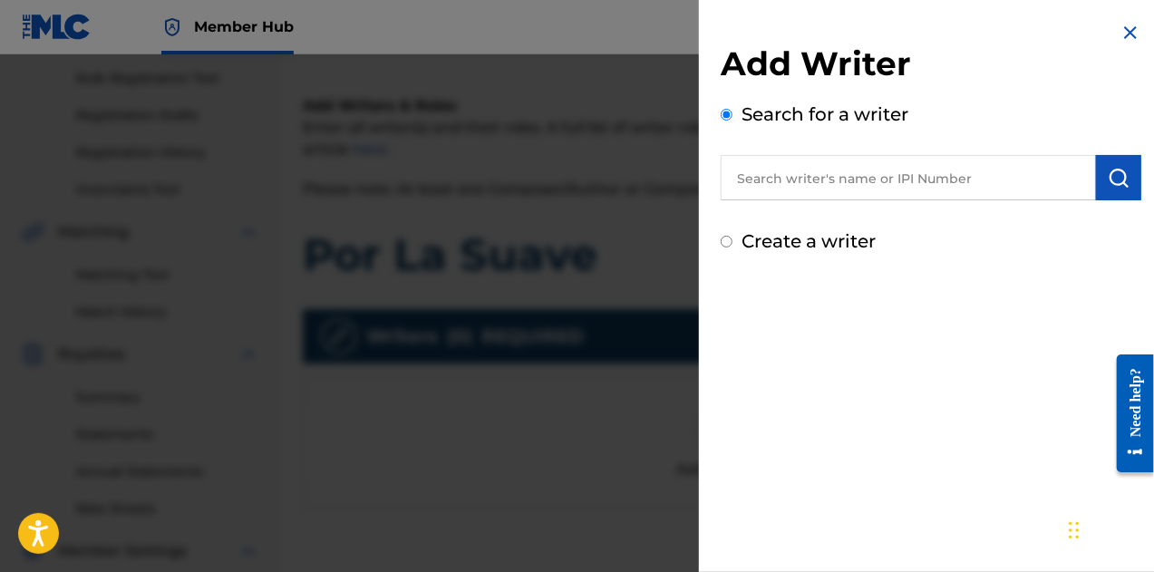
click at [814, 172] on input "text" at bounding box center [908, 177] width 375 height 45
click at [836, 177] on input "text" at bounding box center [908, 177] width 375 height 45
paste input "[PERSON_NAME] [PERSON_NAME]"
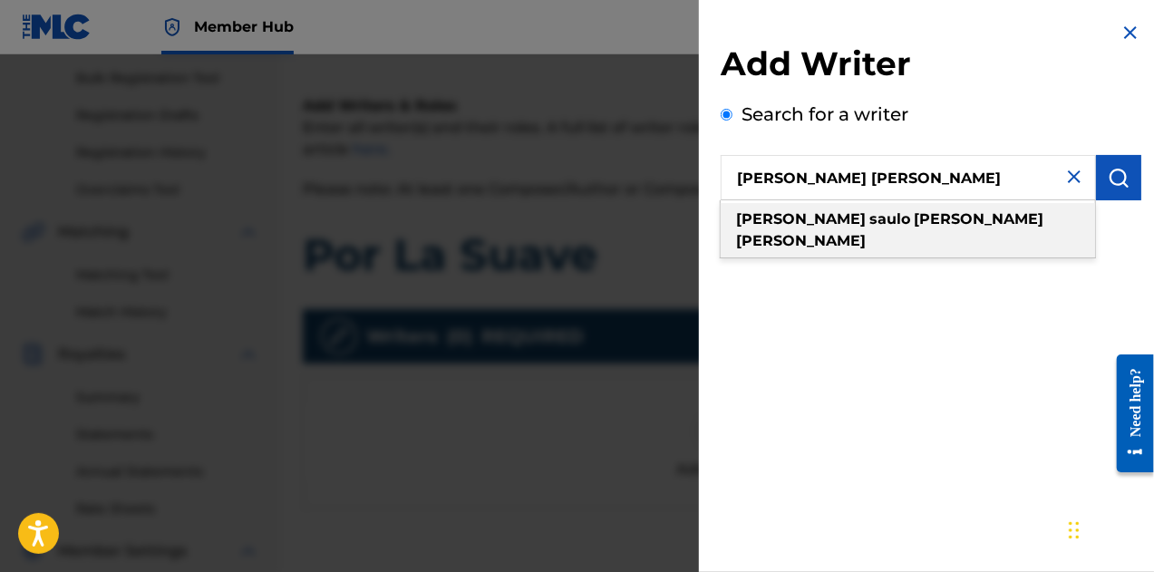
click at [866, 232] on strong "[PERSON_NAME]" at bounding box center [801, 240] width 130 height 17
type input "[PERSON_NAME] [PERSON_NAME]"
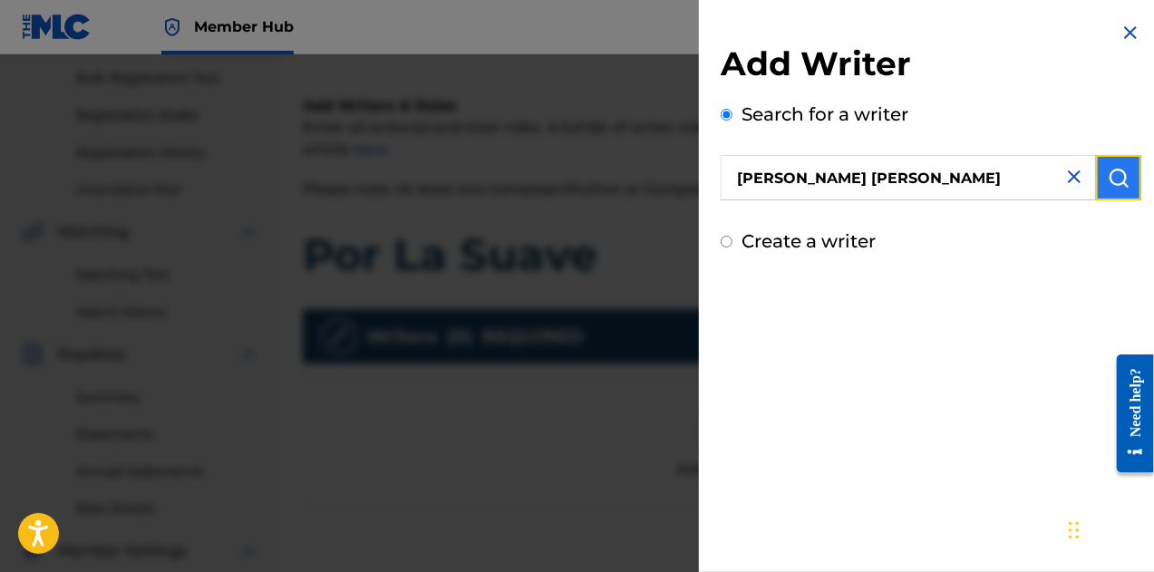
click at [1096, 181] on button "submit" at bounding box center [1118, 177] width 45 height 45
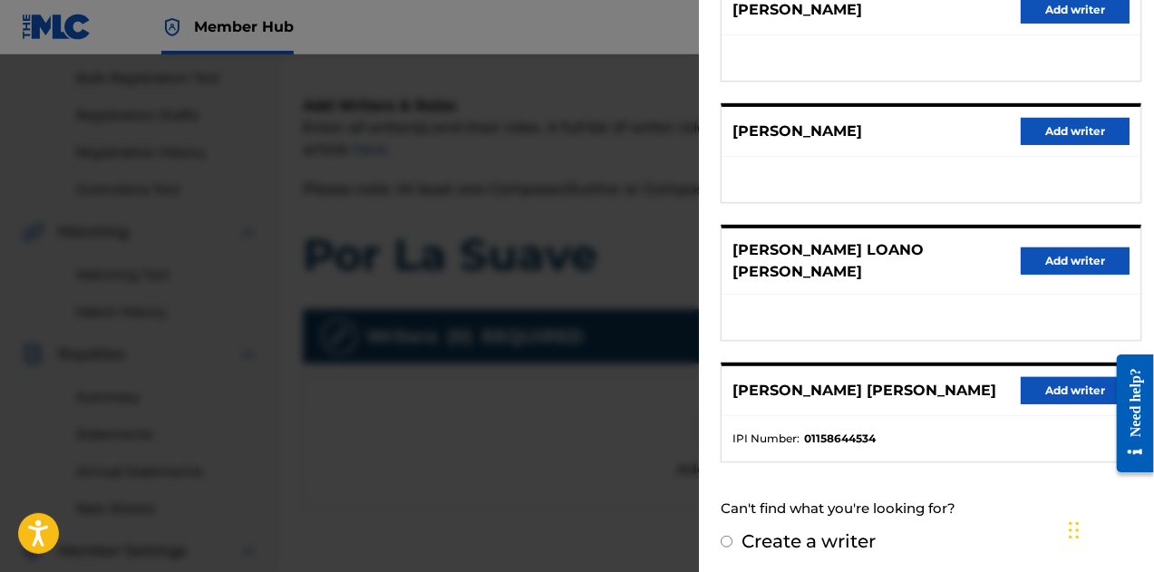
scroll to position [380, 0]
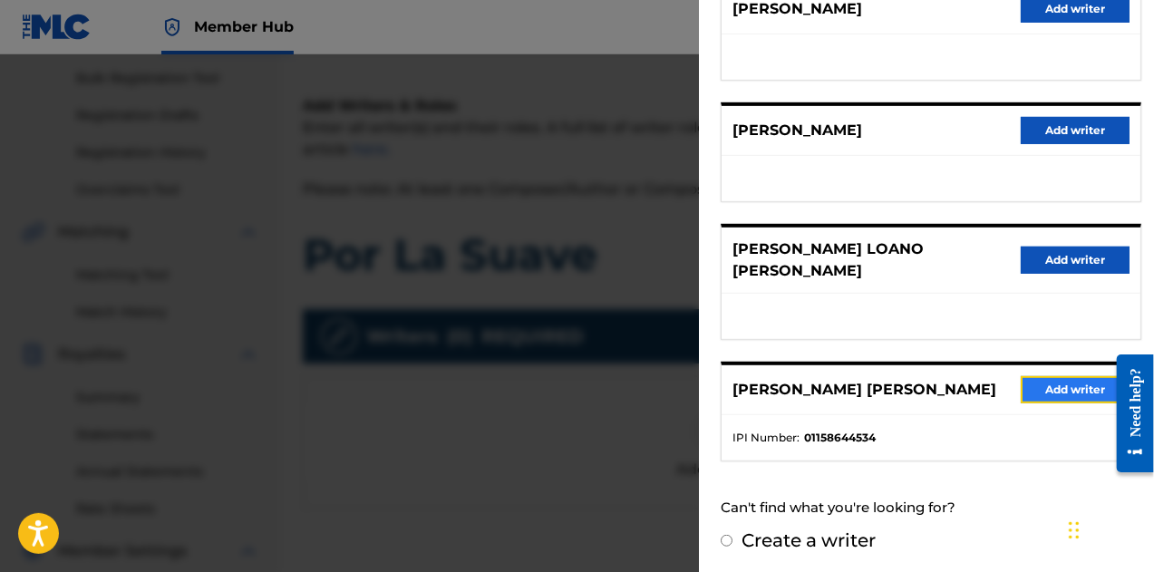
click at [1044, 376] on button "Add writer" at bounding box center [1075, 389] width 109 height 27
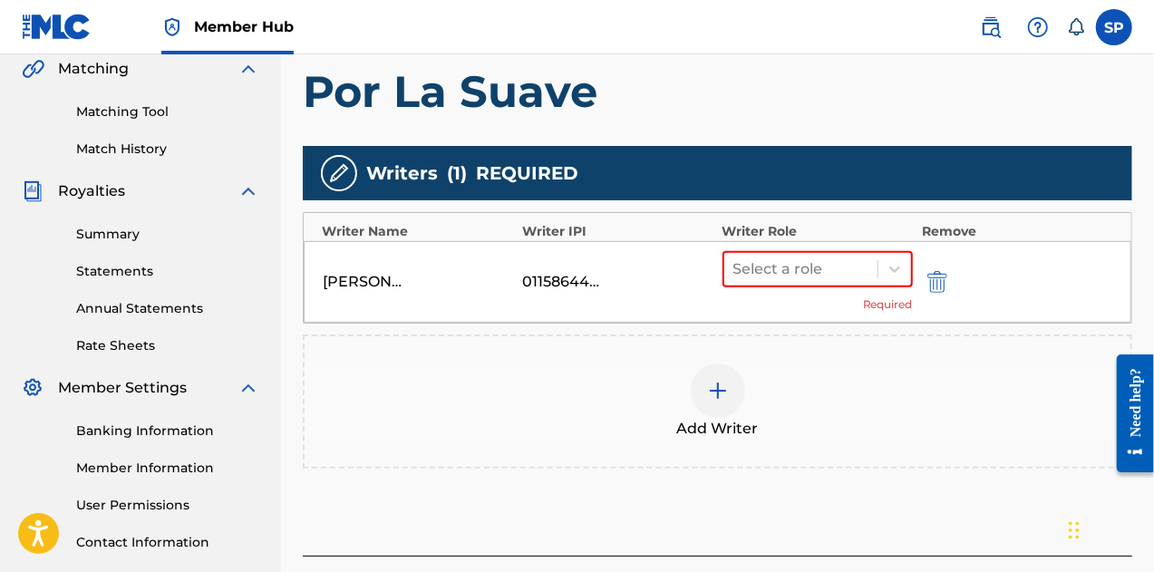
scroll to position [444, 0]
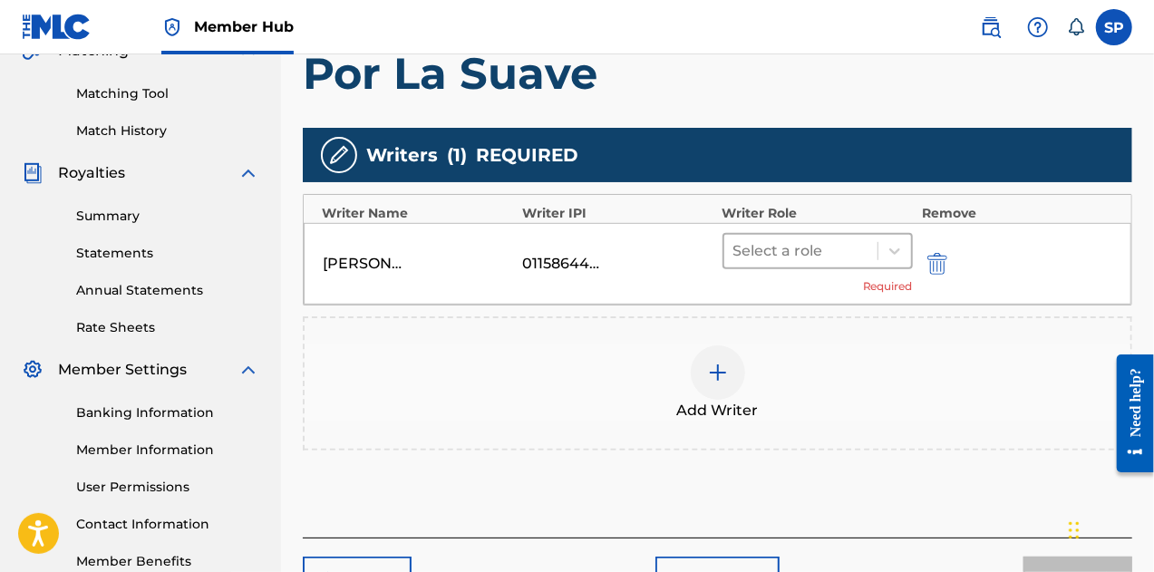
click at [762, 255] on div at bounding box center [800, 250] width 135 height 25
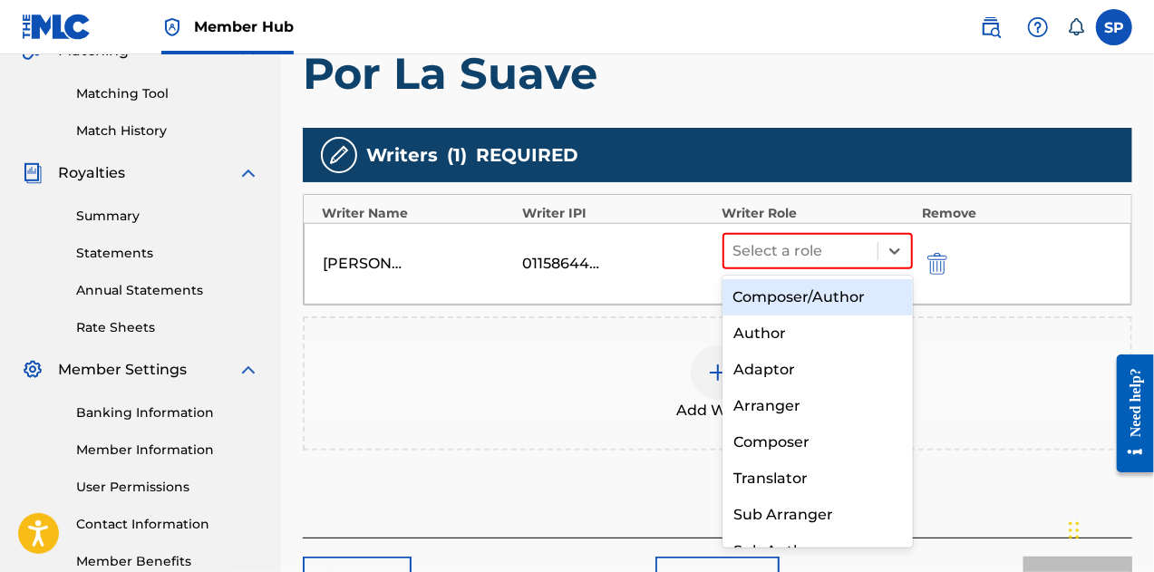
click at [792, 300] on div "Composer/Author" at bounding box center [818, 297] width 191 height 36
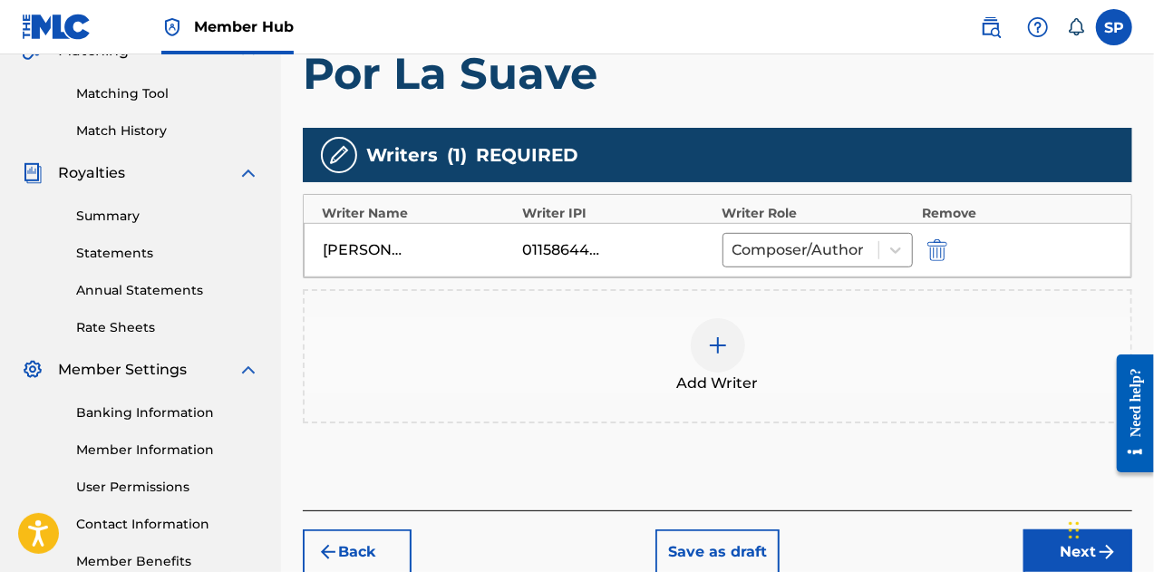
click at [736, 333] on div at bounding box center [718, 345] width 54 height 54
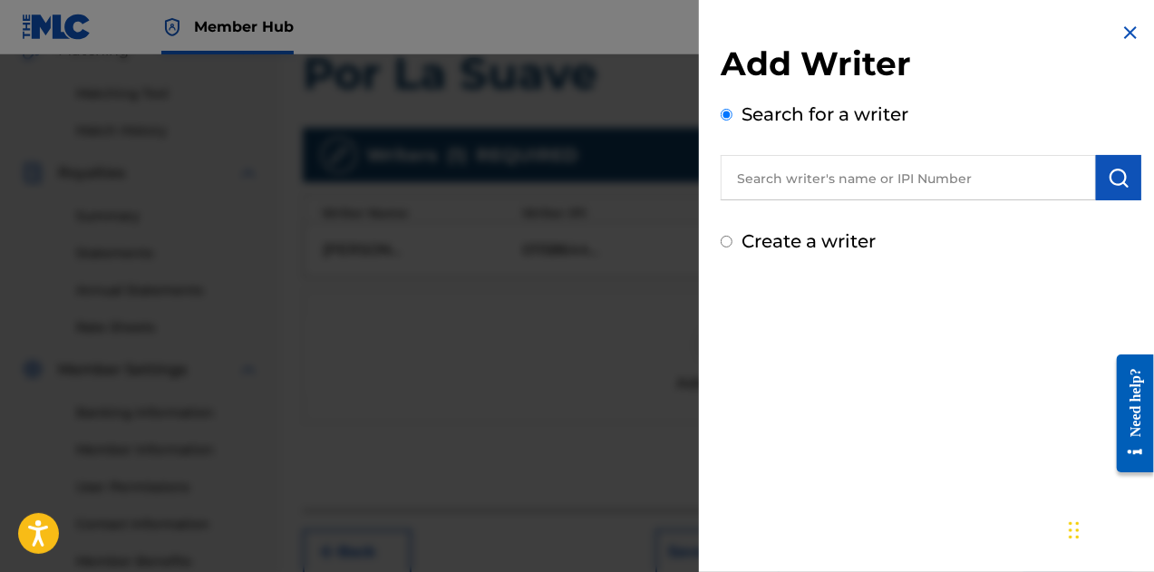
click at [809, 180] on input "text" at bounding box center [908, 177] width 375 height 45
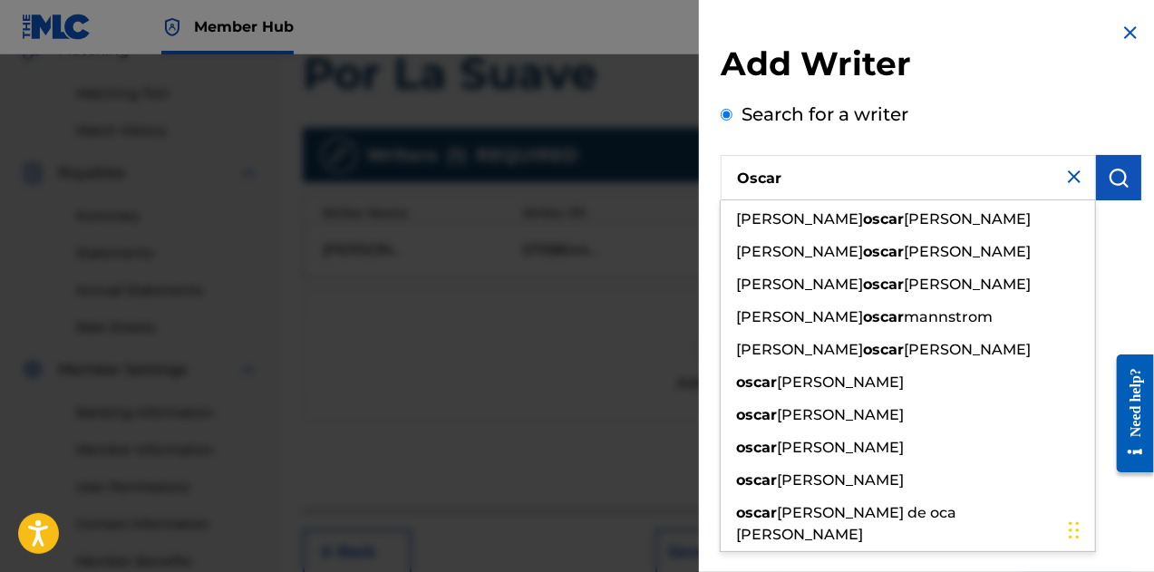
click at [818, 183] on input "Oscar" at bounding box center [908, 177] width 375 height 45
paste input "00838132536"
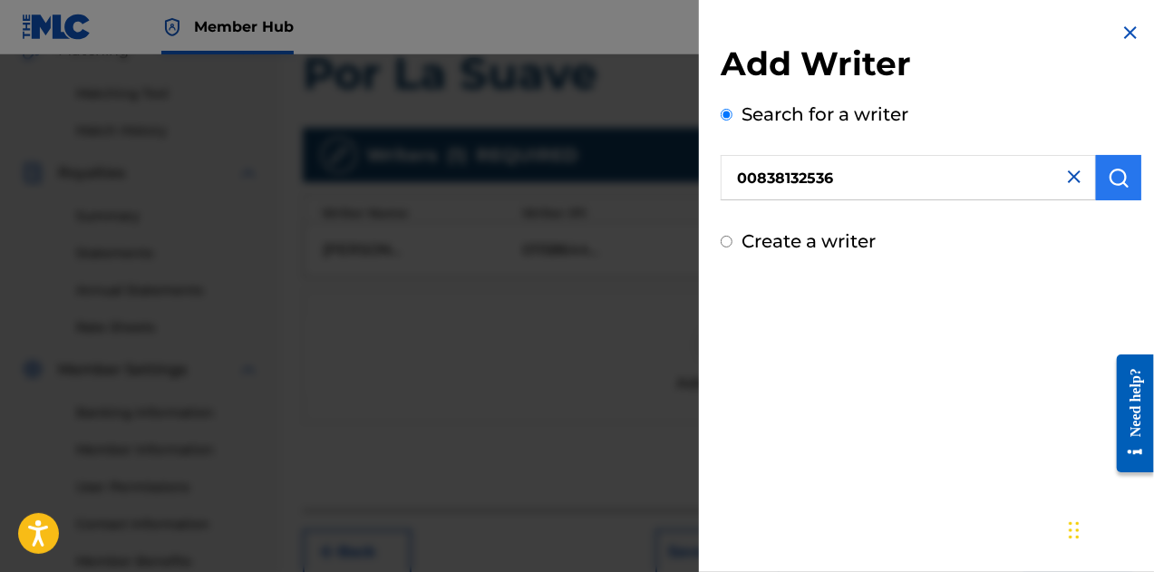
type input "00838132536"
click at [1121, 180] on img "submit" at bounding box center [1119, 178] width 22 height 22
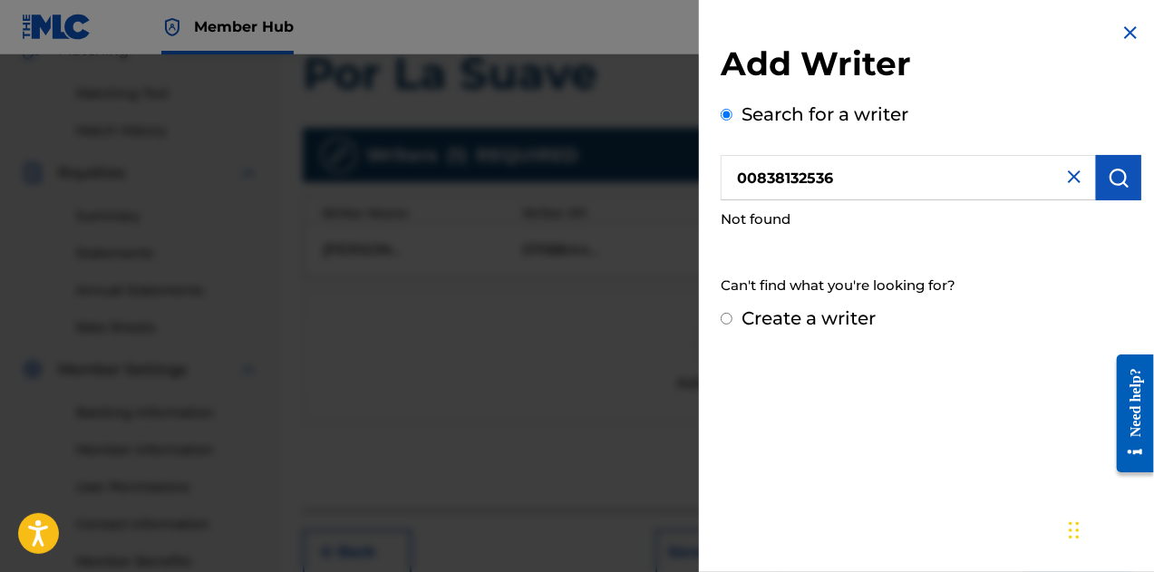
click at [722, 316] on input "Create a writer" at bounding box center [727, 319] width 12 height 12
radio input "false"
radio input "true"
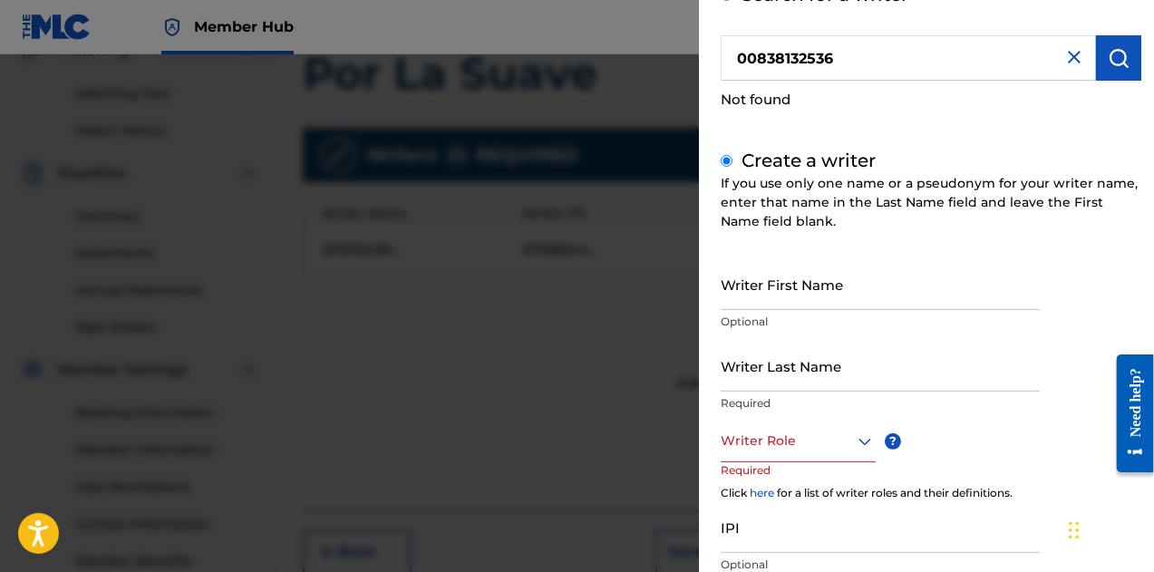
scroll to position [181, 0]
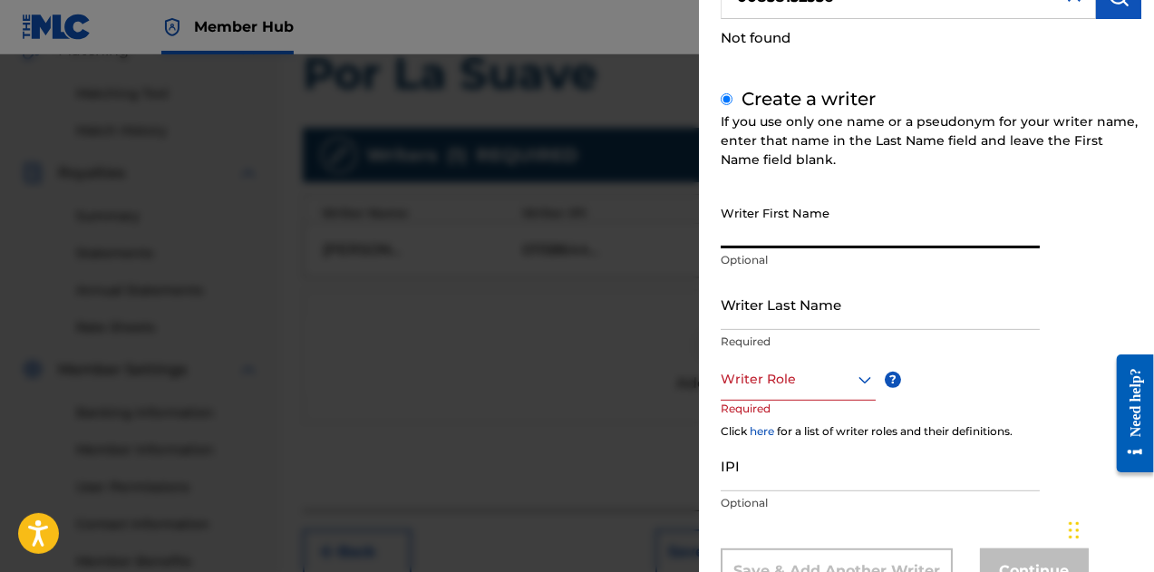
click at [756, 244] on input "Writer First Name" at bounding box center [880, 223] width 319 height 52
paste input "[PERSON_NAME] [PERSON_NAME] DE [PERSON_NAME] HUEZ"
drag, startPoint x: 771, startPoint y: 235, endPoint x: 1005, endPoint y: 243, distance: 234.9
click at [1005, 243] on input "[PERSON_NAME] [PERSON_NAME] DE [PERSON_NAME] HUEZ" at bounding box center [880, 223] width 319 height 52
click at [995, 238] on input "[PERSON_NAME] [PERSON_NAME] DE [PERSON_NAME] HUEZ" at bounding box center [880, 223] width 319 height 52
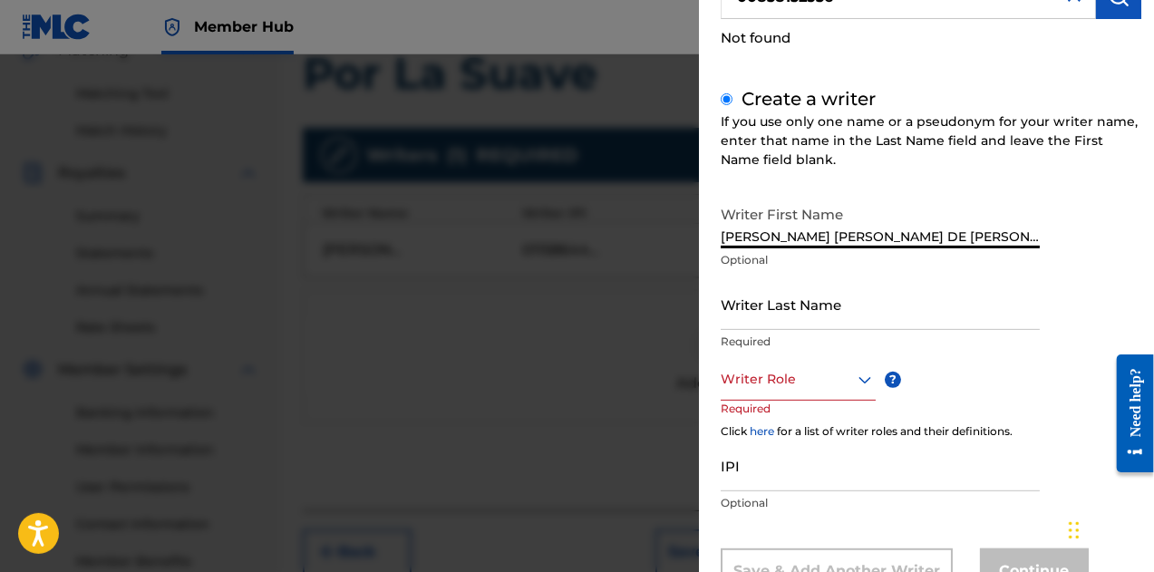
drag, startPoint x: 997, startPoint y: 238, endPoint x: 775, endPoint y: 244, distance: 222.2
click at [775, 244] on input "[PERSON_NAME] [PERSON_NAME] DE [PERSON_NAME] HUEZ" at bounding box center [880, 223] width 319 height 52
type input "[PERSON_NAME] [PERSON_NAME] DE [PERSON_NAME] HUEZ"
click at [772, 383] on div at bounding box center [798, 379] width 155 height 23
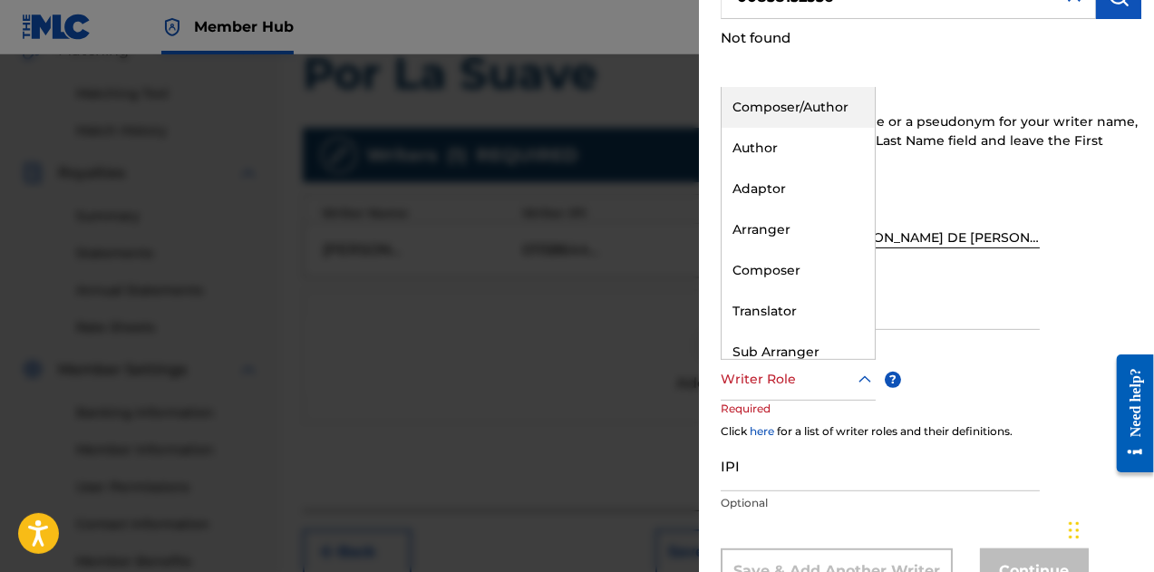
click at [789, 125] on div "Composer/Author" at bounding box center [798, 107] width 153 height 41
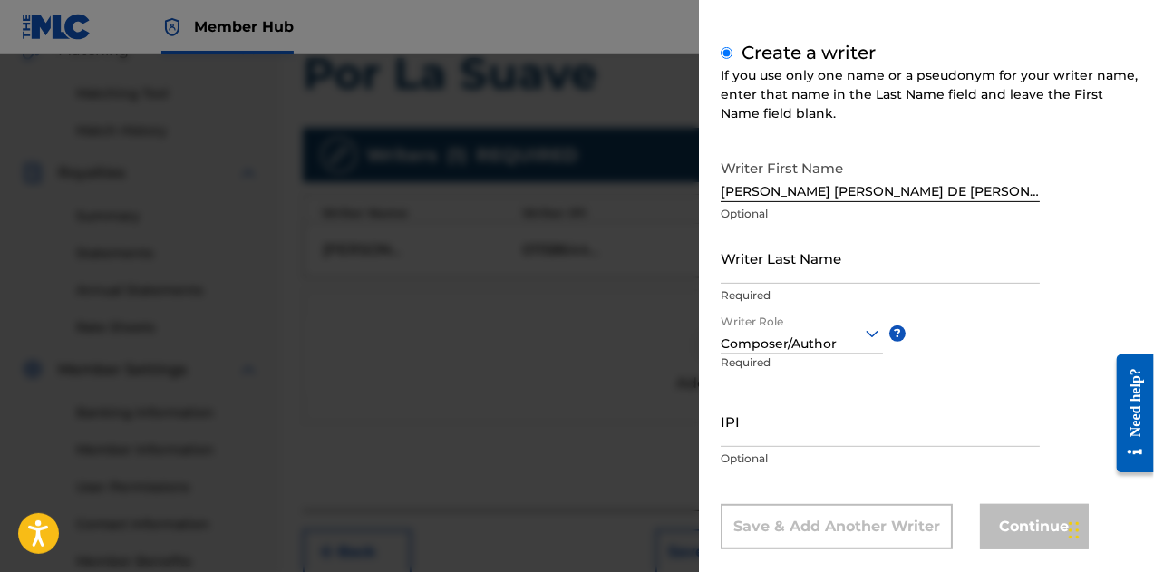
scroll to position [253, 0]
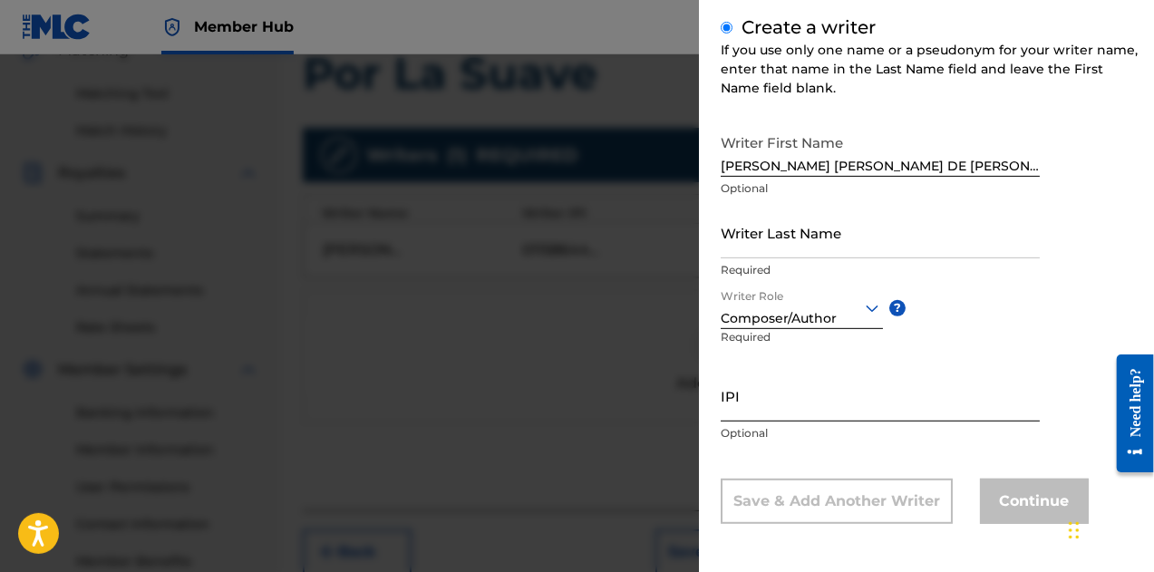
click at [794, 414] on input "IPI" at bounding box center [880, 396] width 319 height 52
paste input "00838132536"
type input "00838132536"
click at [800, 444] on div "IPI 00838132536 Optional" at bounding box center [880, 411] width 319 height 82
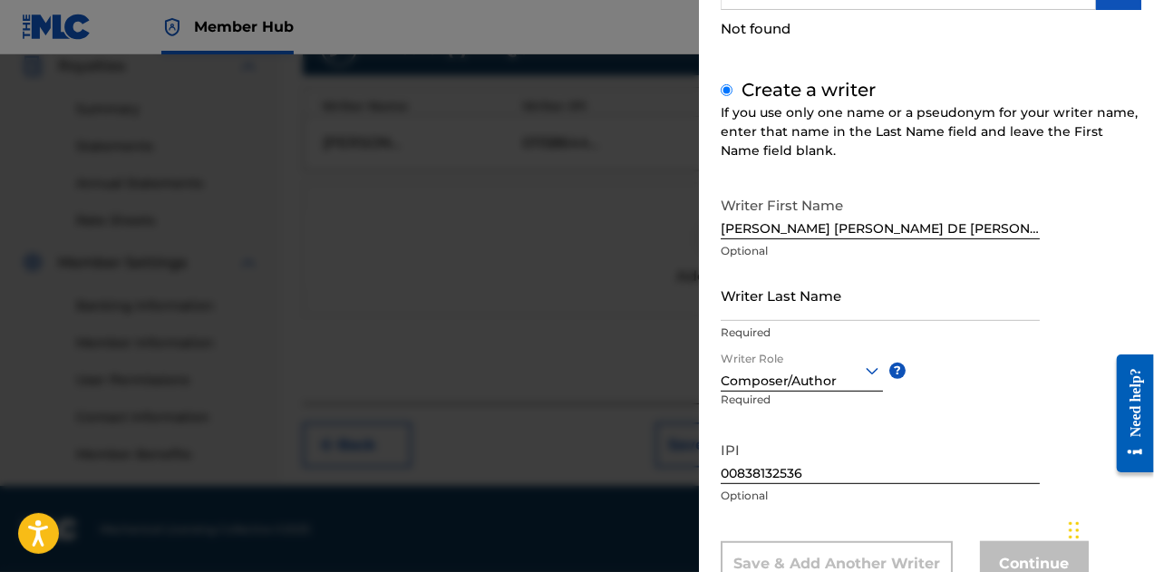
scroll to position [162, 0]
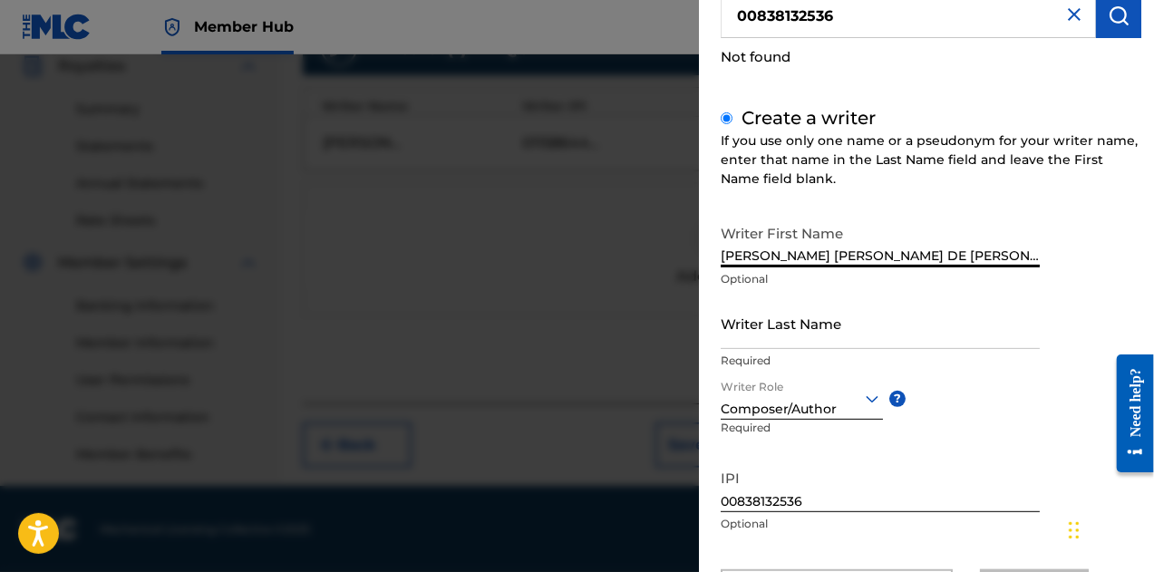
drag, startPoint x: 847, startPoint y: 257, endPoint x: 999, endPoint y: 255, distance: 152.3
click at [999, 255] on input "[PERSON_NAME] [PERSON_NAME] DE [PERSON_NAME] HUEZ" at bounding box center [880, 242] width 319 height 52
type input "OSCAR ARMANDO"
click at [787, 338] on input "Writer Last Name" at bounding box center [880, 323] width 319 height 52
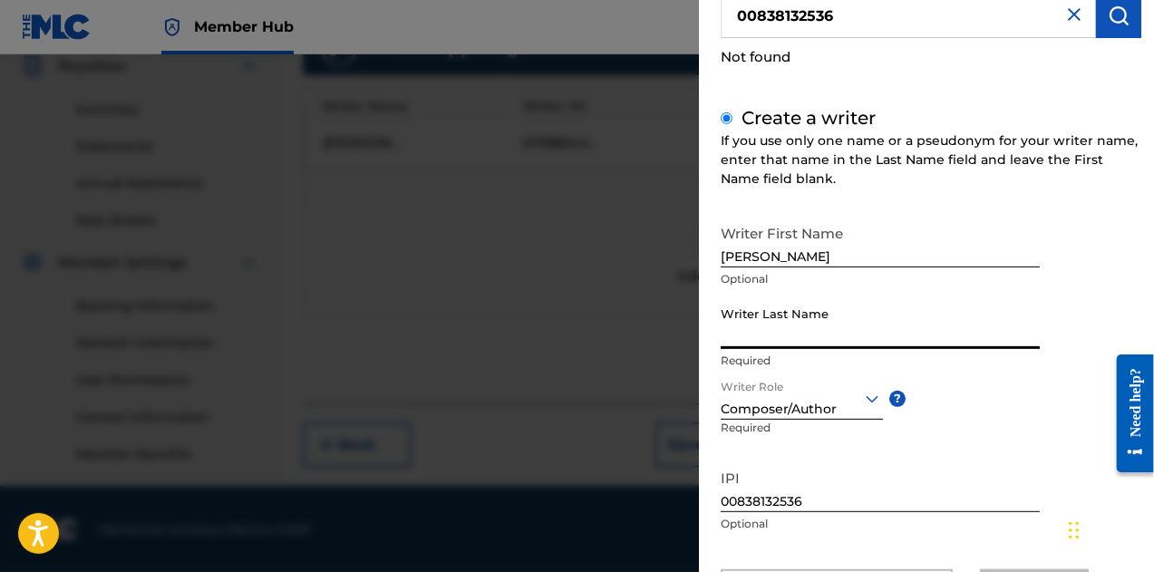
paste input "DIAZ DE LEON HUEZ"
type input "DIAZ DE LEON HUEZ"
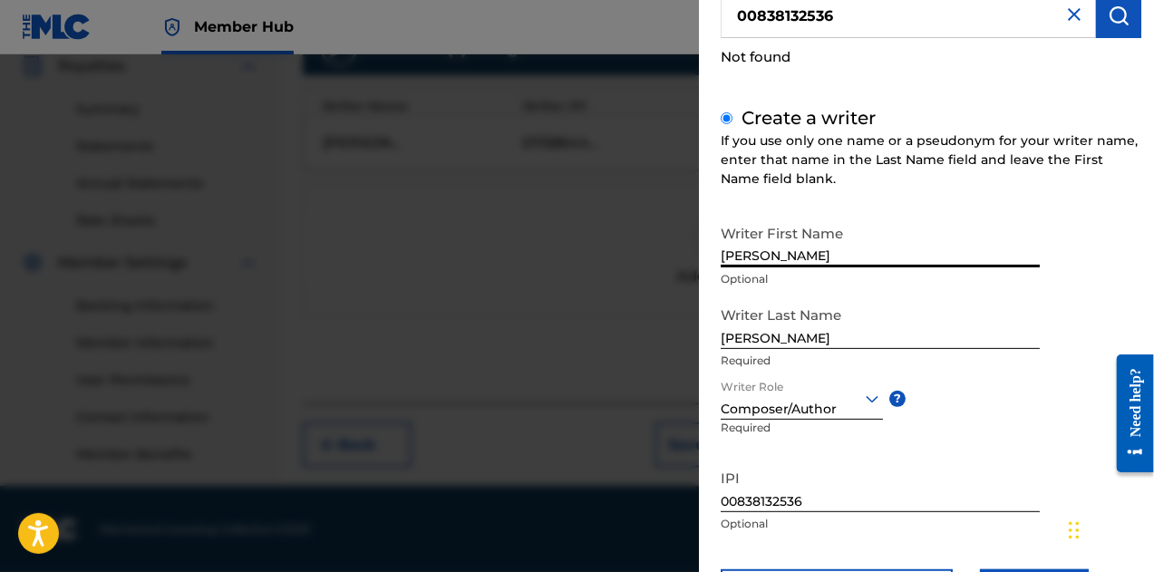
drag, startPoint x: 864, startPoint y: 257, endPoint x: 768, endPoint y: 257, distance: 96.1
click at [768, 257] on input "OSCAR ARMANDO" at bounding box center [880, 242] width 319 height 52
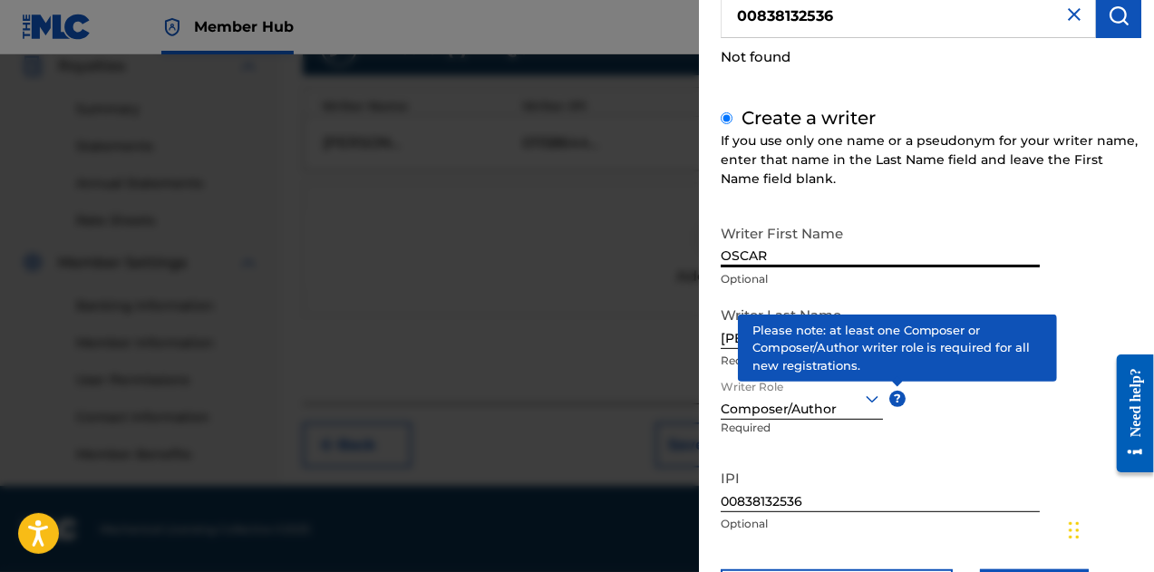
scroll to position [253, 0]
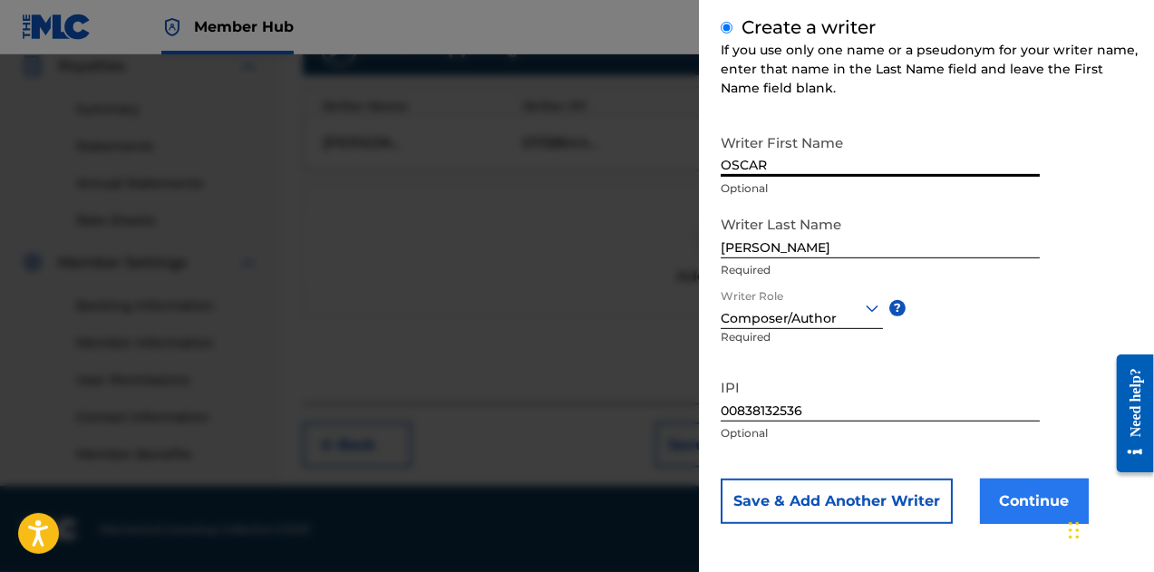
type input "OSCAR"
click at [1004, 500] on button "Continue" at bounding box center [1034, 501] width 109 height 45
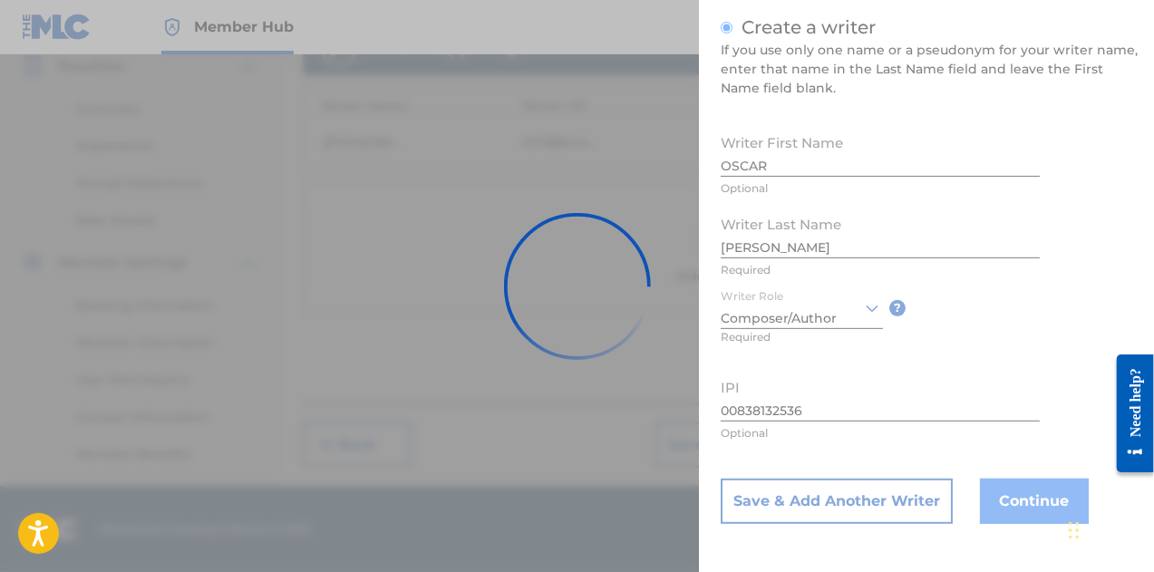
scroll to position [54, 0]
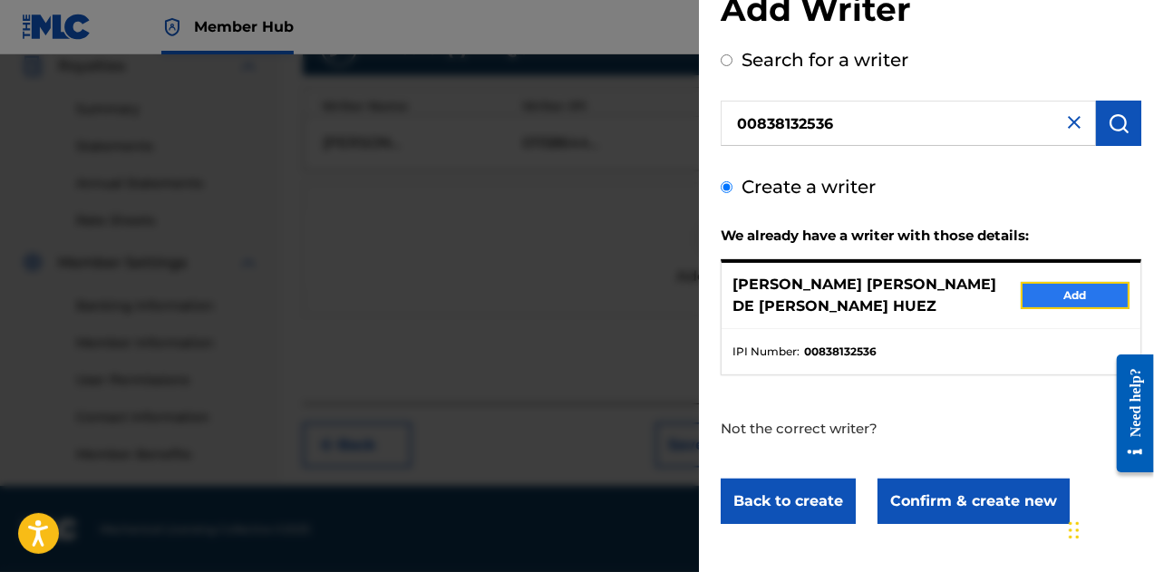
click at [1077, 291] on button "Add" at bounding box center [1075, 295] width 109 height 27
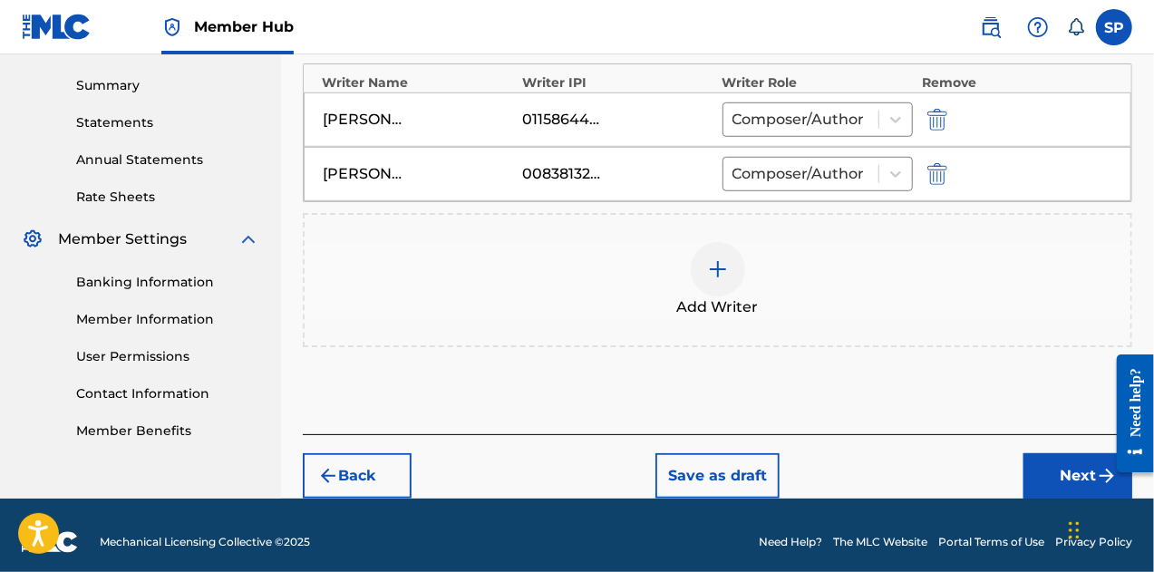
scroll to position [586, 0]
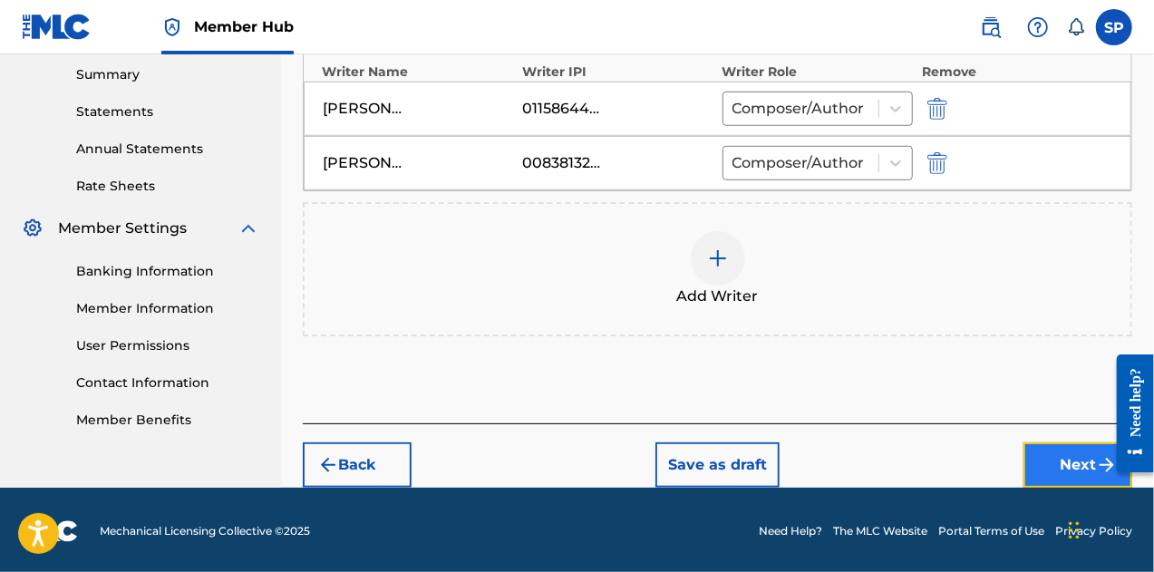
click at [1057, 467] on button "Next" at bounding box center [1078, 464] width 109 height 45
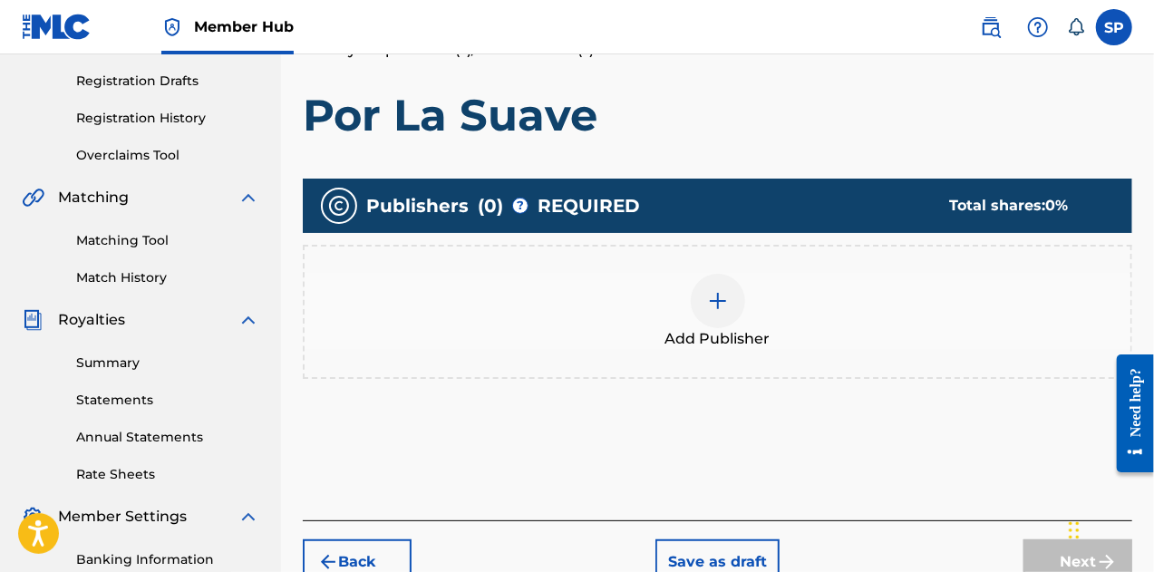
scroll to position [263, 0]
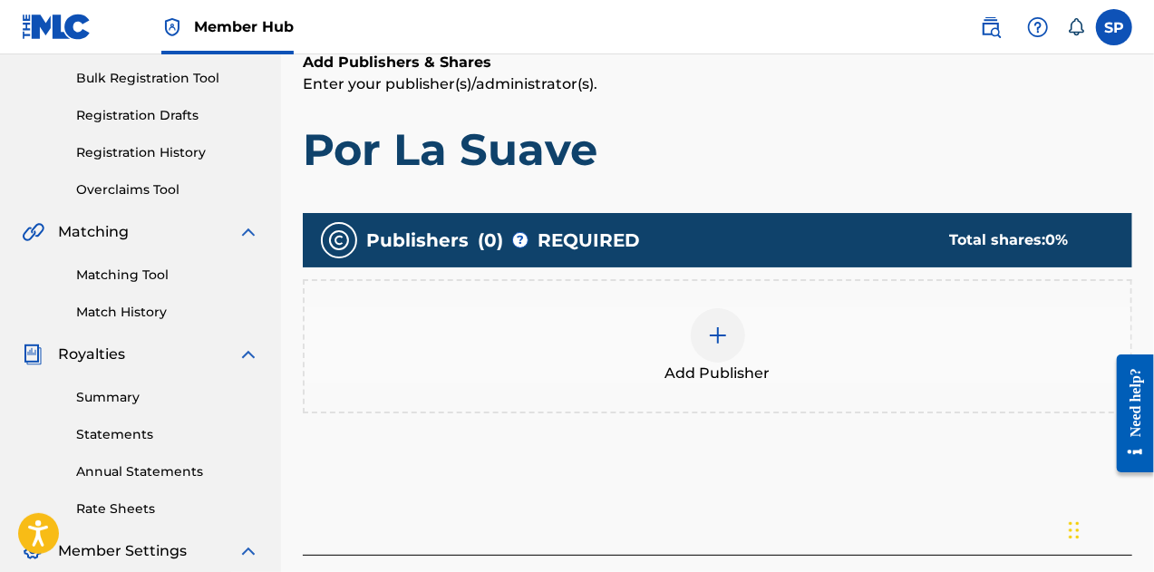
click at [712, 341] on img at bounding box center [718, 336] width 22 height 22
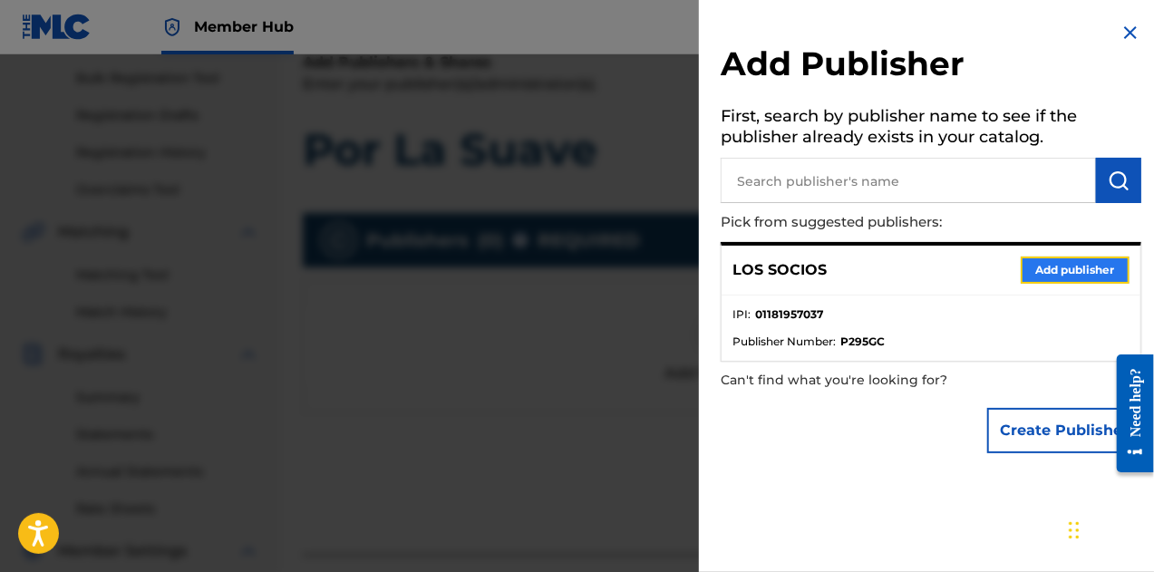
click at [1048, 262] on button "Add publisher" at bounding box center [1075, 270] width 109 height 27
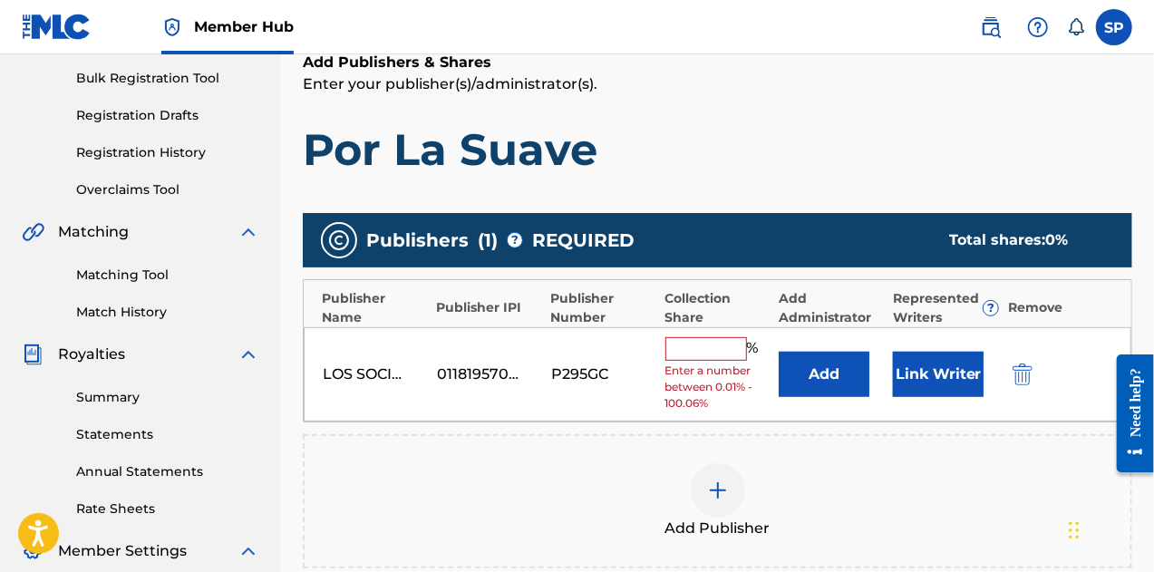
click at [721, 353] on input "text" at bounding box center [706, 349] width 82 height 24
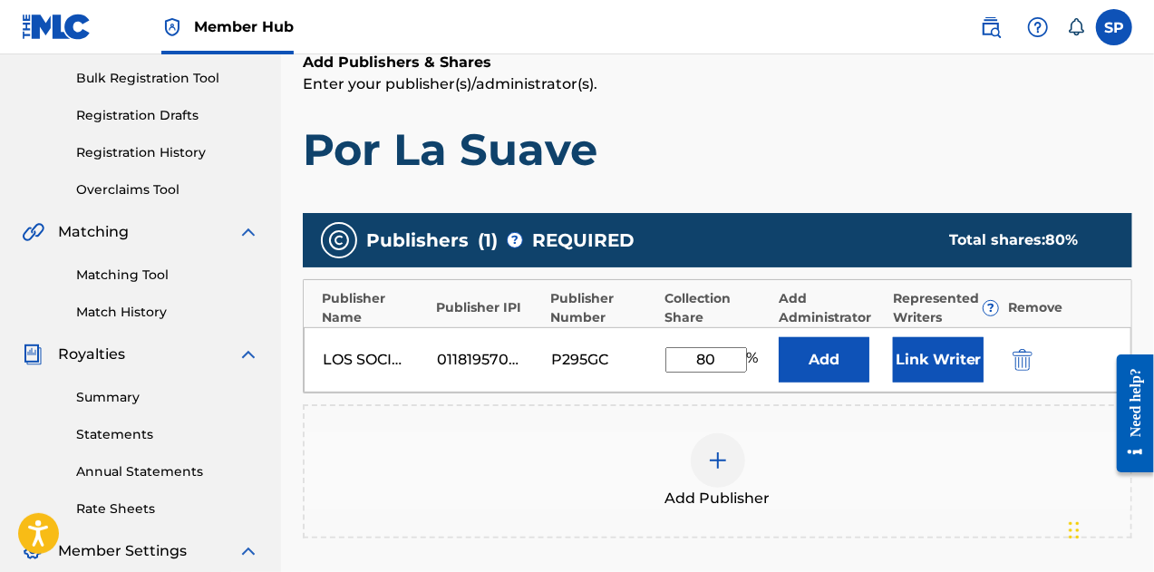
type input "80"
click at [586, 452] on div "Add Publisher" at bounding box center [718, 471] width 826 height 76
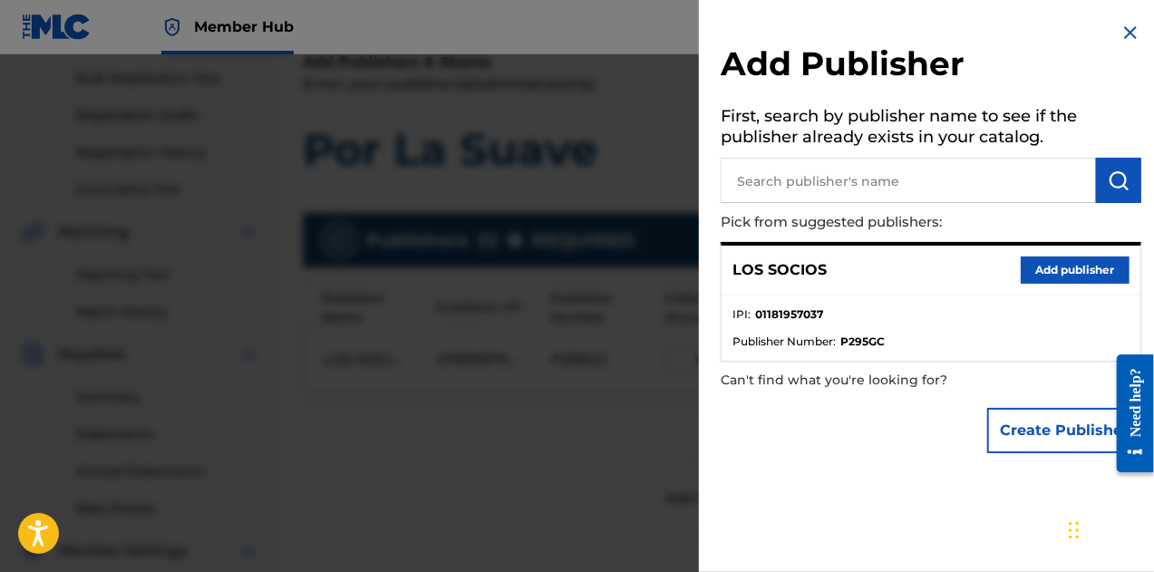
click at [1124, 37] on img at bounding box center [1131, 33] width 22 height 22
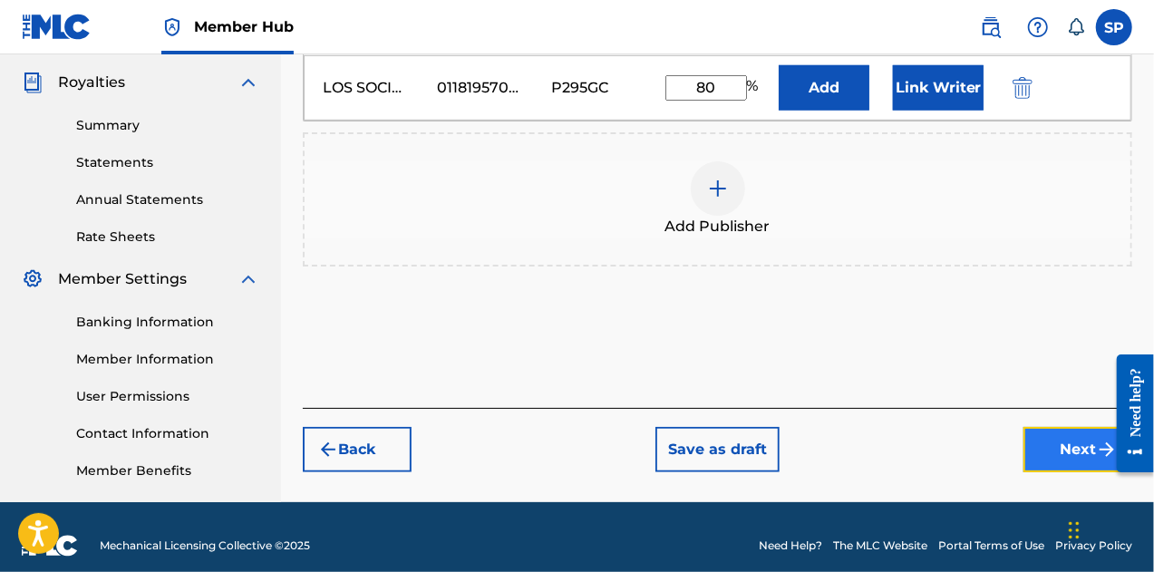
click at [1063, 458] on button "Next" at bounding box center [1078, 449] width 109 height 45
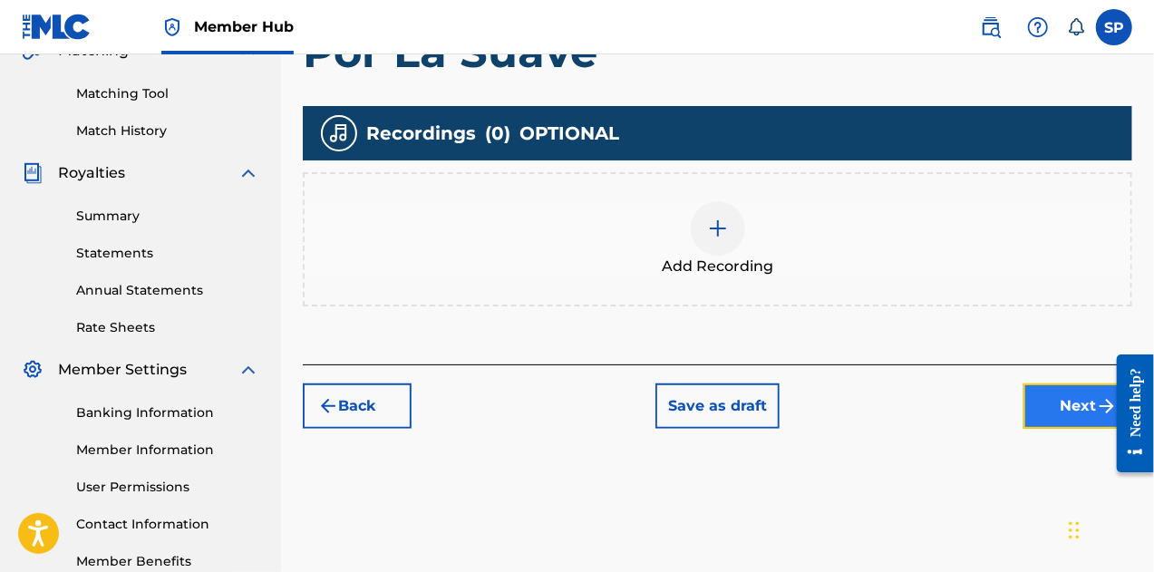
click at [1086, 404] on button "Next" at bounding box center [1078, 405] width 109 height 45
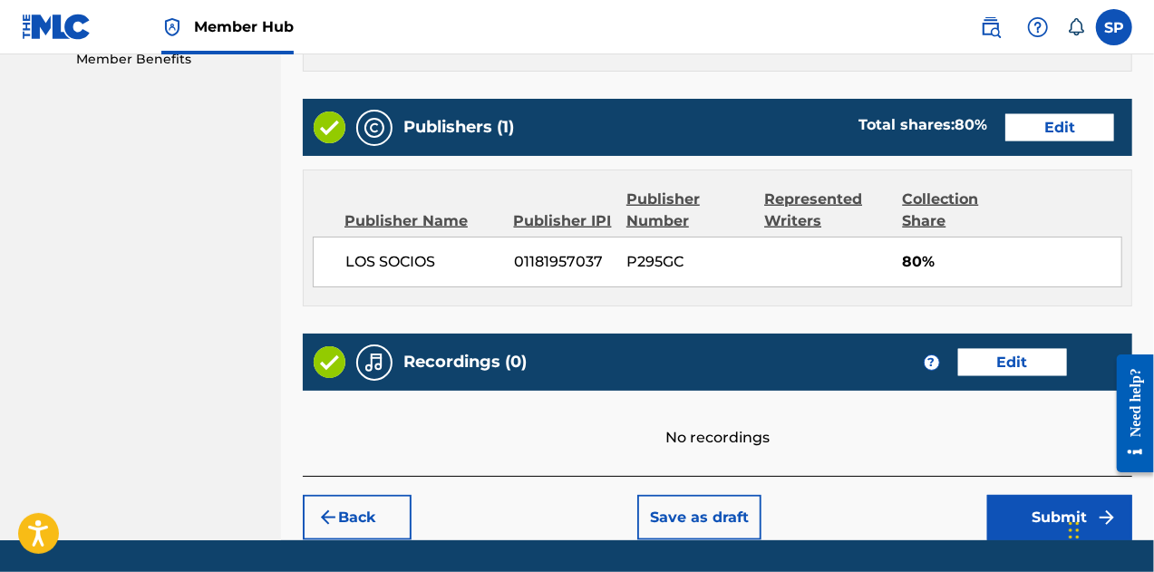
scroll to position [976, 0]
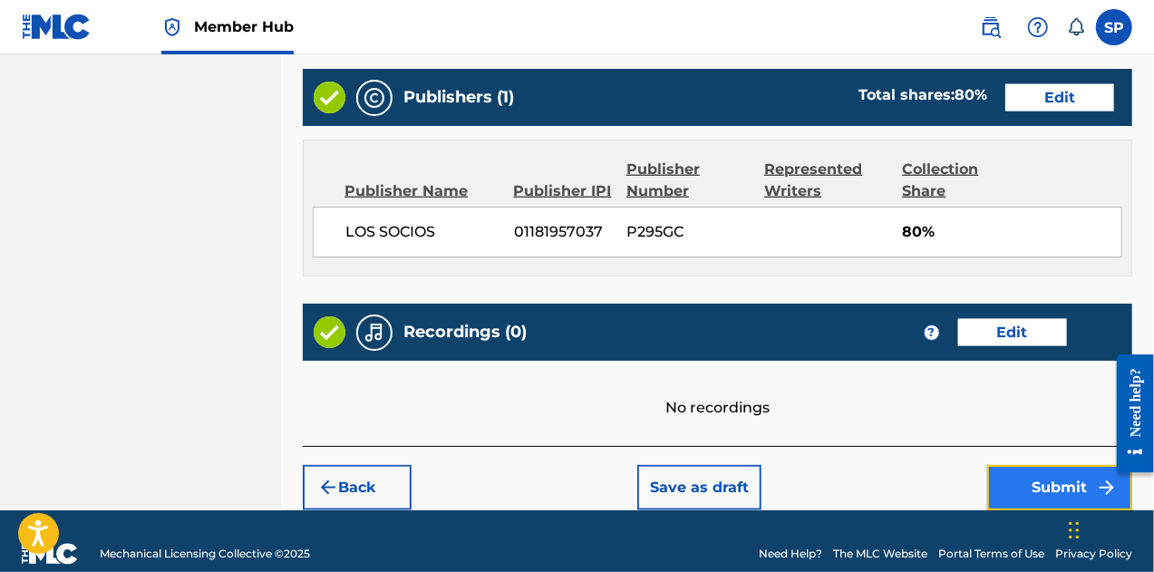
click at [1034, 465] on button "Submit" at bounding box center [1059, 487] width 145 height 45
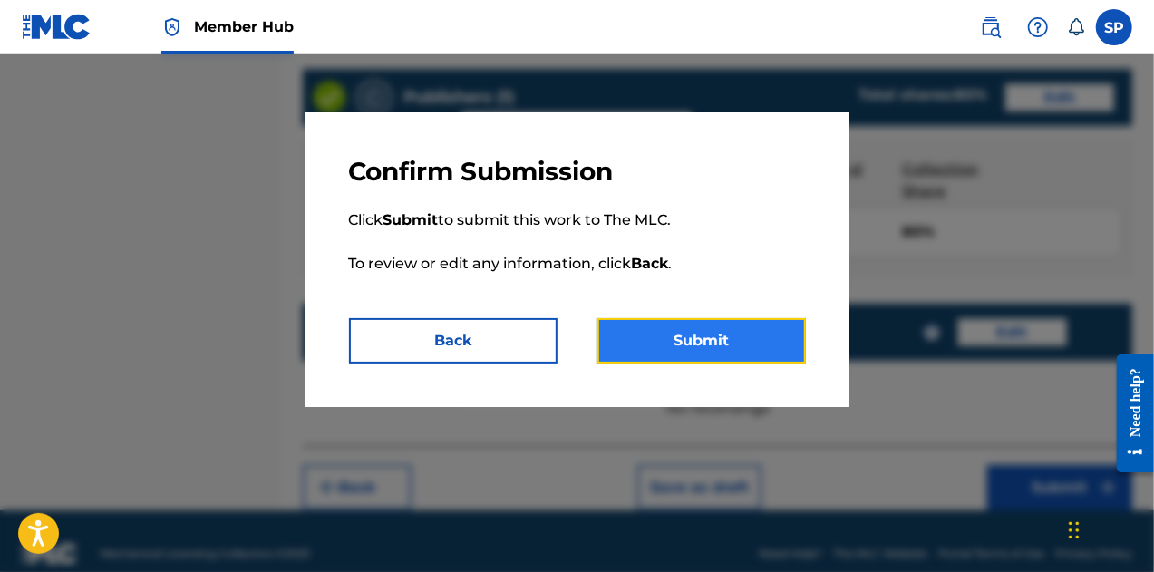
click at [653, 348] on button "Submit" at bounding box center [701, 340] width 209 height 45
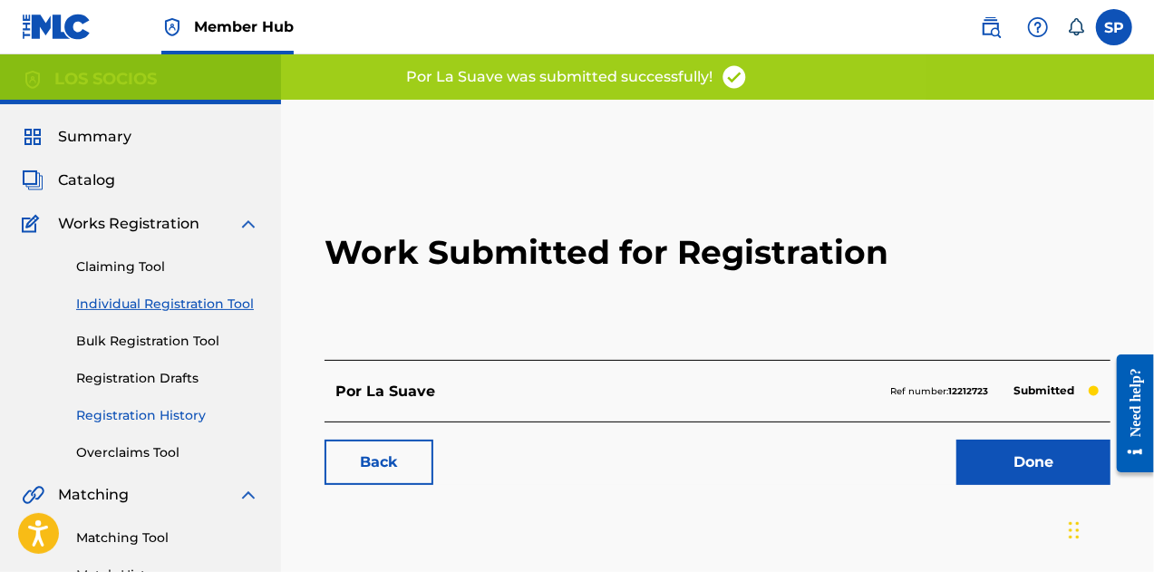
scroll to position [91, 0]
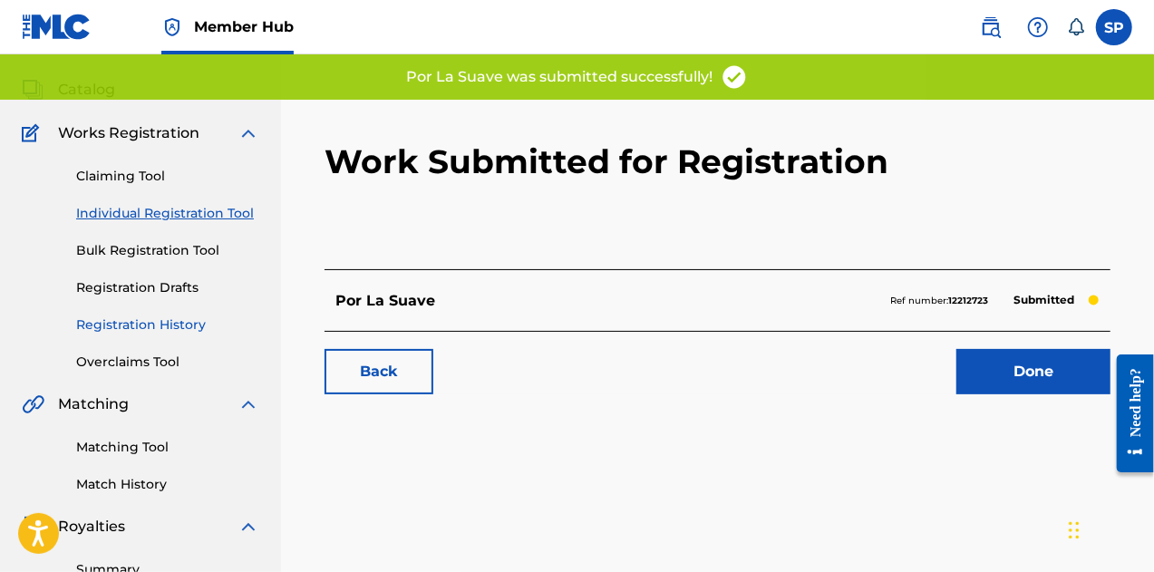
click at [125, 330] on link "Registration History" at bounding box center [167, 324] width 183 height 19
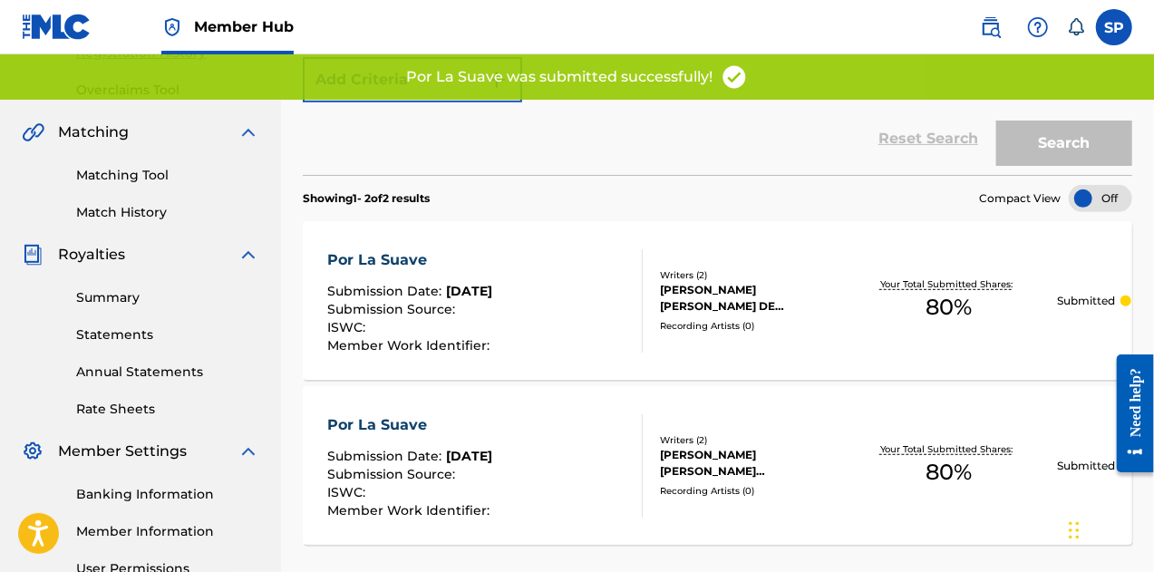
scroll to position [453, 0]
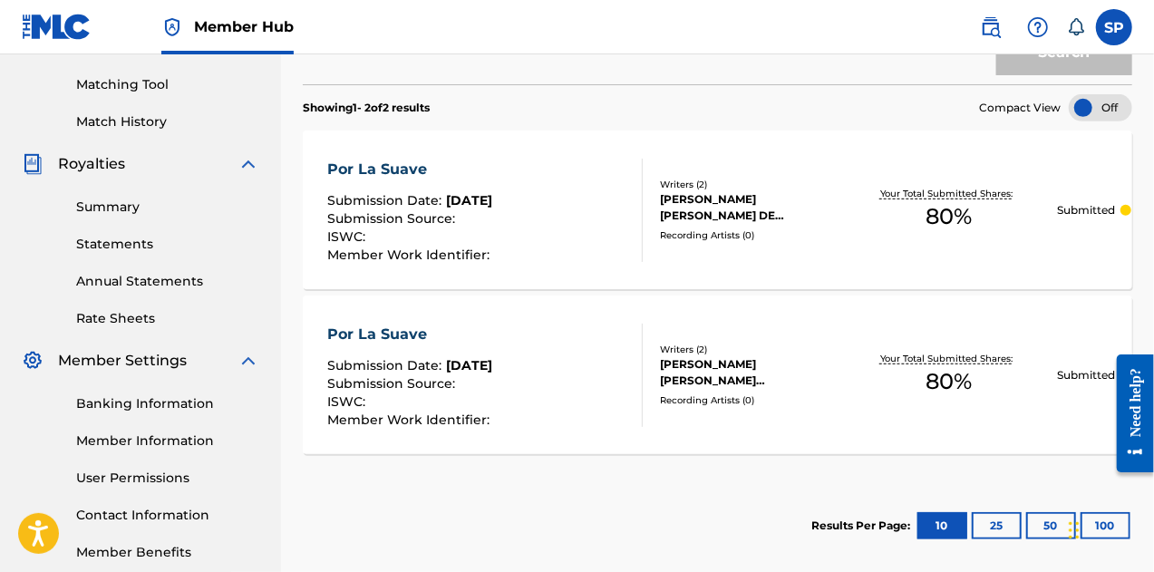
click at [376, 333] on div "Por La Suave" at bounding box center [410, 335] width 167 height 22
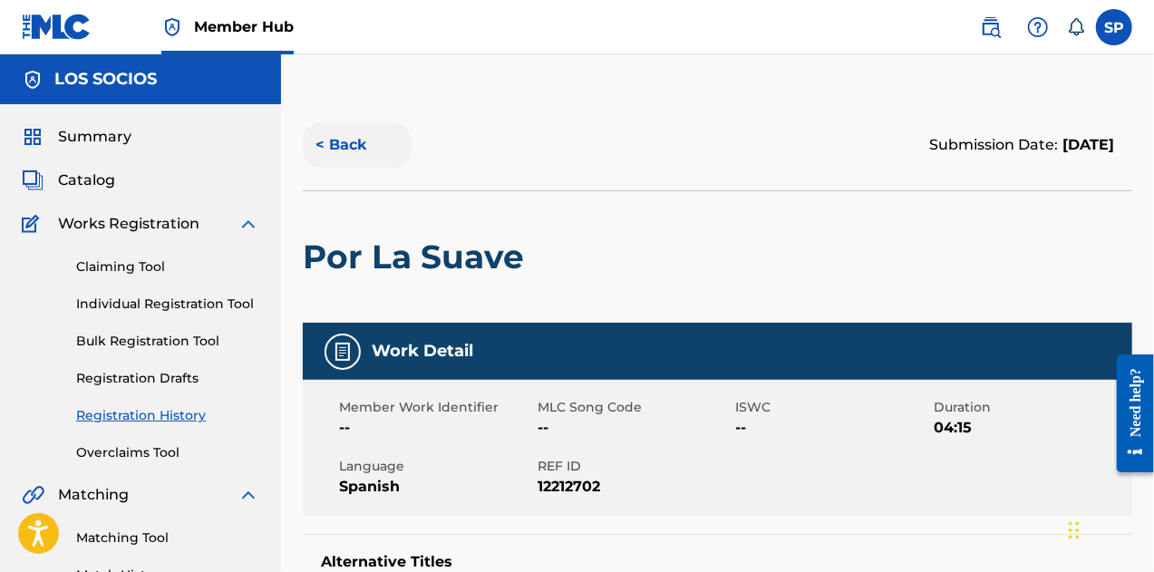
click at [332, 133] on button "< Back" at bounding box center [357, 144] width 109 height 45
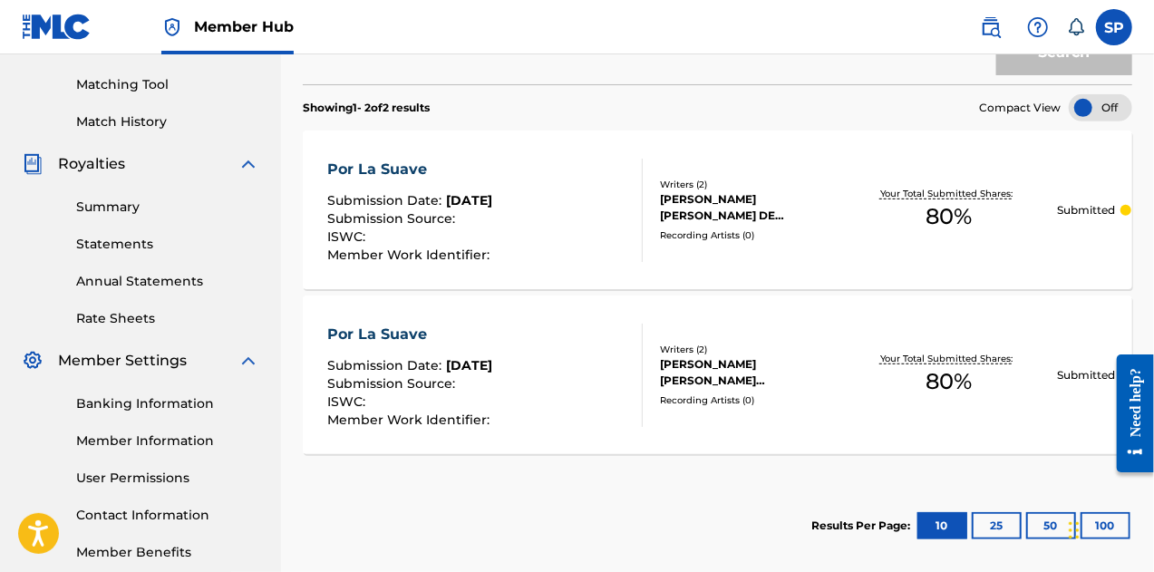
click at [406, 201] on span "Submission Date :" at bounding box center [386, 200] width 119 height 16
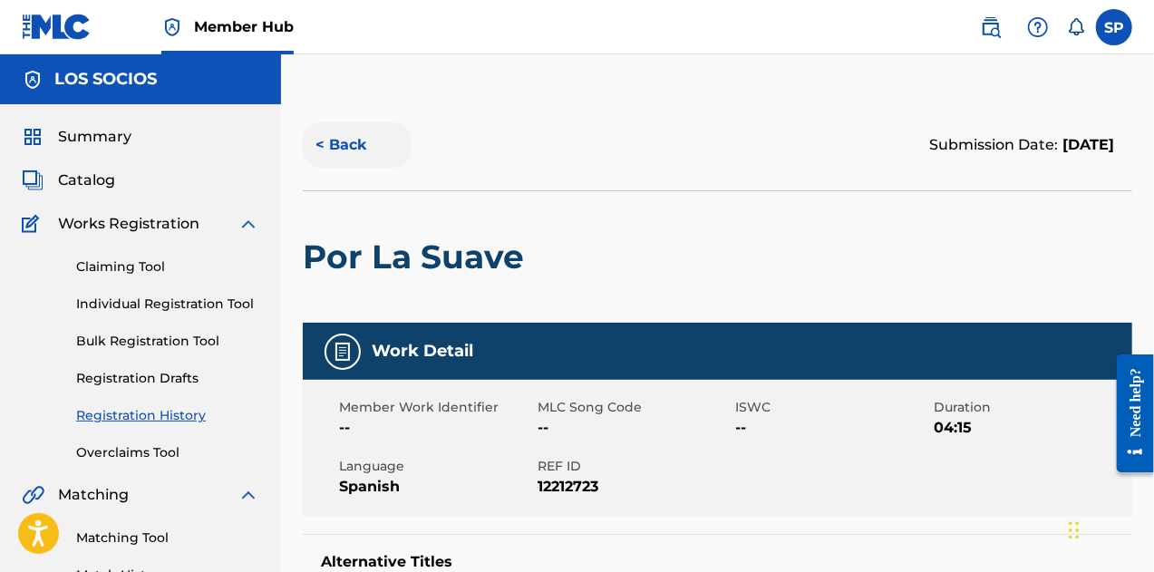
click at [345, 142] on button "< Back" at bounding box center [357, 144] width 109 height 45
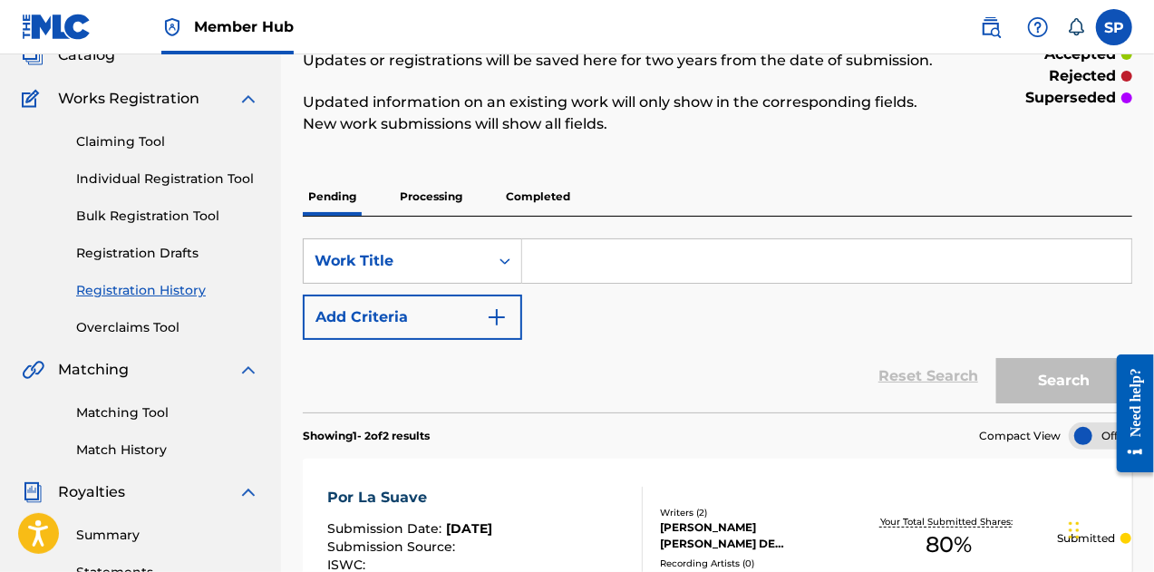
scroll to position [98, 0]
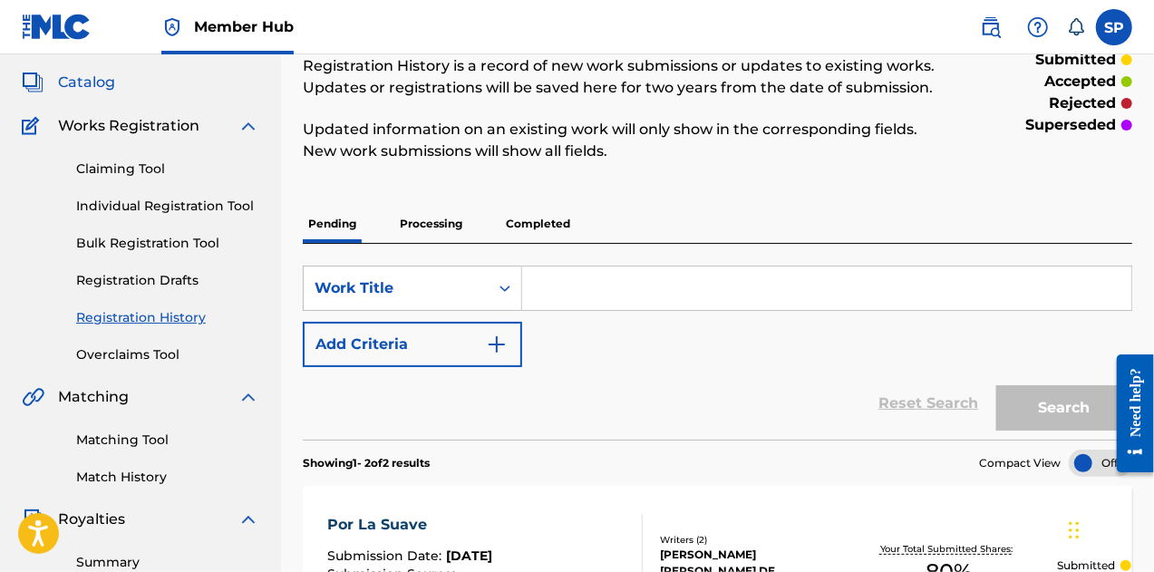
click at [68, 87] on span "Catalog" at bounding box center [86, 83] width 57 height 22
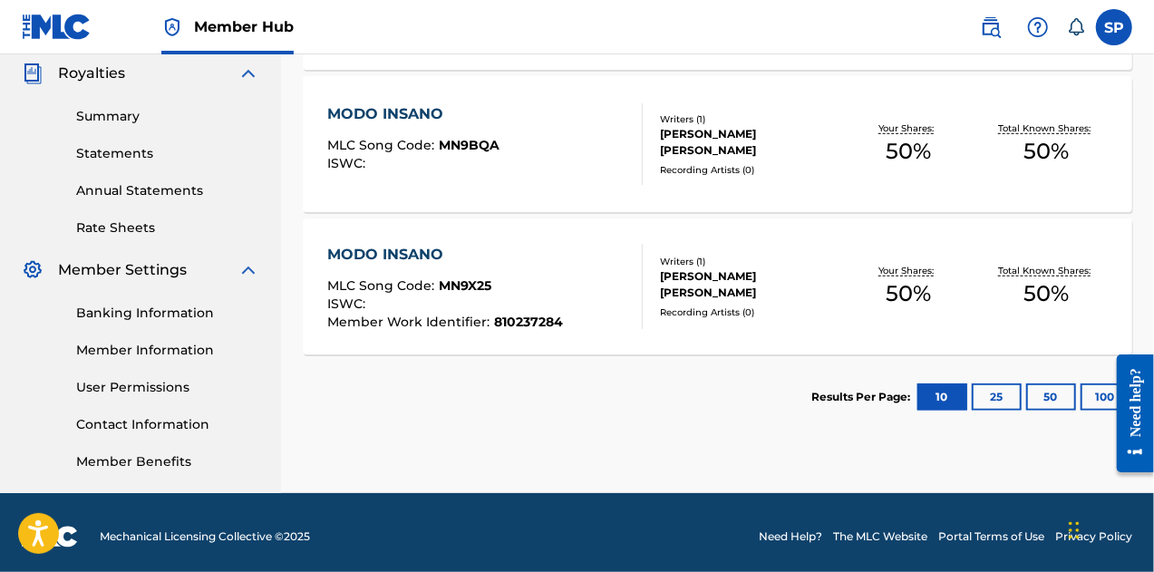
scroll to position [453, 0]
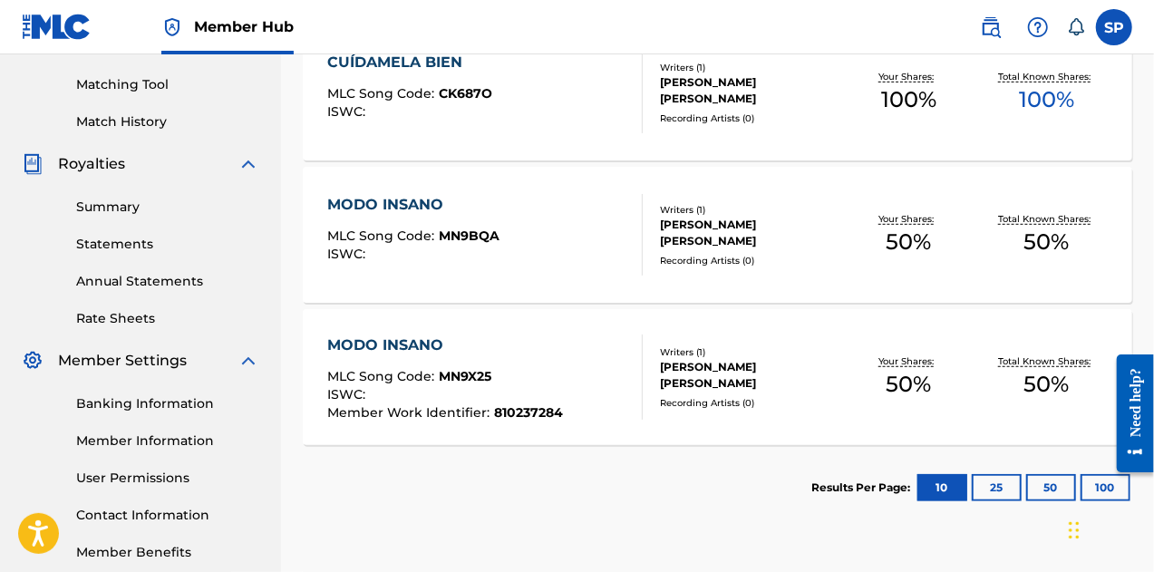
click at [478, 237] on span "MN9BQA" at bounding box center [469, 236] width 61 height 16
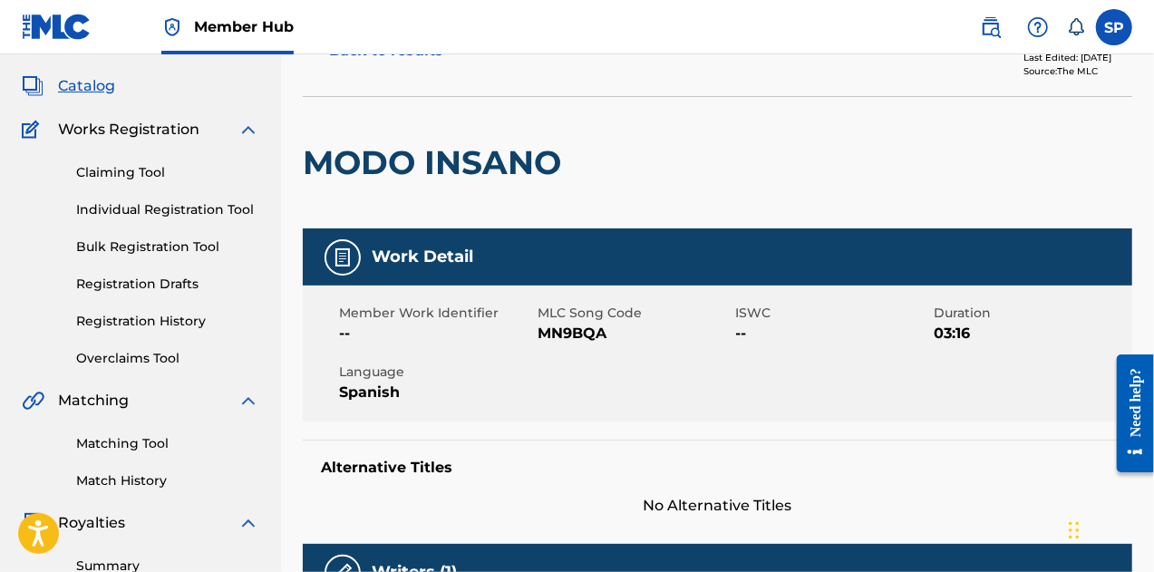
scroll to position [91, 0]
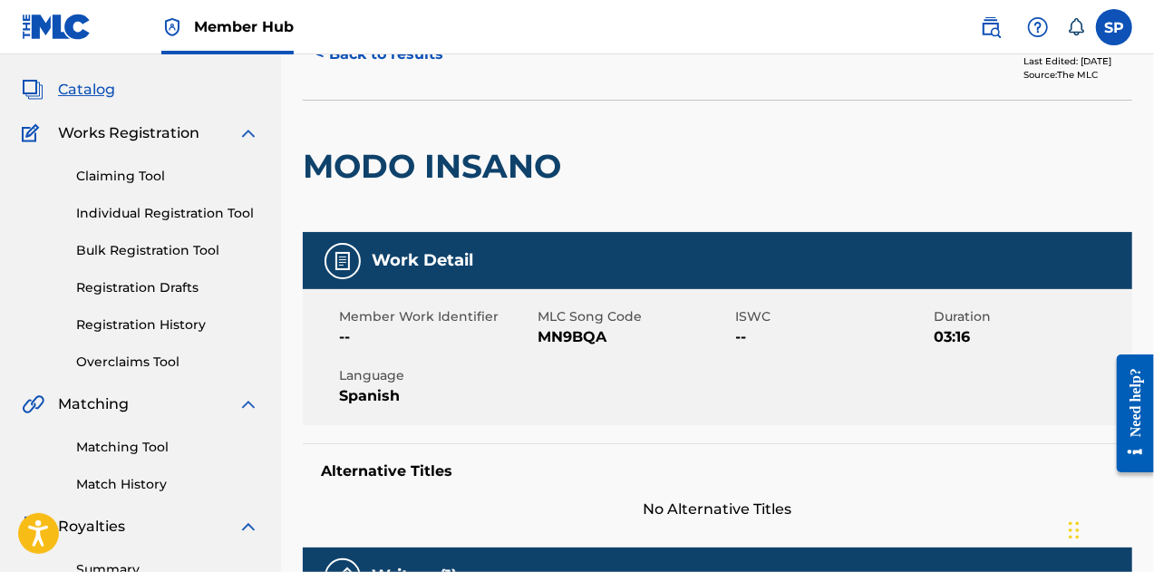
click at [71, 97] on span "Catalog" at bounding box center [86, 90] width 57 height 22
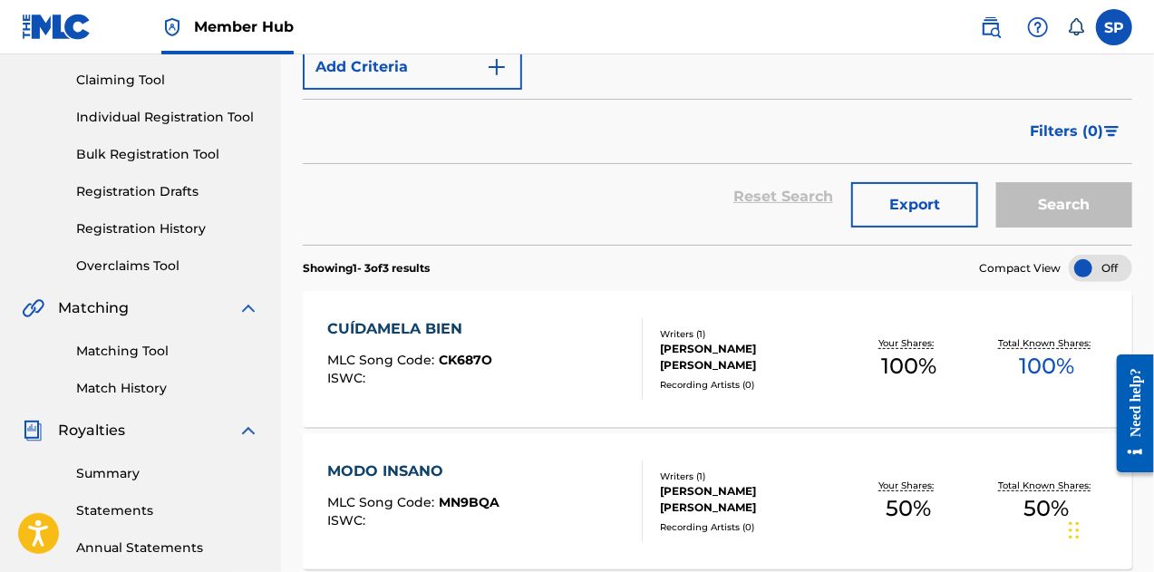
scroll to position [181, 0]
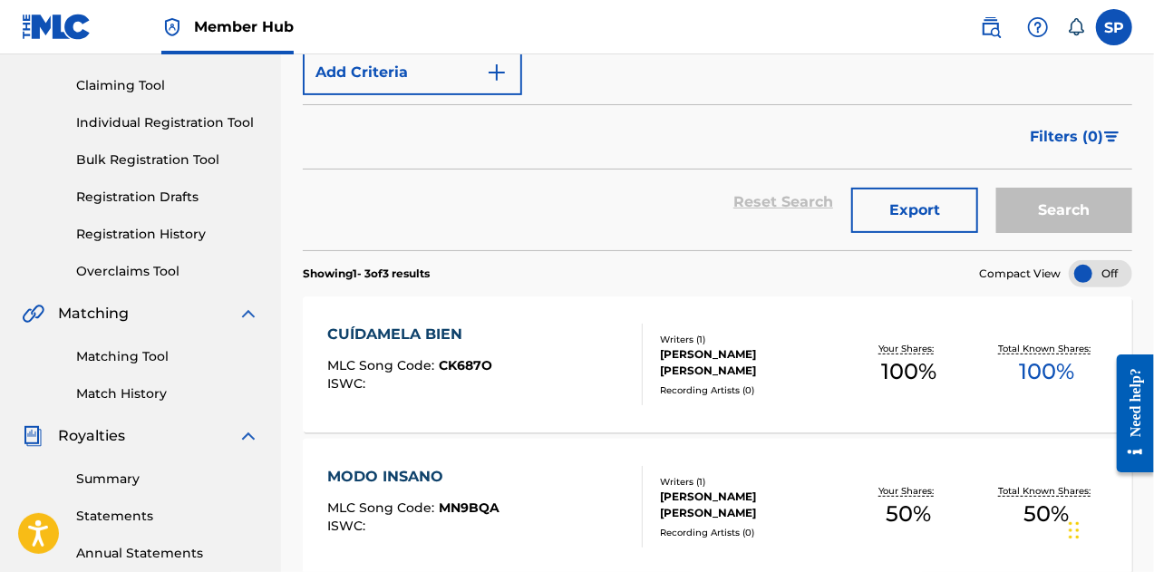
click at [419, 332] on div "CUÍDAMELA BIEN" at bounding box center [409, 335] width 165 height 22
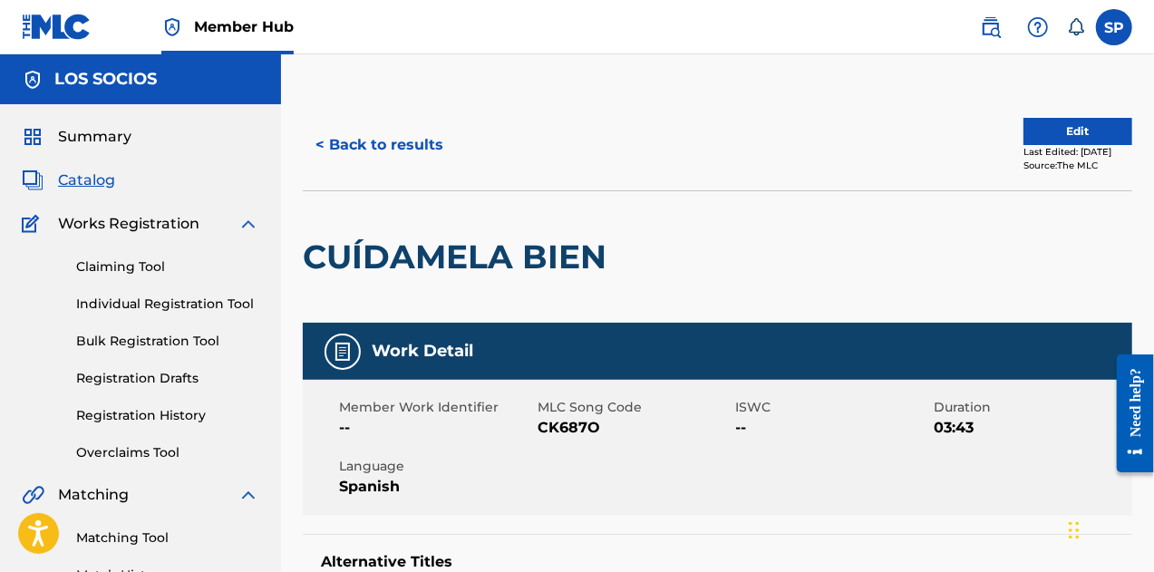
click at [83, 183] on span "Catalog" at bounding box center [86, 181] width 57 height 22
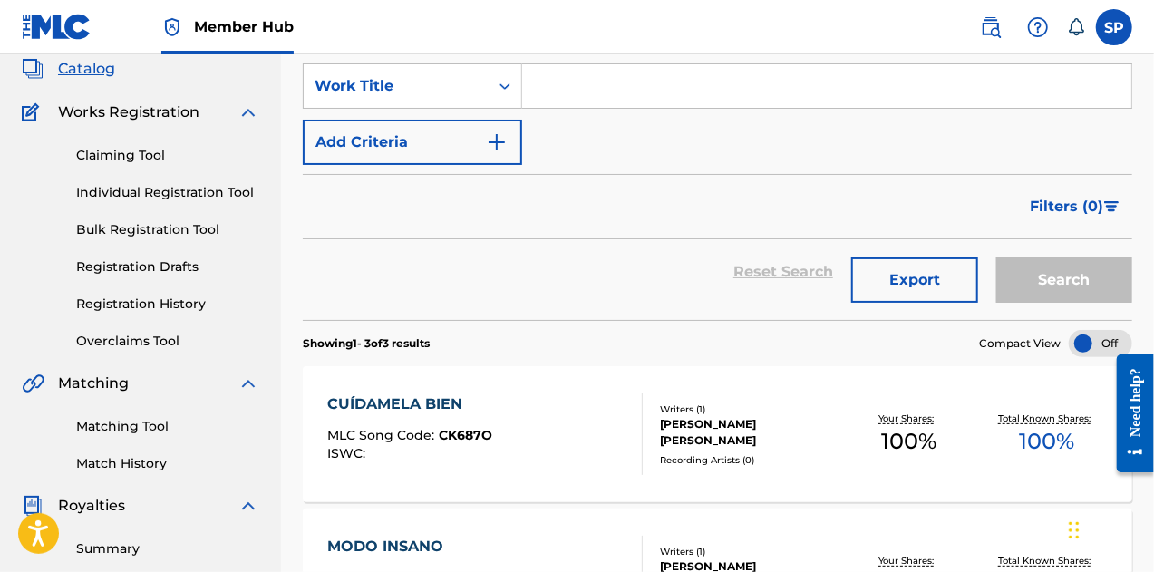
scroll to position [7, 0]
